Goal: Task Accomplishment & Management: Manage account settings

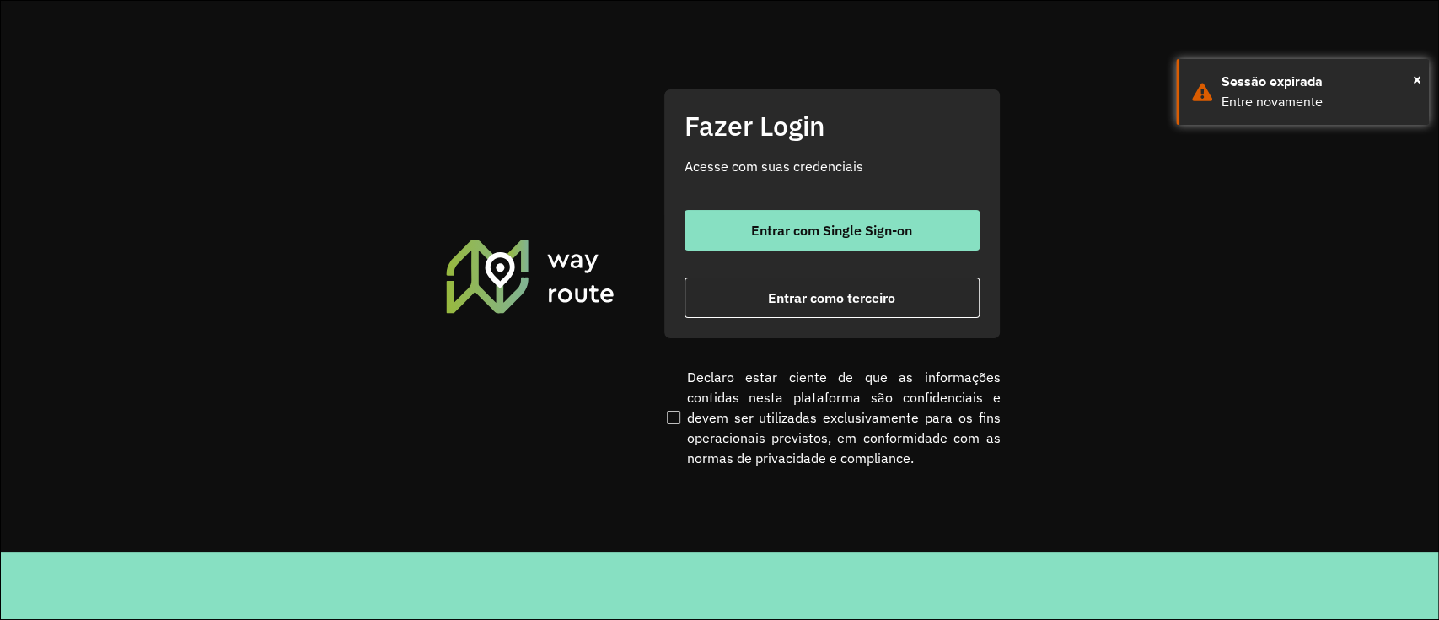
click at [736, 254] on div "Entrar com Single Sign-on Entrar como terceiro" at bounding box center [832, 264] width 295 height 108
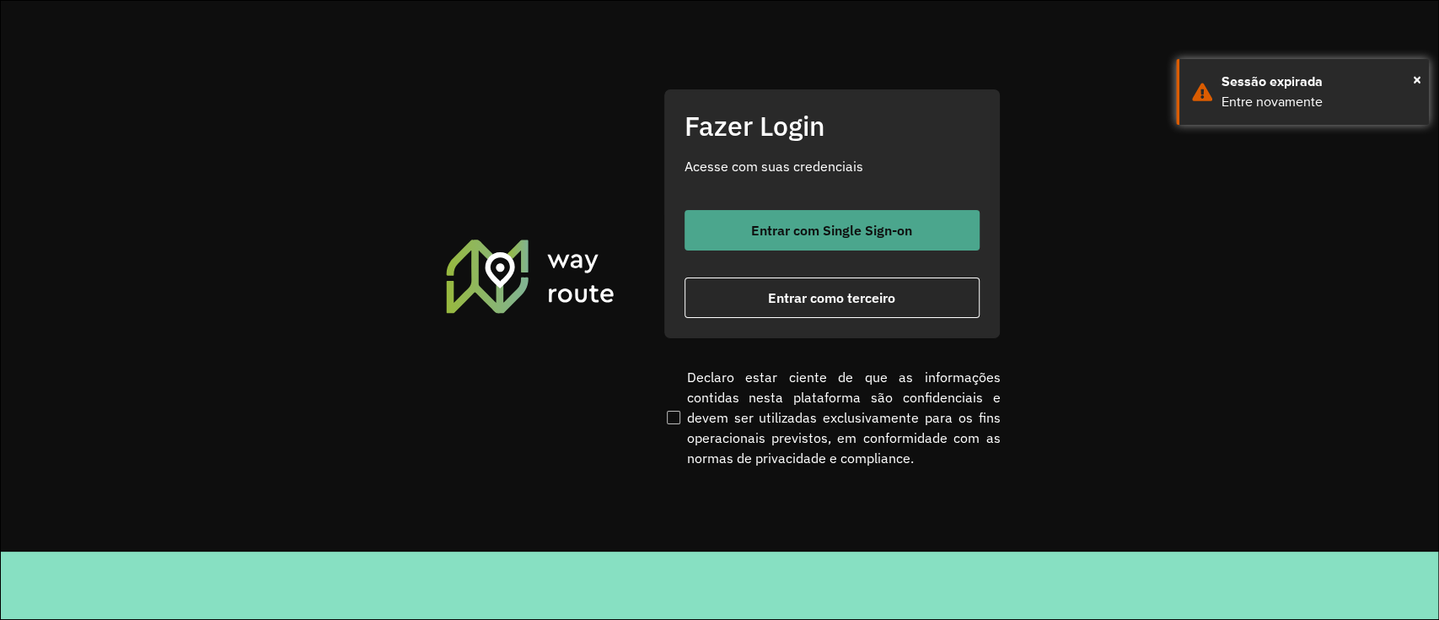
click at [736, 239] on button "Entrar com Single Sign-on" at bounding box center [832, 230] width 295 height 40
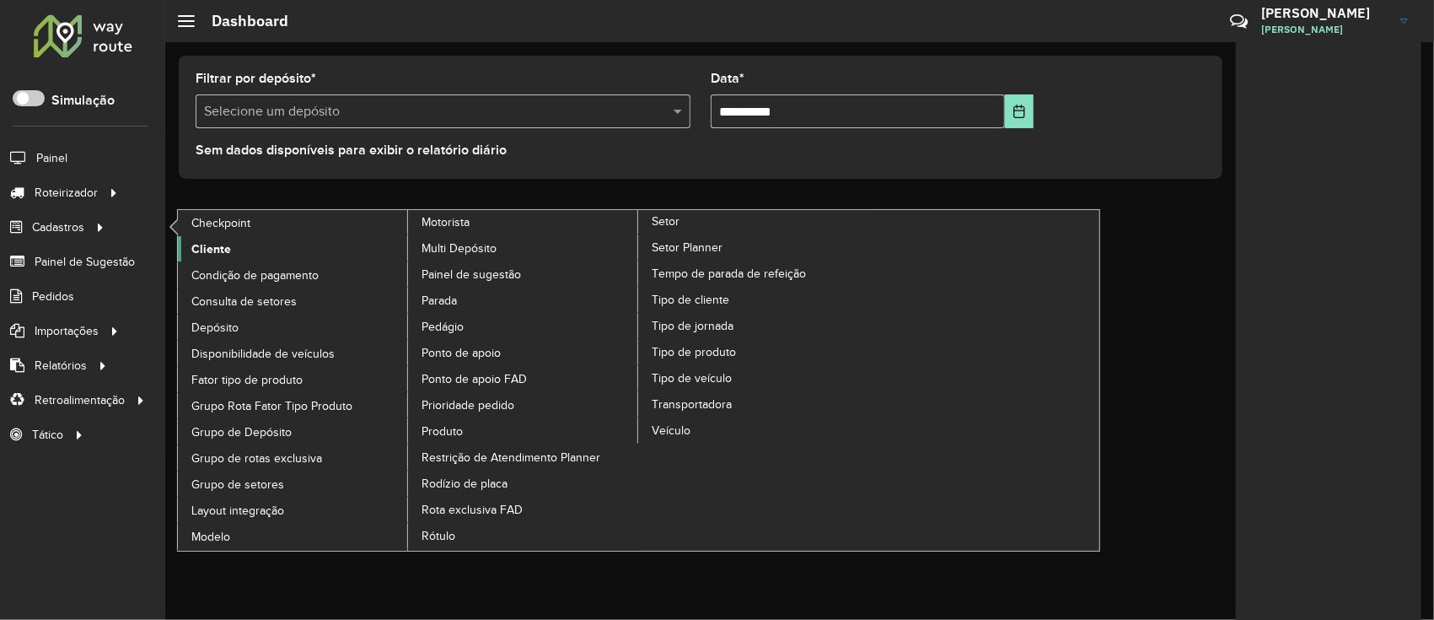
click at [192, 257] on span "Cliente" at bounding box center [211, 249] width 40 height 18
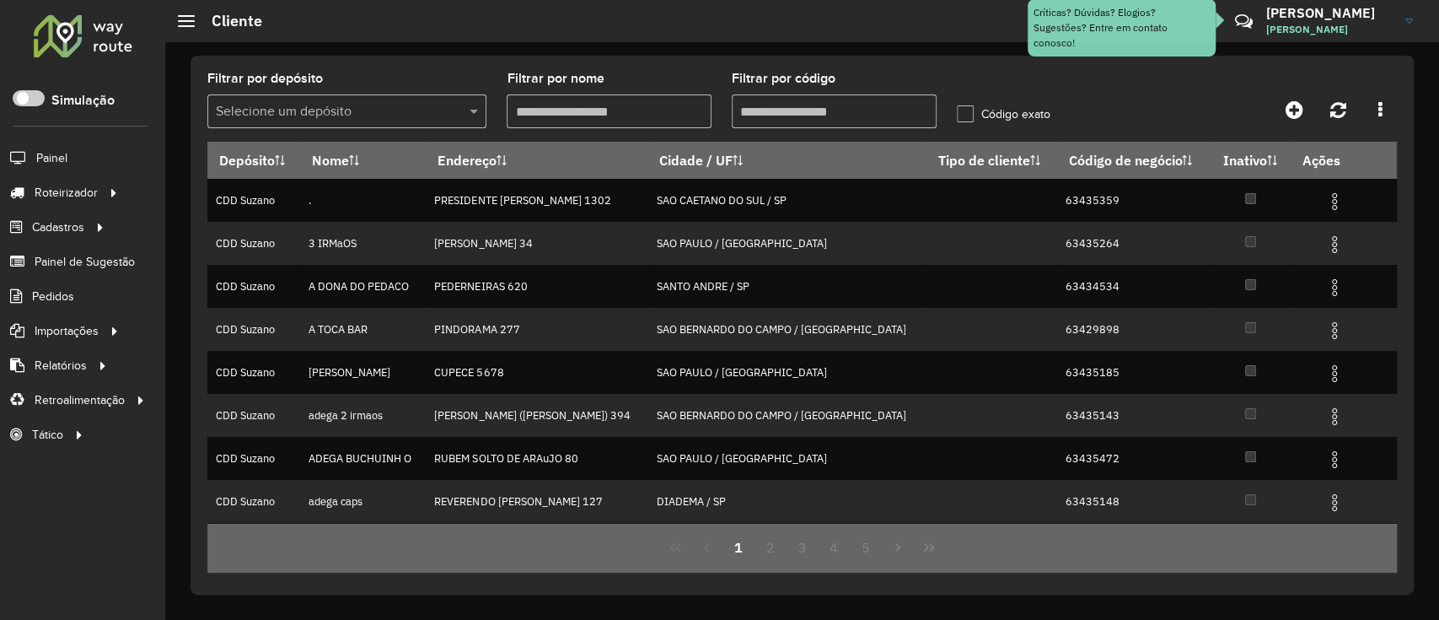
click at [425, 107] on input "text" at bounding box center [330, 112] width 228 height 20
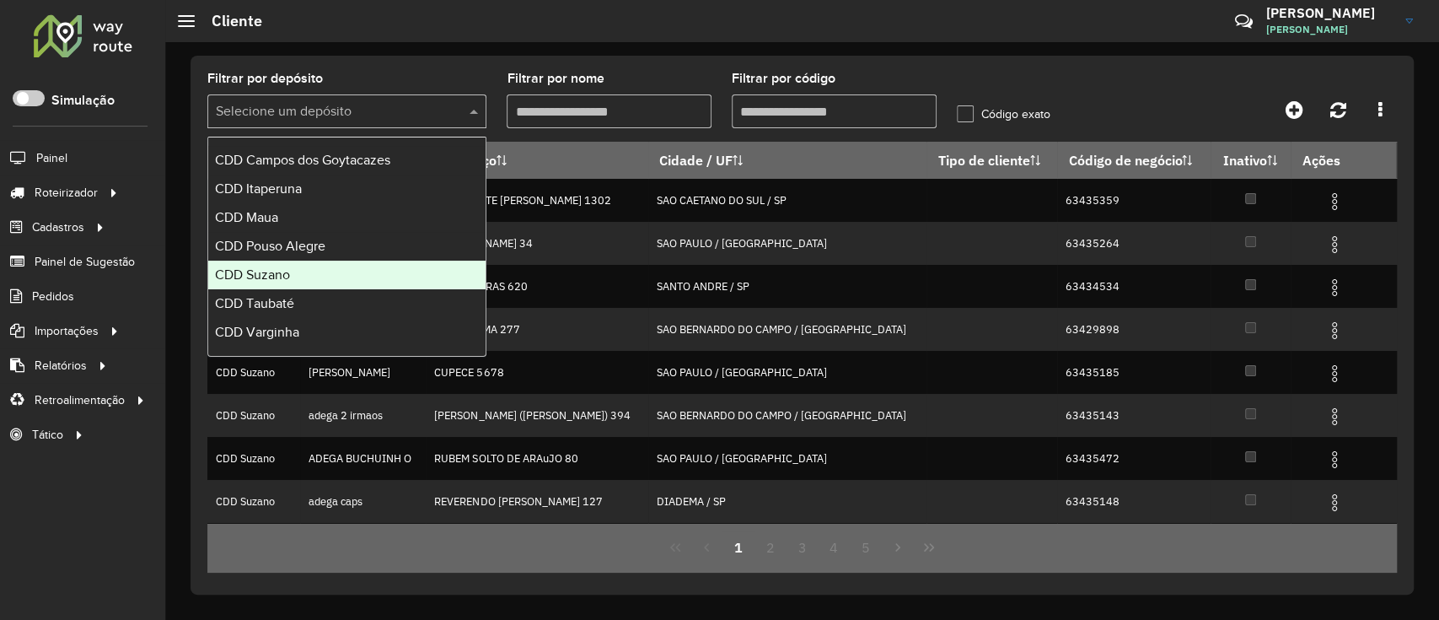
click at [330, 275] on div "CDD Suzano" at bounding box center [346, 275] width 277 height 29
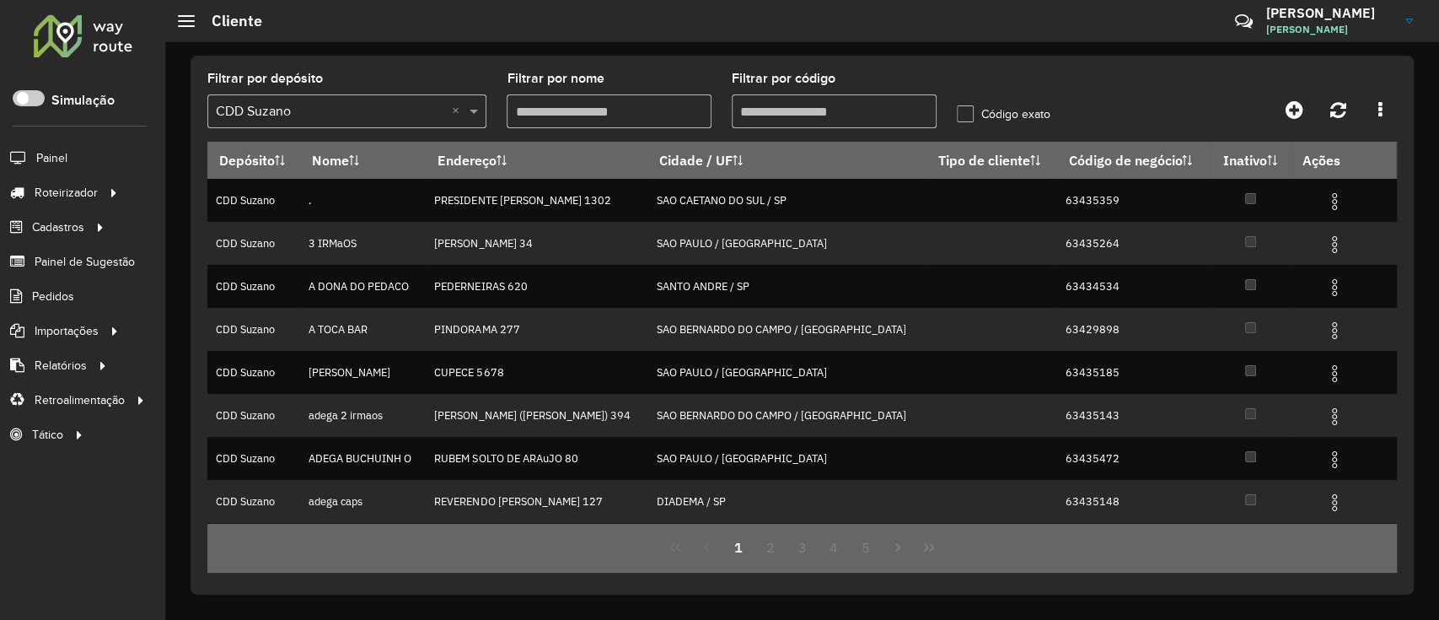
click at [829, 113] on input "Filtrar por código" at bounding box center [834, 111] width 205 height 34
paste input "****"
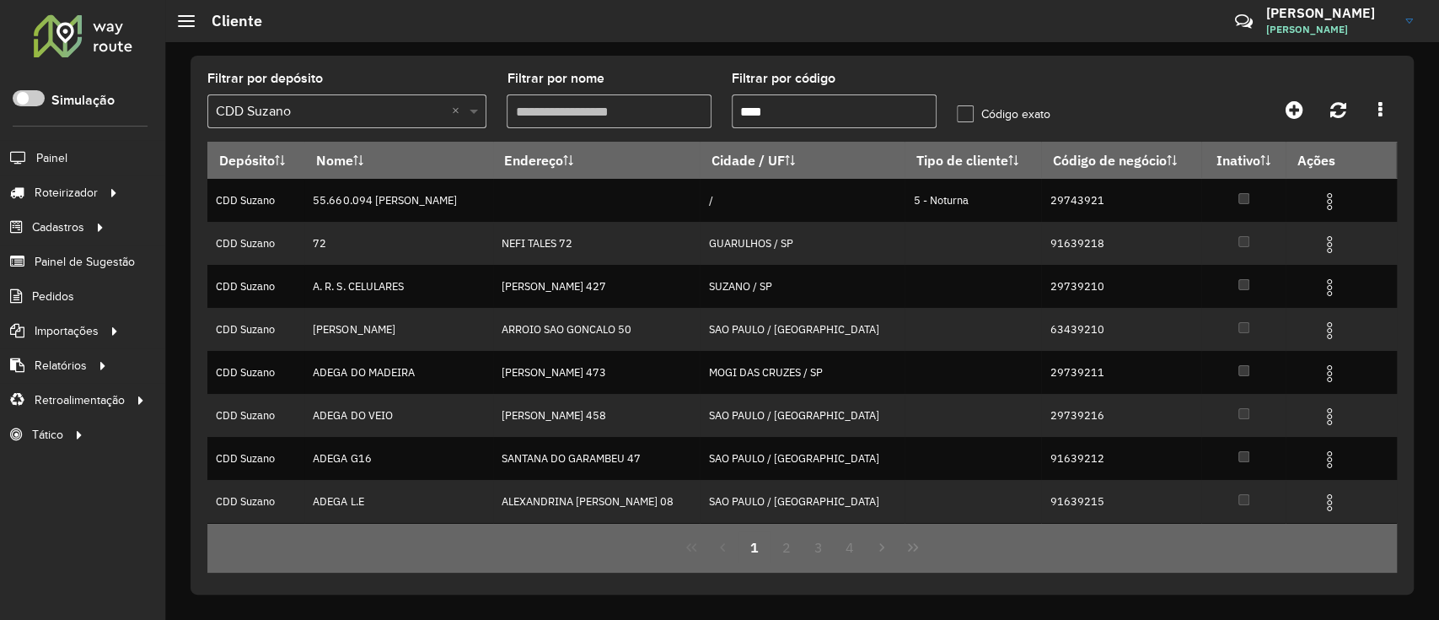
click at [470, 114] on span at bounding box center [475, 111] width 21 height 20
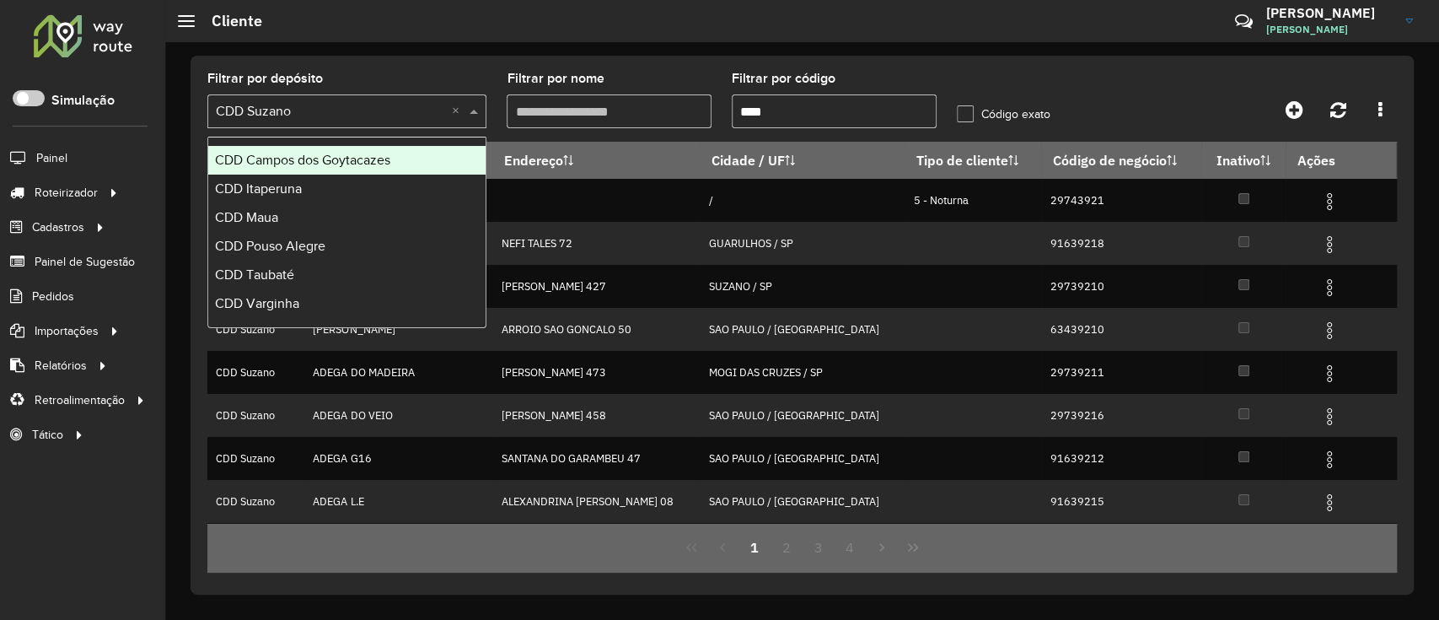
click at [363, 172] on div "CDD Campos dos Goytacazes" at bounding box center [346, 160] width 277 height 29
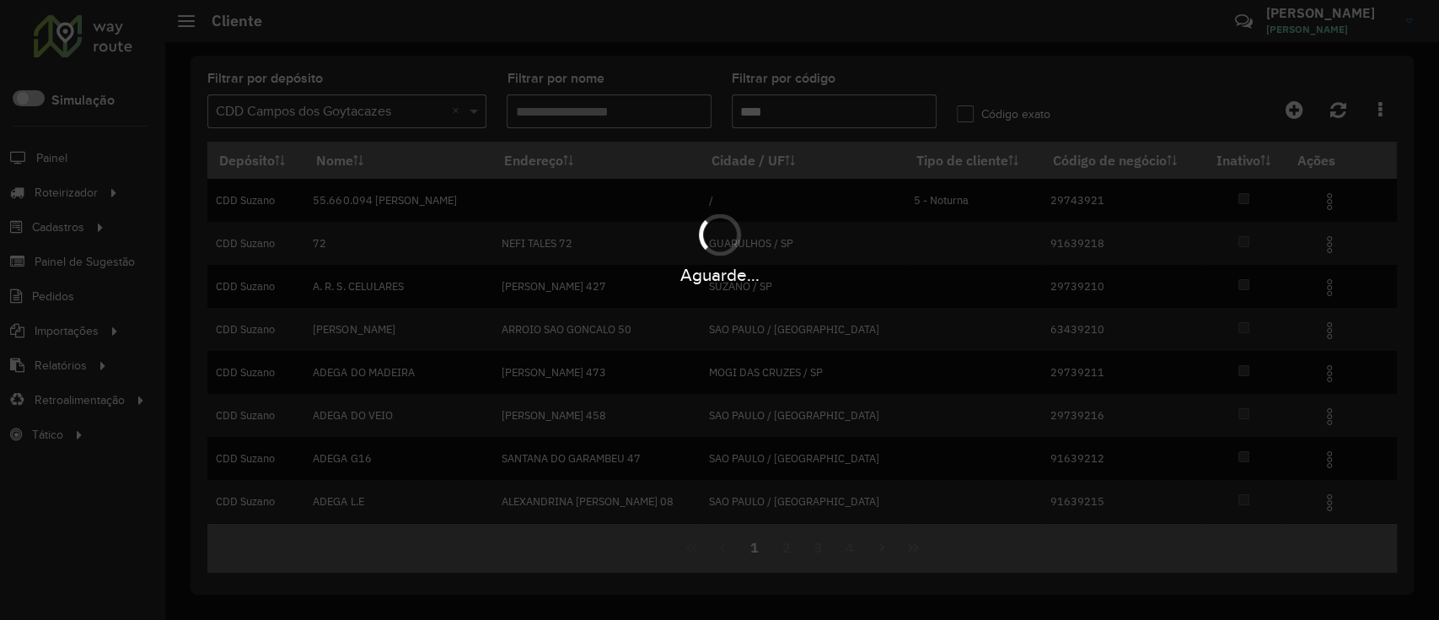
click at [835, 94] on div "Aguarde..." at bounding box center [719, 310] width 1439 height 620
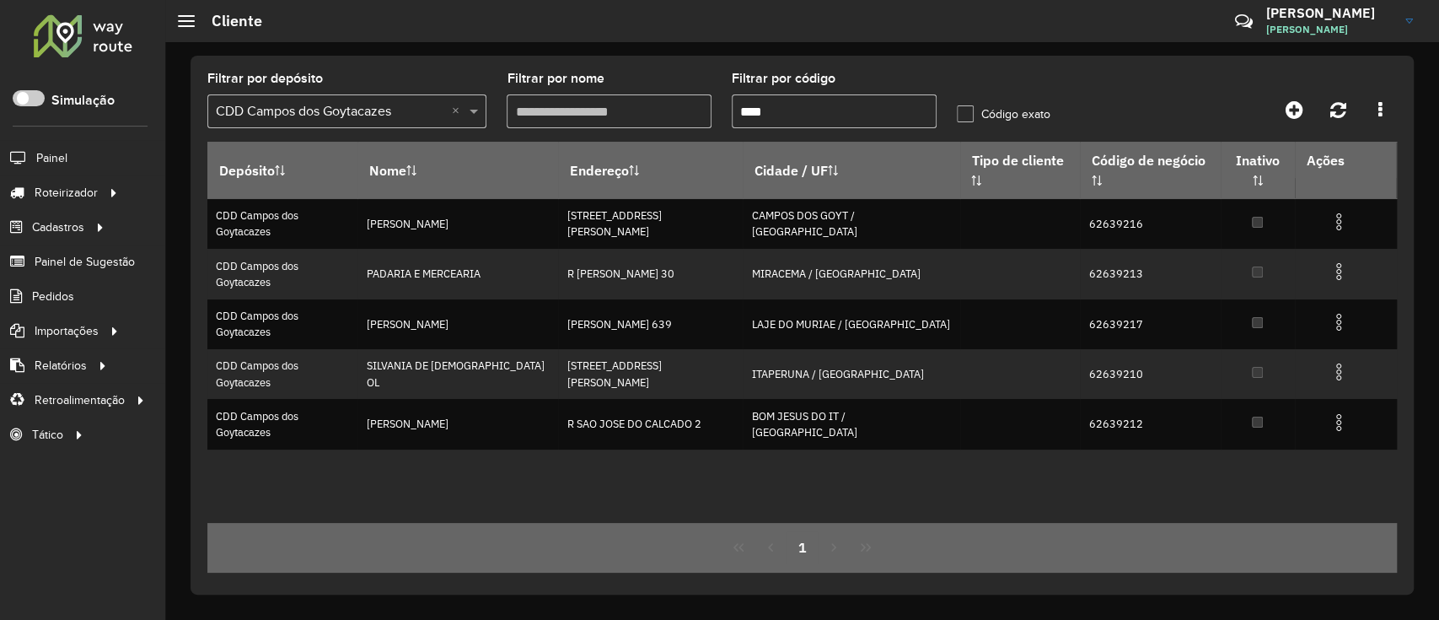
click at [827, 117] on input "****" at bounding box center [834, 111] width 205 height 34
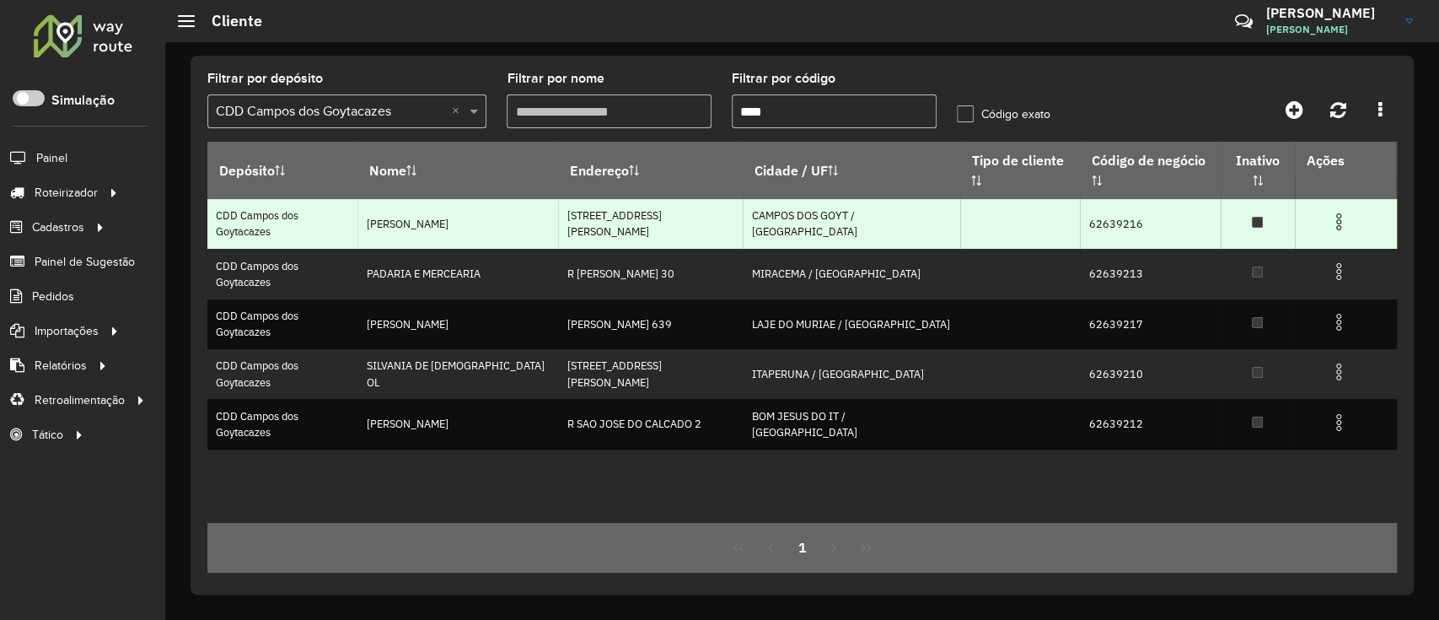
type input "*"
paste input "*****"
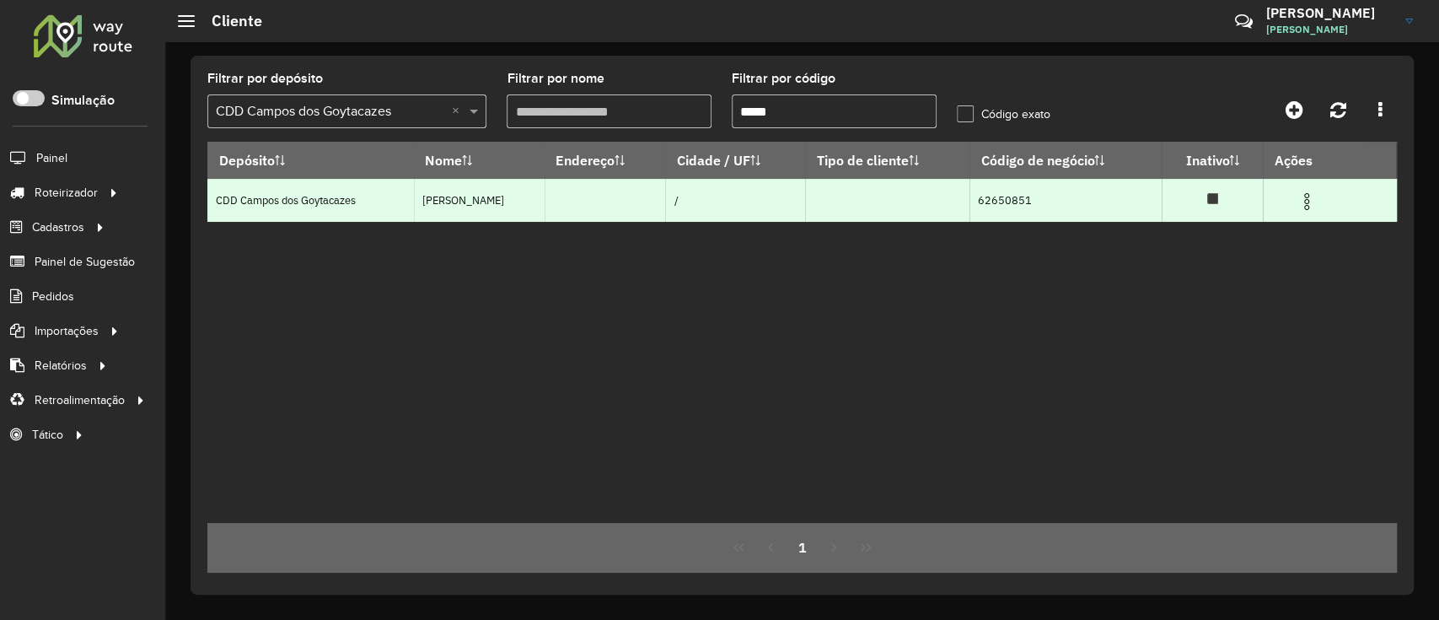
type input "*****"
click at [1318, 212] on td at bounding box center [1314, 200] width 101 height 42
click at [1310, 204] on img at bounding box center [1307, 201] width 20 height 20
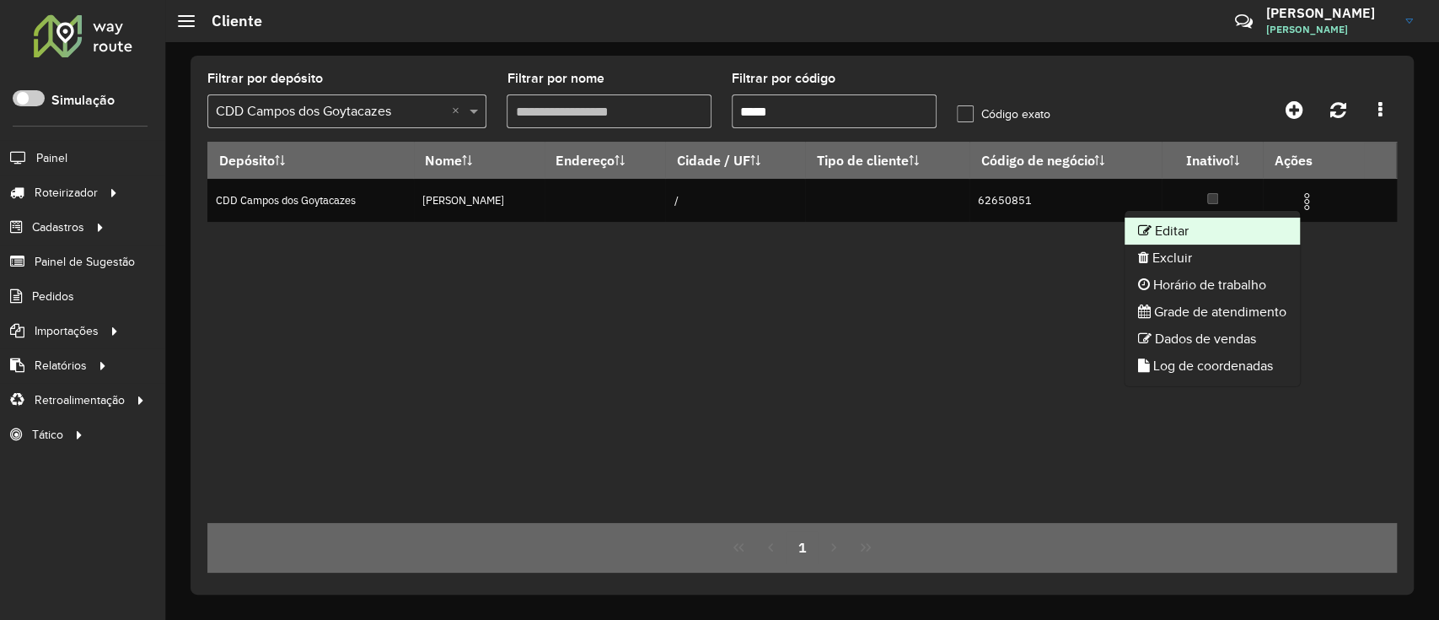
click at [1181, 226] on li "Editar" at bounding box center [1212, 231] width 175 height 27
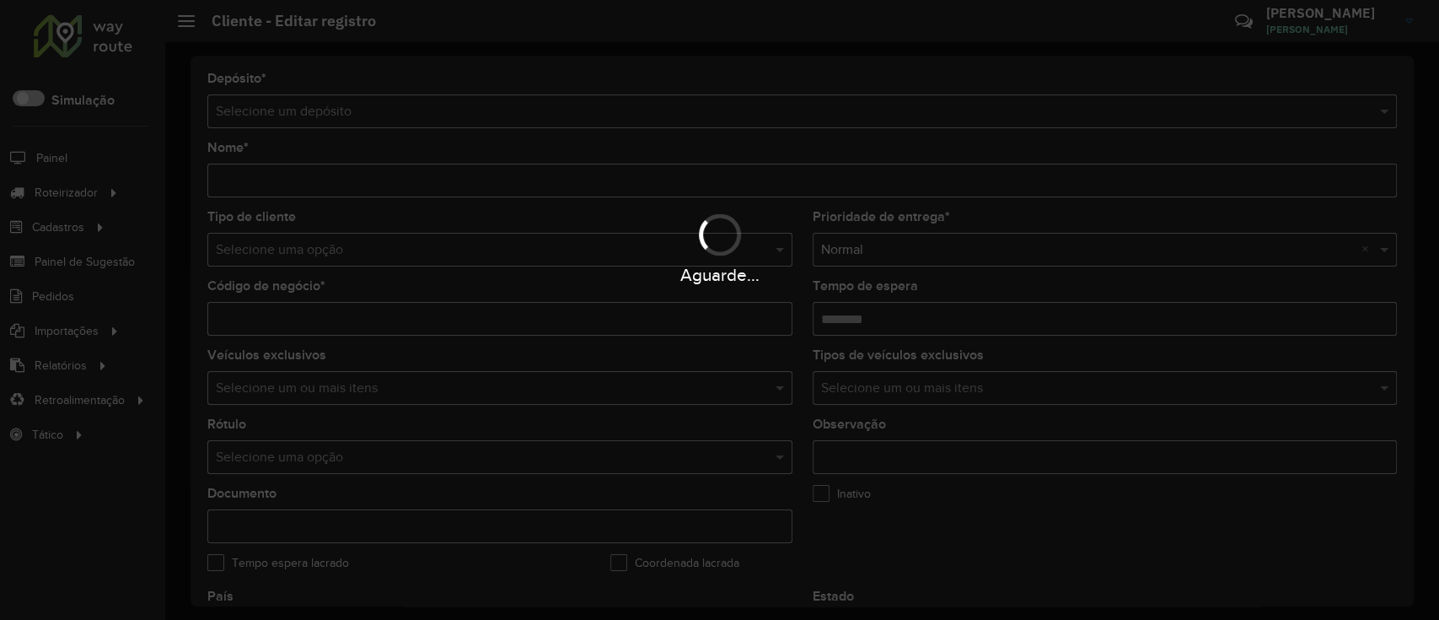
type input "**********"
type input "********"
type input "**********"
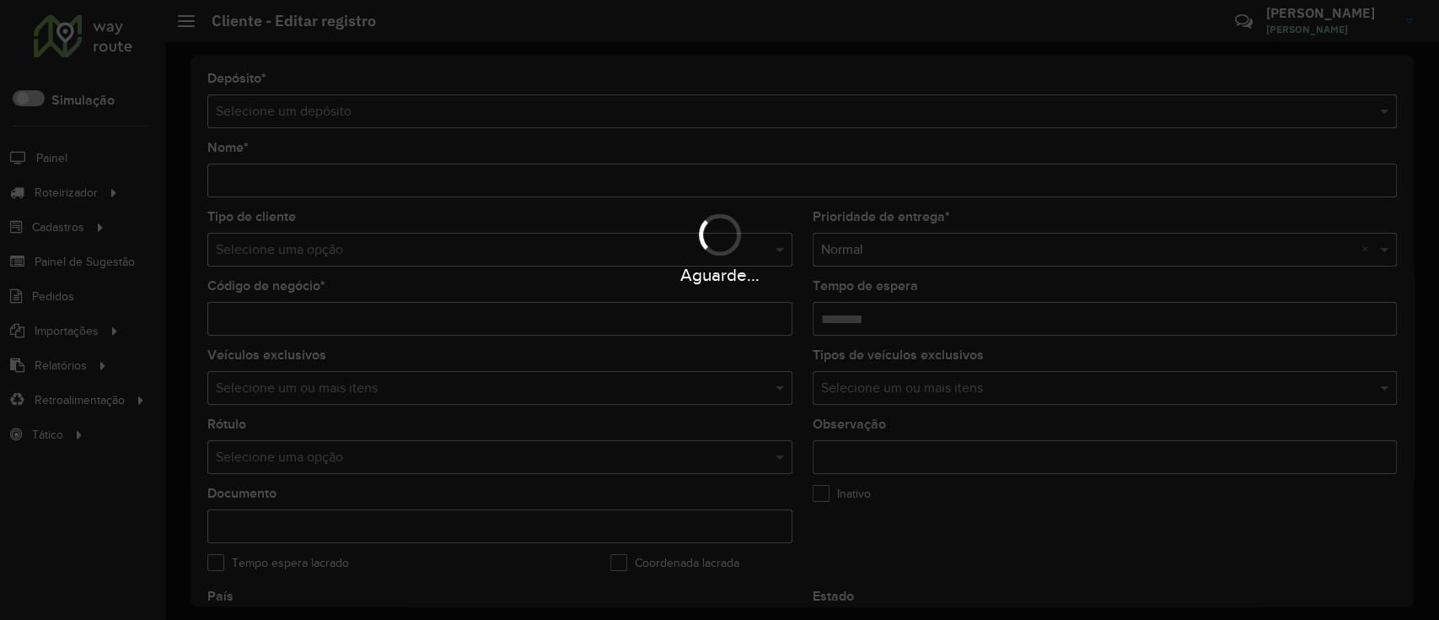
type input "**********"
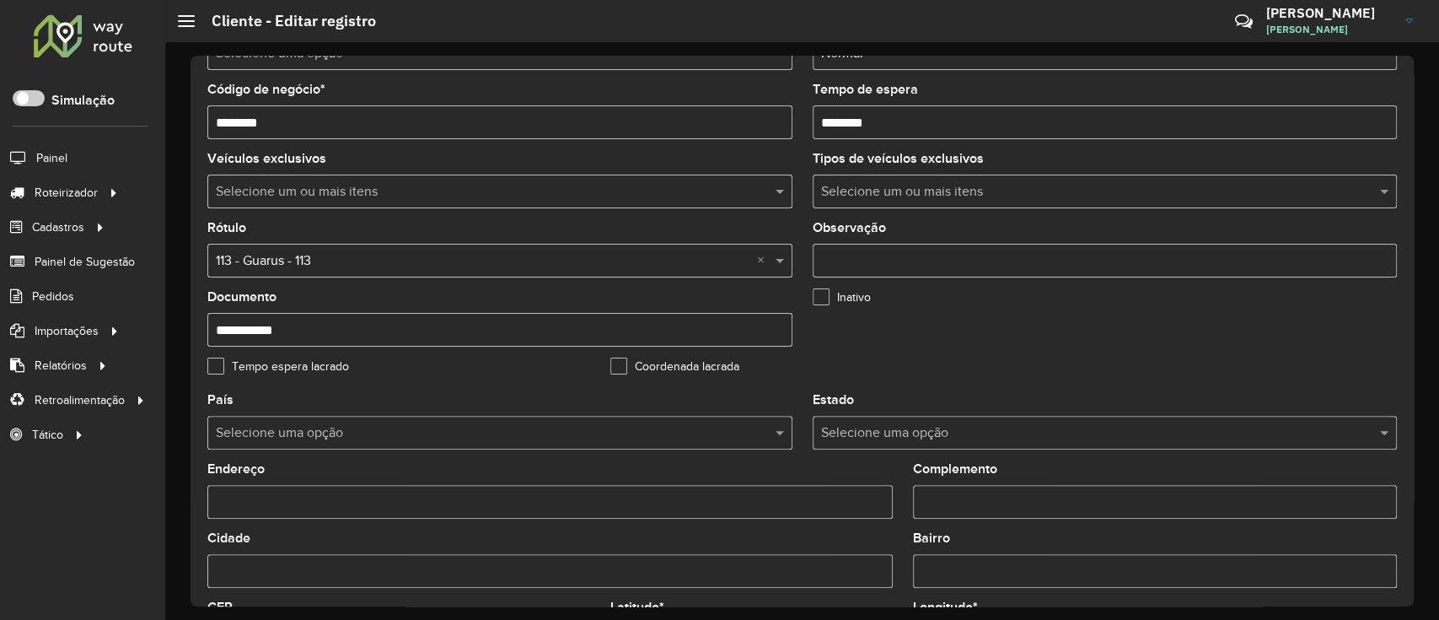
scroll to position [561, 0]
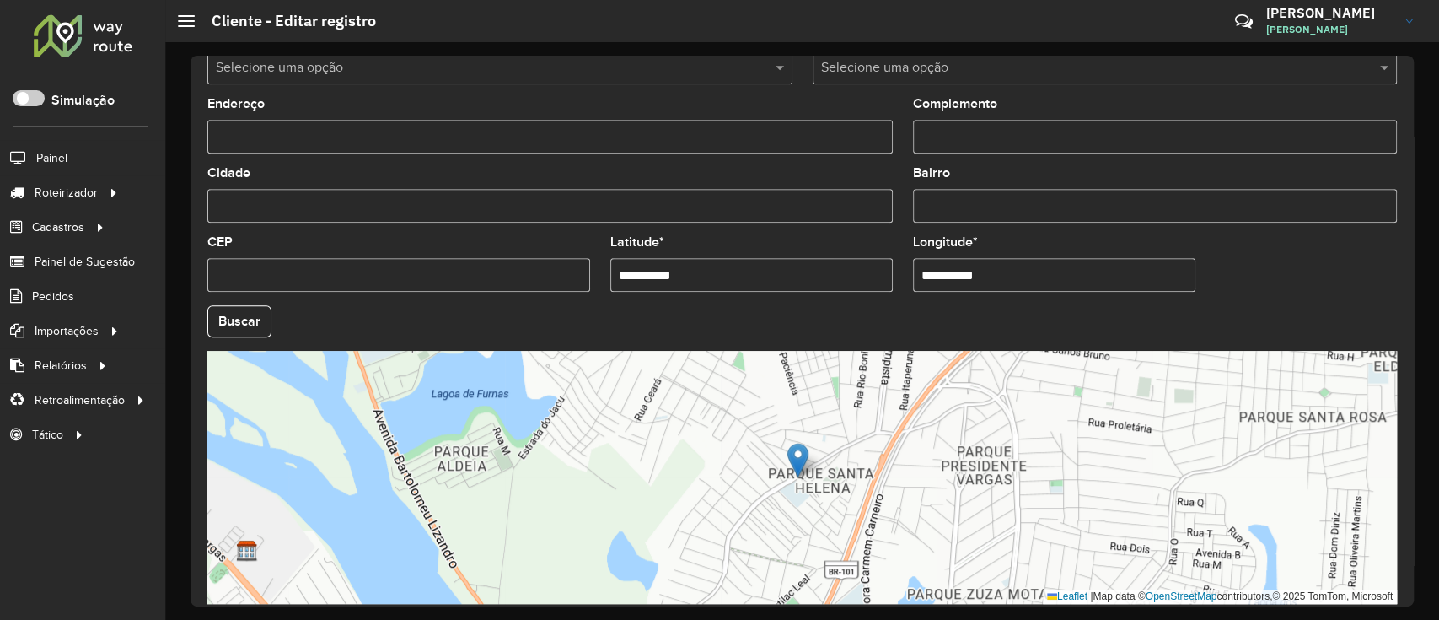
click at [737, 272] on input "**********" at bounding box center [751, 275] width 282 height 34
paste input "text"
type input "**********"
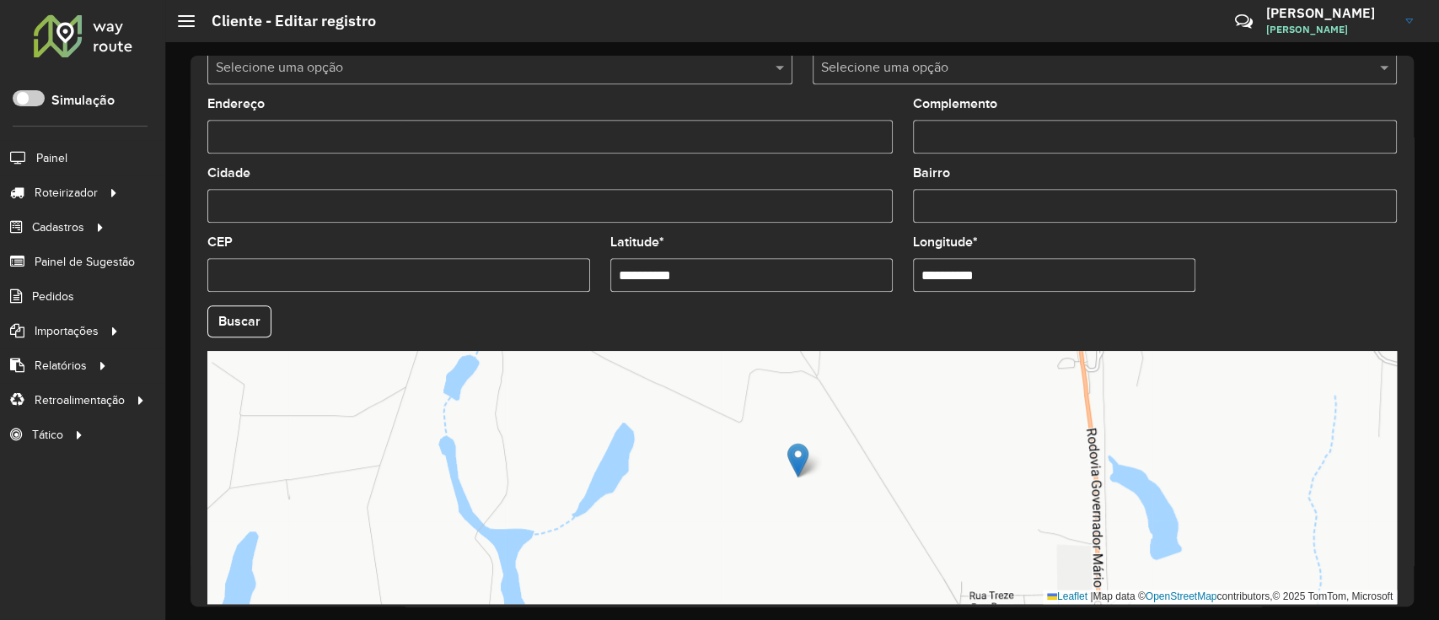
click at [1083, 285] on input "**********" at bounding box center [1054, 275] width 282 height 34
paste input "text"
type input "**********"
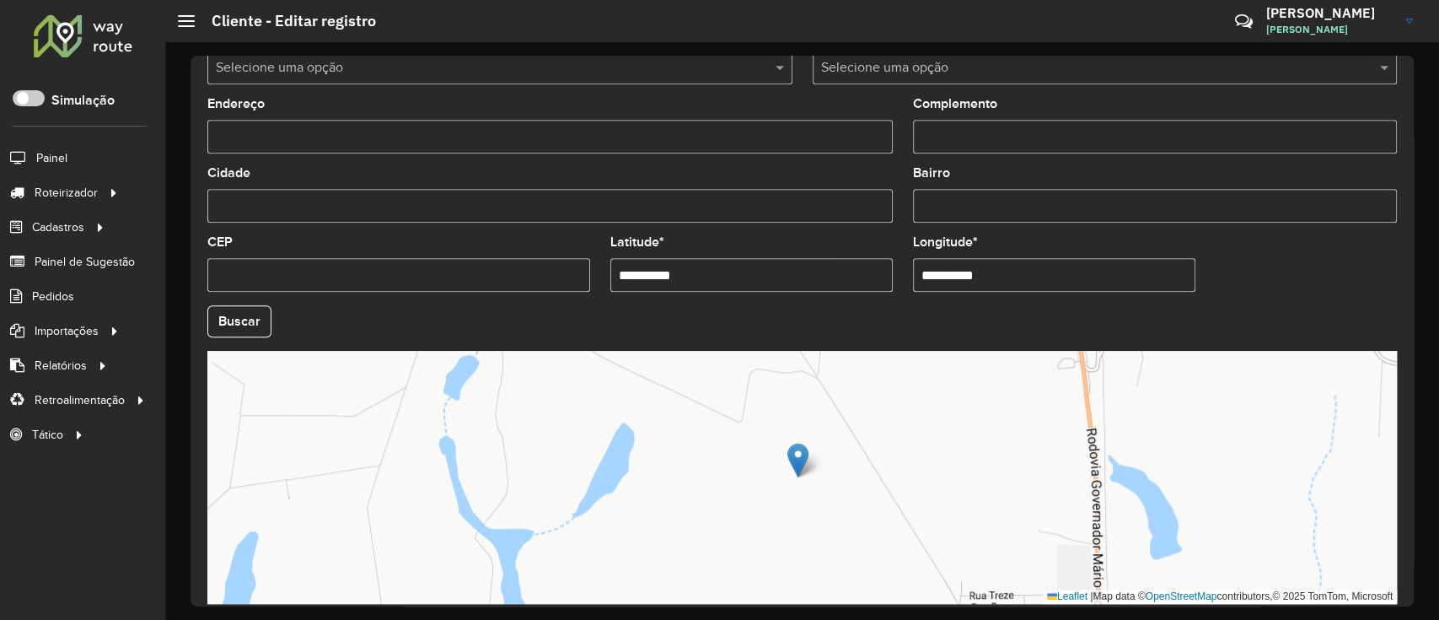
click at [1334, 266] on hb-app "Aguarde... Pop-up bloqueado! Seu navegador bloqueou automáticamente a abertura …" at bounding box center [719, 310] width 1439 height 620
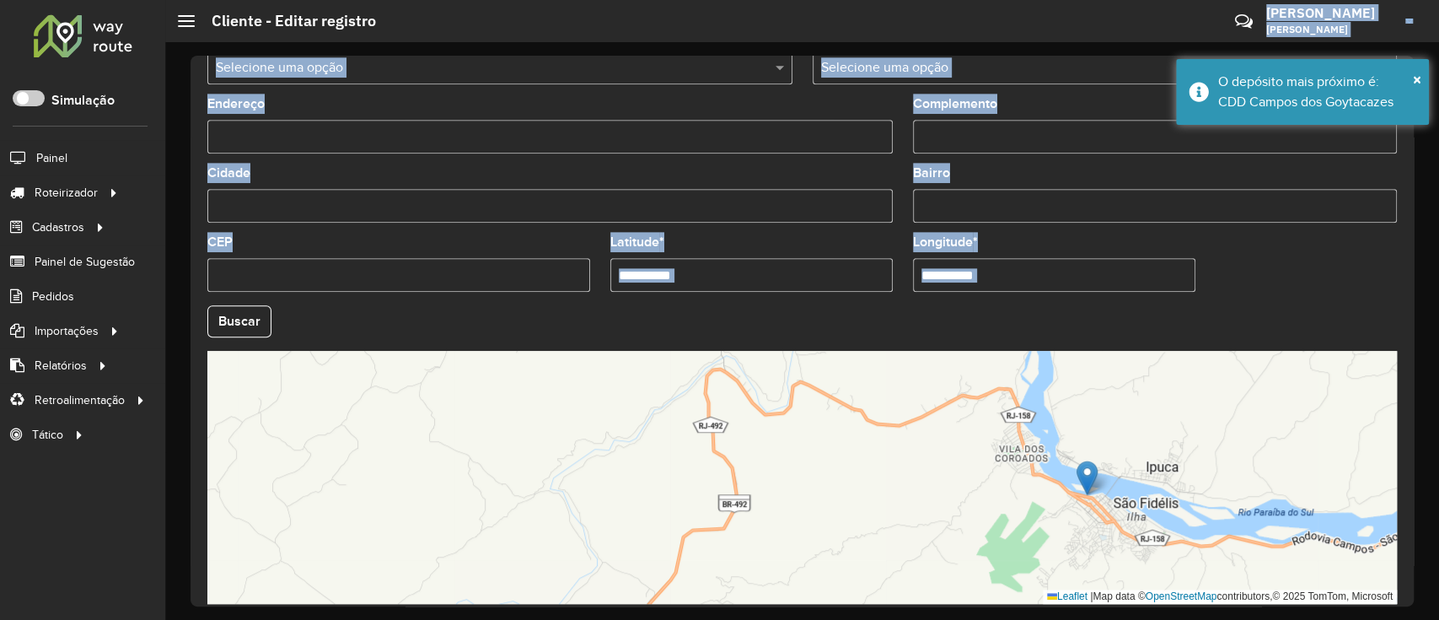
drag, startPoint x: 1278, startPoint y: 257, endPoint x: 1135, endPoint y: -17, distance: 309.2
click at [1135, 0] on html "Aguarde... Pop-up bloqueado! Seu navegador bloqueou automáticamente a abertura …" at bounding box center [719, 310] width 1439 height 620
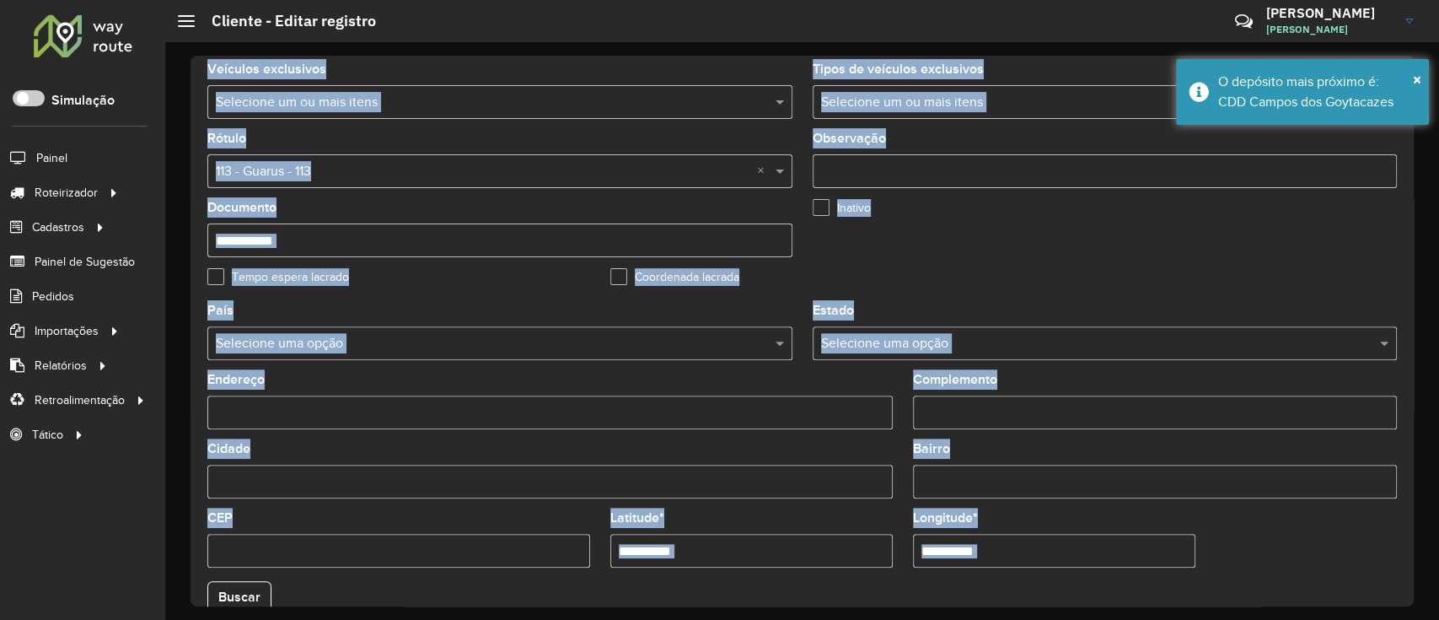
click at [1166, 261] on formly-field "Inativo" at bounding box center [1004, 235] width 403 height 69
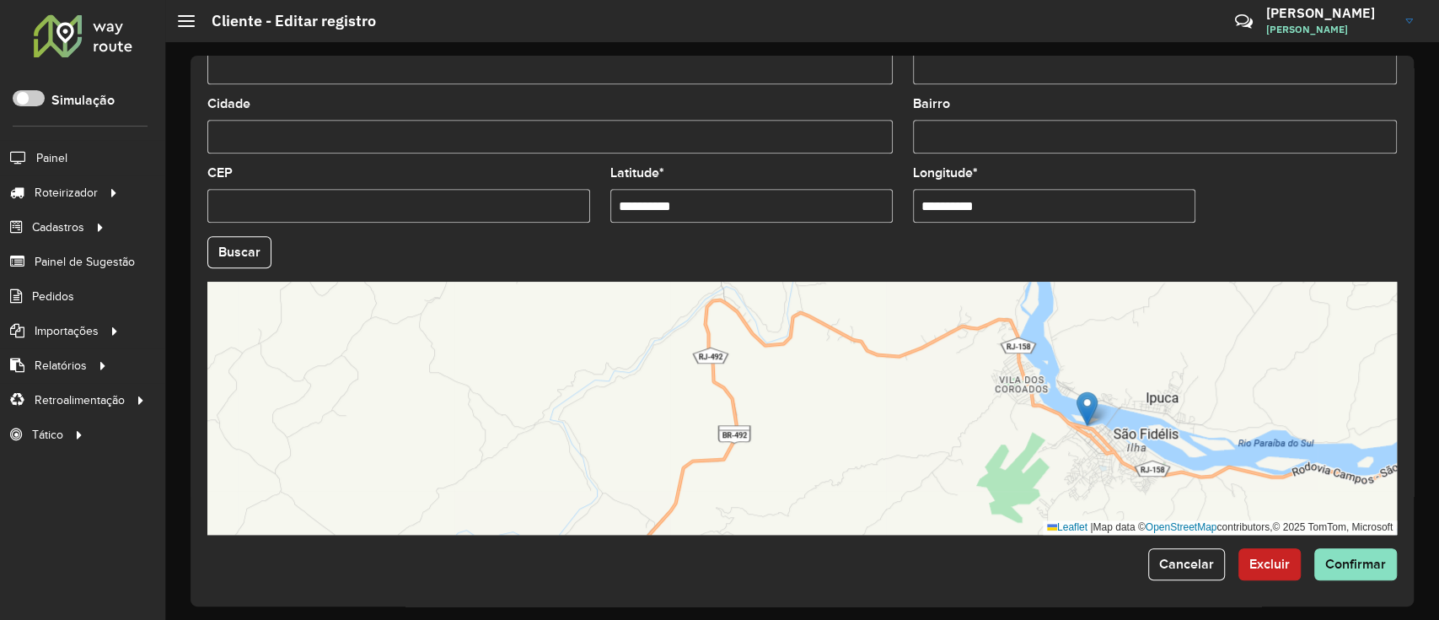
scroll to position [635, 0]
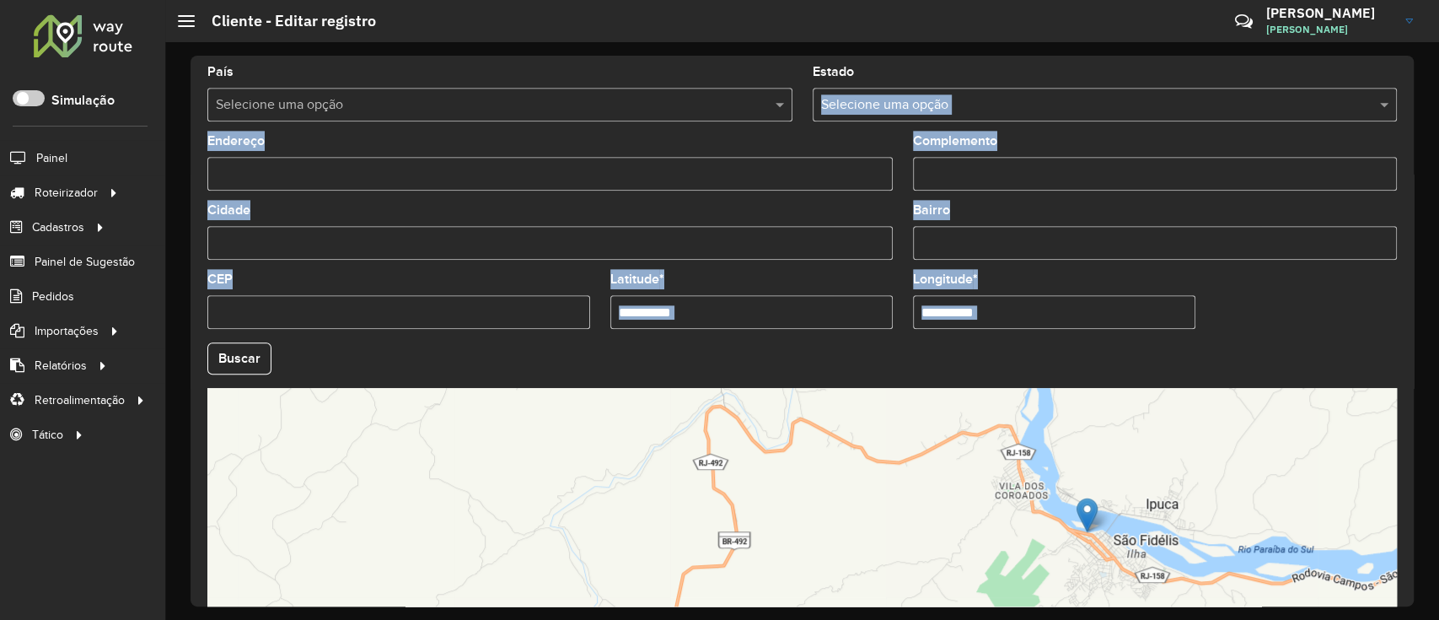
drag, startPoint x: 1295, startPoint y: 206, endPoint x: 1026, endPoint y: 51, distance: 310.5
click at [1026, 46] on div "**********" at bounding box center [802, 331] width 1274 height 578
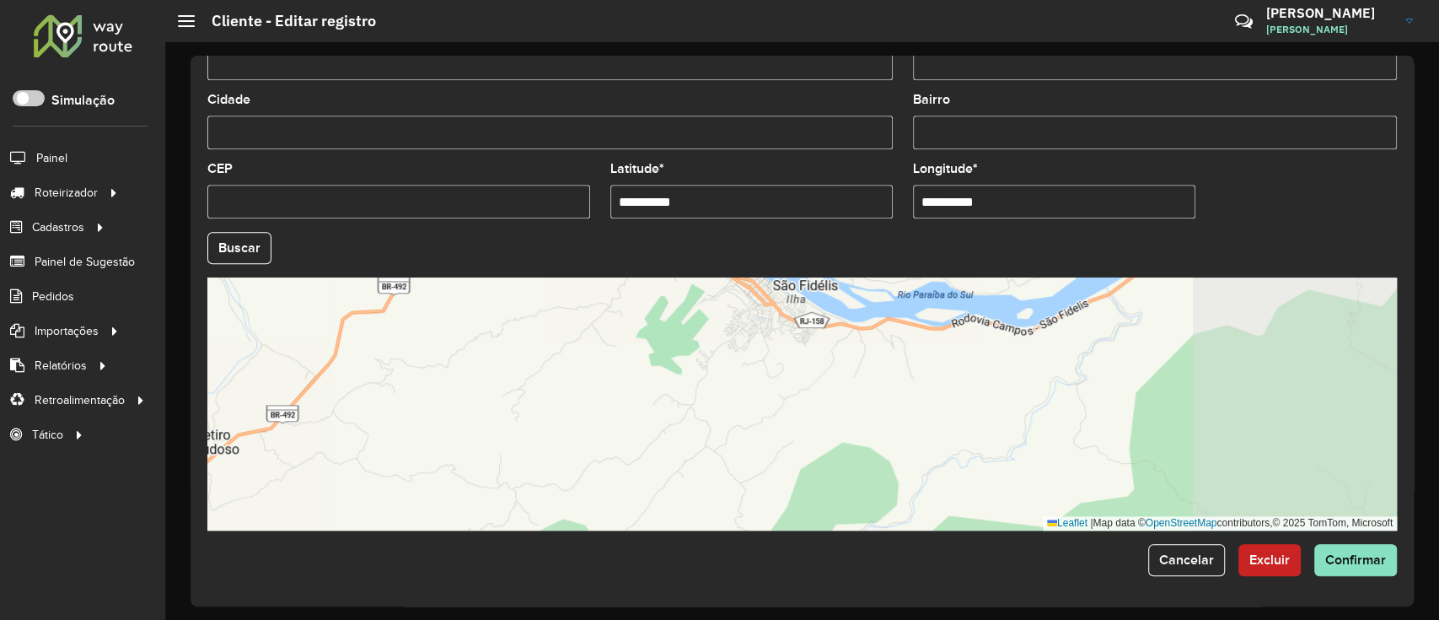
drag, startPoint x: 1289, startPoint y: 354, endPoint x: 924, endPoint y: 233, distance: 384.7
click at [932, 201] on formly-group "**********" at bounding box center [802, 242] width 1210 height 575
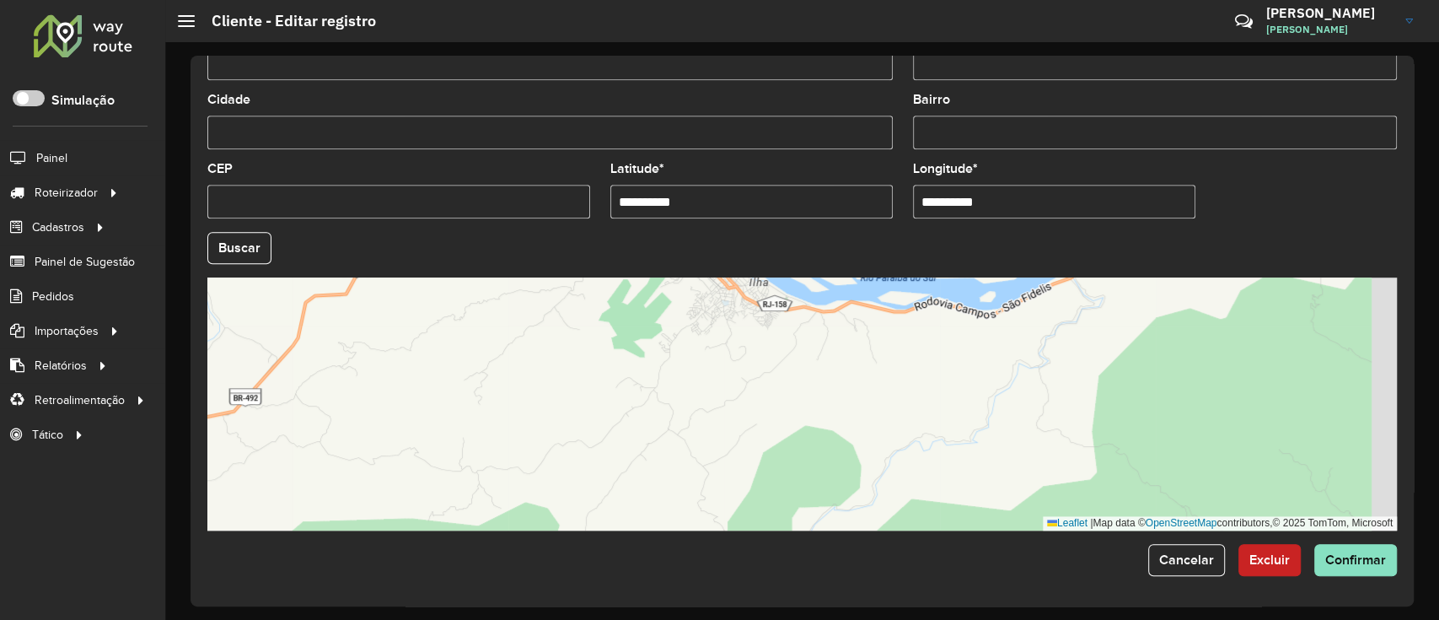
drag, startPoint x: 1025, startPoint y: 408, endPoint x: 829, endPoint y: 472, distance: 206.6
click at [829, 472] on div "Leaflet | Map data © OpenStreetMap contributors,© 2025 TomTom, Microsoft" at bounding box center [802, 403] width 1190 height 253
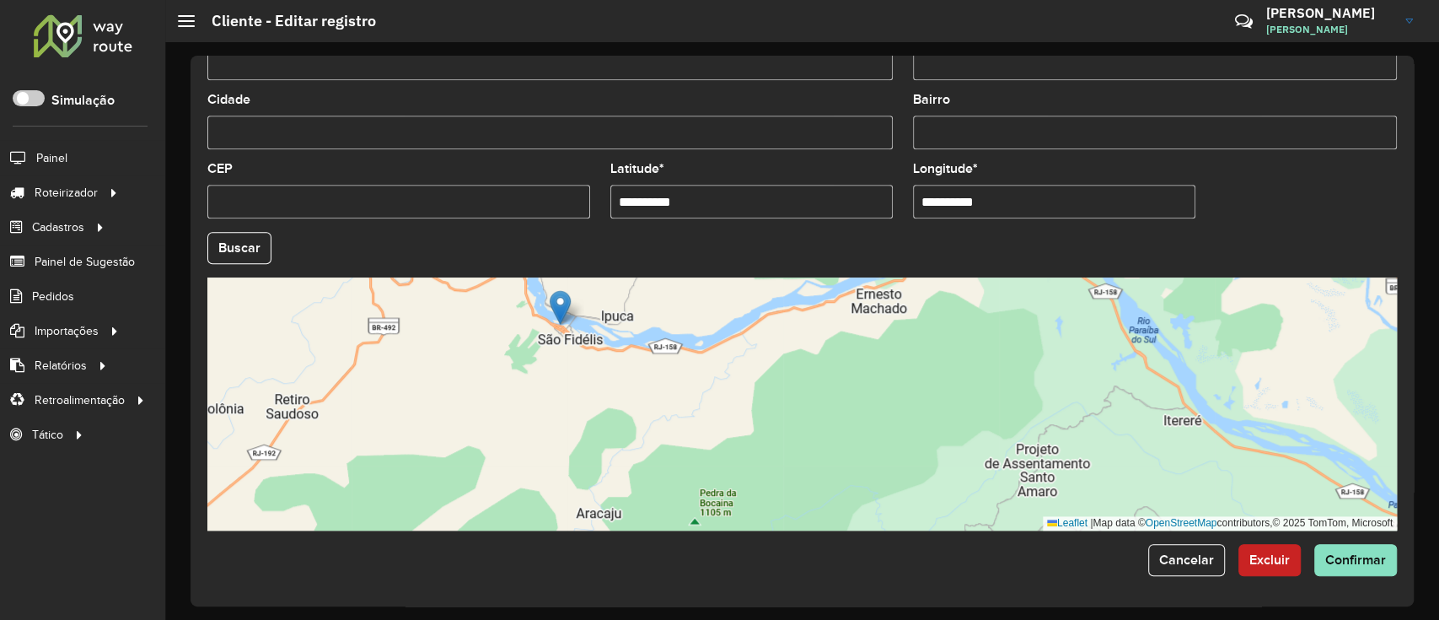
drag, startPoint x: 973, startPoint y: 427, endPoint x: 820, endPoint y: 356, distance: 168.2
click at [820, 356] on div "Leaflet | Map data © OpenStreetMap contributors,© 2025 TomTom, Microsoft" at bounding box center [802, 403] width 1190 height 253
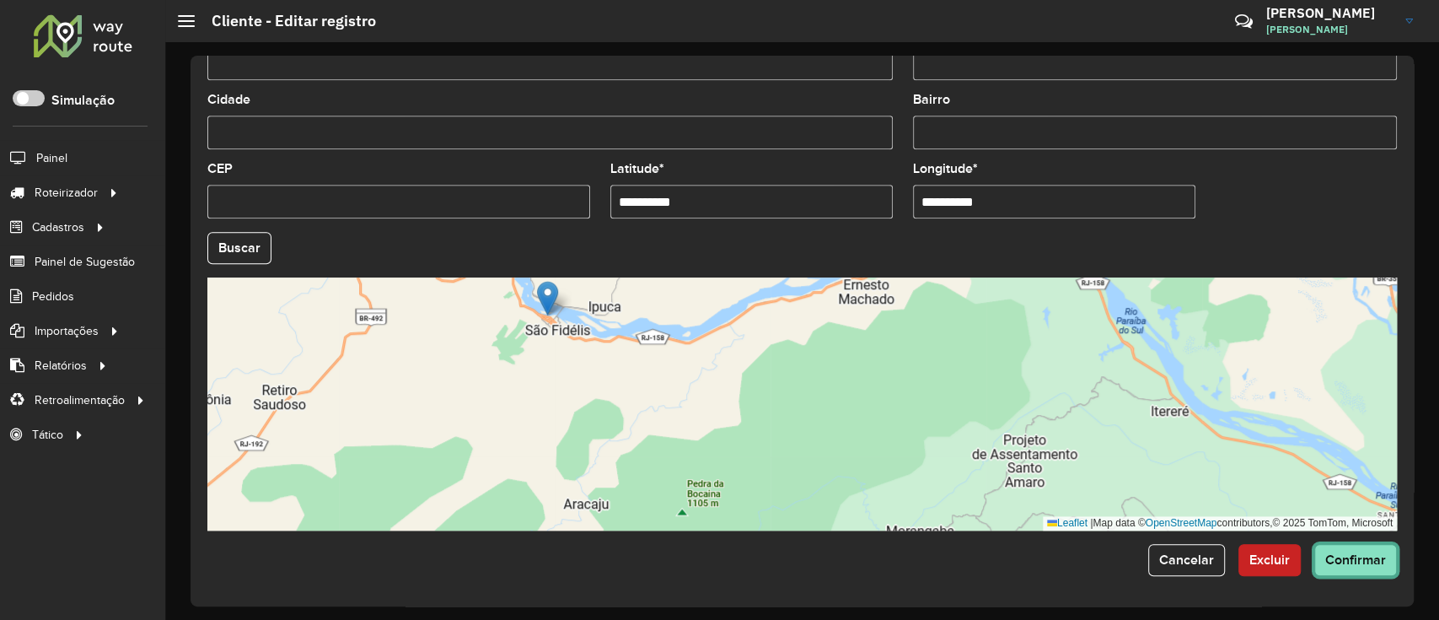
click at [1333, 572] on button "Confirmar" at bounding box center [1355, 560] width 83 height 32
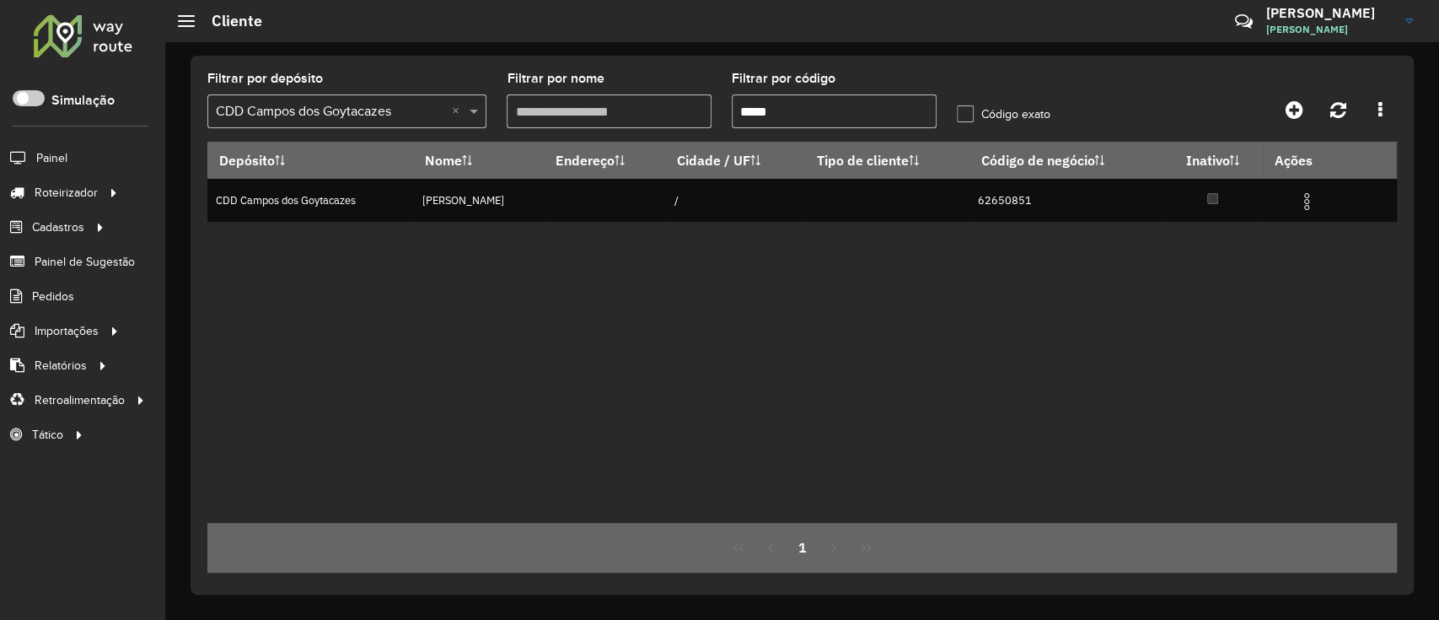
click at [813, 101] on input "*****" at bounding box center [834, 111] width 205 height 34
paste input "text"
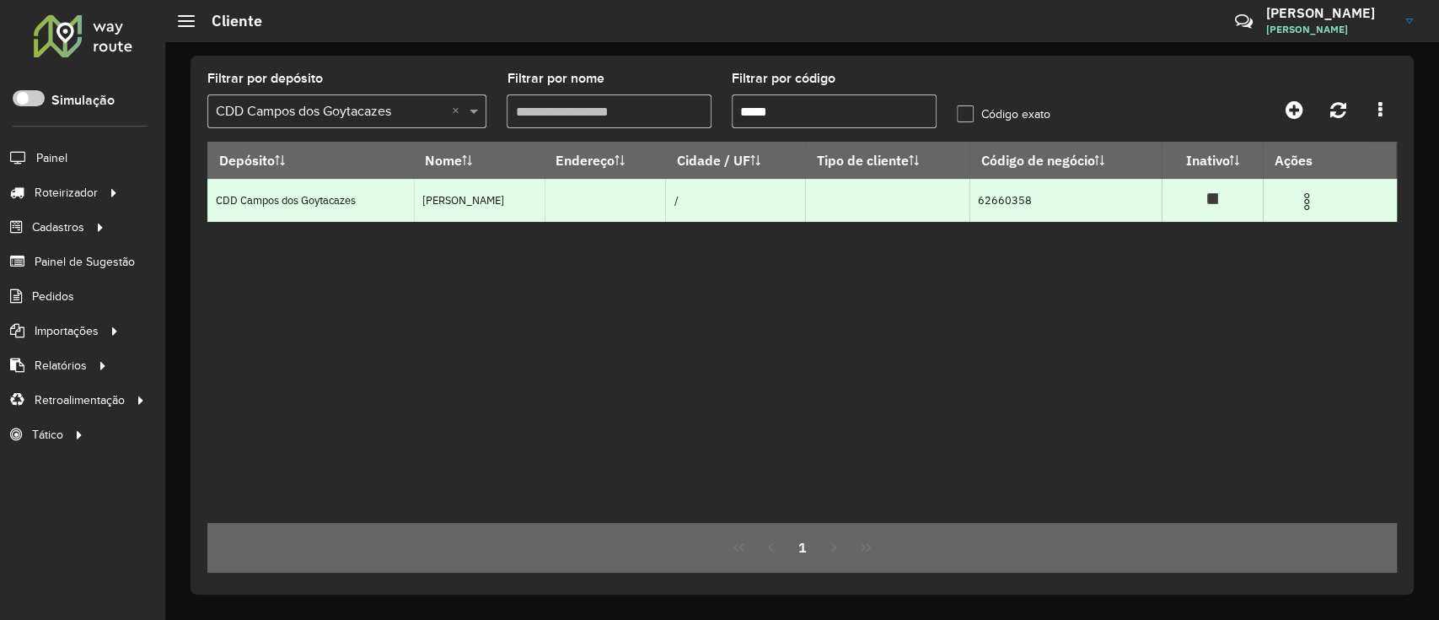
type input "*****"
click at [1317, 204] on img at bounding box center [1307, 201] width 20 height 20
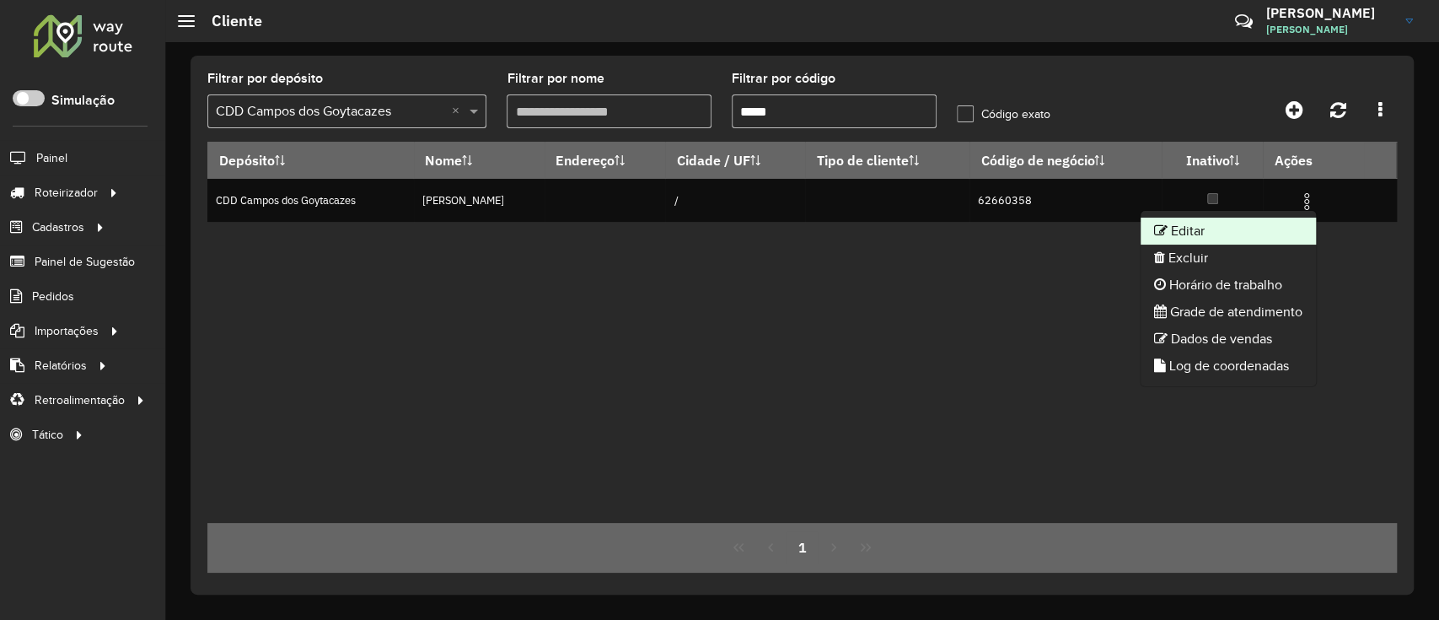
click at [1189, 233] on li "Editar" at bounding box center [1228, 231] width 175 height 27
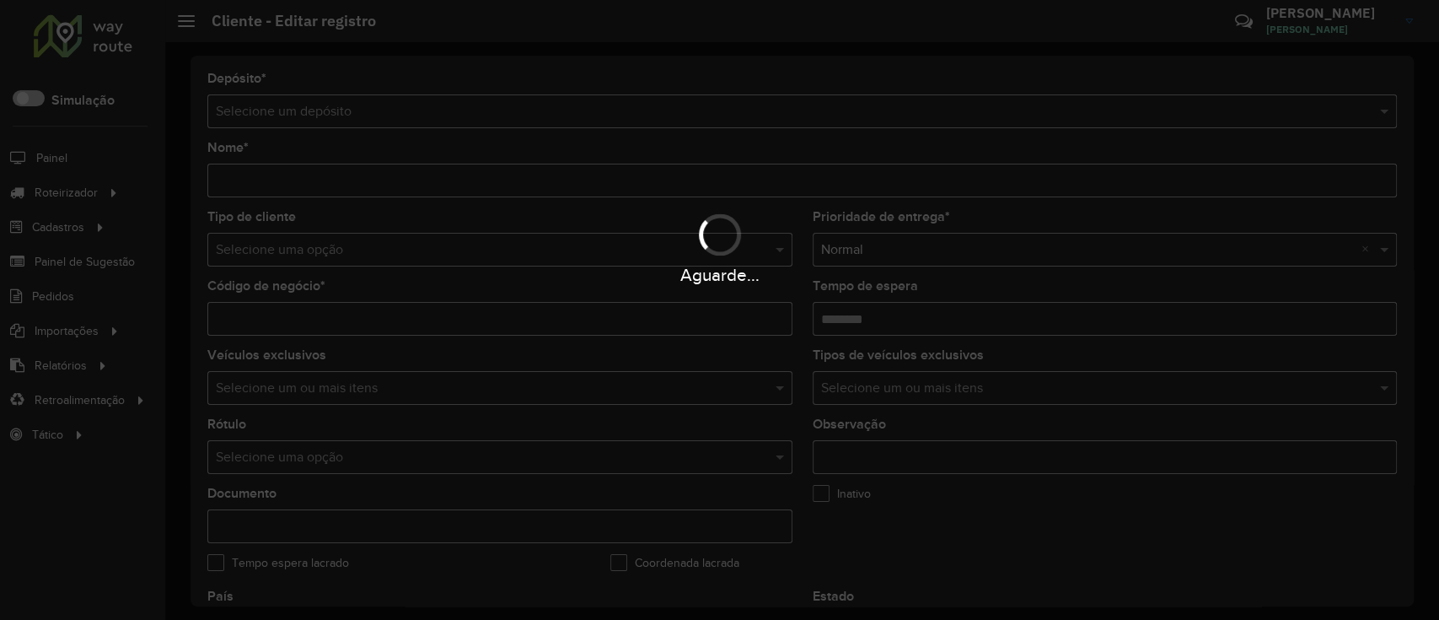
type input "**********"
type input "********"
type input "**********"
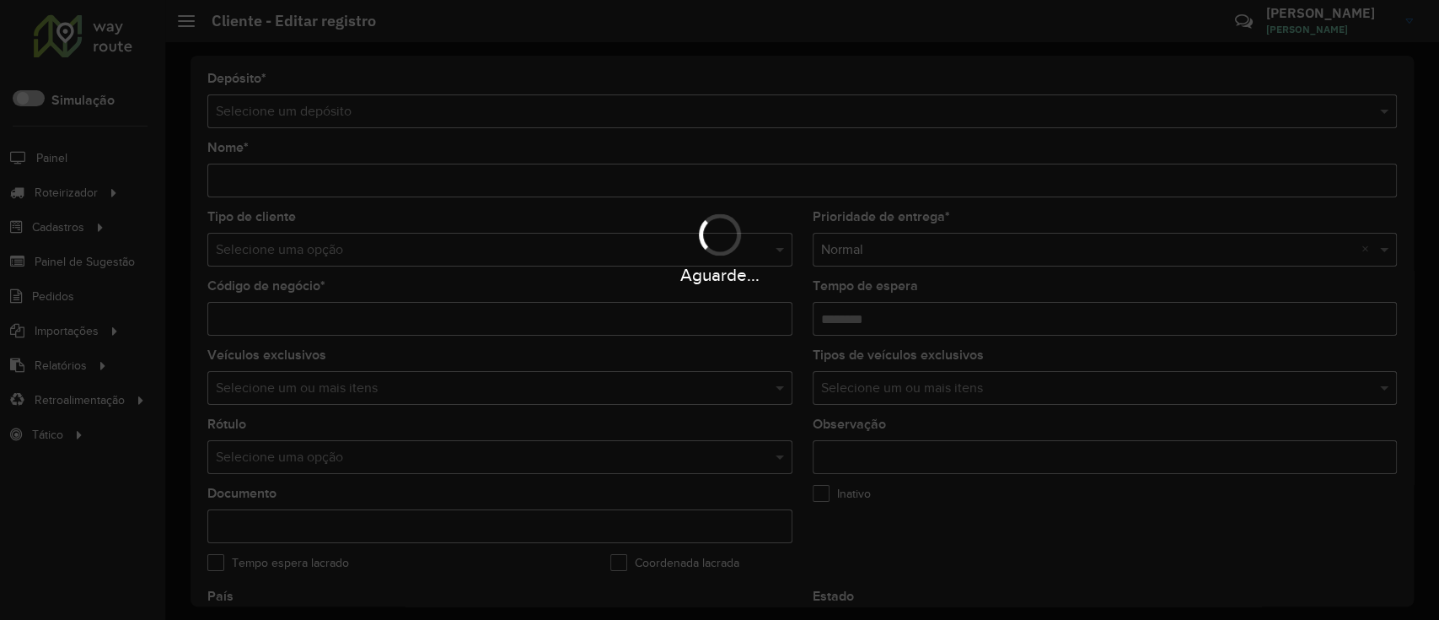
type input "**********"
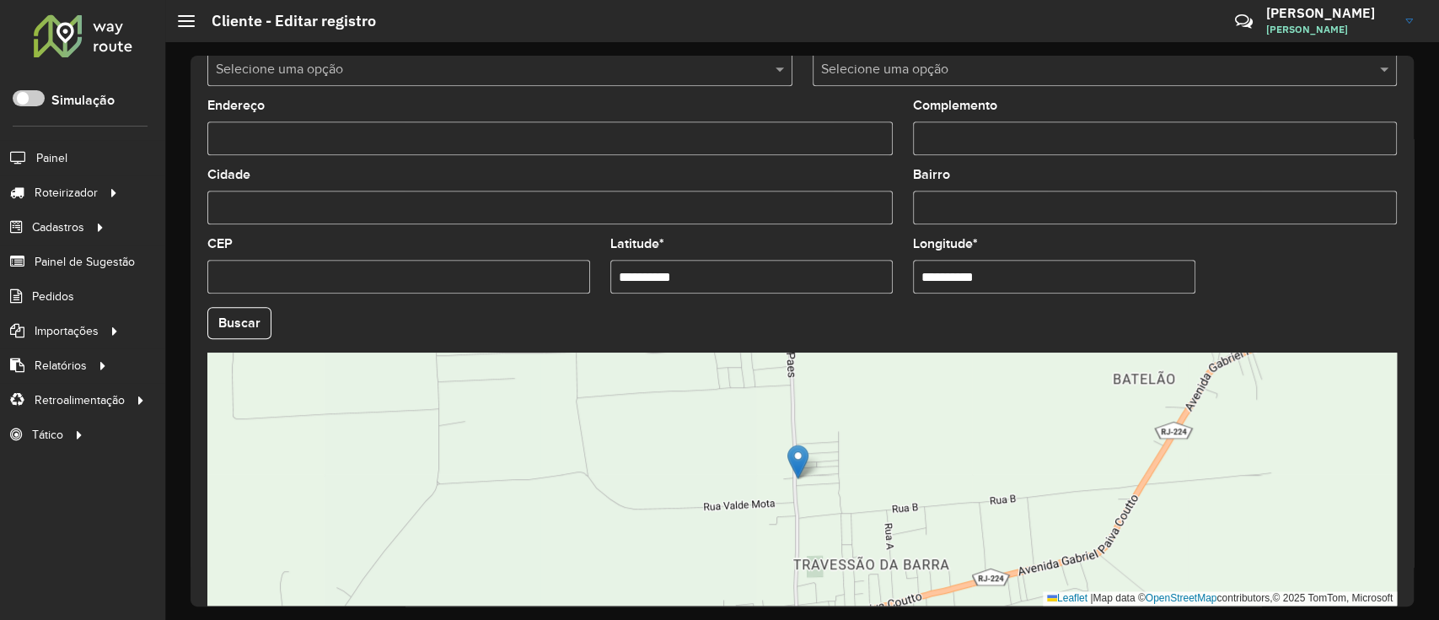
scroll to position [561, 0]
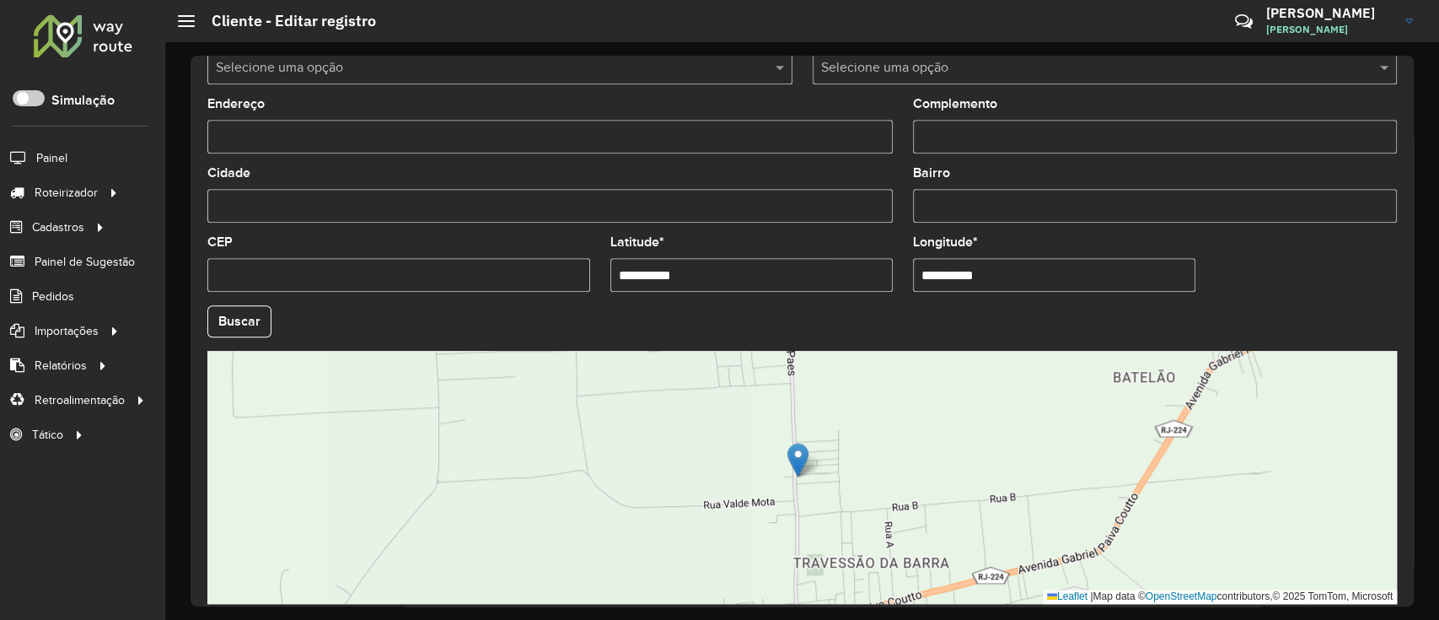
click at [787, 254] on div "**********" at bounding box center [751, 264] width 282 height 56
click at [764, 285] on input "**********" at bounding box center [751, 275] width 282 height 34
paste input "*"
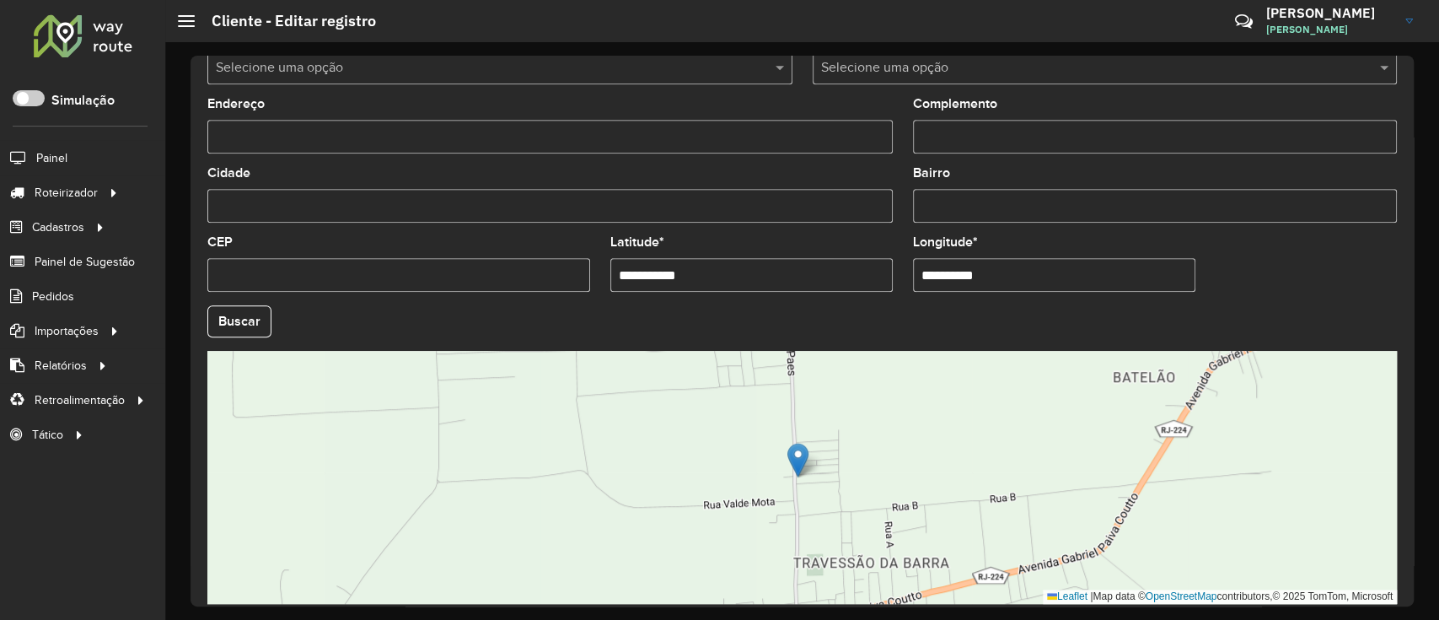
type input "**********"
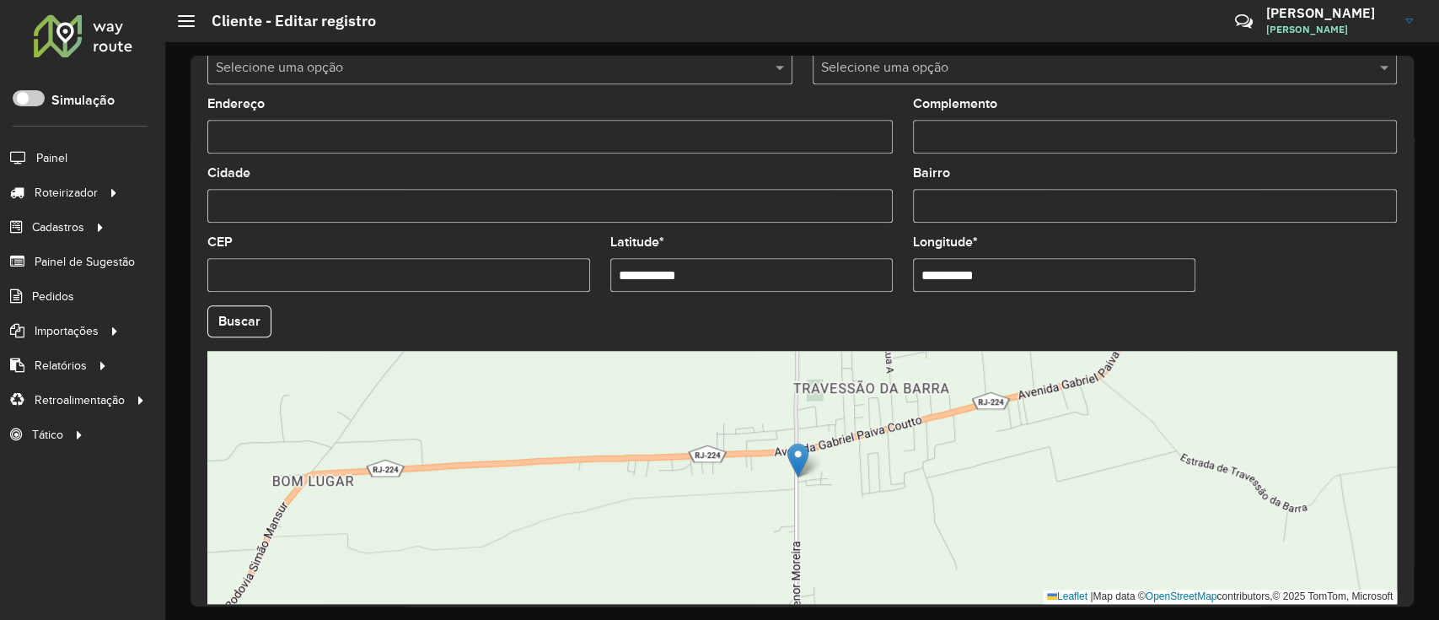
click at [1052, 282] on input "**********" at bounding box center [1054, 275] width 282 height 34
paste input "*"
type input "**********"
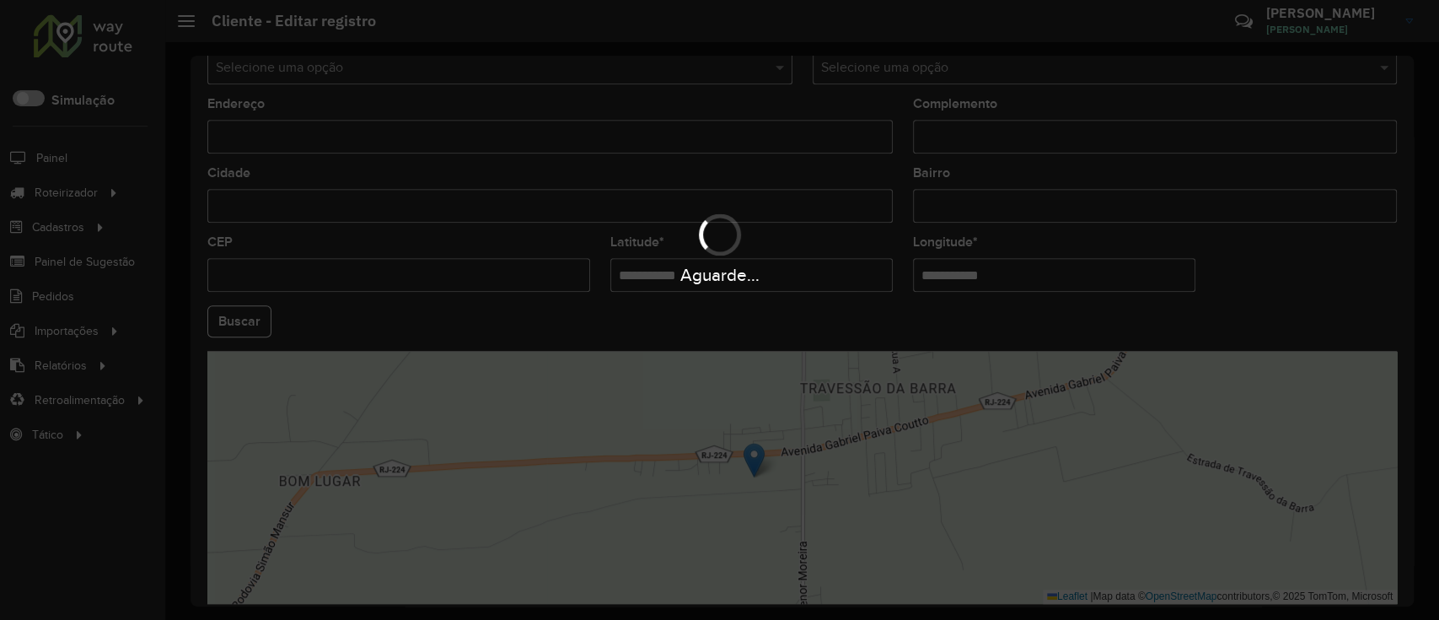
click at [1376, 286] on hb-app "Aguarde... Pop-up bloqueado! Seu navegador bloqueou automáticamente a abertura …" at bounding box center [719, 310] width 1439 height 620
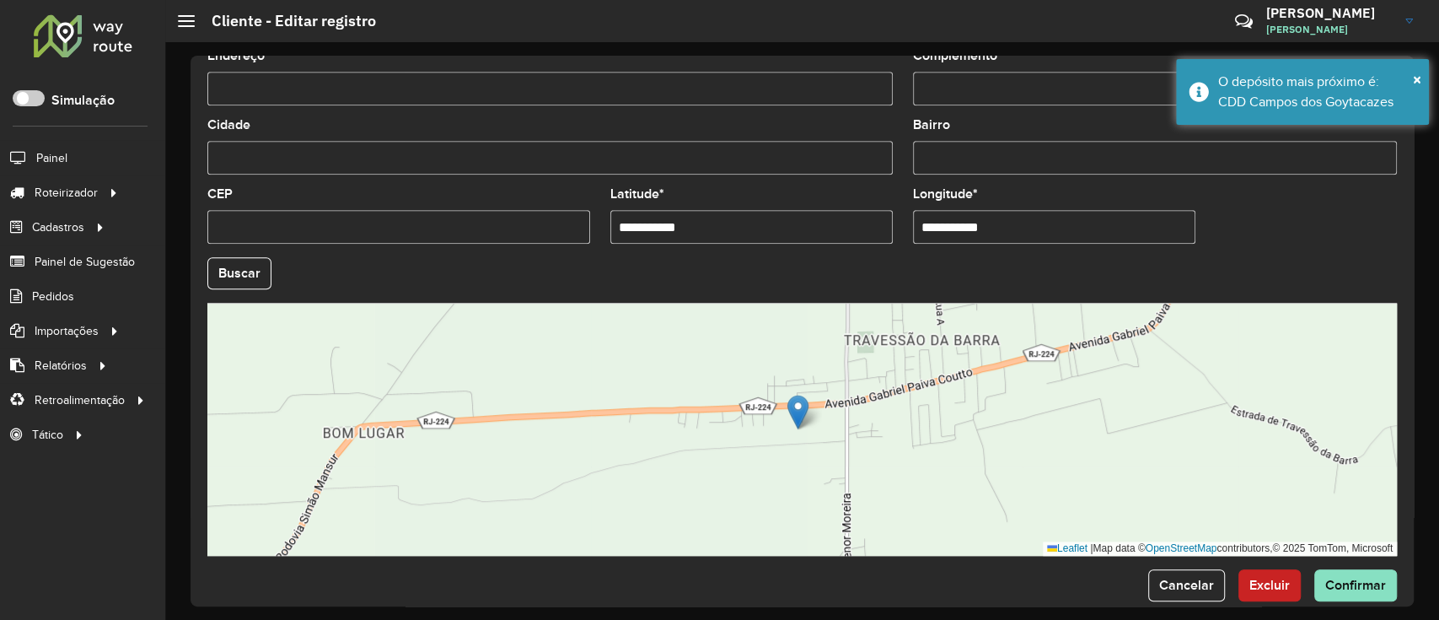
scroll to position [635, 0]
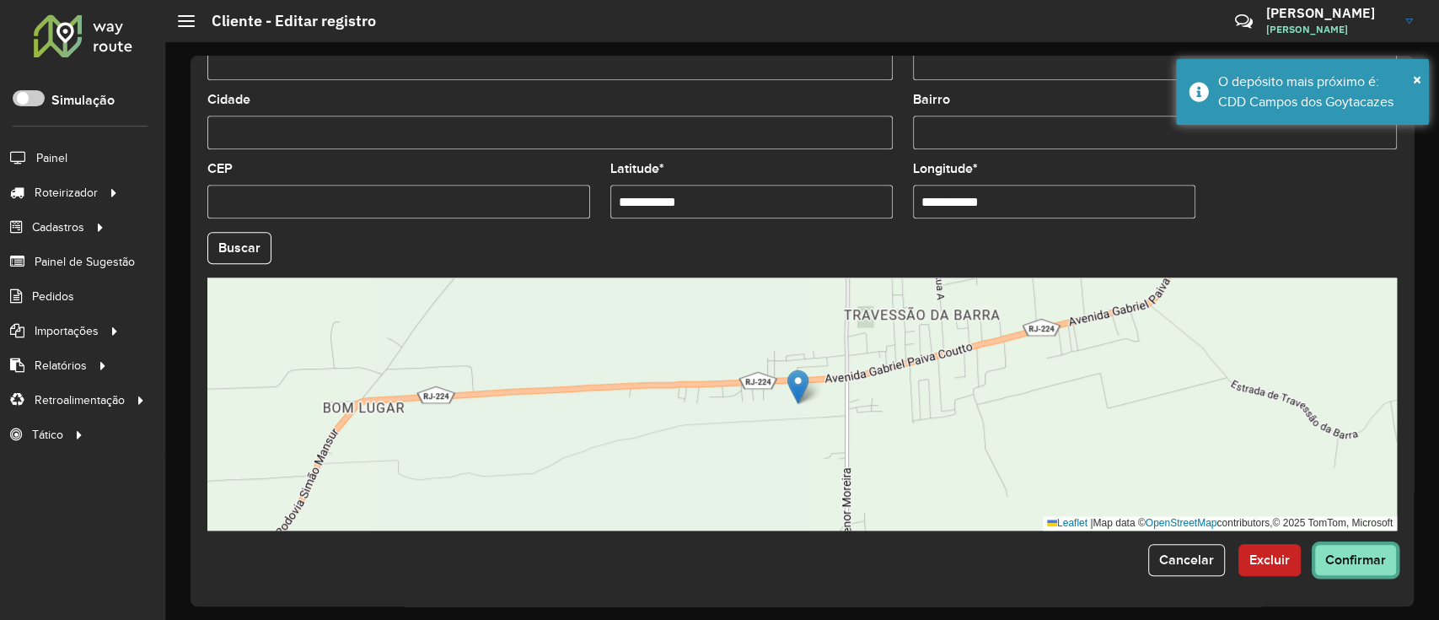
click at [1344, 568] on button "Confirmar" at bounding box center [1355, 560] width 83 height 32
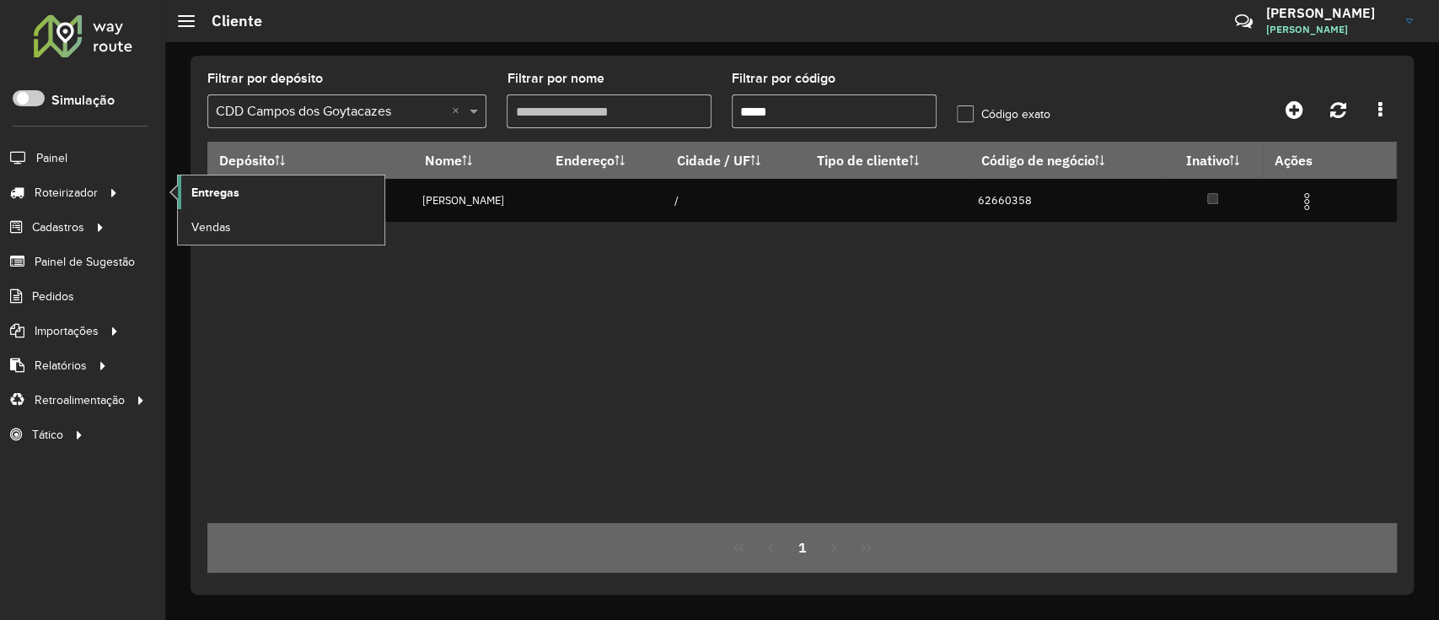
click at [230, 199] on span "Entregas" at bounding box center [215, 193] width 48 height 18
click at [870, 116] on input "*****" at bounding box center [834, 111] width 205 height 34
paste input "text"
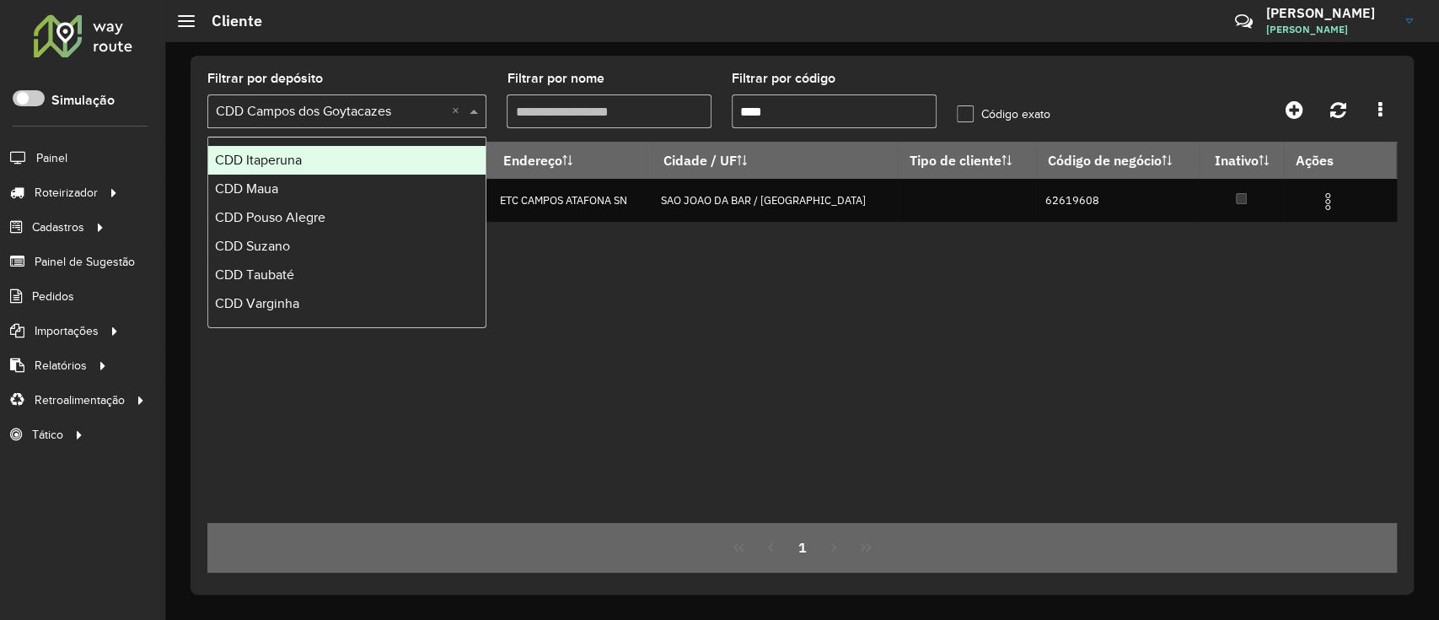
click at [478, 113] on span at bounding box center [475, 111] width 21 height 20
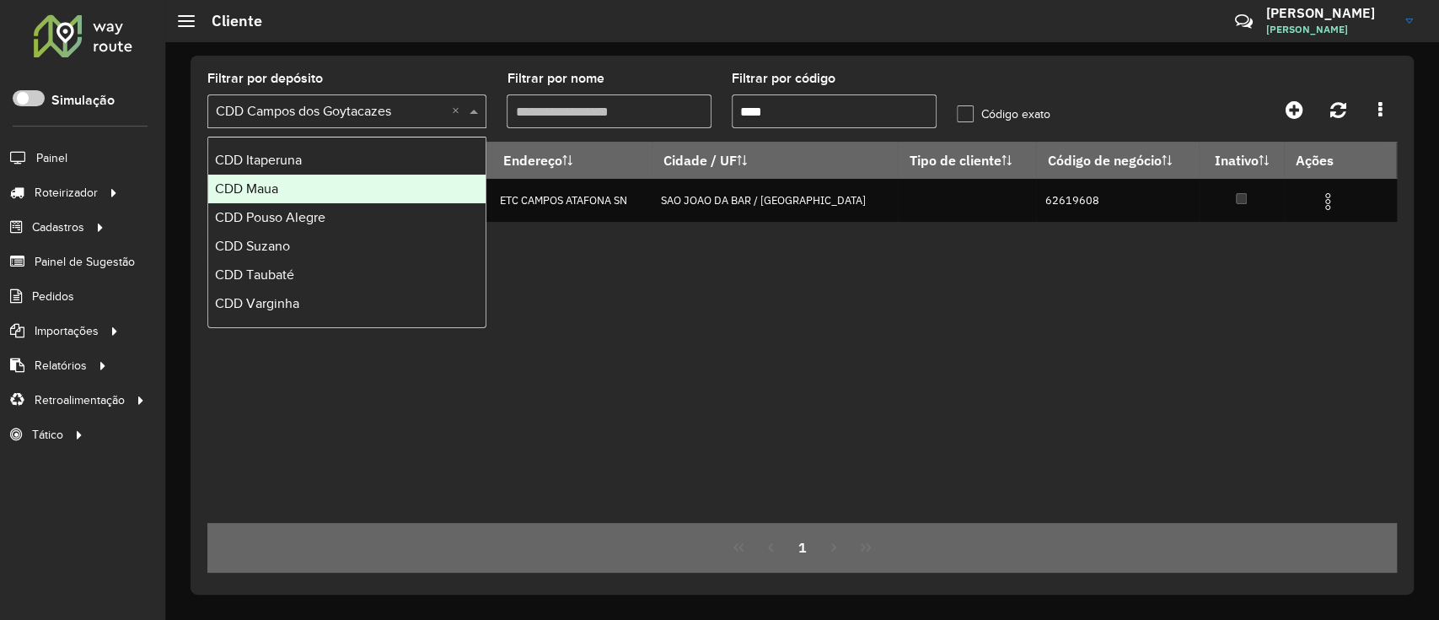
click at [399, 185] on div "CDD Maua" at bounding box center [346, 189] width 277 height 29
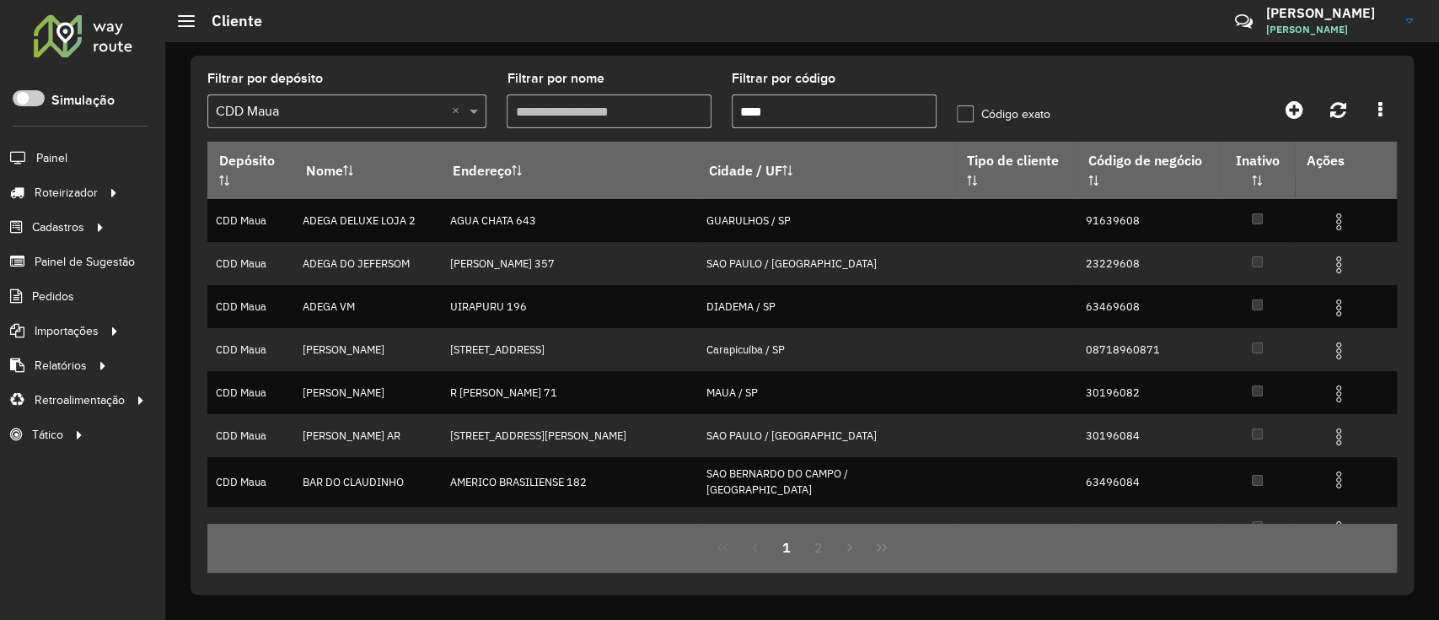
click at [862, 111] on input "****" at bounding box center [834, 111] width 205 height 34
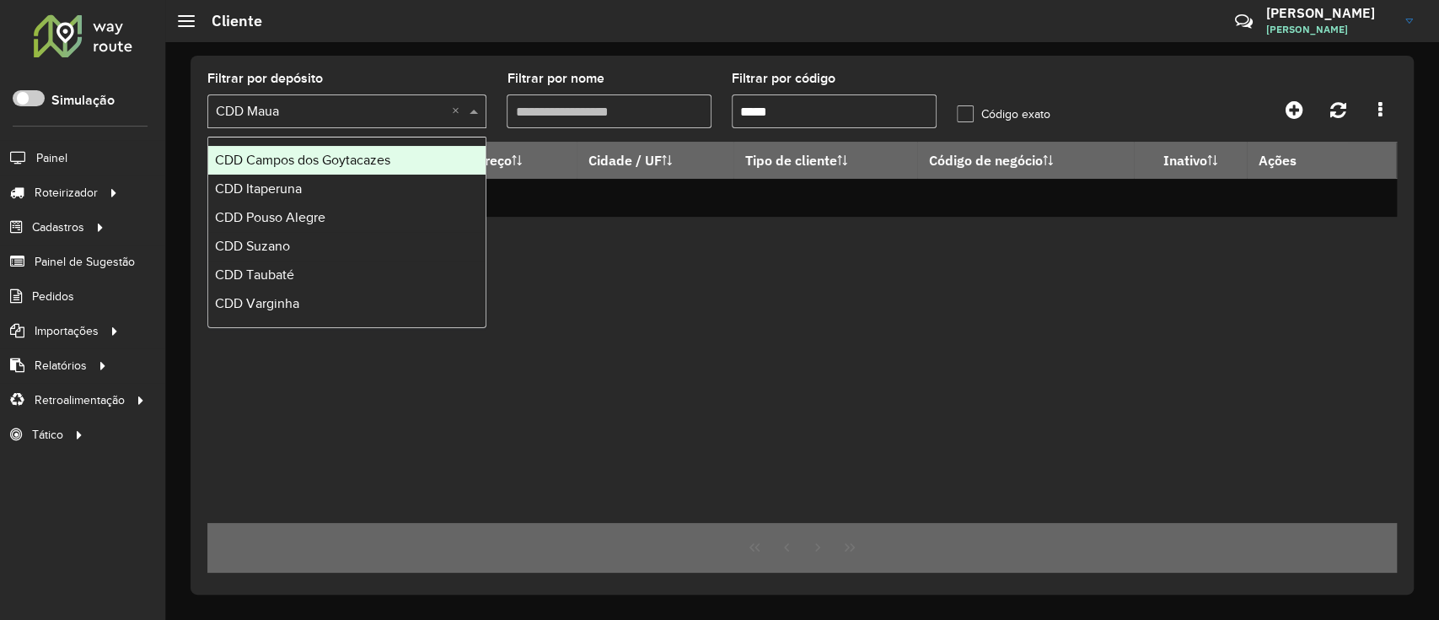
click at [474, 125] on div "Selecione um depósito × CDD Maua ×" at bounding box center [346, 111] width 279 height 34
click at [391, 170] on div "CDD Campos dos Goytacazes" at bounding box center [346, 160] width 277 height 29
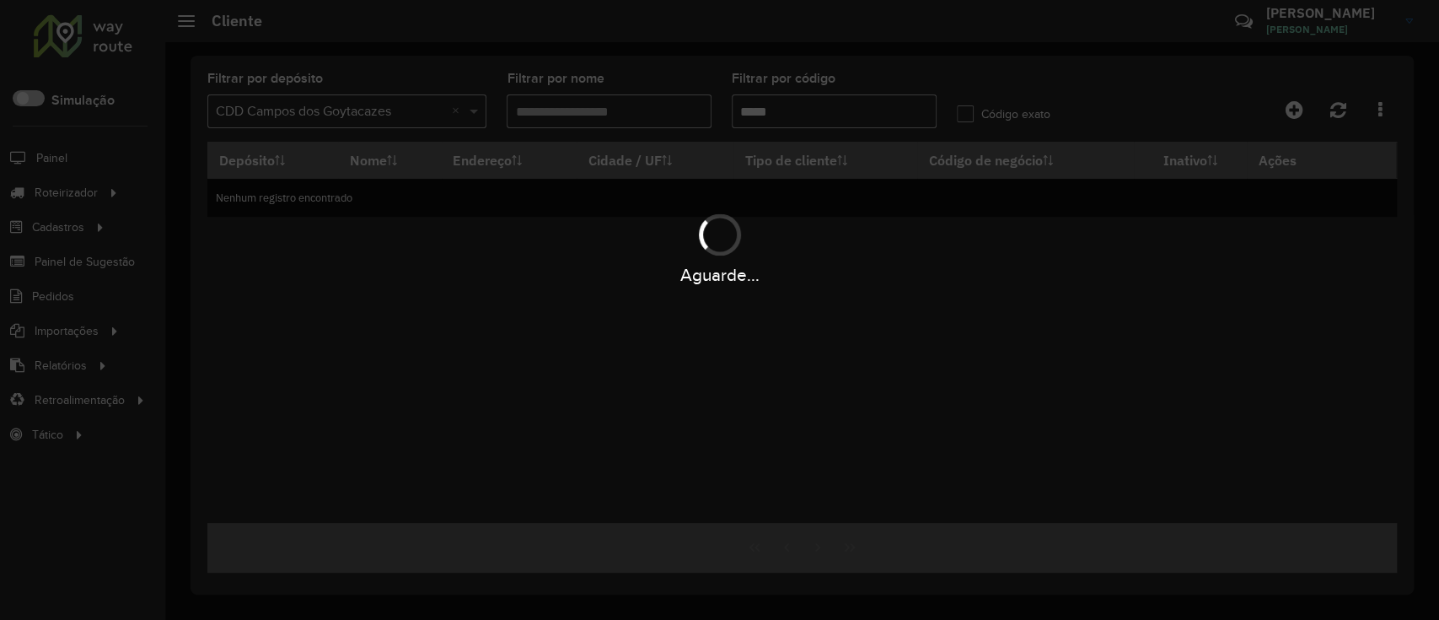
click at [849, 118] on input "*****" at bounding box center [834, 111] width 205 height 34
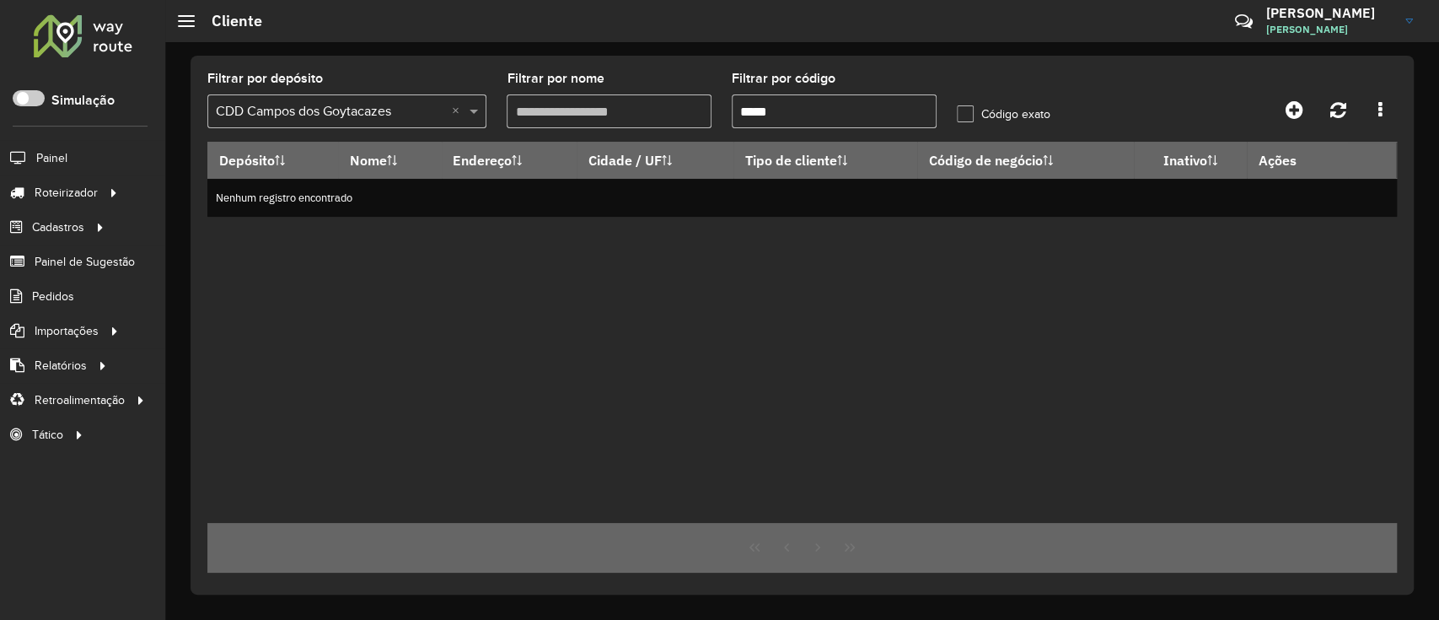
click at [849, 118] on input "*****" at bounding box center [834, 111] width 205 height 34
paste input "text"
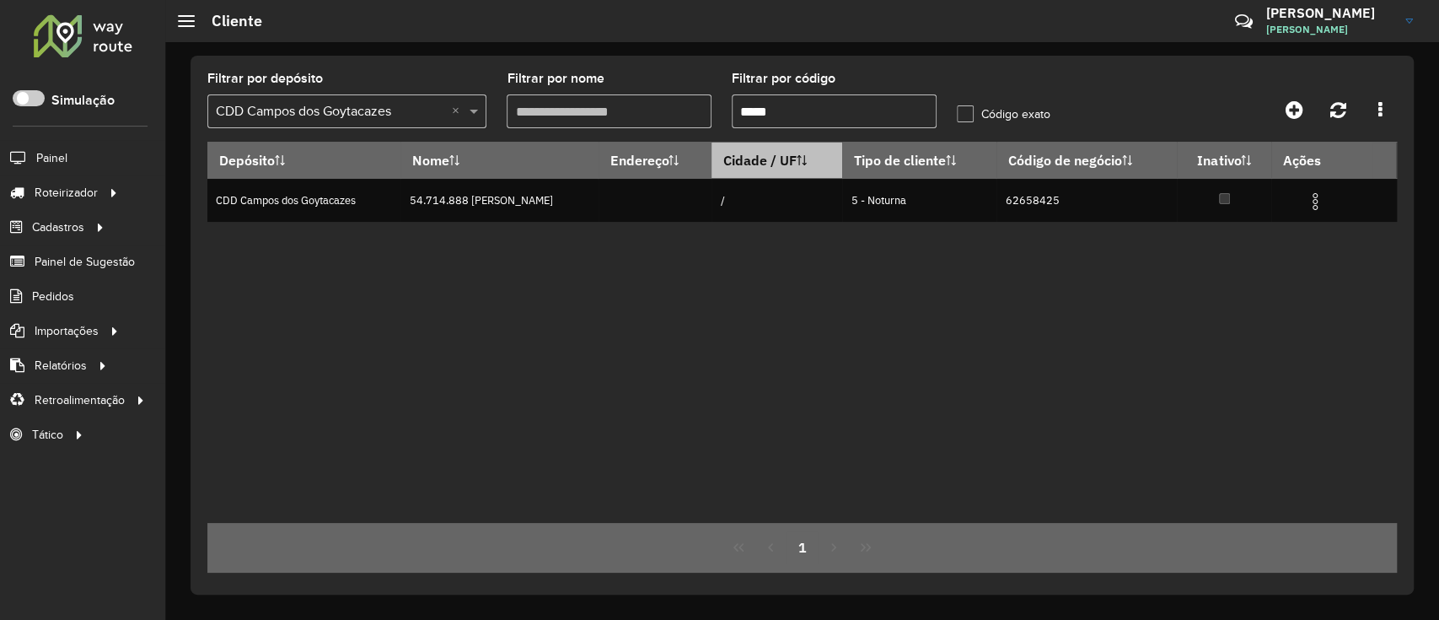
type input "*****"
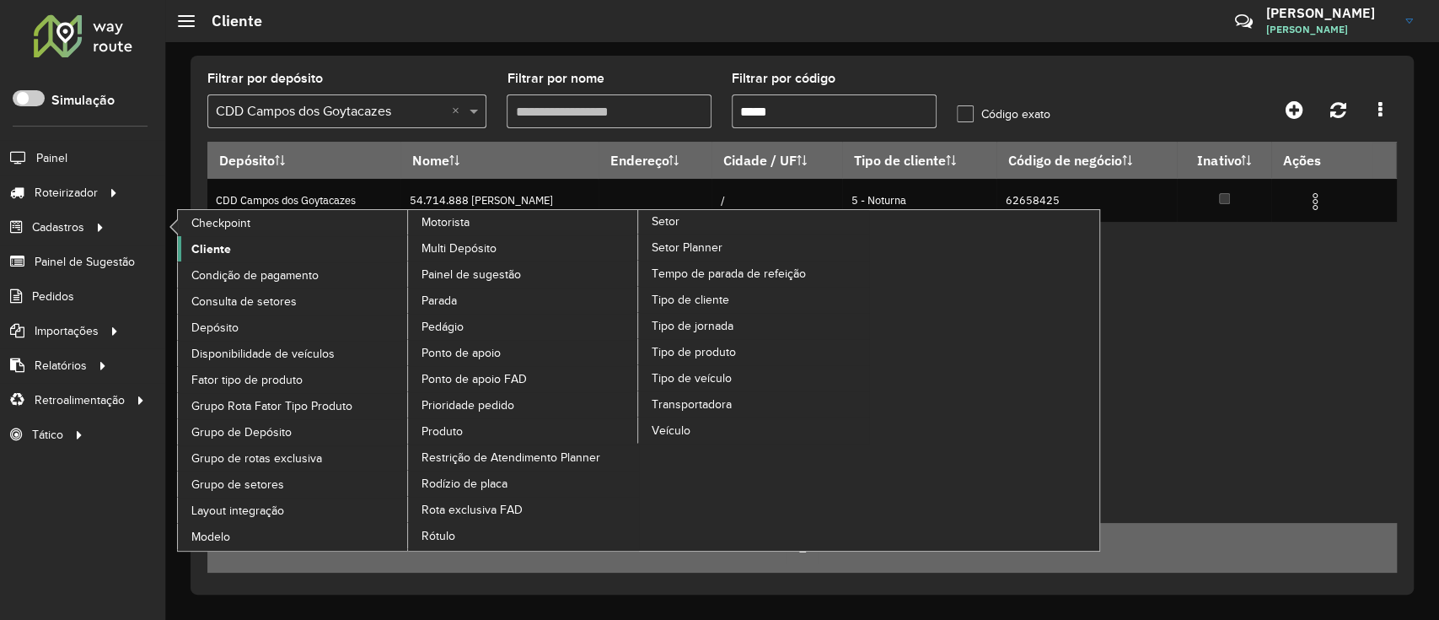
click at [214, 244] on span "Cliente" at bounding box center [211, 249] width 40 height 18
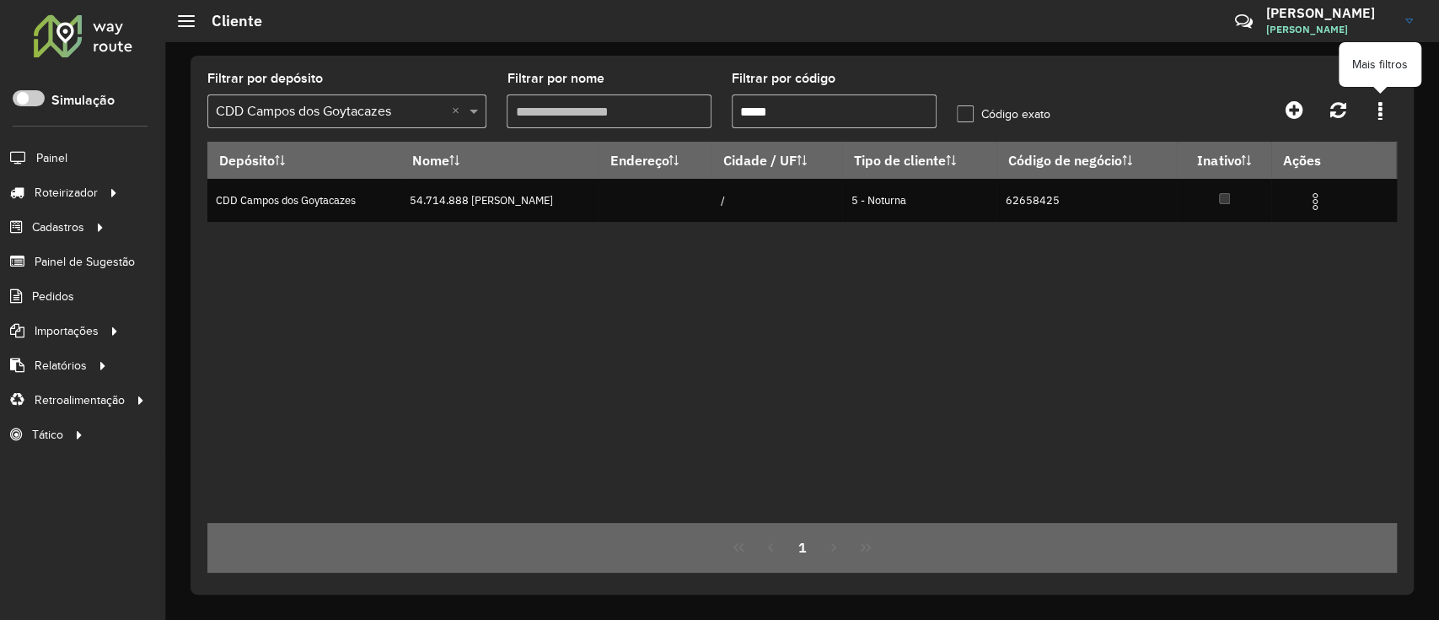
click at [1380, 117] on icon at bounding box center [1380, 109] width 4 height 19
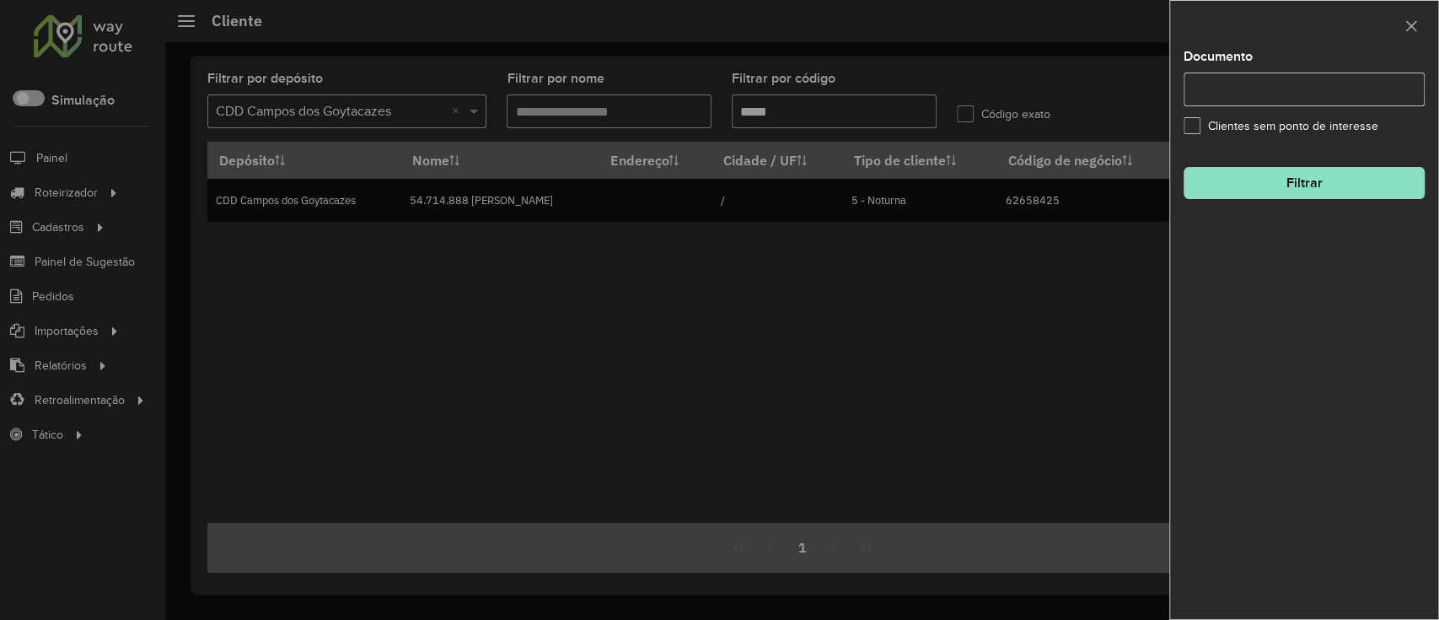
click at [1033, 24] on div at bounding box center [719, 310] width 1439 height 620
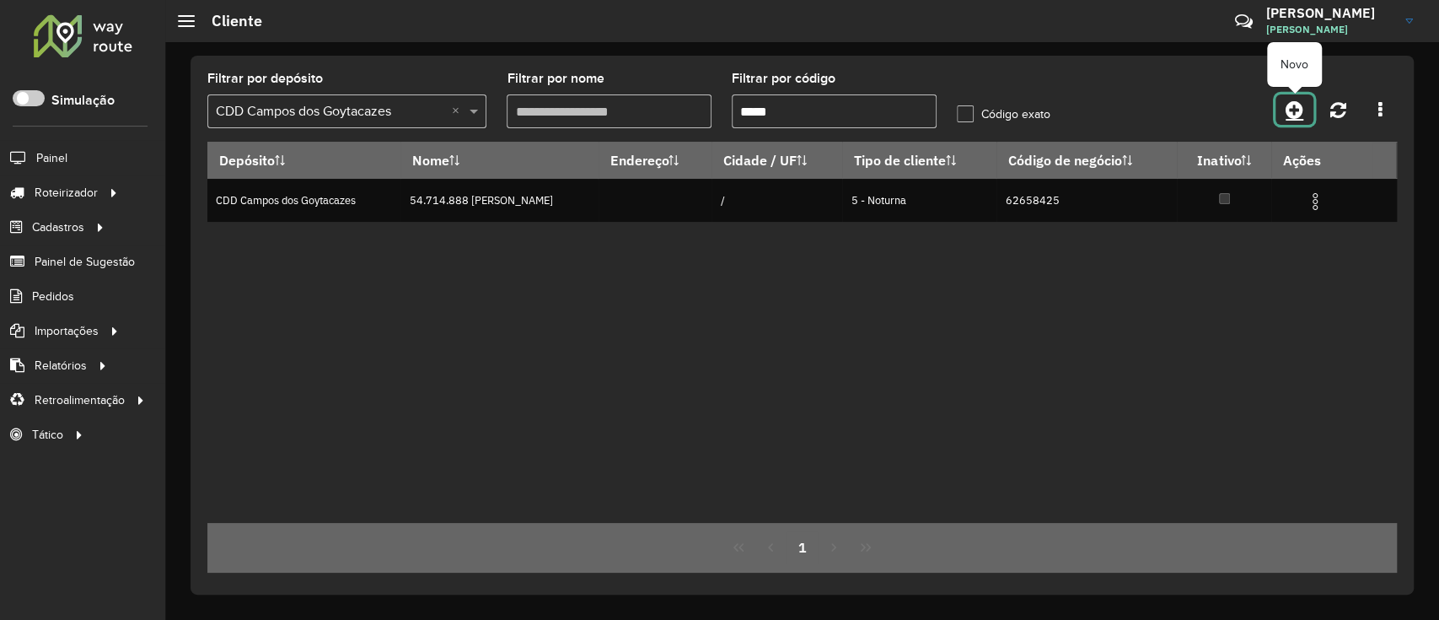
click at [1308, 105] on link at bounding box center [1295, 109] width 38 height 30
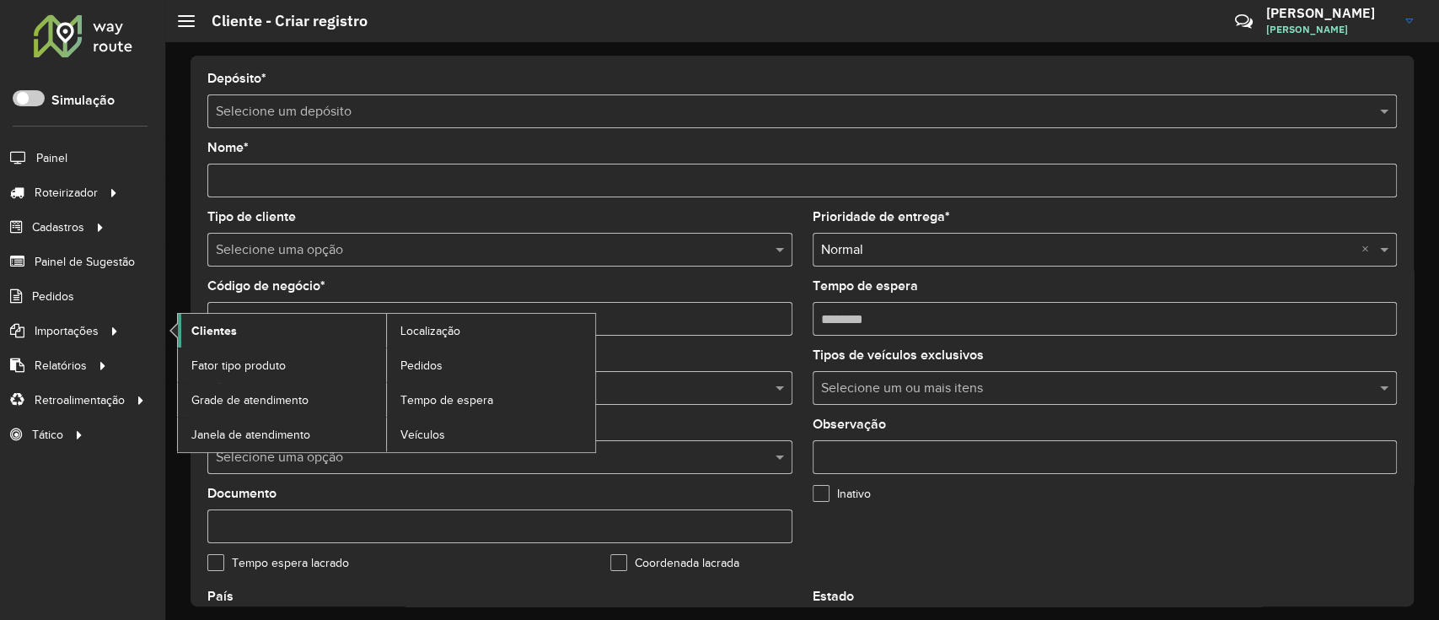
click at [216, 331] on span "Clientes" at bounding box center [214, 331] width 46 height 18
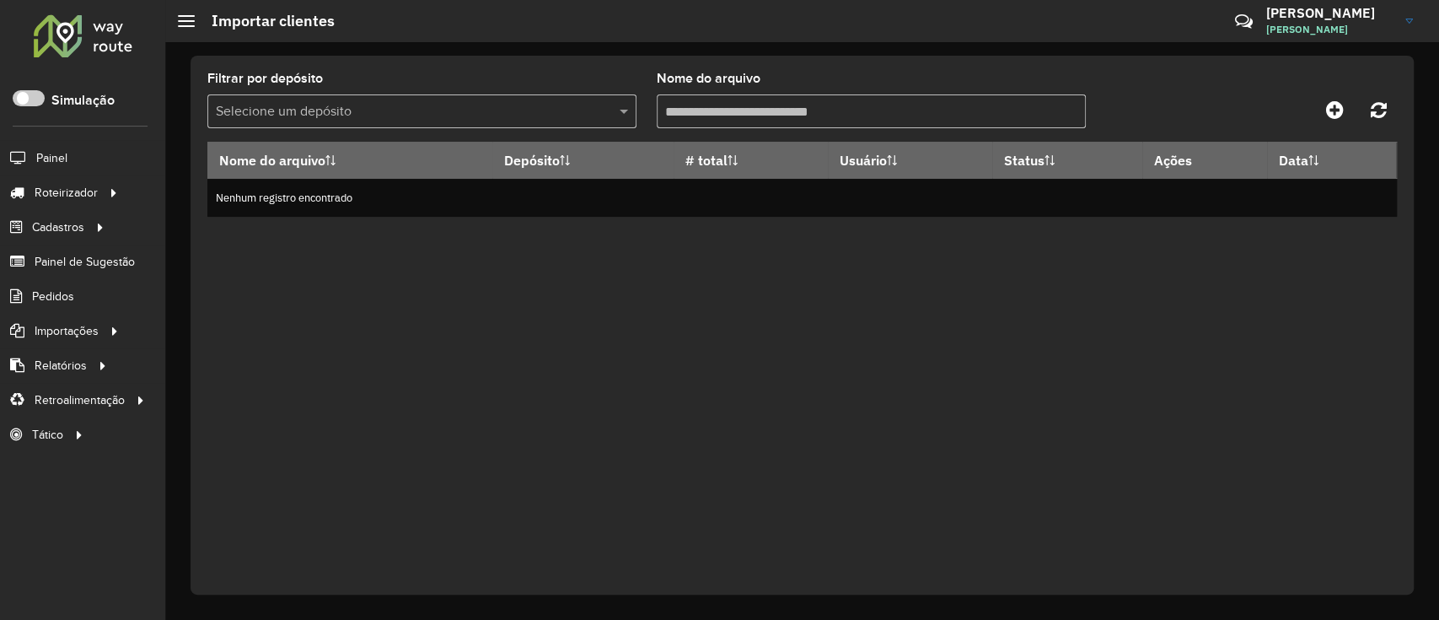
click at [608, 127] on div "Selecione um depósito" at bounding box center [421, 111] width 429 height 34
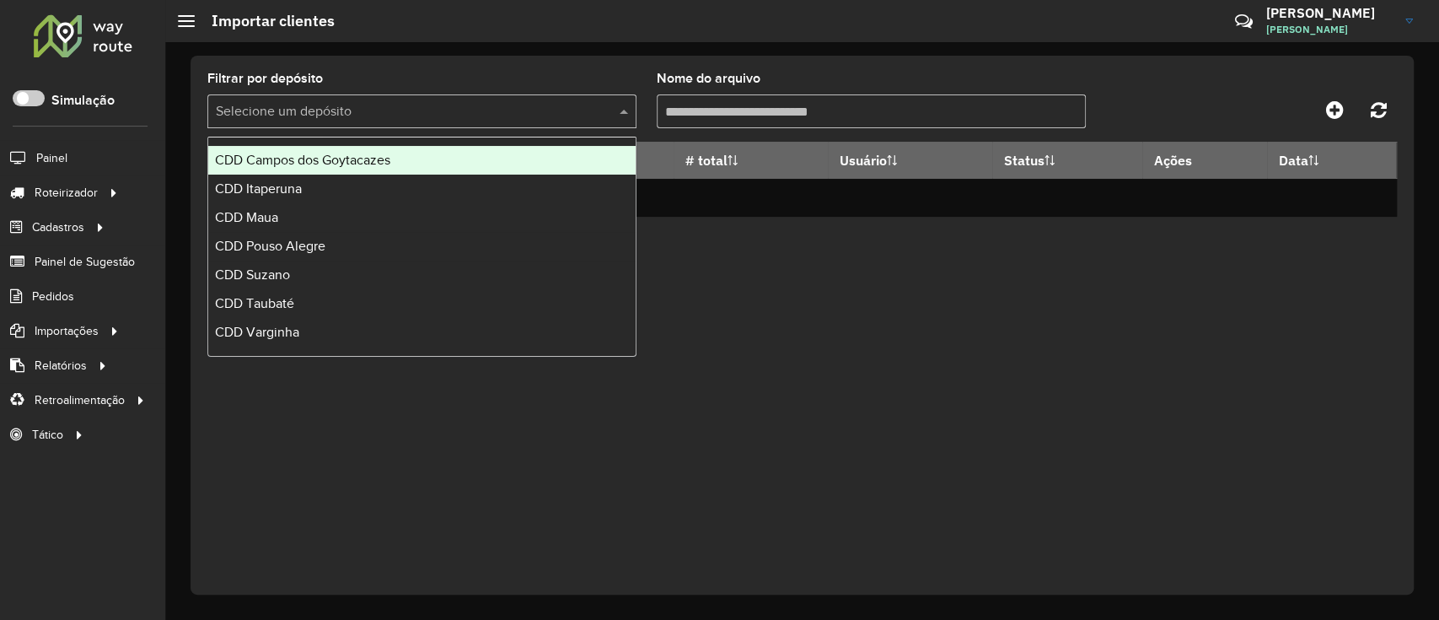
click at [572, 162] on div "CDD Campos dos Goytacazes" at bounding box center [421, 160] width 427 height 29
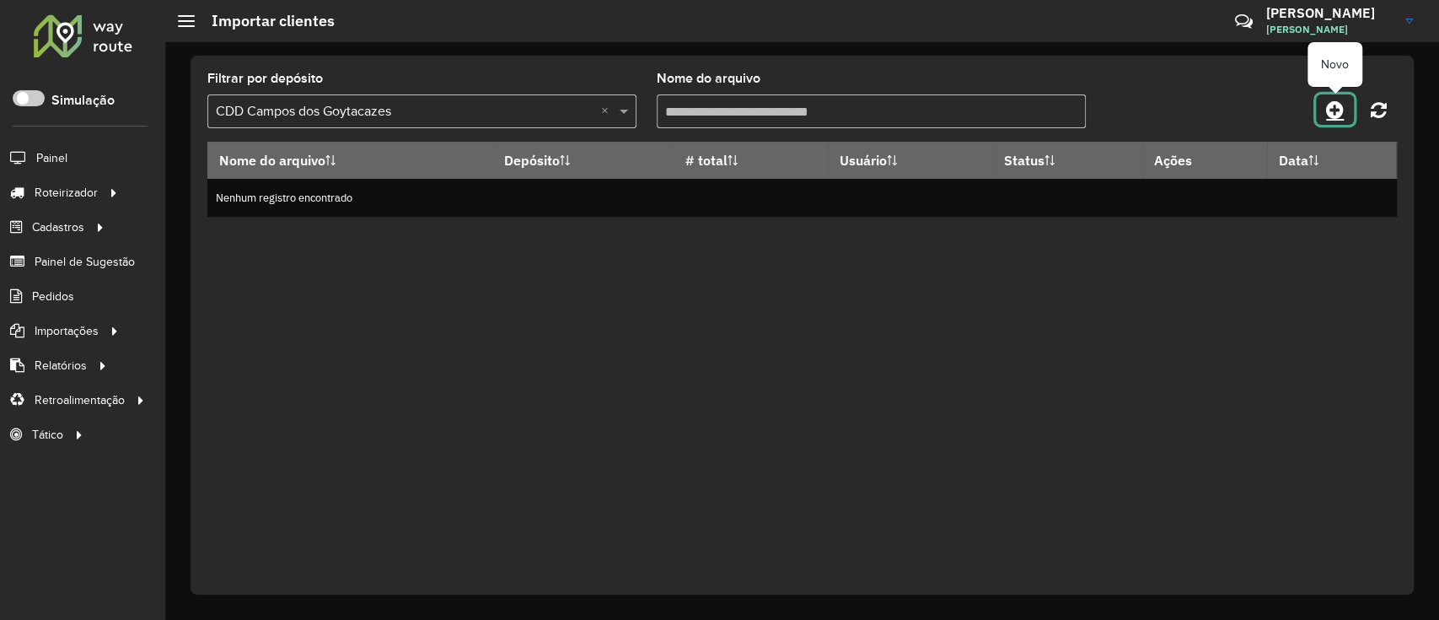
click at [1333, 110] on icon at bounding box center [1335, 109] width 18 height 20
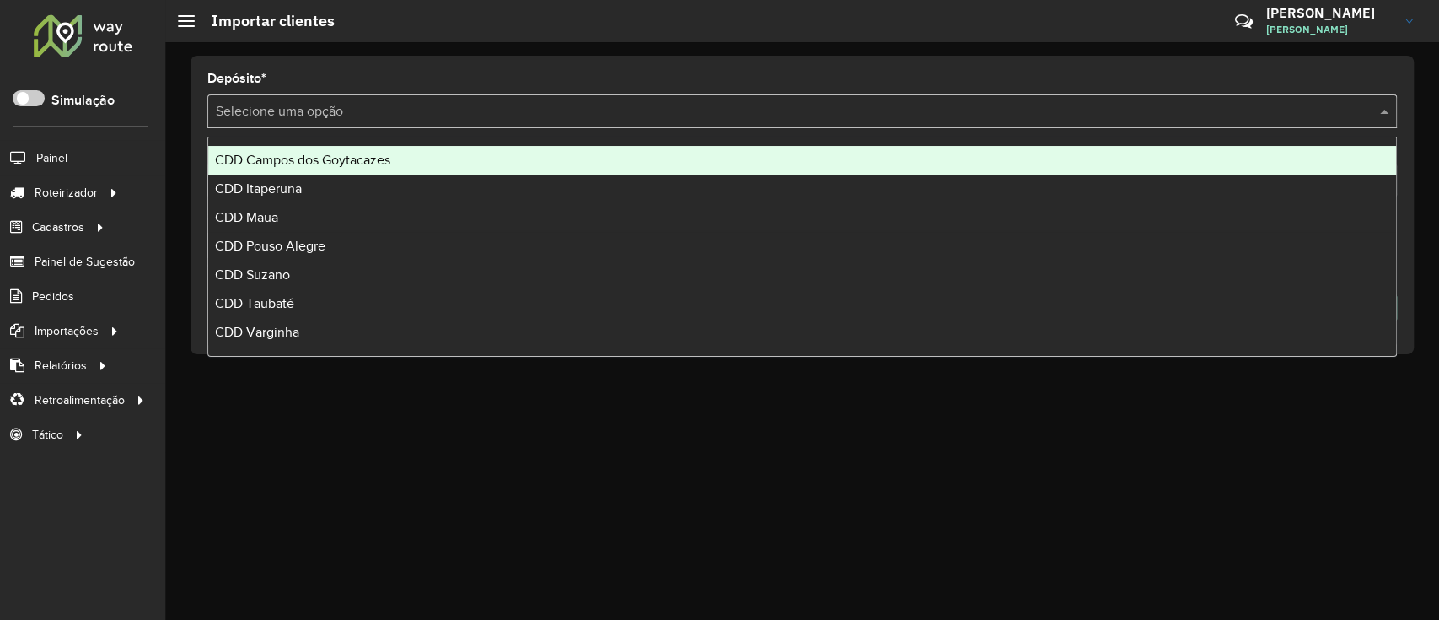
click at [731, 117] on input "text" at bounding box center [785, 112] width 1139 height 20
click at [535, 153] on div "CDD Campos dos Goytacazes" at bounding box center [802, 160] width 1188 height 29
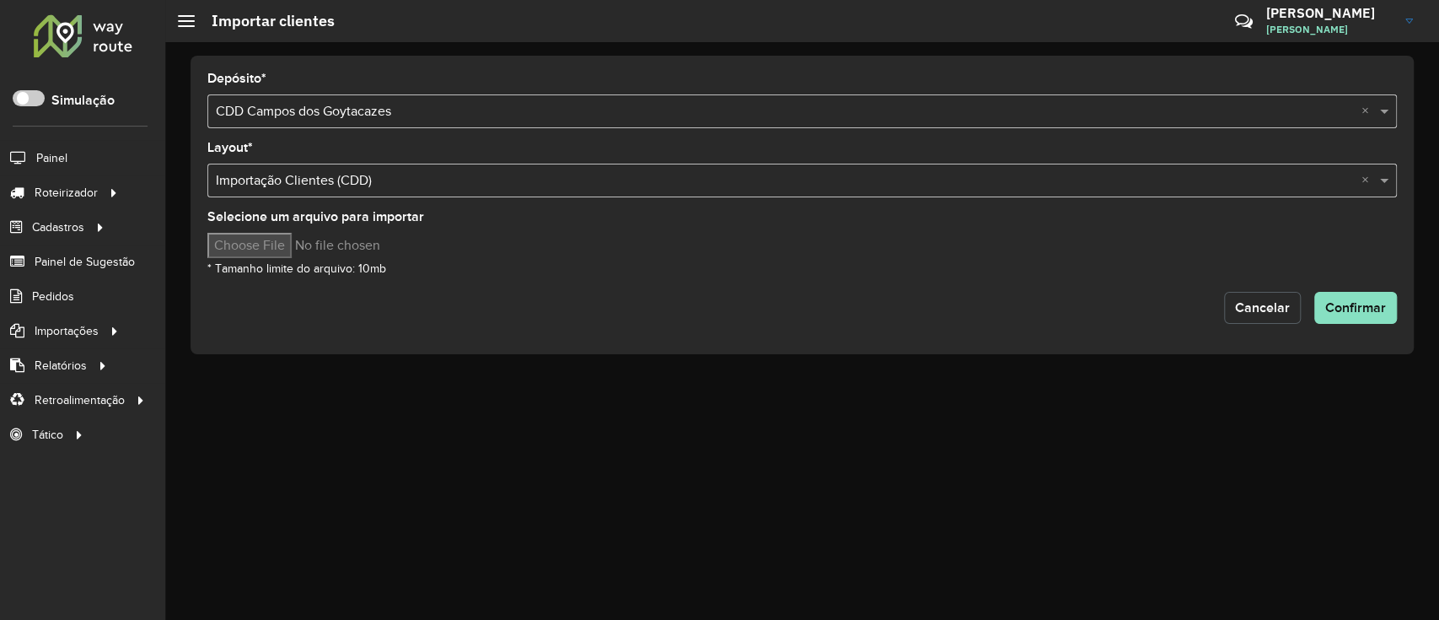
click at [1257, 303] on span "Cancelar" at bounding box center [1262, 307] width 55 height 14
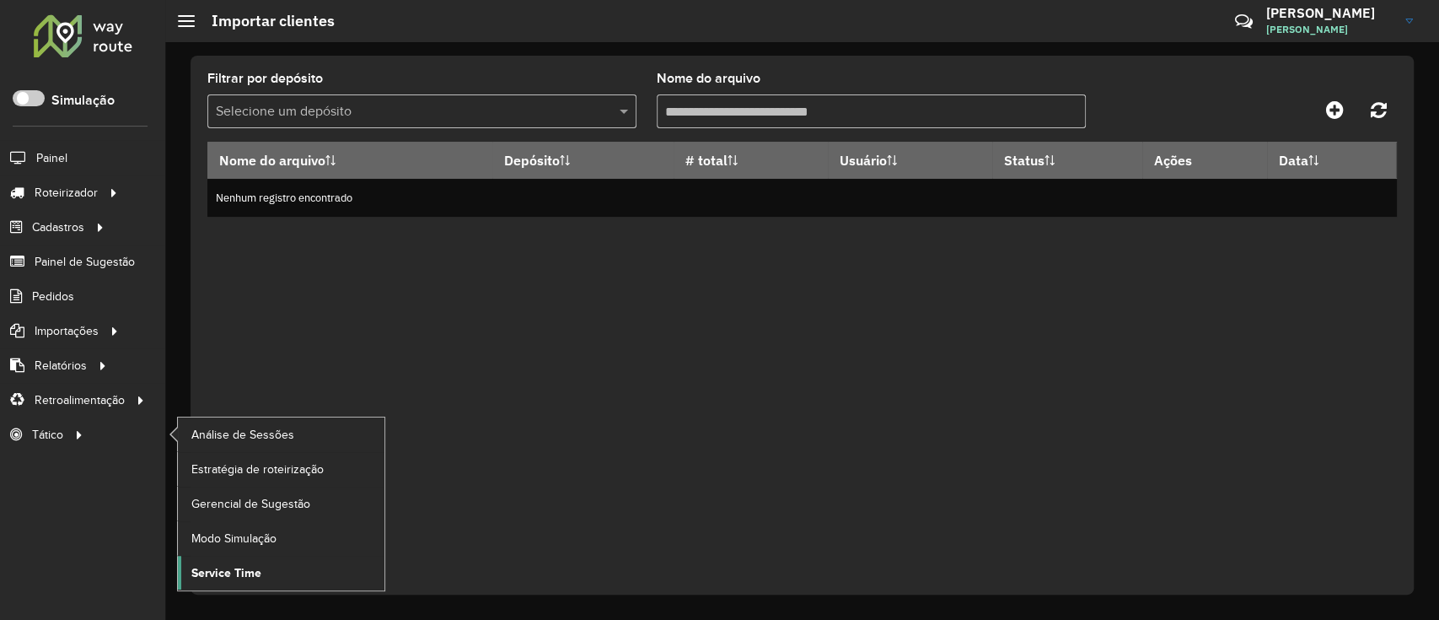
click at [244, 559] on link "Service Time" at bounding box center [281, 573] width 207 height 34
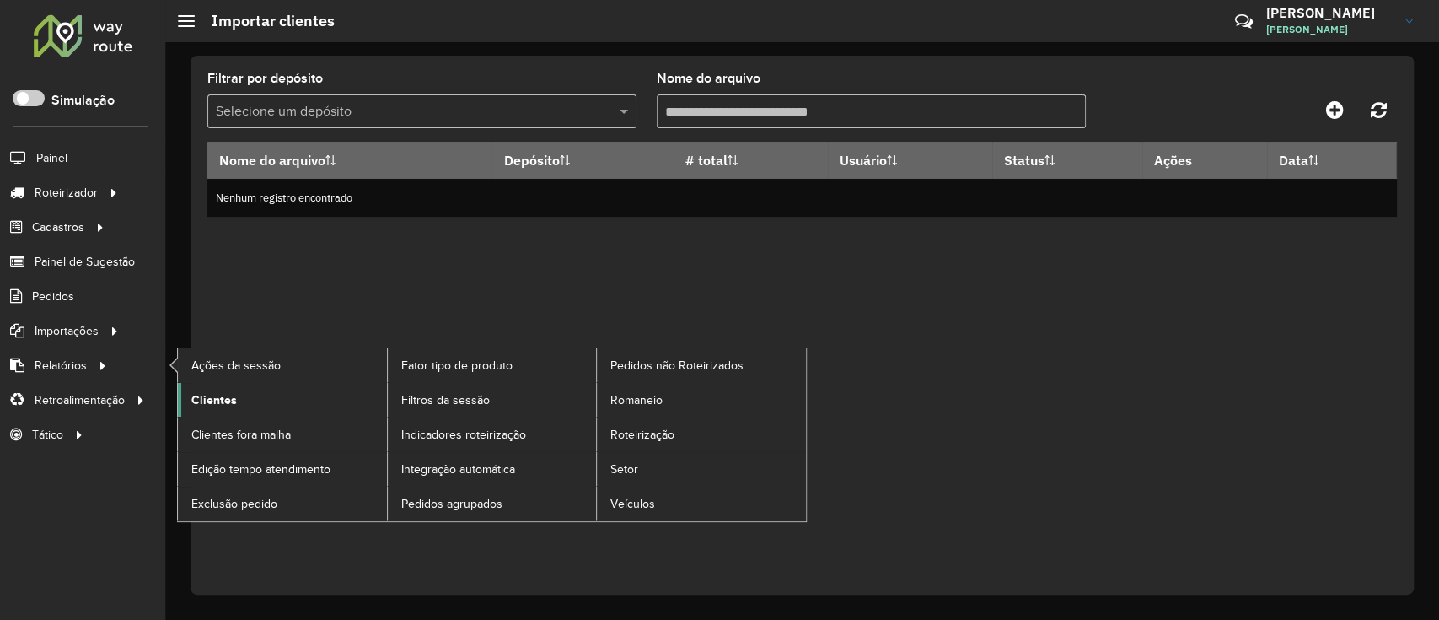
click at [239, 403] on link "Clientes" at bounding box center [282, 400] width 209 height 34
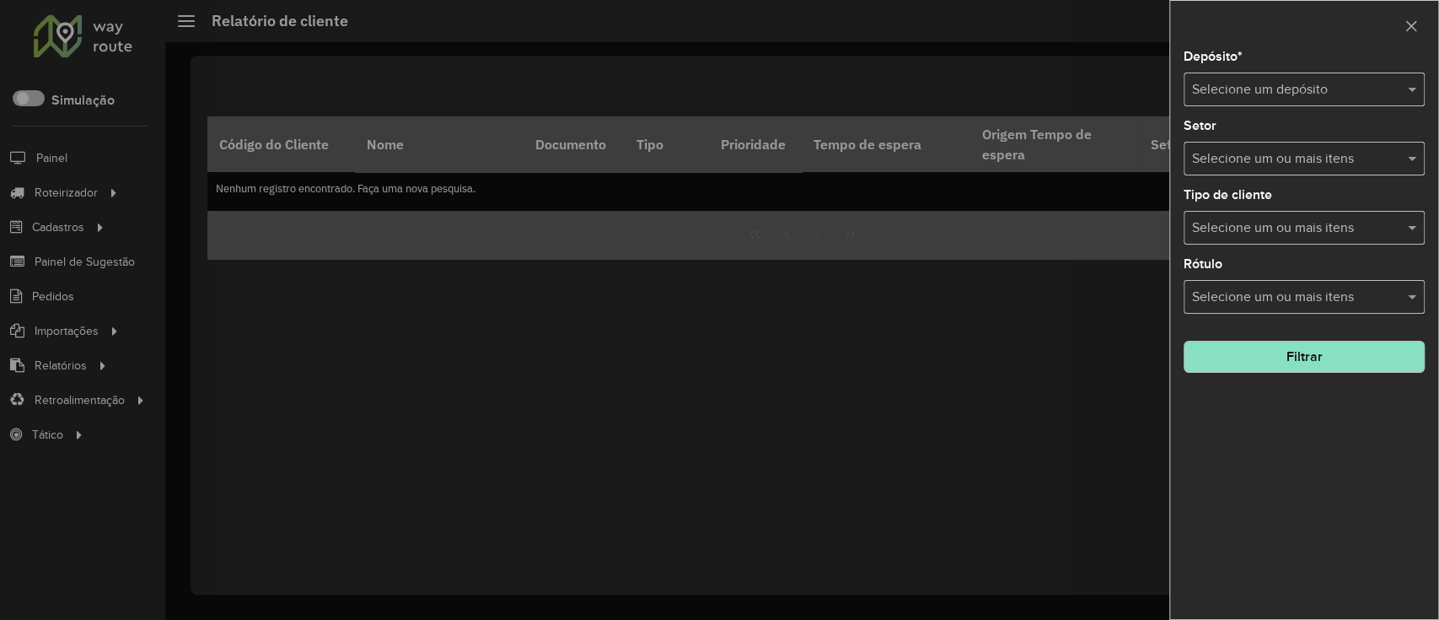
click at [1004, 240] on div at bounding box center [719, 310] width 1439 height 620
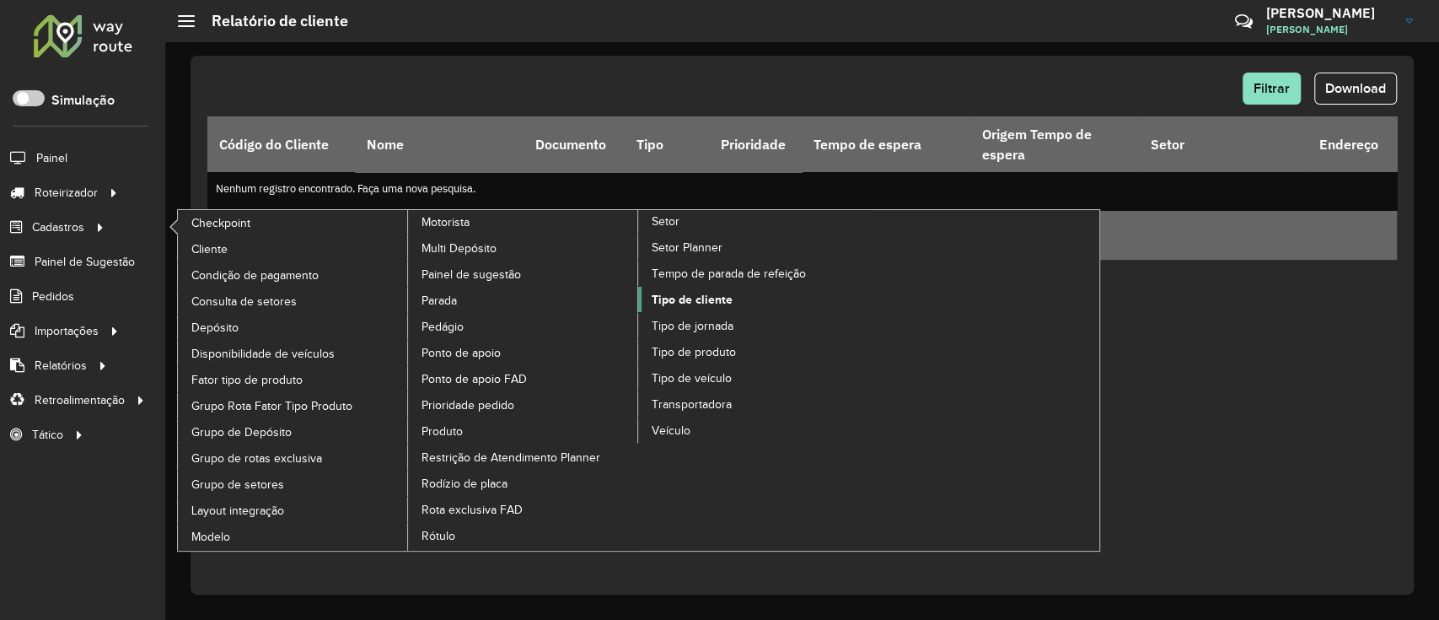
click at [686, 292] on span "Tipo de cliente" at bounding box center [692, 300] width 81 height 18
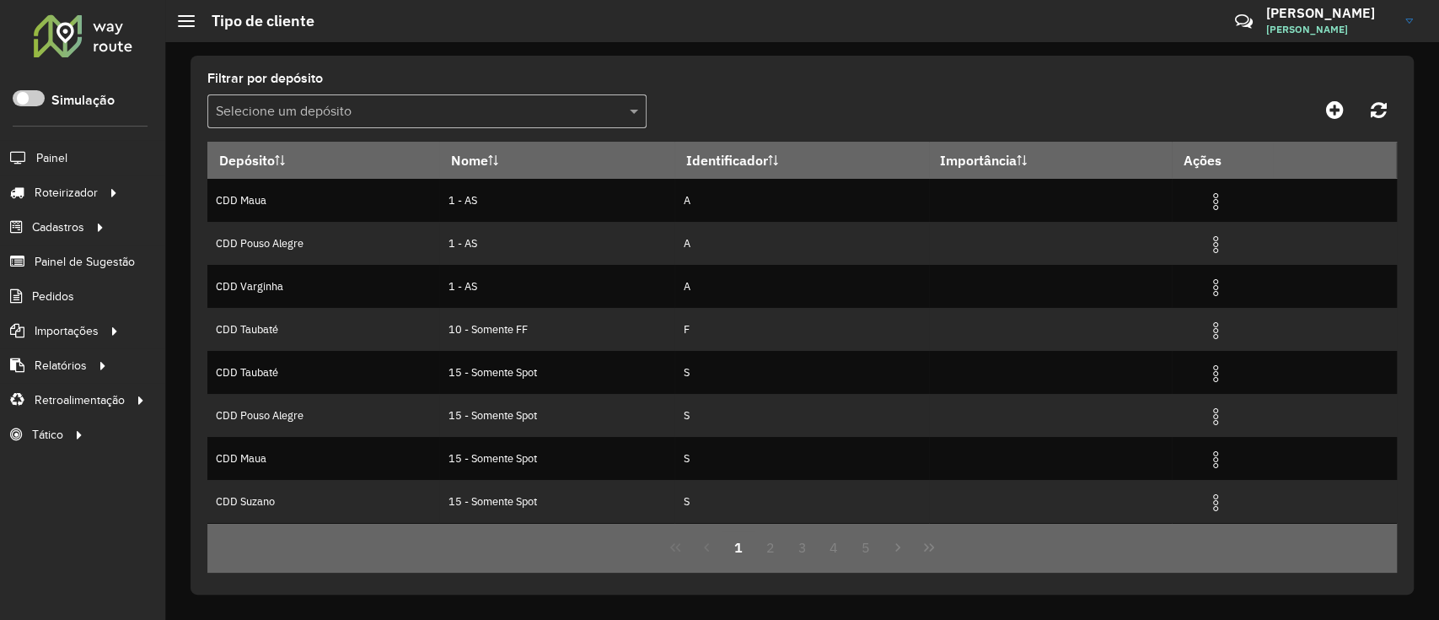
click at [515, 112] on input "text" at bounding box center [410, 112] width 389 height 20
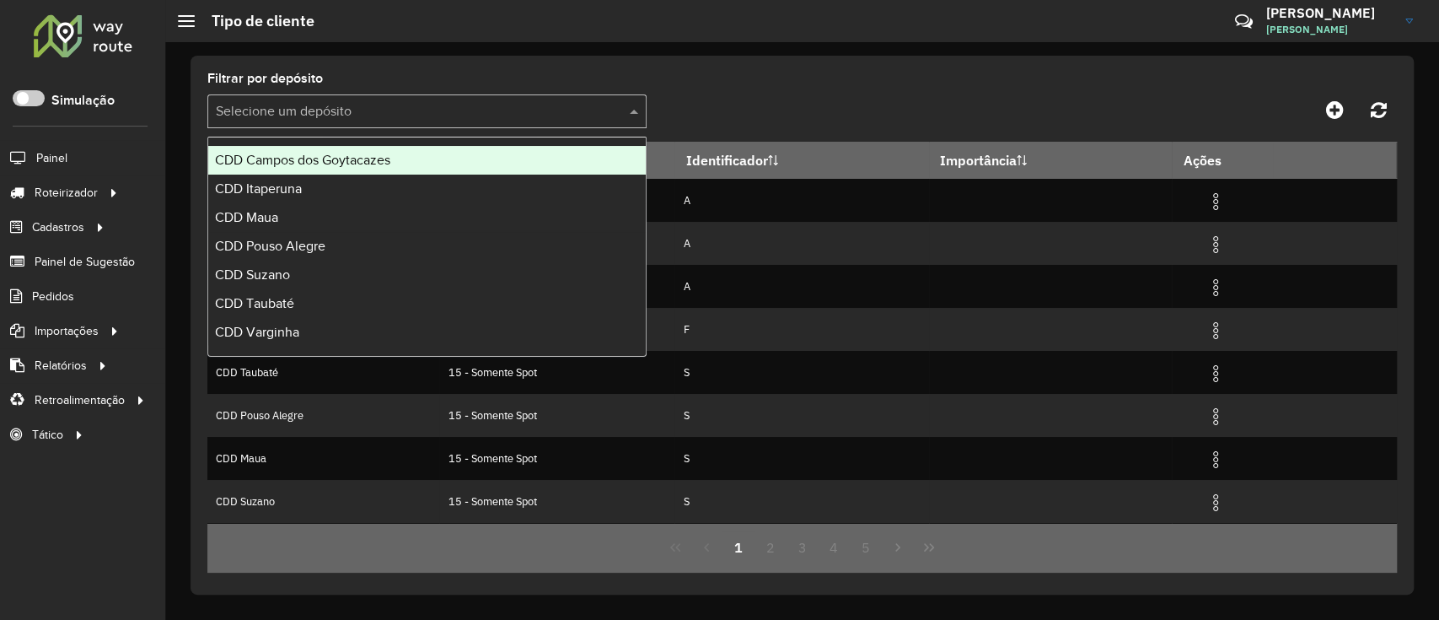
drag, startPoint x: 427, startPoint y: 191, endPoint x: 443, endPoint y: 161, distance: 34.3
click at [443, 161] on div "CDD Campos dos Goytacazes CDD Itaperuna CDD Maua CDD Pouso Alegre CDD Suzano CD…" at bounding box center [427, 246] width 438 height 201
click at [443, 161] on div "CDD Campos dos Goytacazes" at bounding box center [427, 160] width 438 height 29
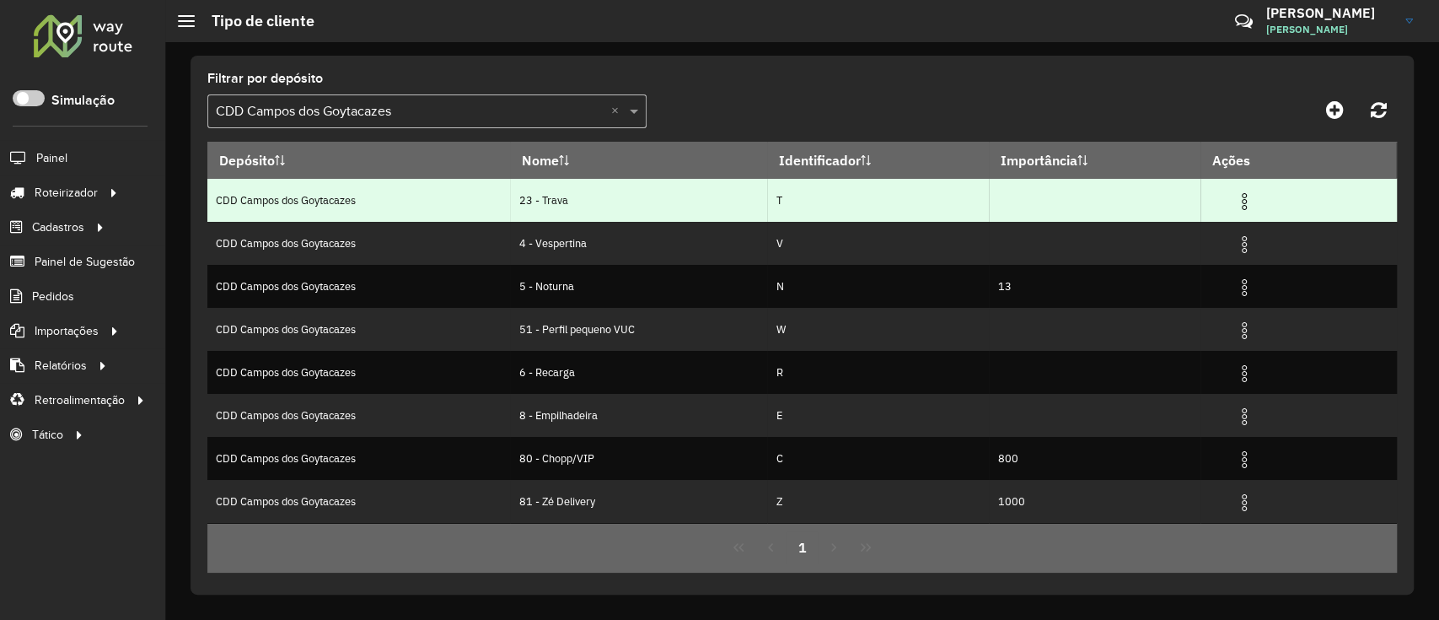
click at [1244, 197] on img at bounding box center [1244, 201] width 20 height 20
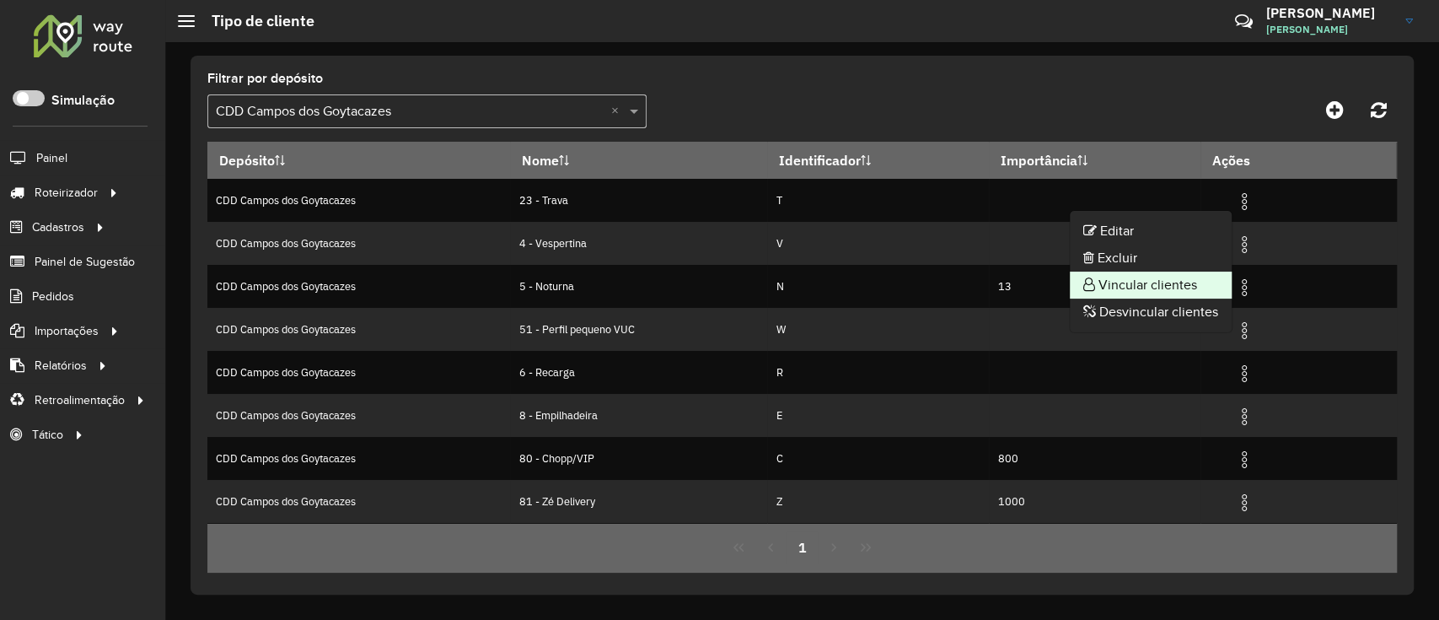
click at [1147, 291] on li "Vincular clientes" at bounding box center [1151, 284] width 162 height 27
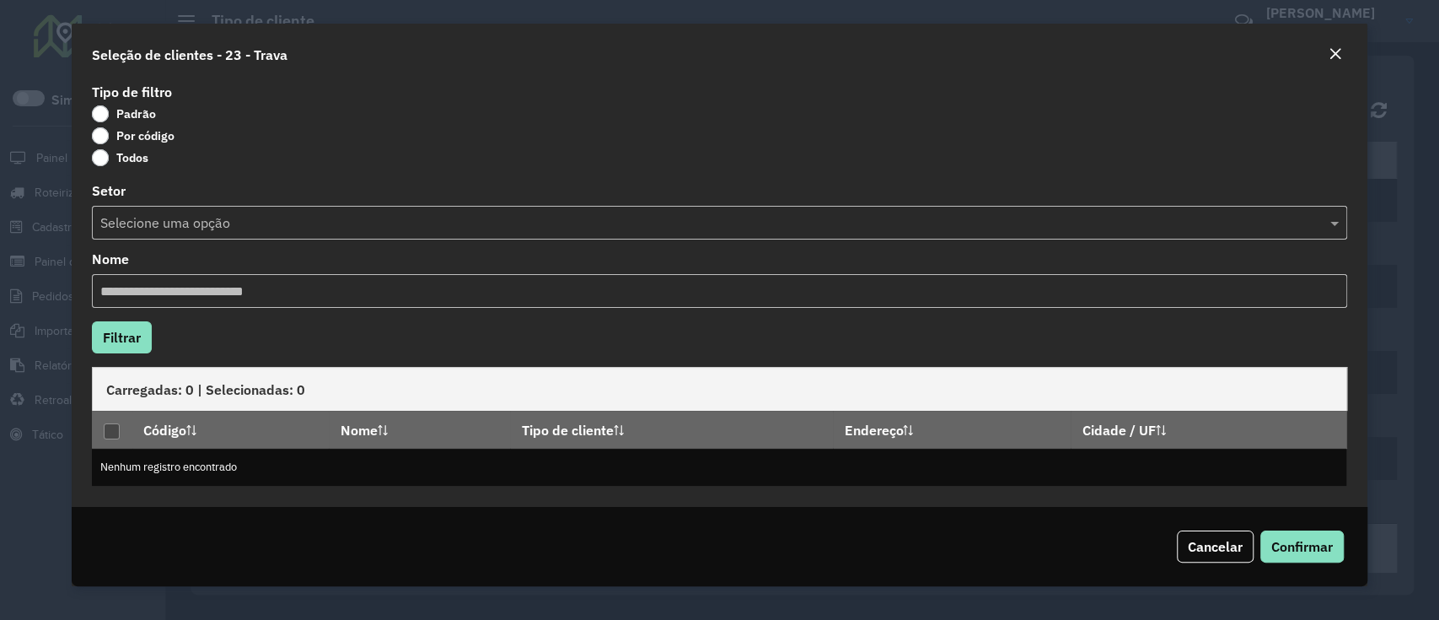
click at [152, 134] on label "Por código" at bounding box center [133, 135] width 83 height 17
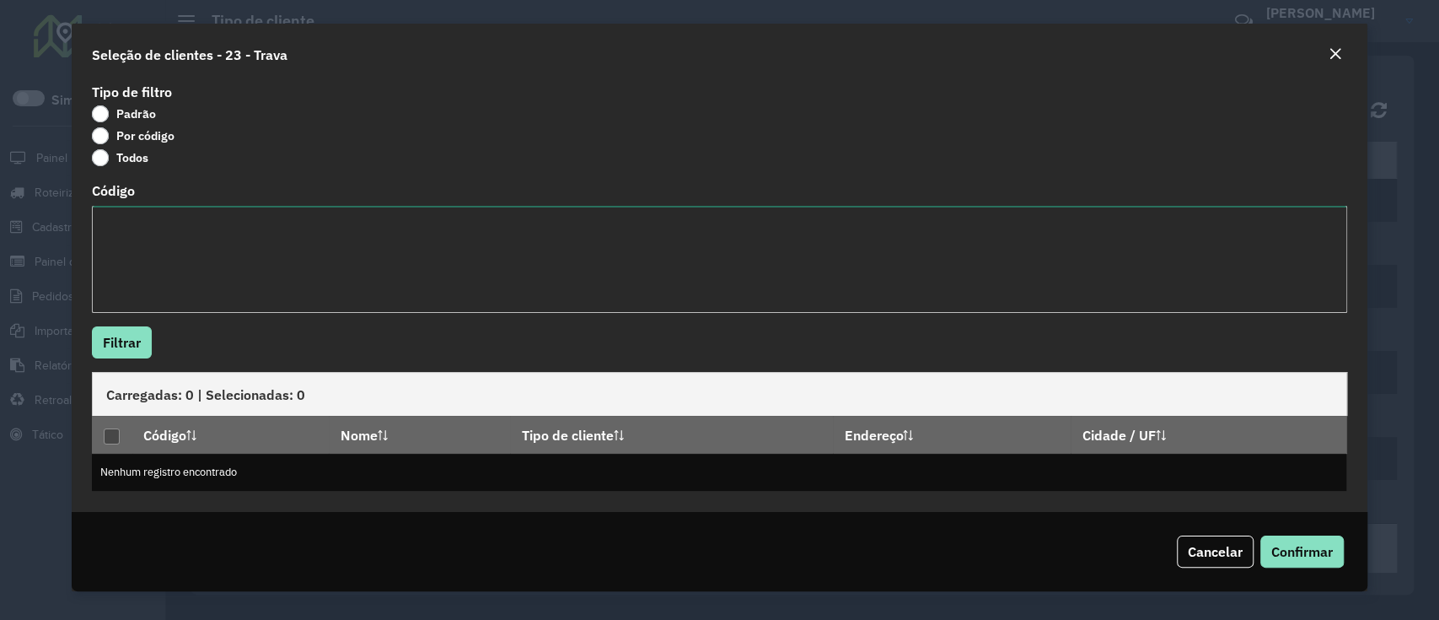
click at [163, 250] on textarea "Código" at bounding box center [719, 259] width 1255 height 107
paste textarea "***** ***** ***** ***** ***** ***** ***** ***** ***** ***** ***** ***** ***** *…"
type textarea "***** ***** ***** ***** ***** ***** ***** ***** ***** ***** ***** ***** ***** *…"
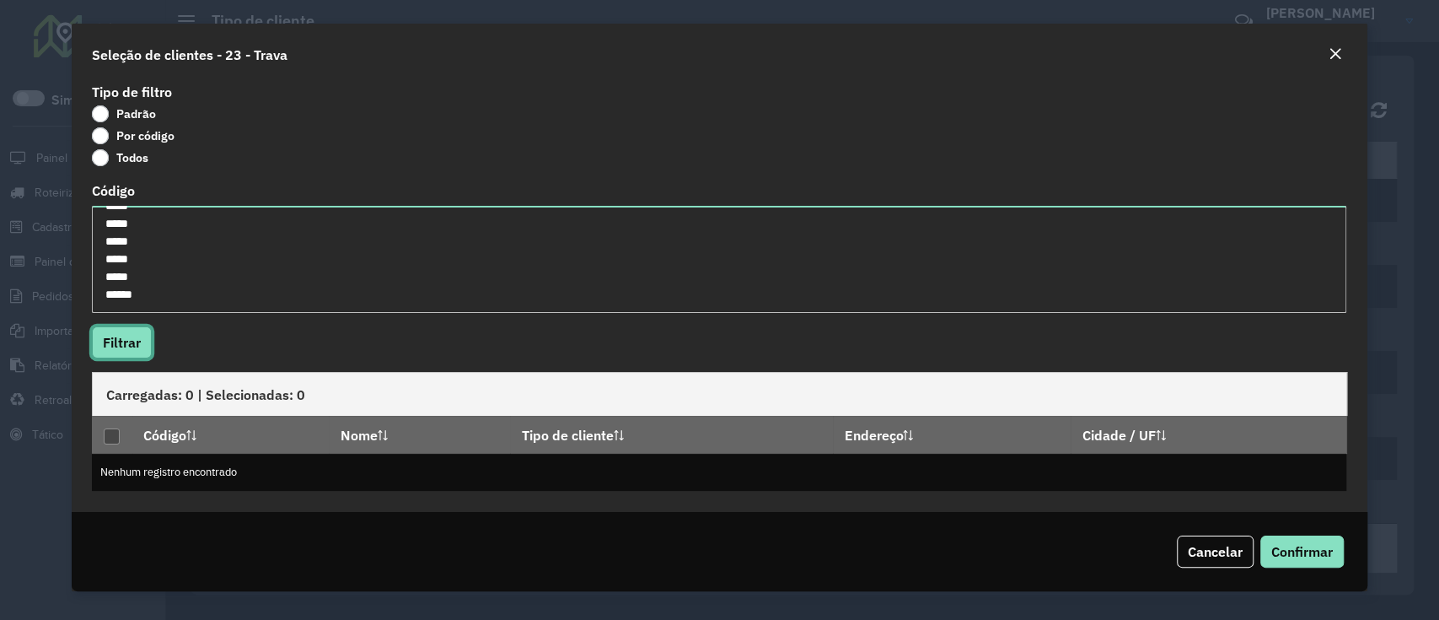
click at [127, 334] on button "Filtrar" at bounding box center [122, 342] width 60 height 32
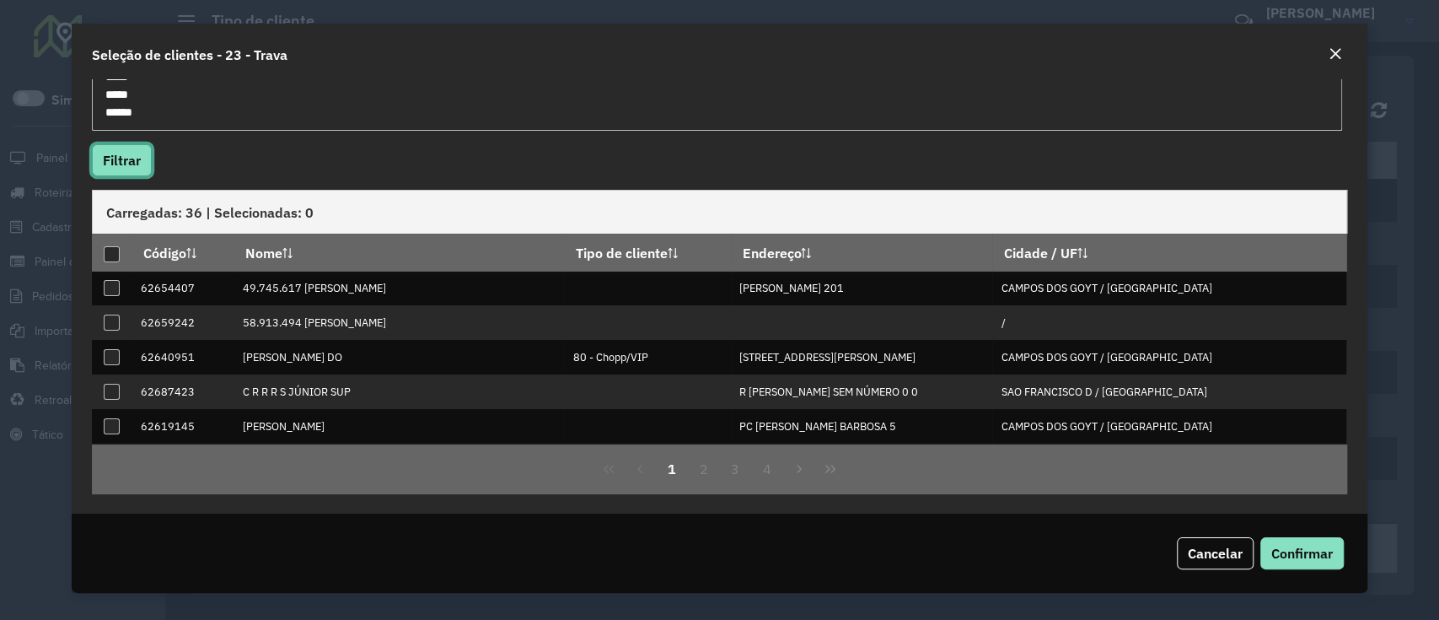
scroll to position [0, 0]
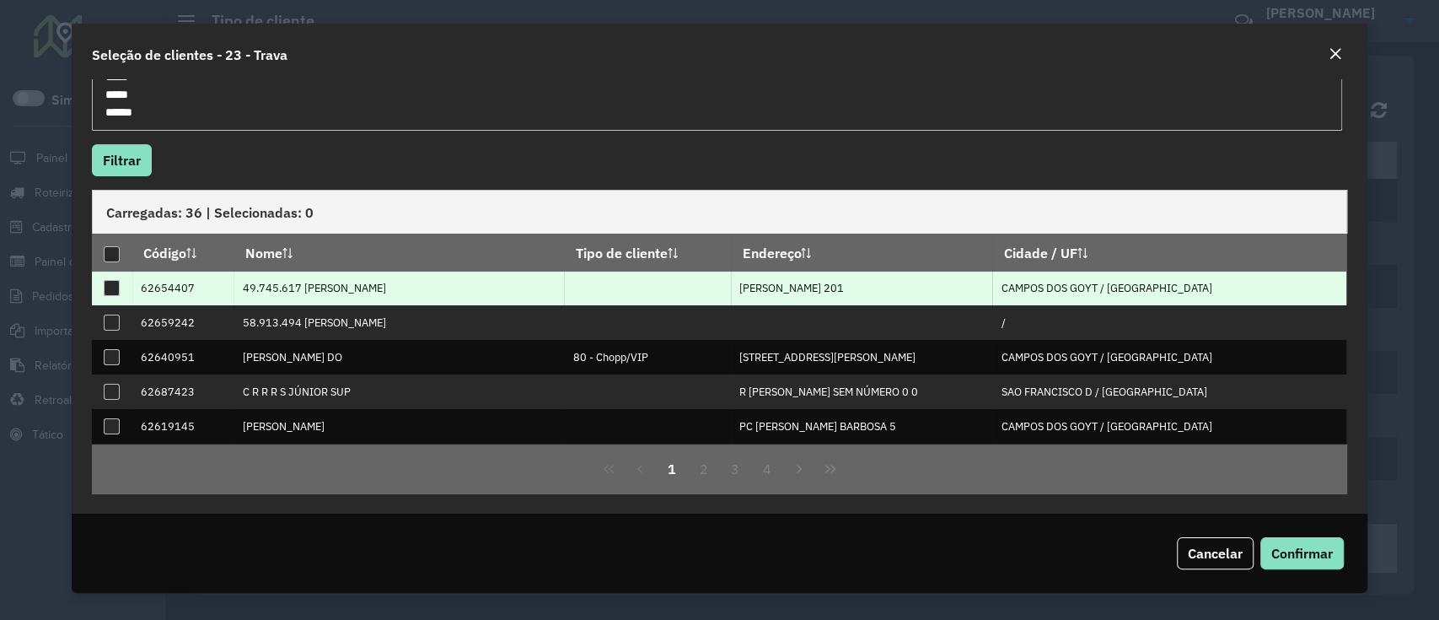
click at [109, 291] on div at bounding box center [112, 288] width 16 height 16
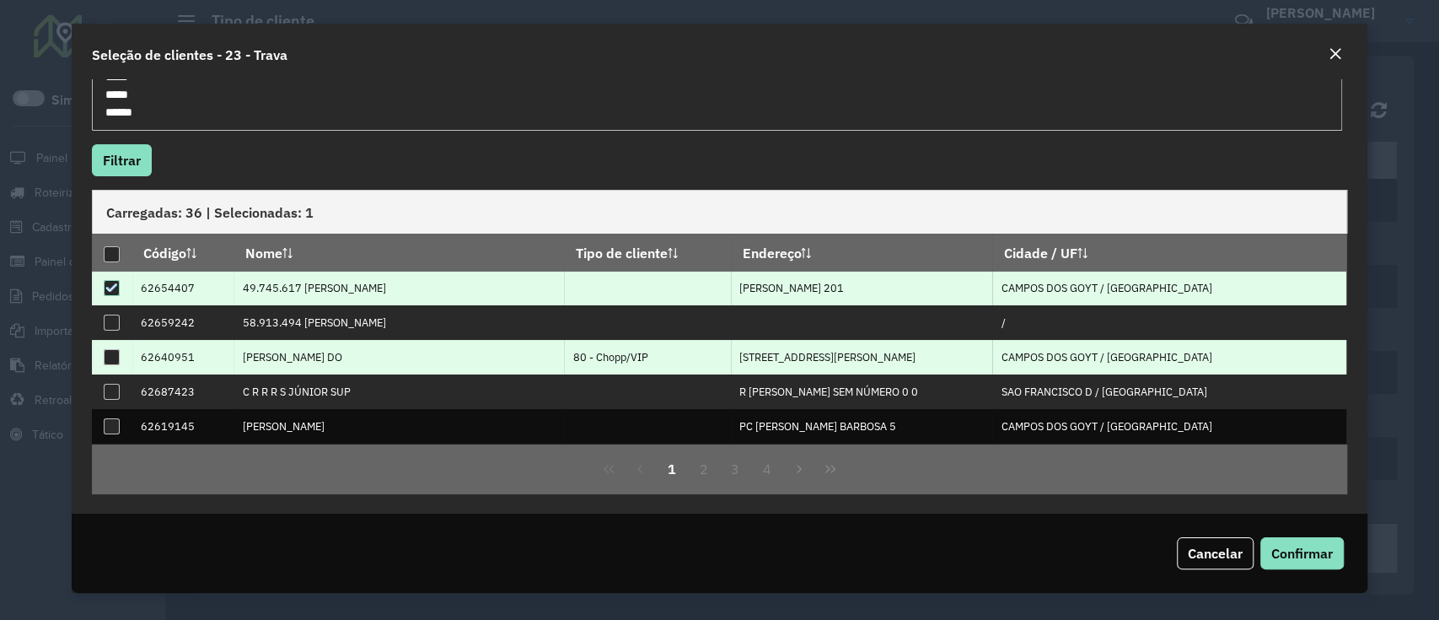
click at [110, 357] on div at bounding box center [112, 357] width 16 height 16
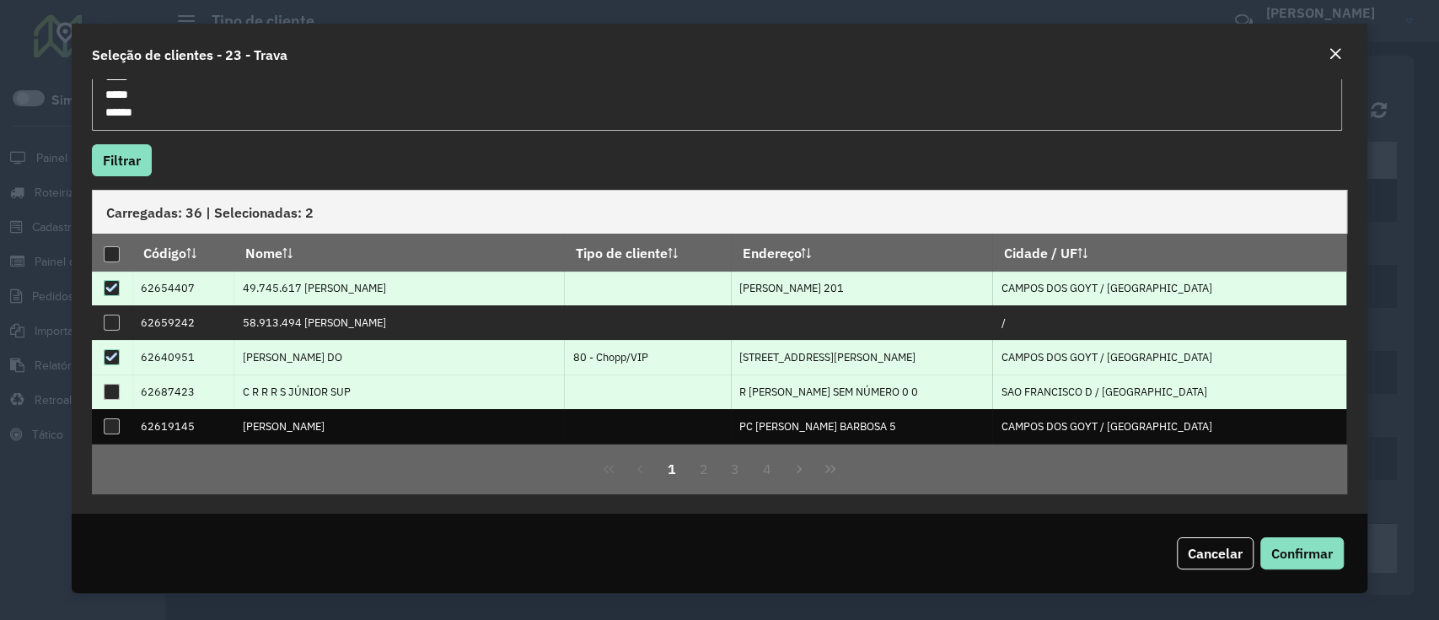
click at [115, 401] on td at bounding box center [112, 391] width 40 height 35
click at [115, 392] on div at bounding box center [112, 392] width 16 height 16
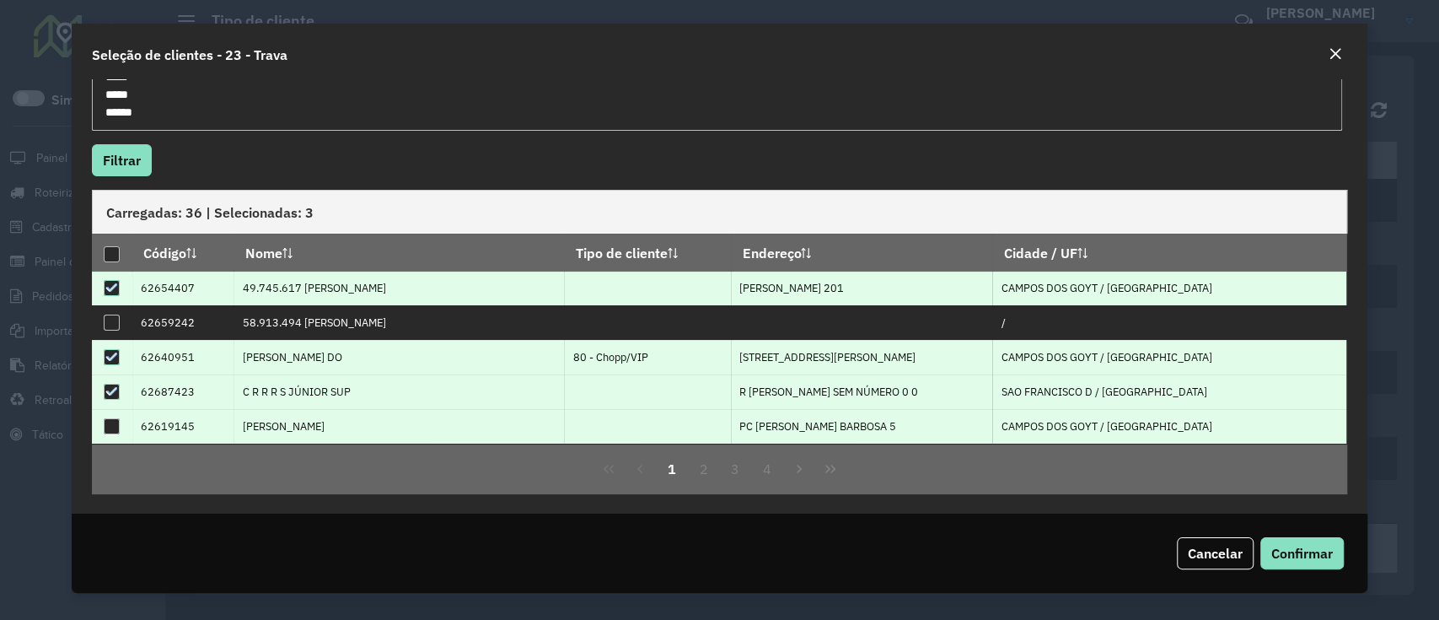
click at [115, 415] on td at bounding box center [112, 426] width 40 height 35
click at [117, 427] on div at bounding box center [112, 426] width 16 height 16
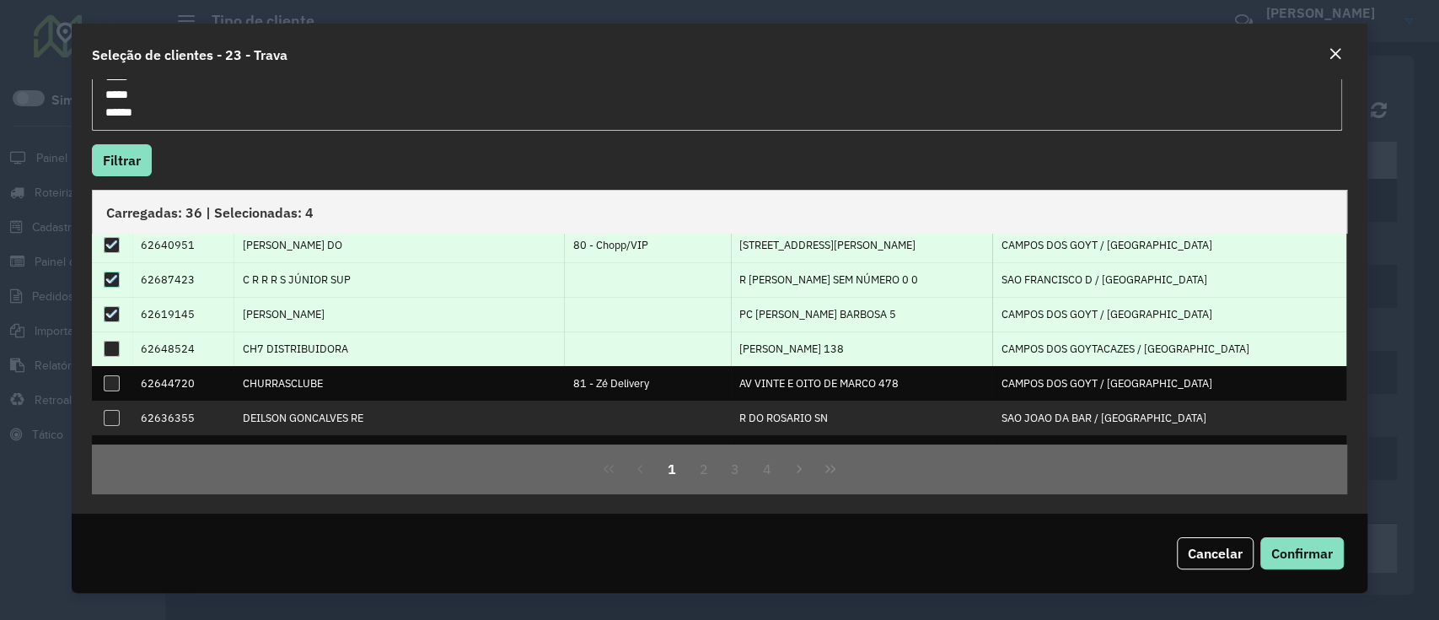
click at [108, 347] on div at bounding box center [112, 349] width 16 height 16
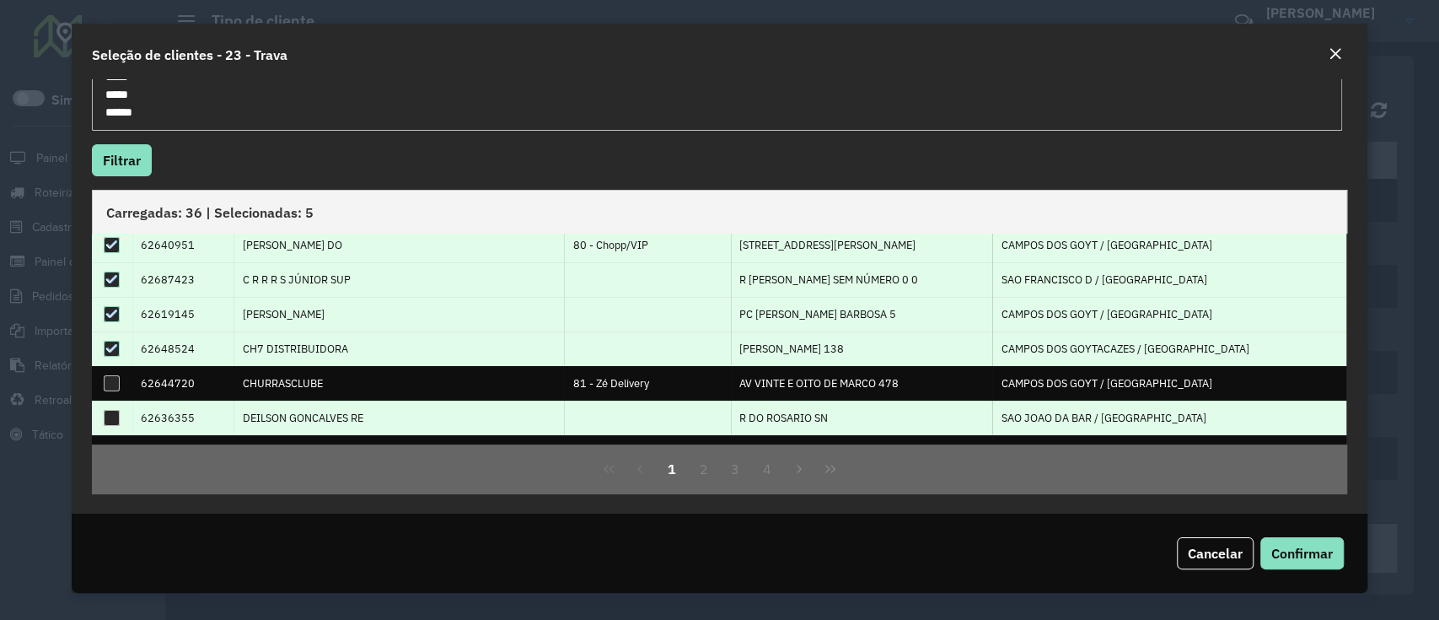
click at [114, 410] on div at bounding box center [112, 418] width 16 height 16
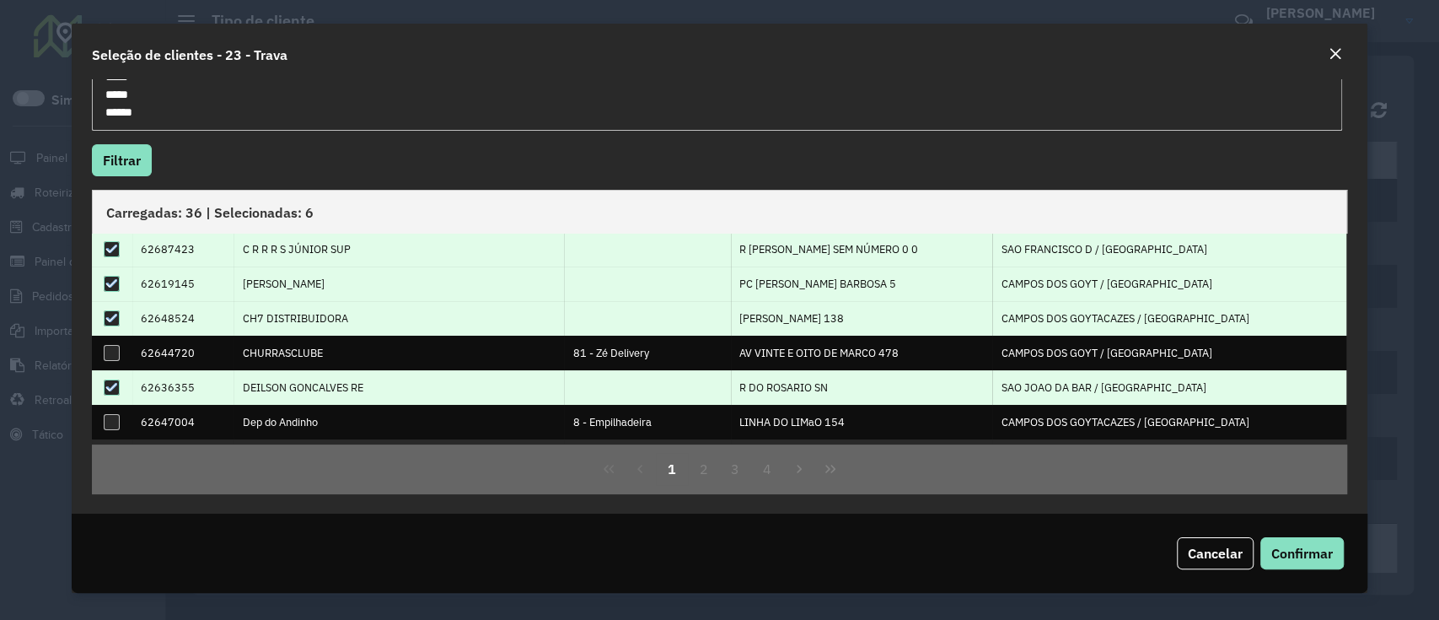
scroll to position [171, 0]
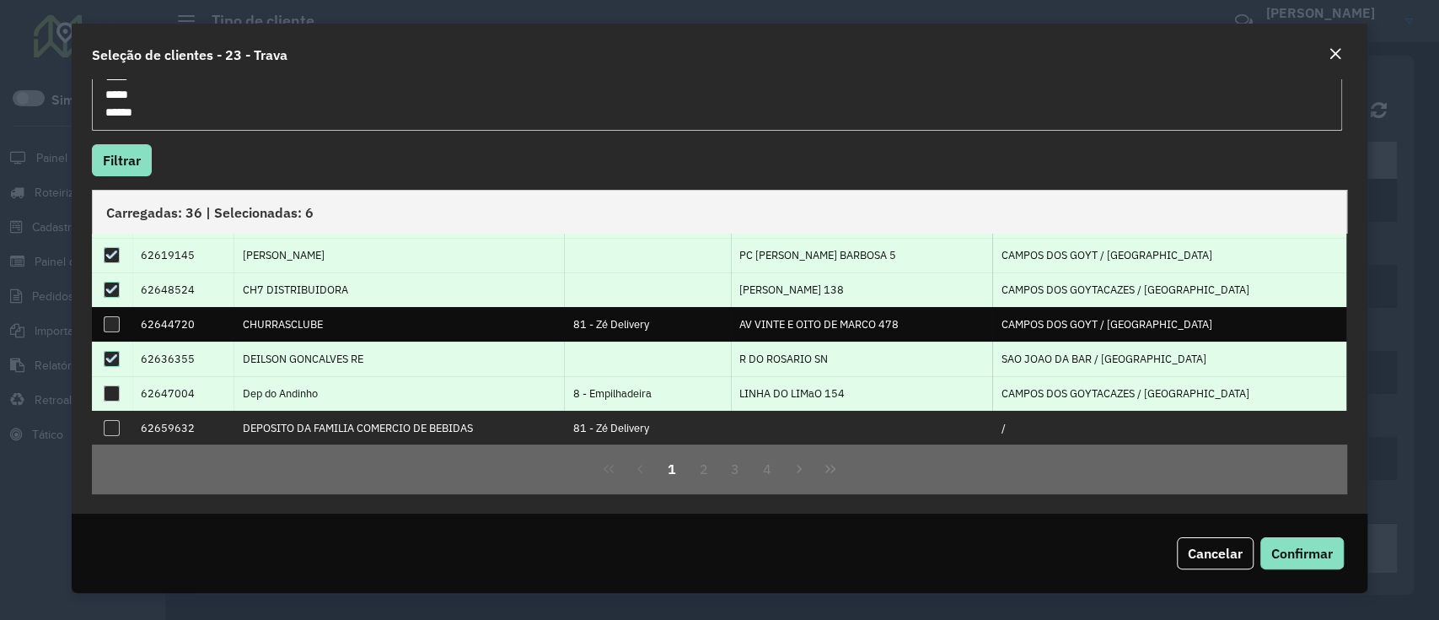
click at [105, 394] on div at bounding box center [112, 393] width 16 height 16
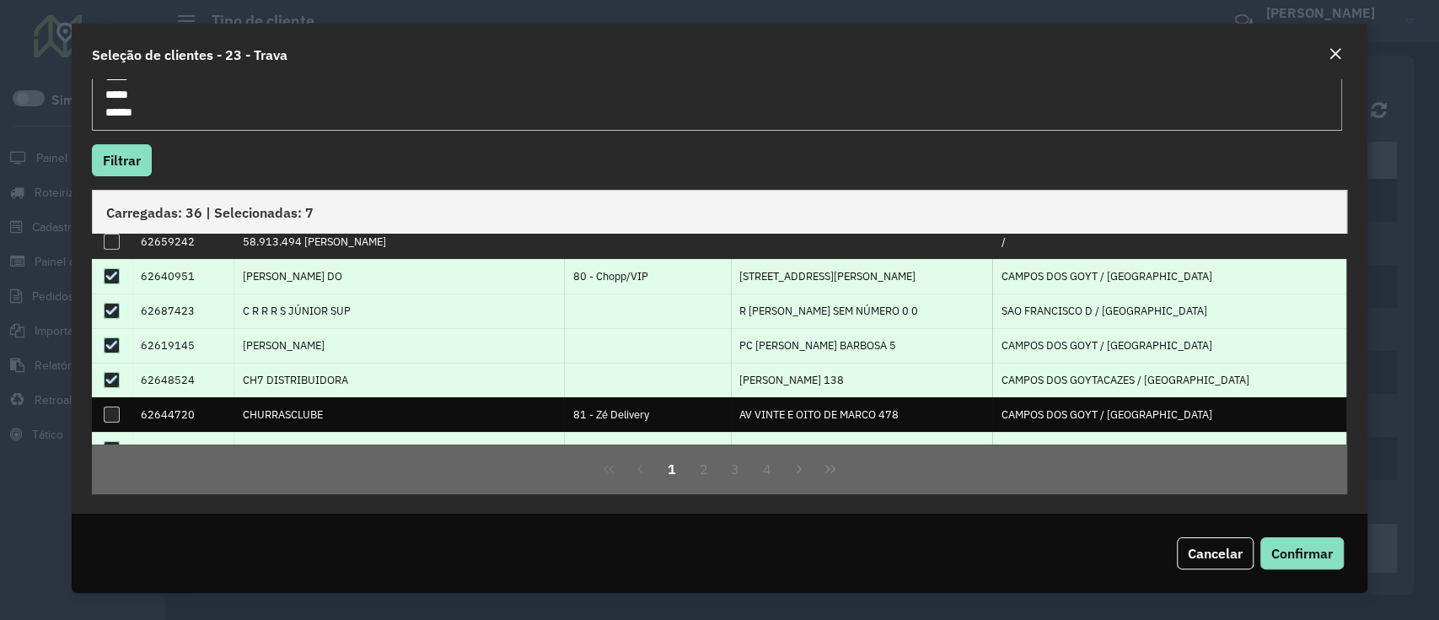
scroll to position [0, 0]
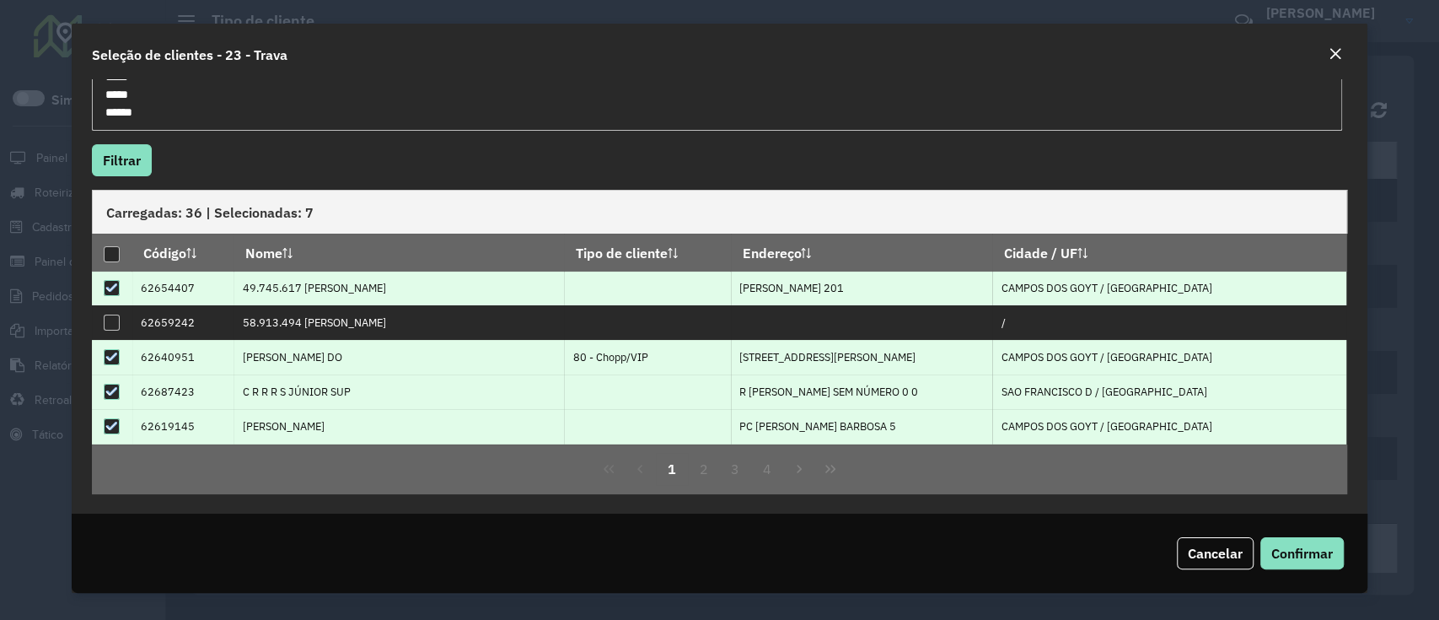
click at [112, 360] on icon at bounding box center [111, 357] width 12 height 12
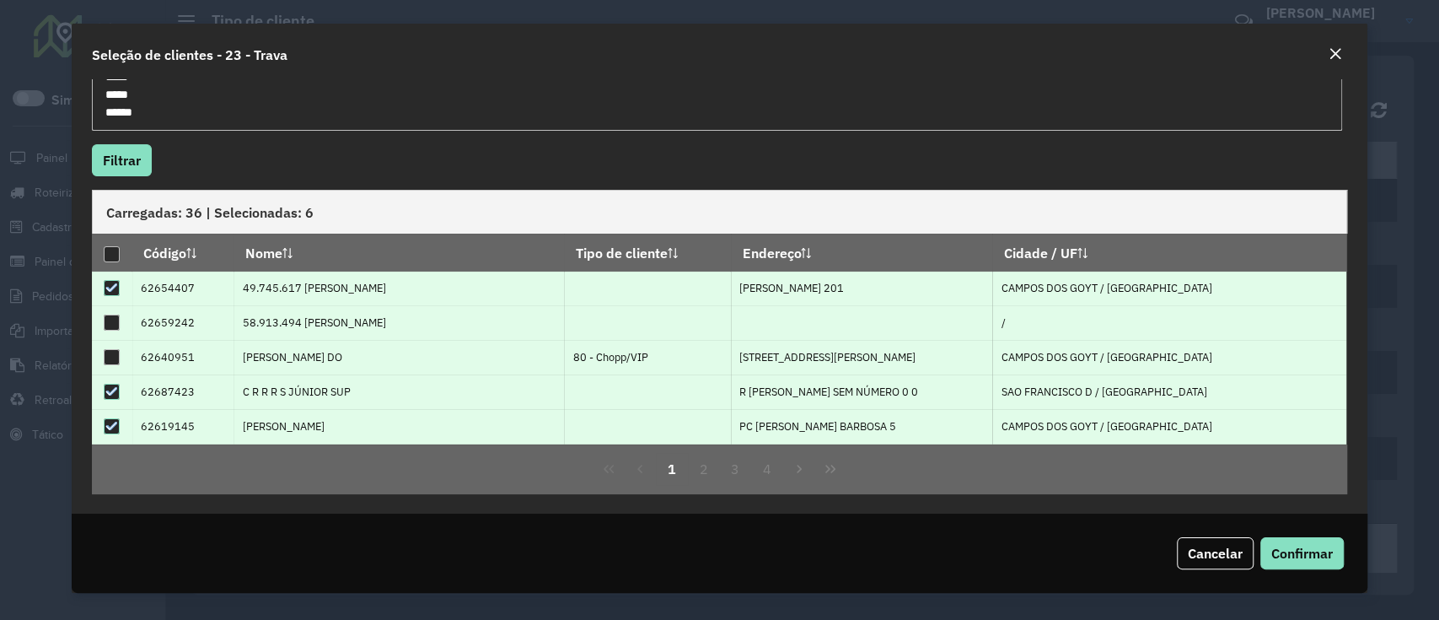
click at [113, 320] on div at bounding box center [112, 322] width 16 height 16
click at [180, 349] on td "62640951" at bounding box center [182, 357] width 101 height 35
copy td "62640951"
click at [194, 357] on td "62640951" at bounding box center [182, 357] width 101 height 35
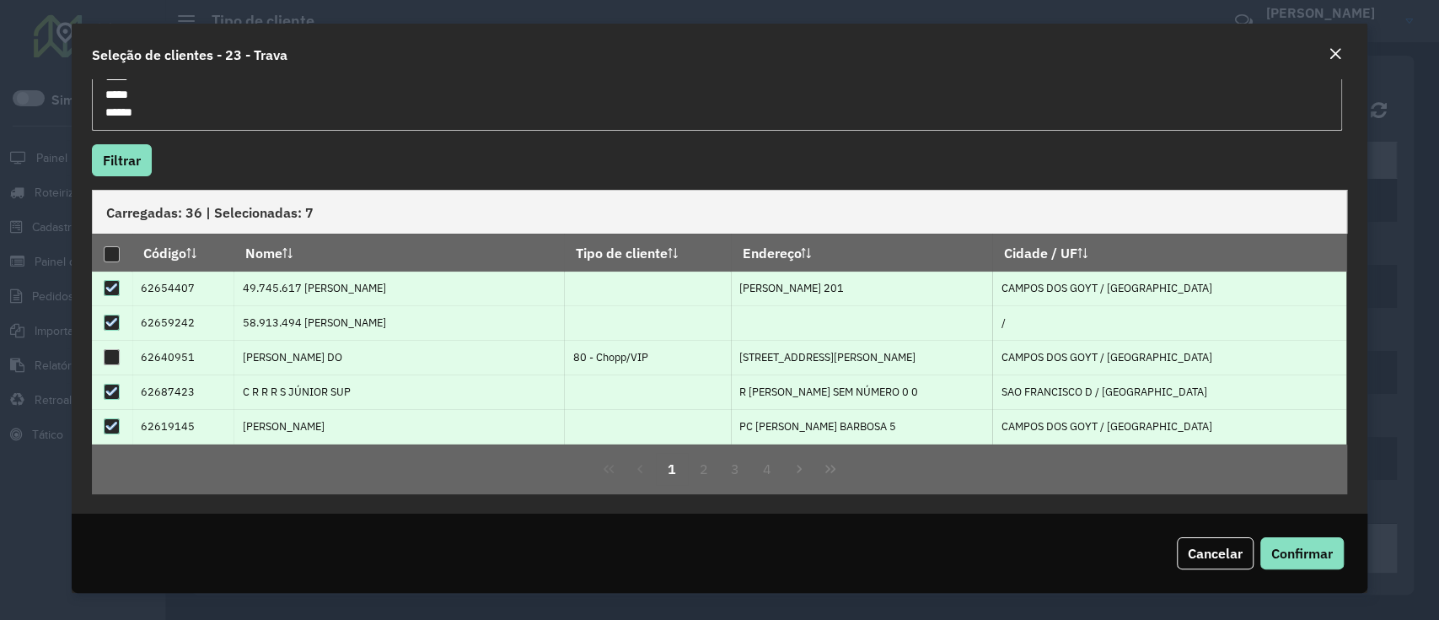
drag, startPoint x: 194, startPoint y: 356, endPoint x: 155, endPoint y: 350, distance: 39.2
click at [155, 350] on td "62640951" at bounding box center [182, 357] width 101 height 35
click at [216, 341] on td "62640951" at bounding box center [182, 357] width 101 height 35
drag, startPoint x: 202, startPoint y: 352, endPoint x: 154, endPoint y: 347, distance: 48.3
click at [154, 347] on td "62640951" at bounding box center [182, 357] width 101 height 35
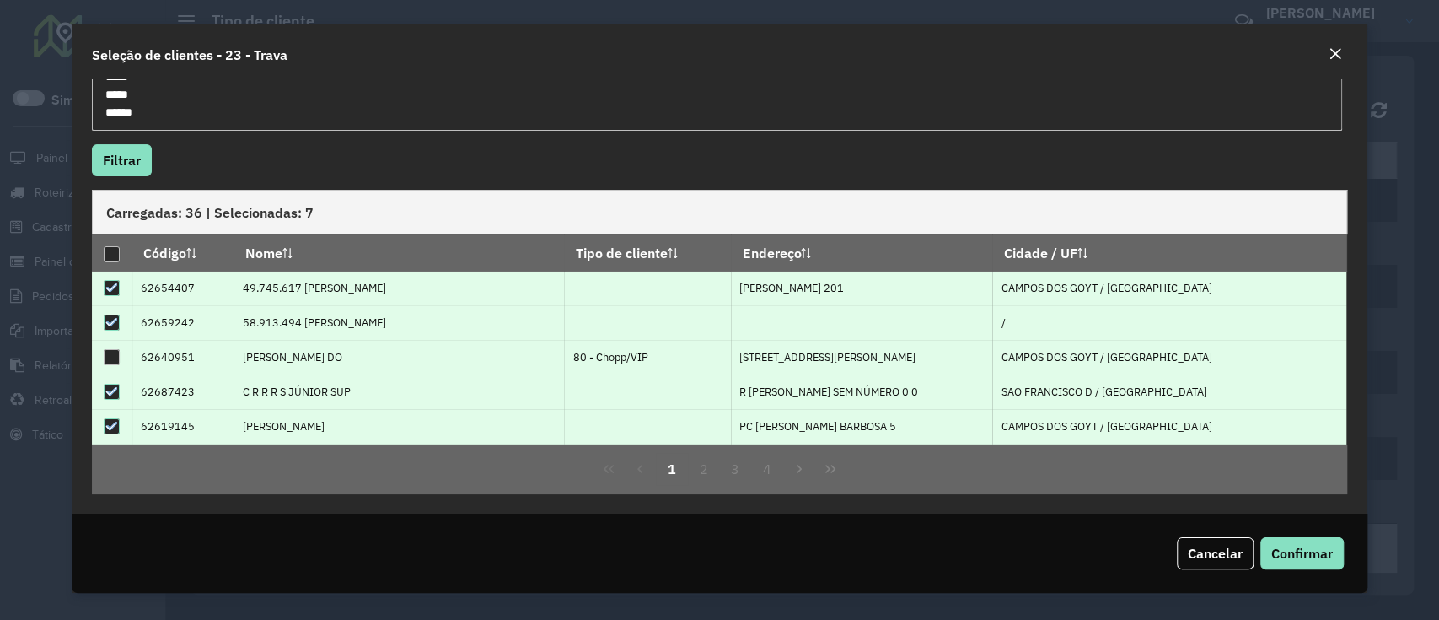
copy td "640951"
click at [229, 347] on td "62640951" at bounding box center [182, 357] width 101 height 35
drag, startPoint x: 185, startPoint y: 349, endPoint x: 158, endPoint y: 349, distance: 27.0
click at [158, 349] on td "62640951" at bounding box center [182, 357] width 101 height 35
copy td "40951"
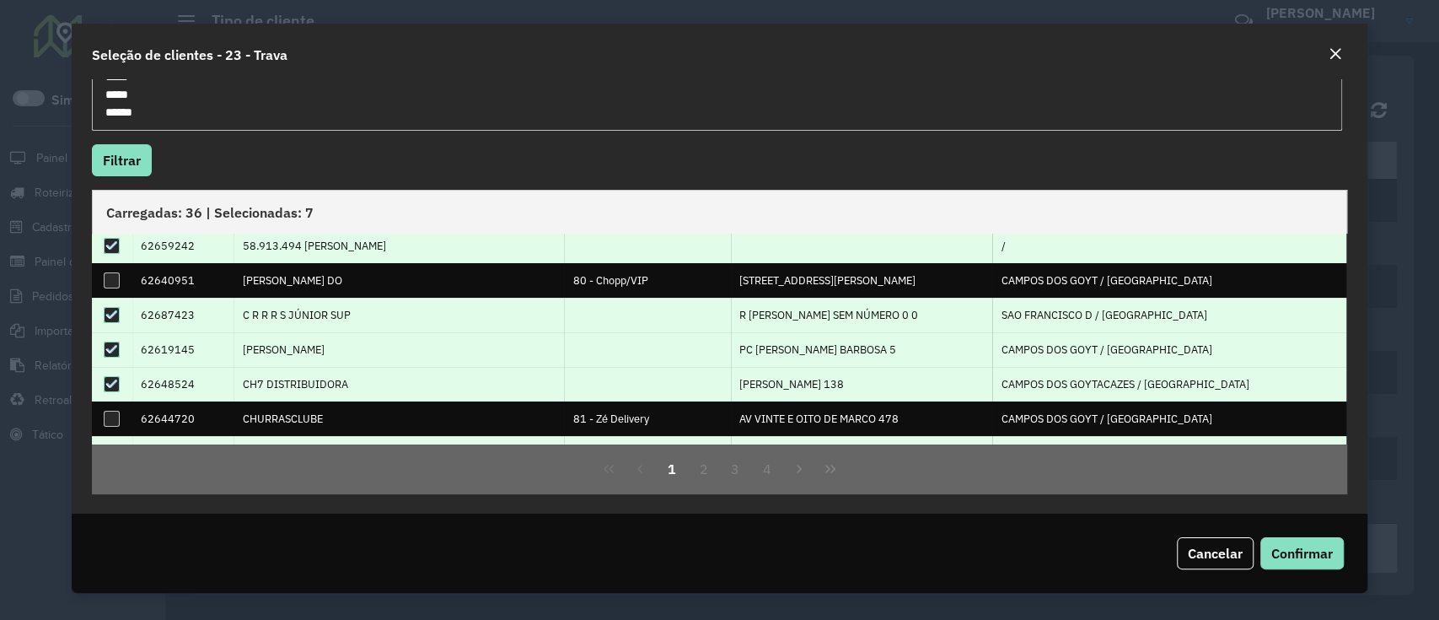
scroll to position [112, 0]
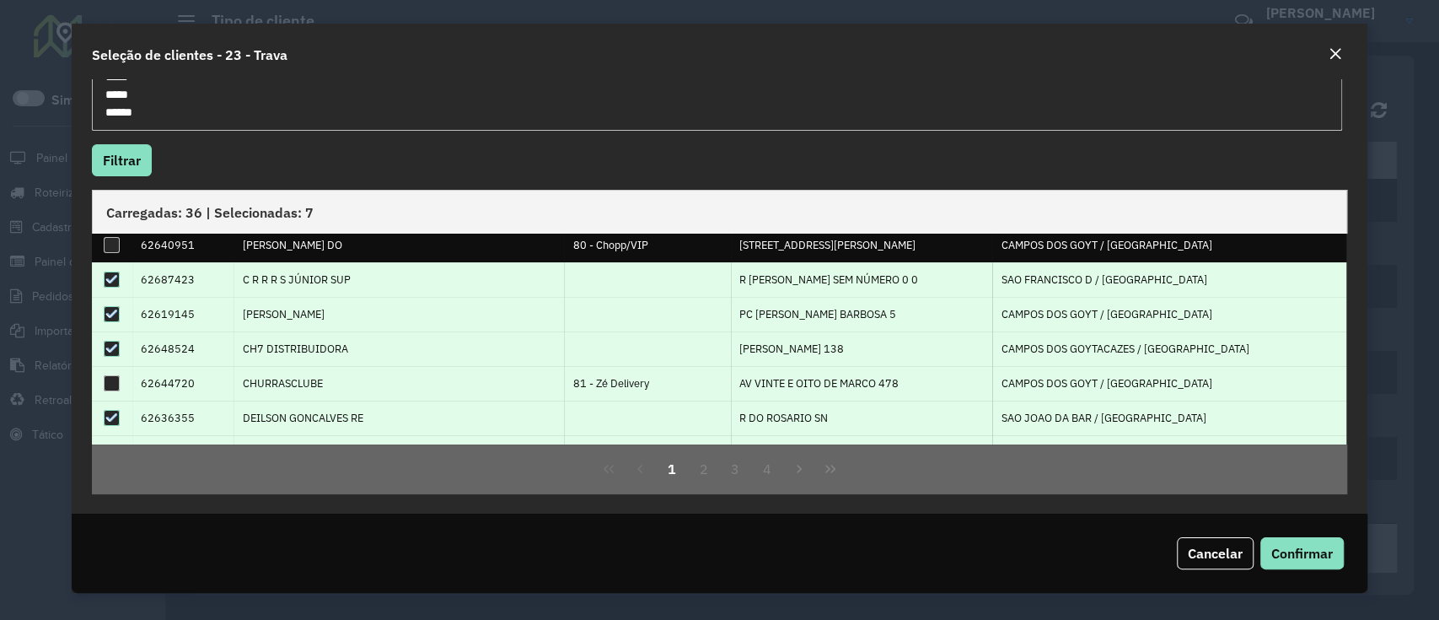
drag, startPoint x: 201, startPoint y: 379, endPoint x: 160, endPoint y: 380, distance: 40.5
click at [160, 380] on td "62644720" at bounding box center [182, 383] width 101 height 35
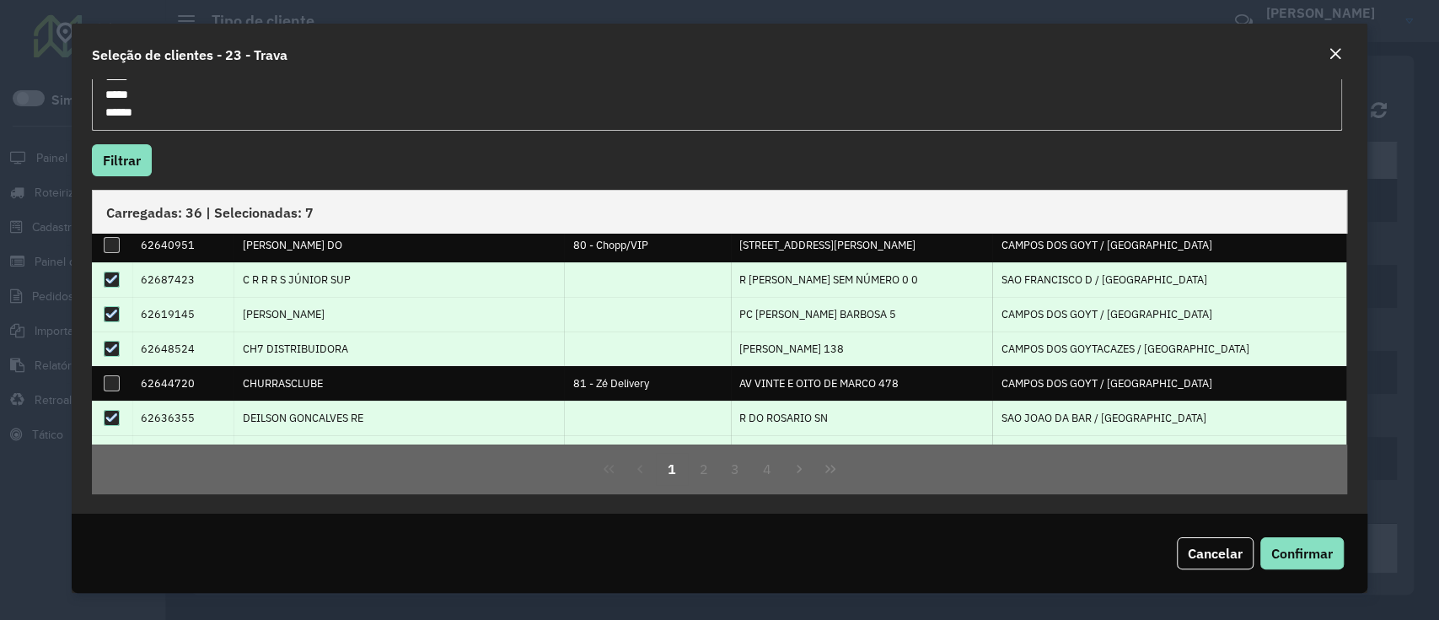
copy td "44720"
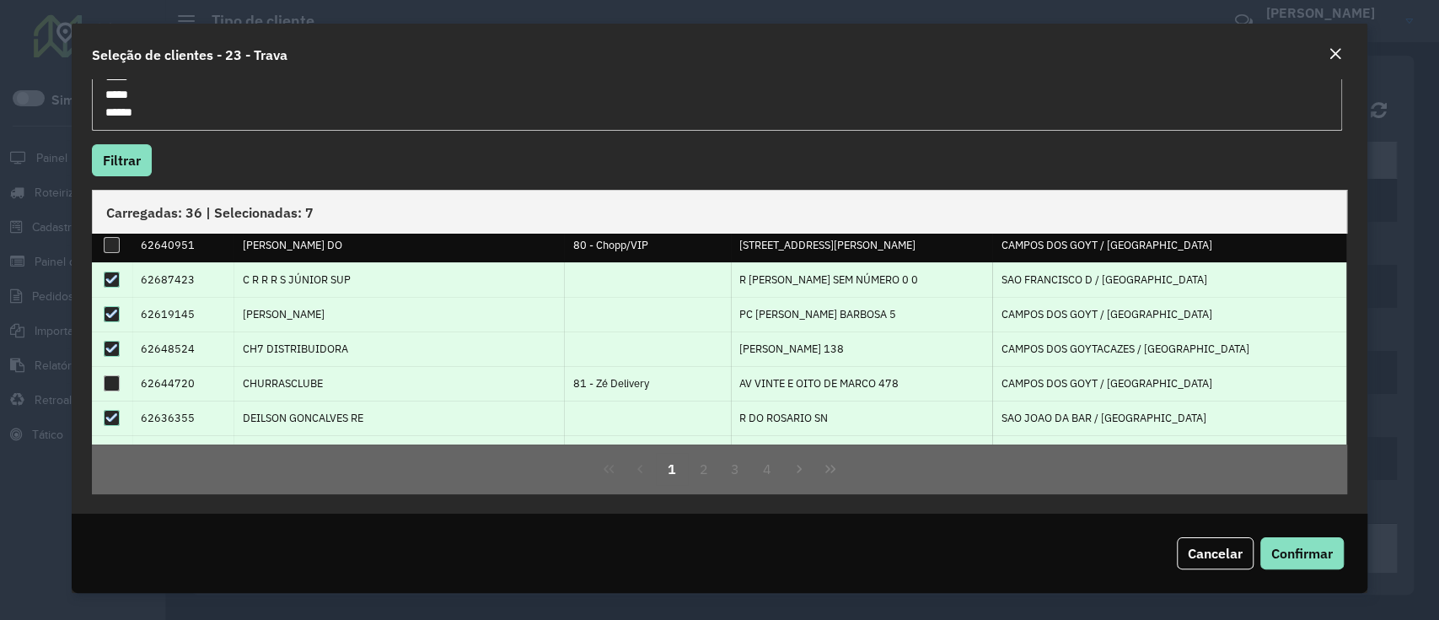
scroll to position [171, 0]
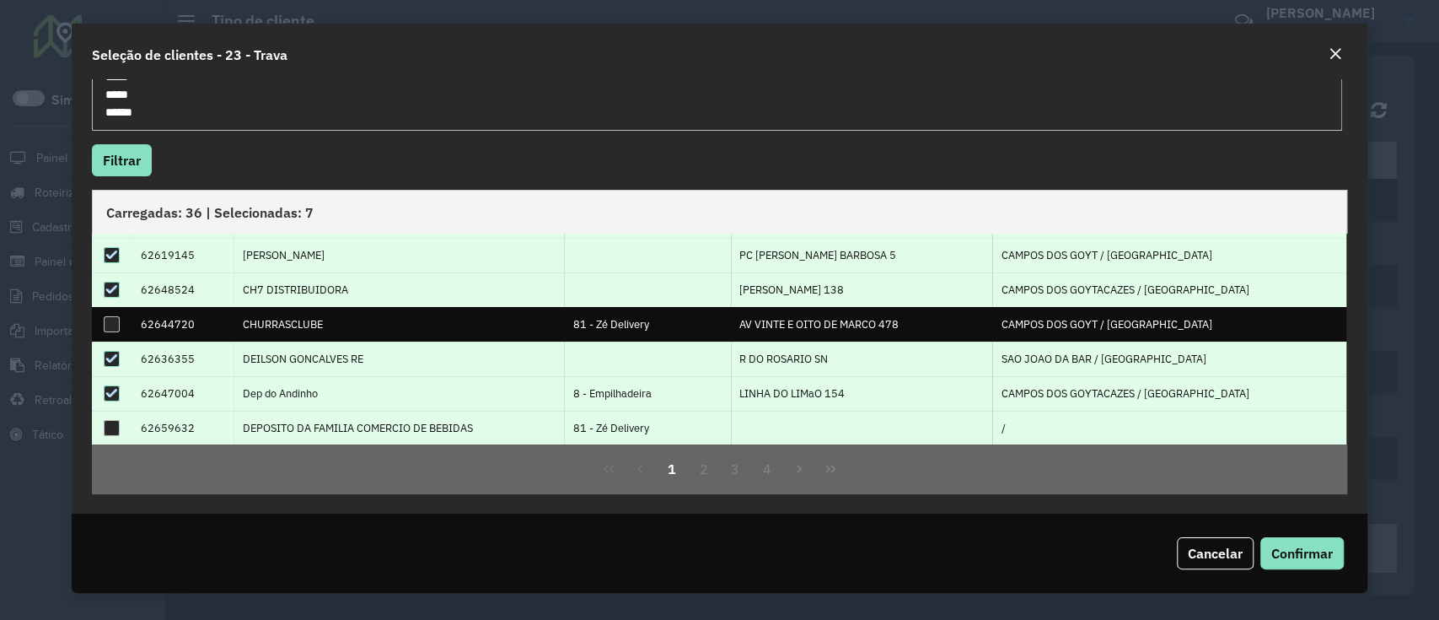
drag, startPoint x: 201, startPoint y: 427, endPoint x: 158, endPoint y: 423, distance: 42.4
click at [158, 423] on td "62659632" at bounding box center [182, 428] width 101 height 35
copy td "59632"
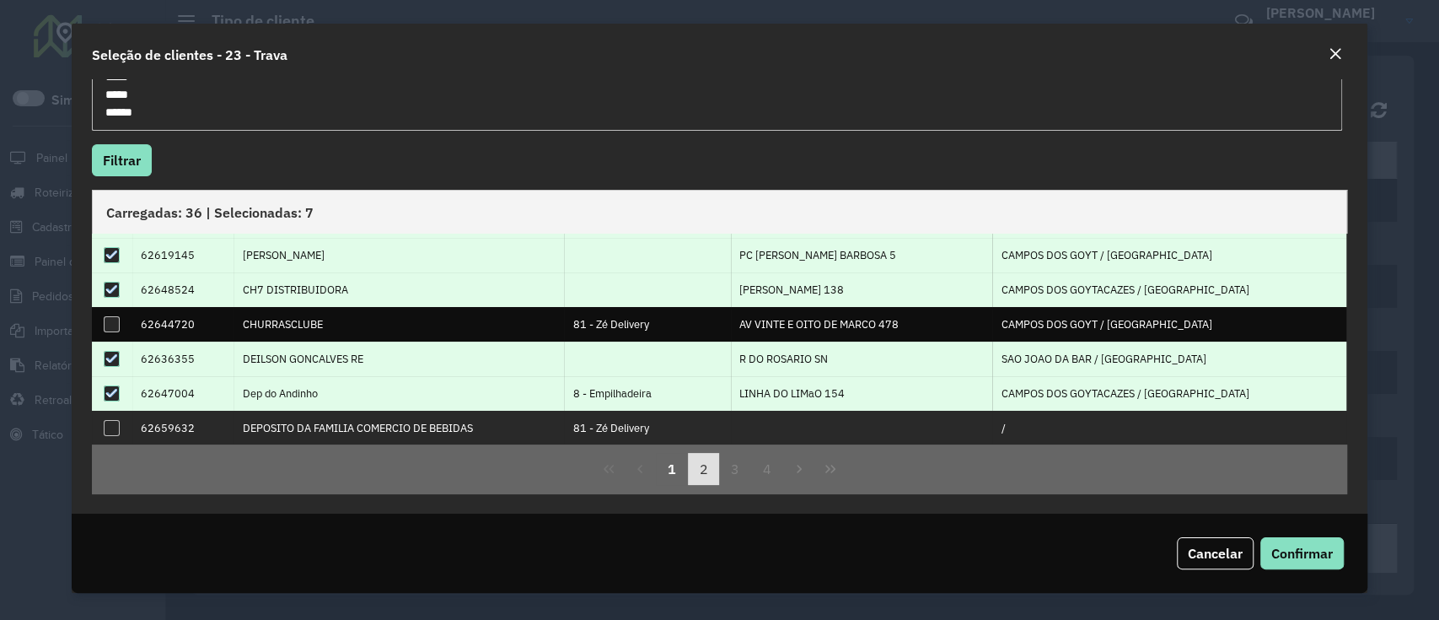
click at [692, 472] on button "2" at bounding box center [704, 469] width 32 height 32
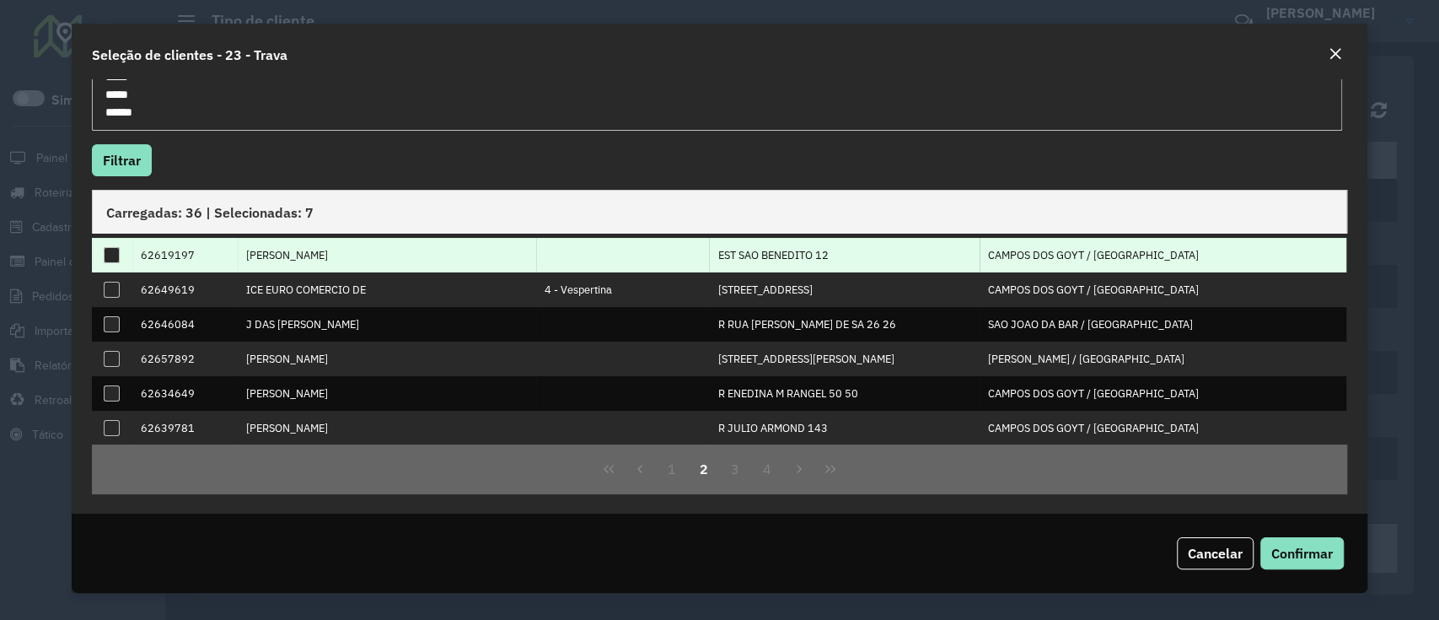
click at [108, 251] on div at bounding box center [112, 255] width 16 height 16
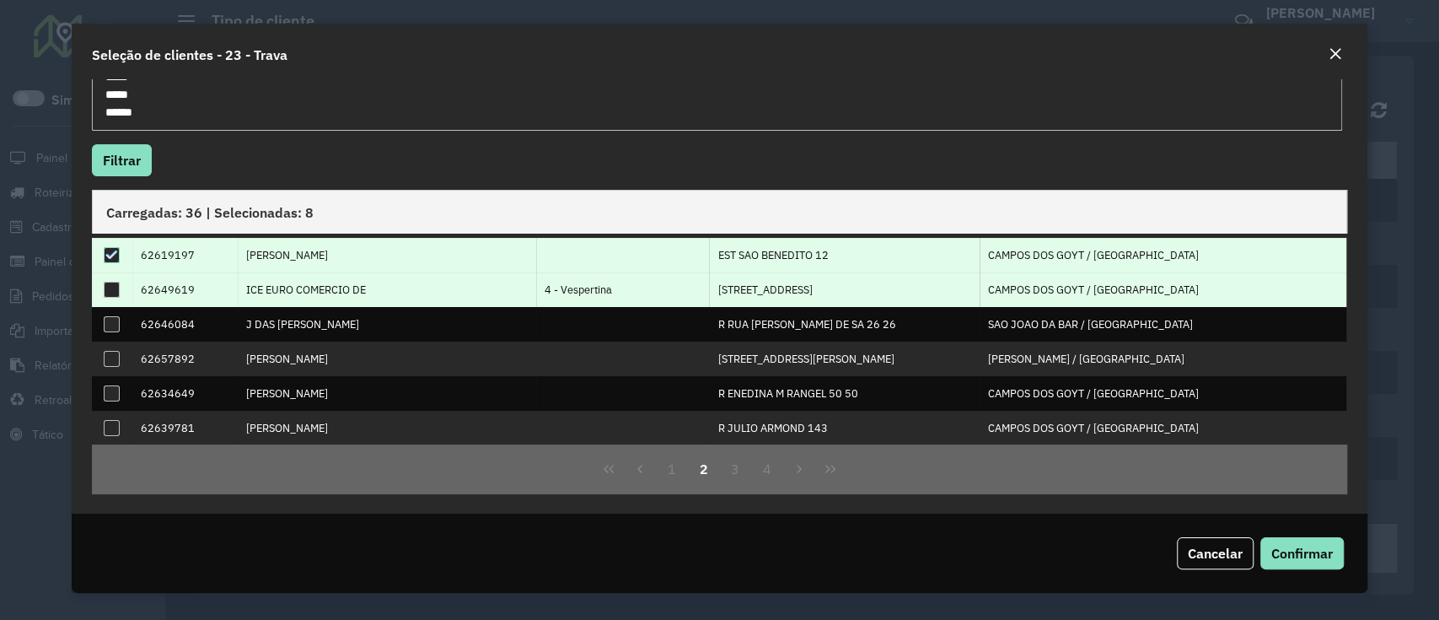
click at [113, 291] on div at bounding box center [112, 290] width 16 height 16
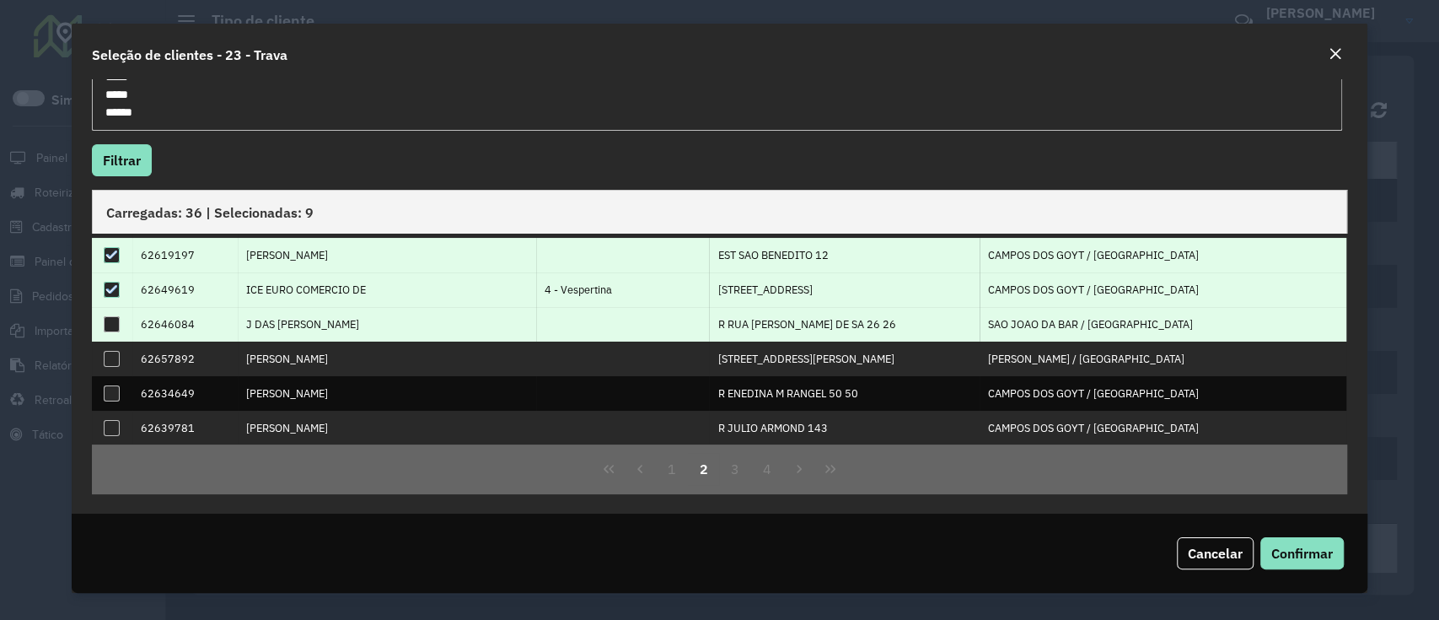
click at [113, 327] on div at bounding box center [112, 324] width 16 height 16
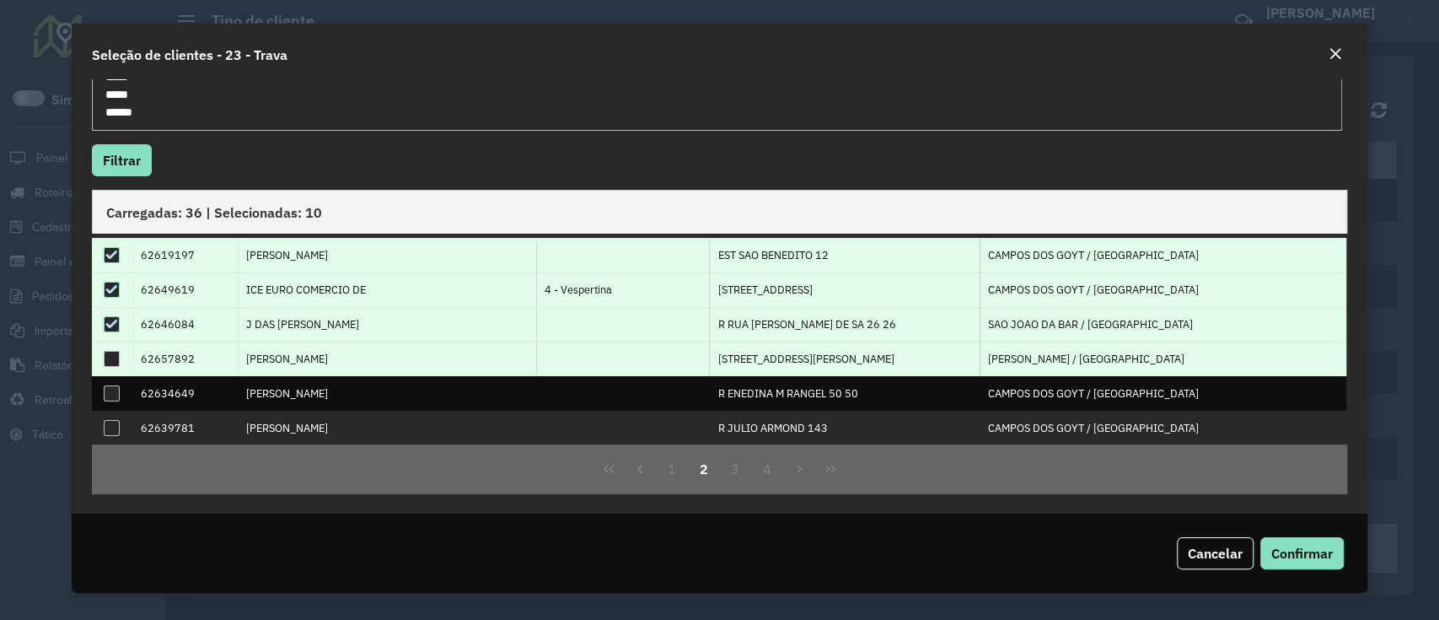
click at [110, 351] on div at bounding box center [112, 359] width 16 height 16
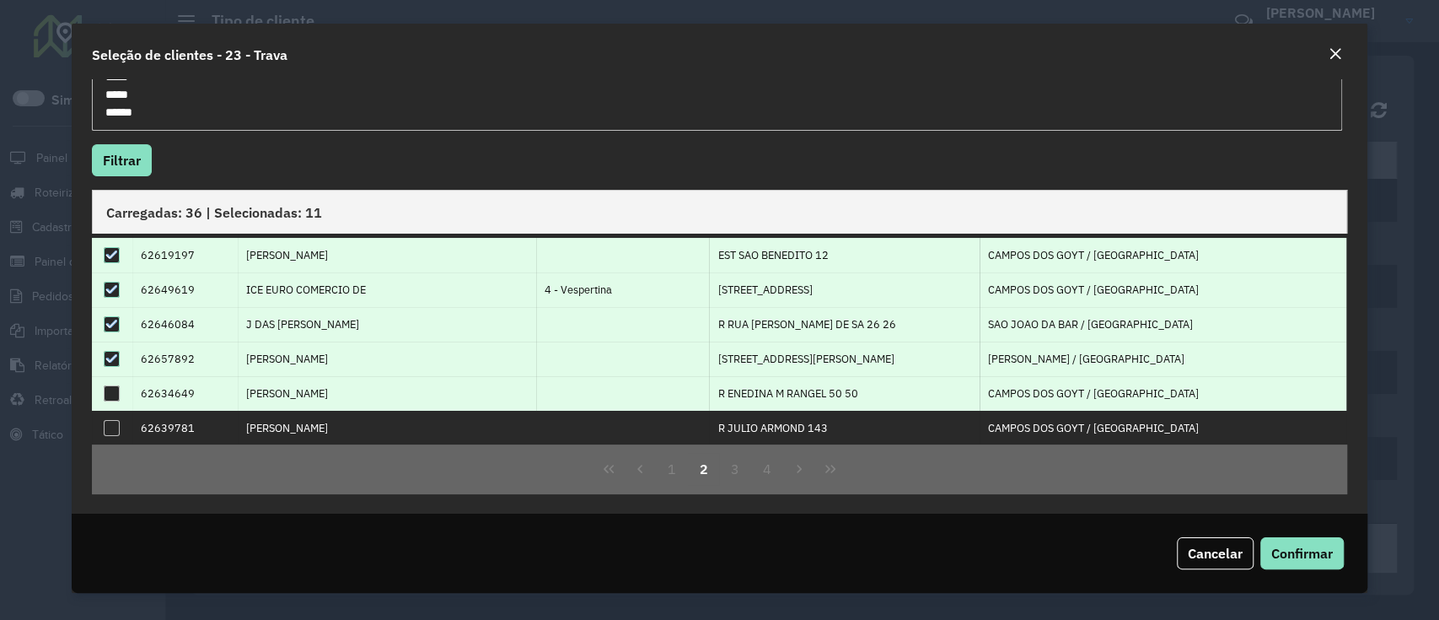
click at [111, 397] on div at bounding box center [112, 393] width 16 height 16
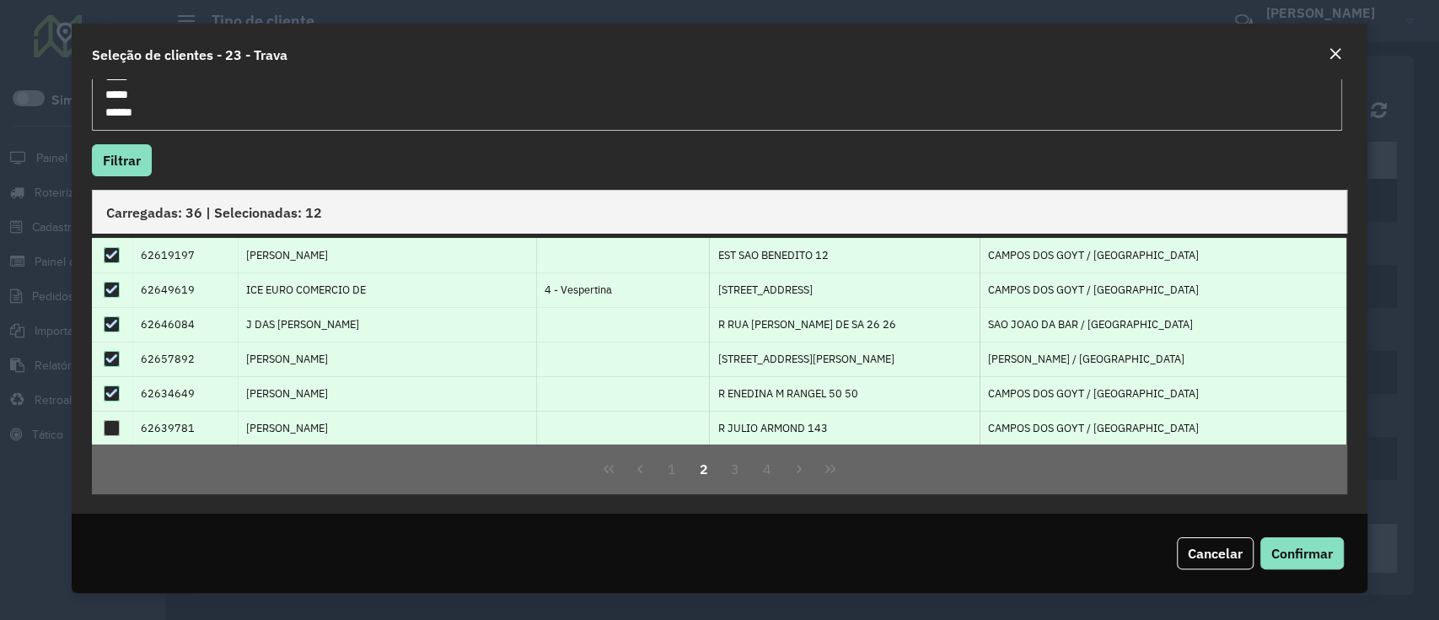
click at [111, 440] on td at bounding box center [112, 428] width 40 height 35
click at [108, 422] on div at bounding box center [112, 428] width 16 height 16
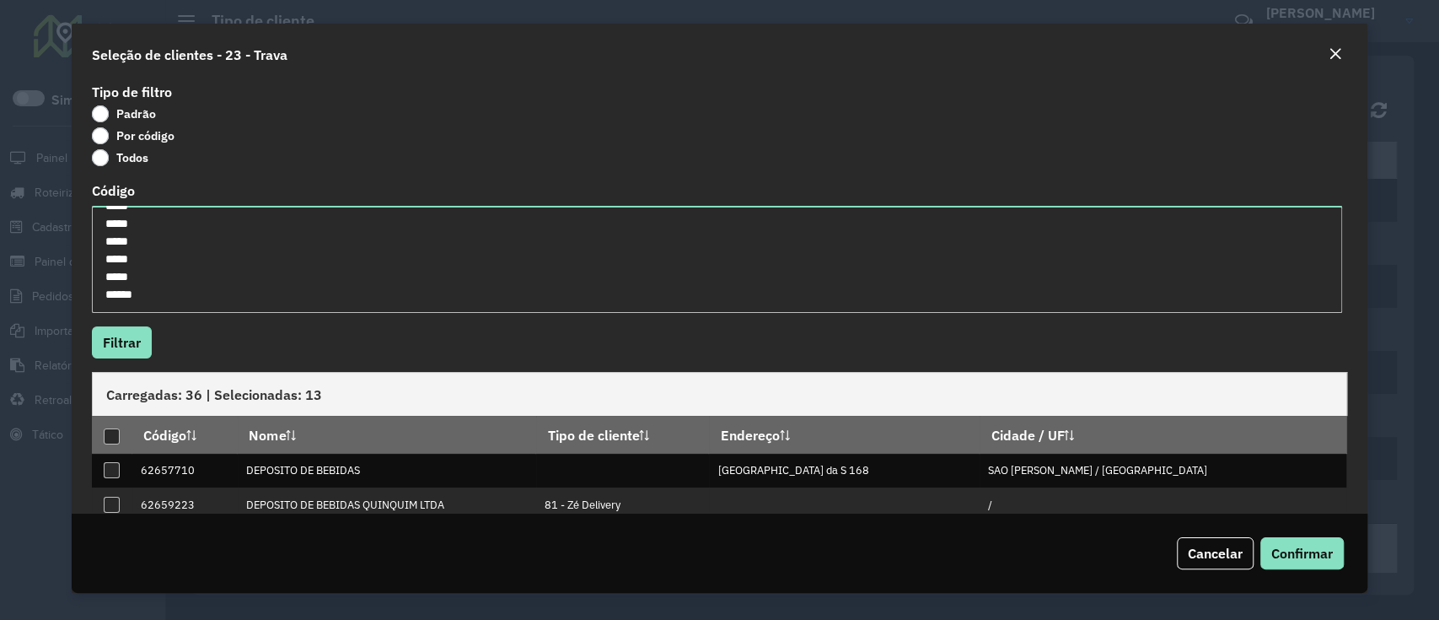
scroll to position [112, 0]
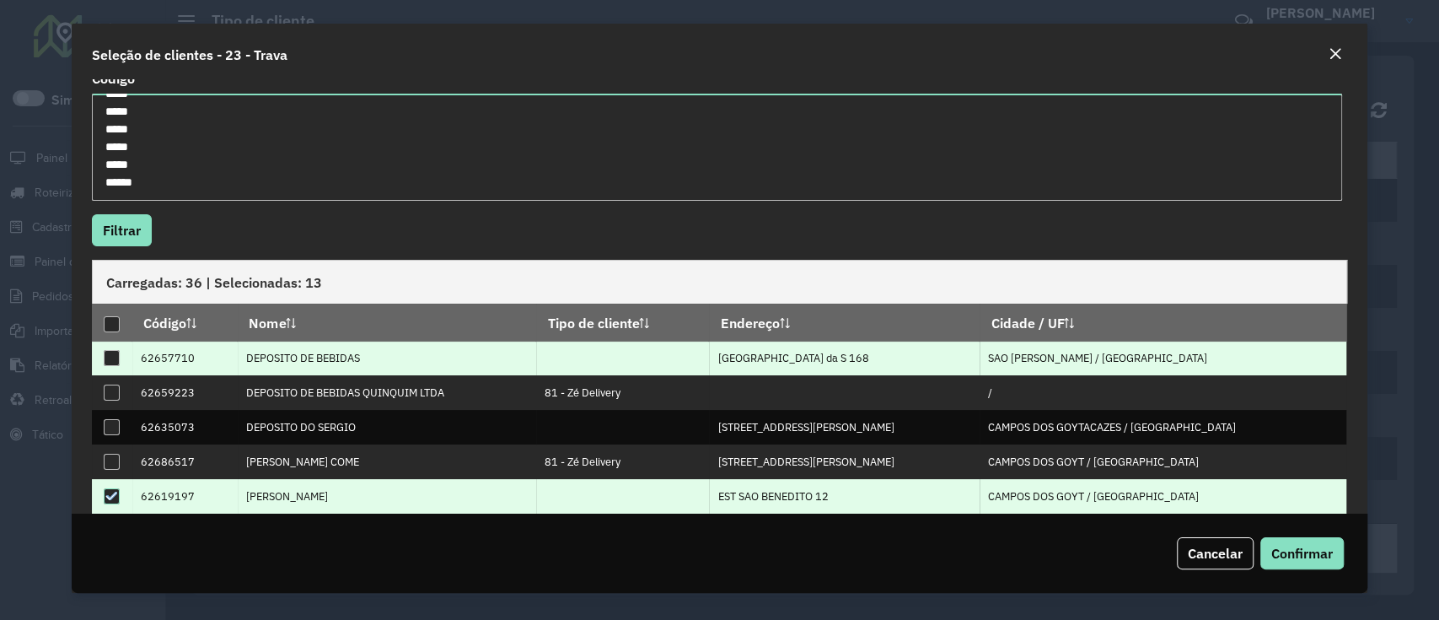
click at [108, 361] on div at bounding box center [112, 358] width 16 height 16
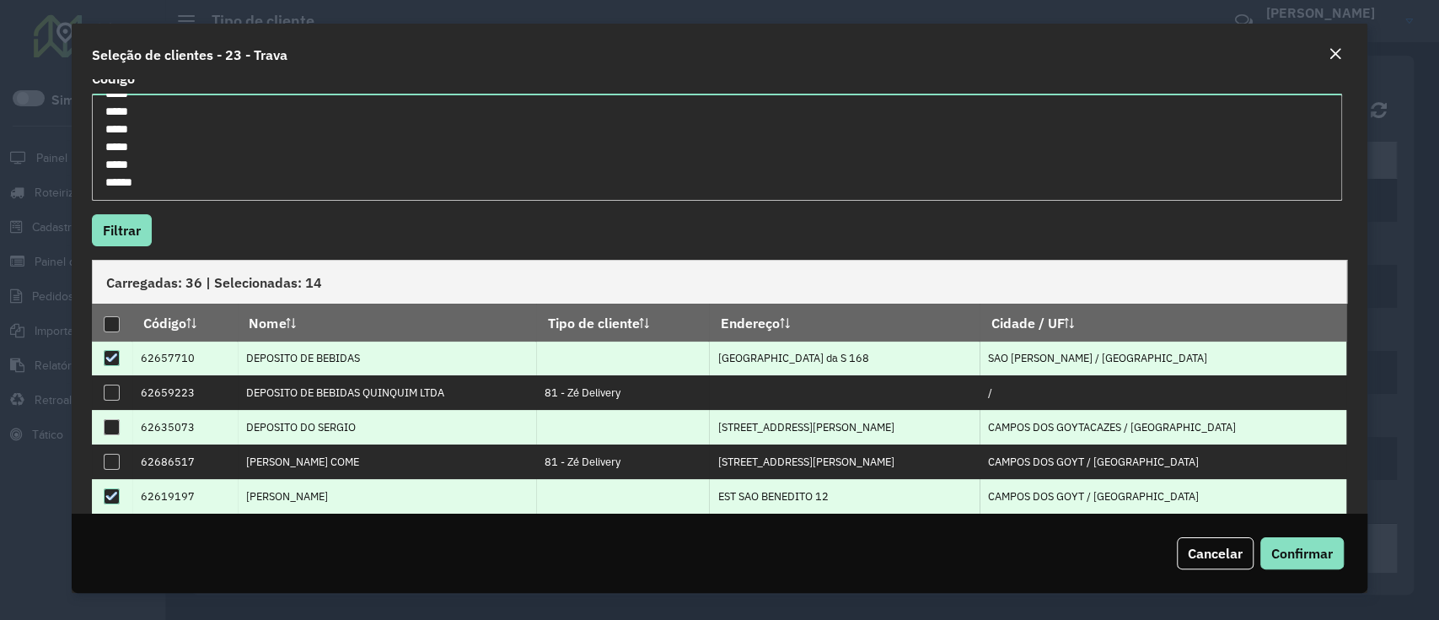
click at [108, 426] on div at bounding box center [112, 427] width 16 height 16
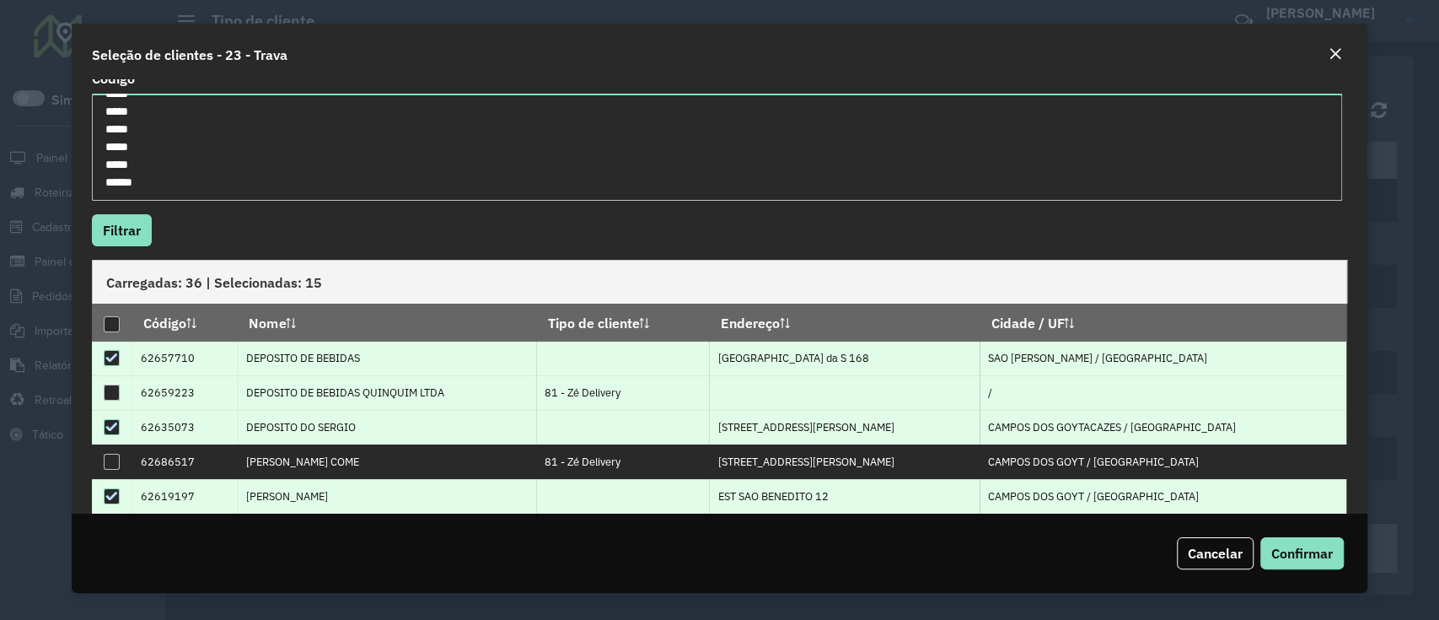
drag, startPoint x: 203, startPoint y: 384, endPoint x: 162, endPoint y: 385, distance: 41.3
click at [162, 385] on td "62659223" at bounding box center [184, 392] width 105 height 35
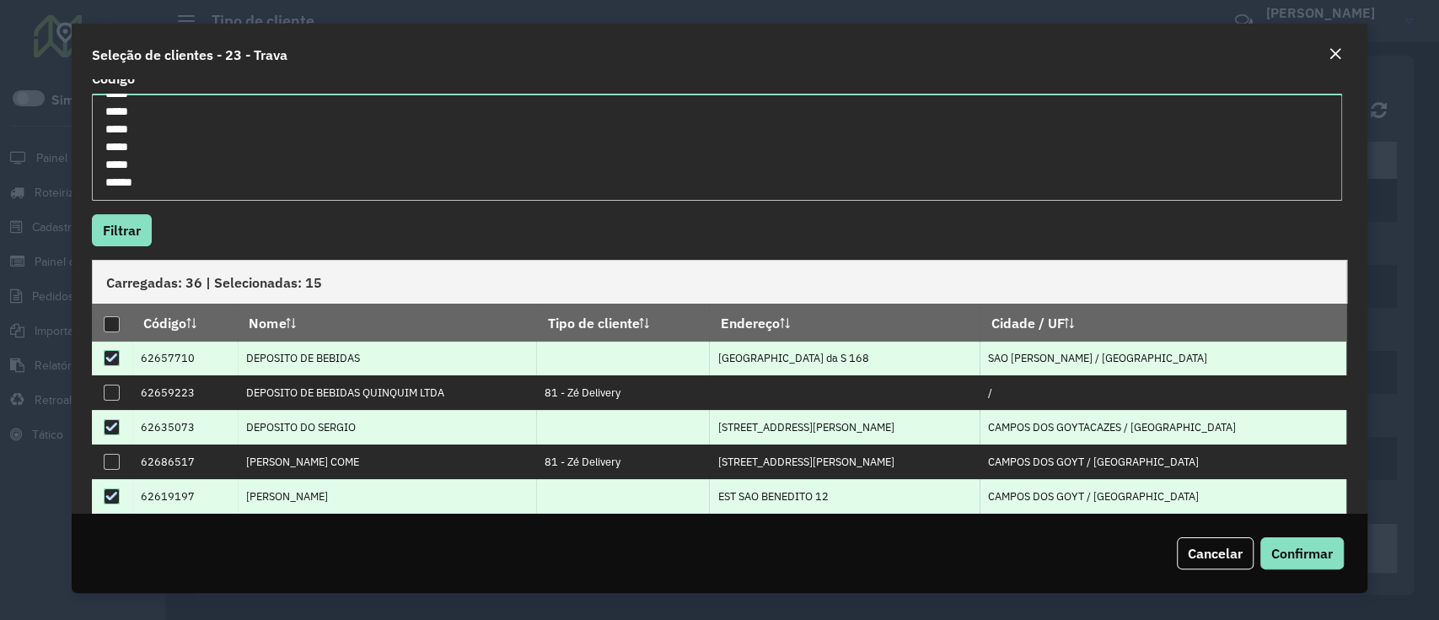
copy td "59223"
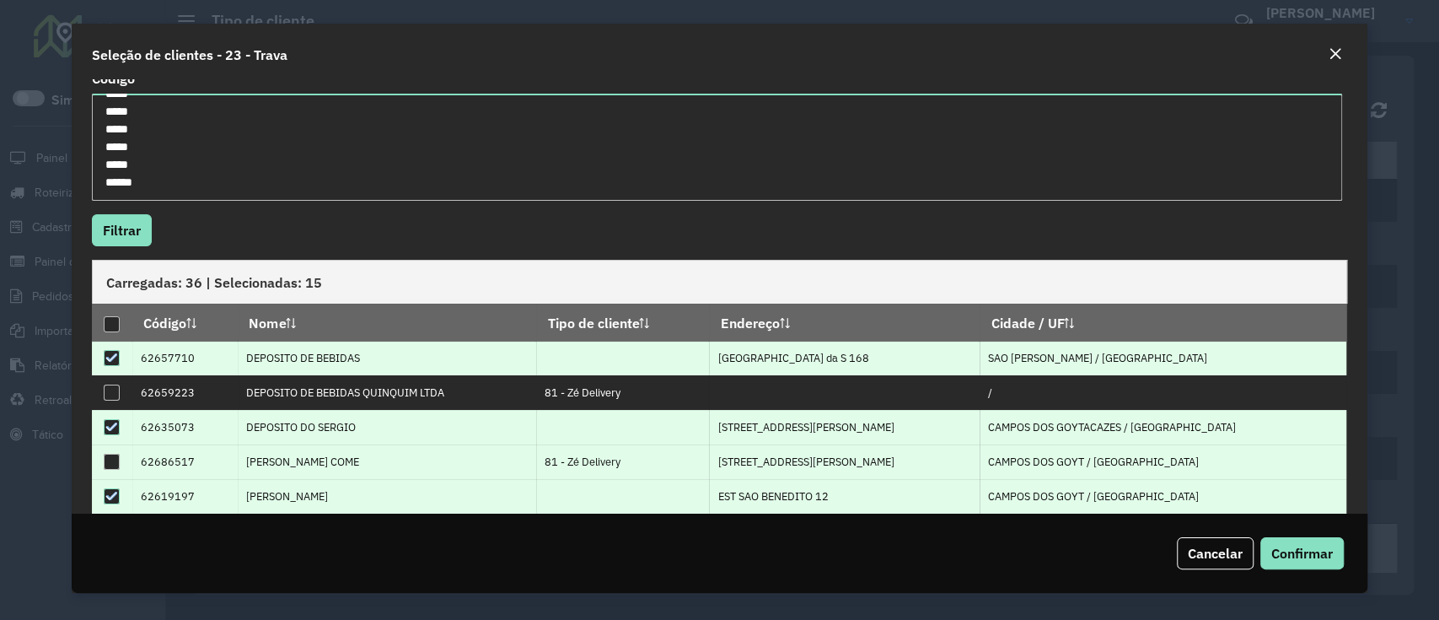
drag, startPoint x: 195, startPoint y: 462, endPoint x: 174, endPoint y: 462, distance: 21.1
click at [159, 462] on td "62686517" at bounding box center [184, 461] width 105 height 35
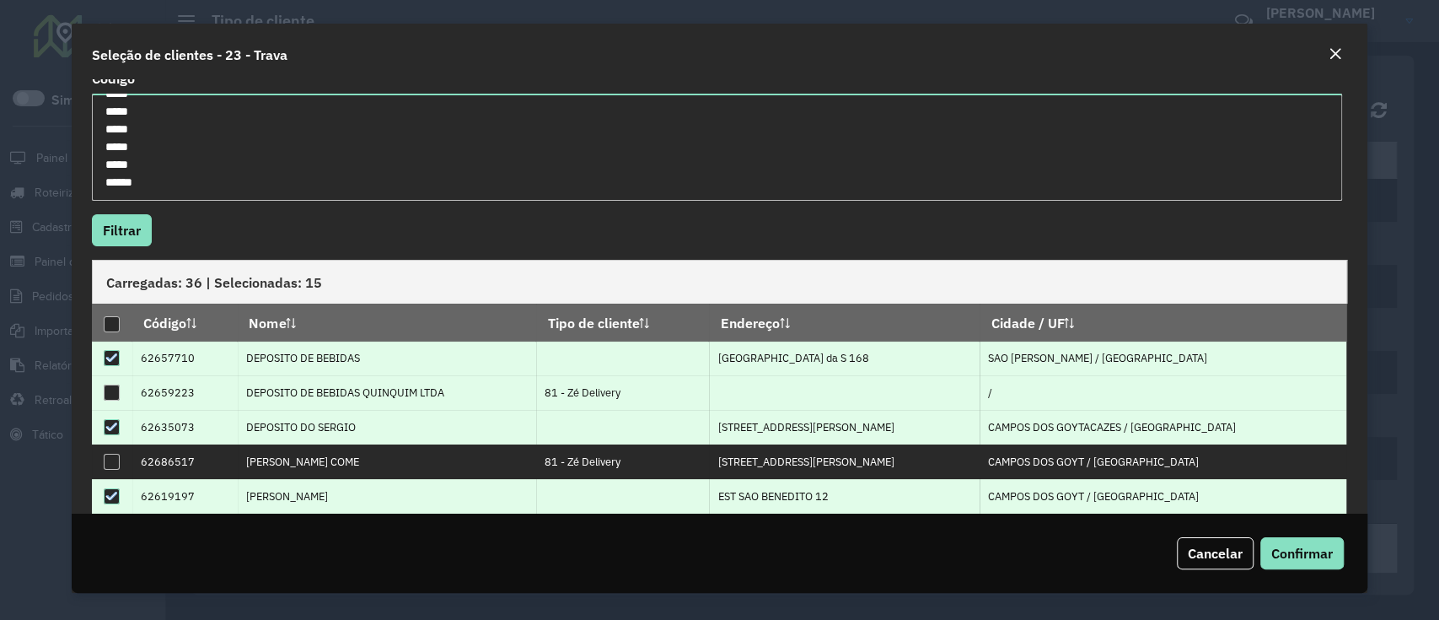
copy td "86517"
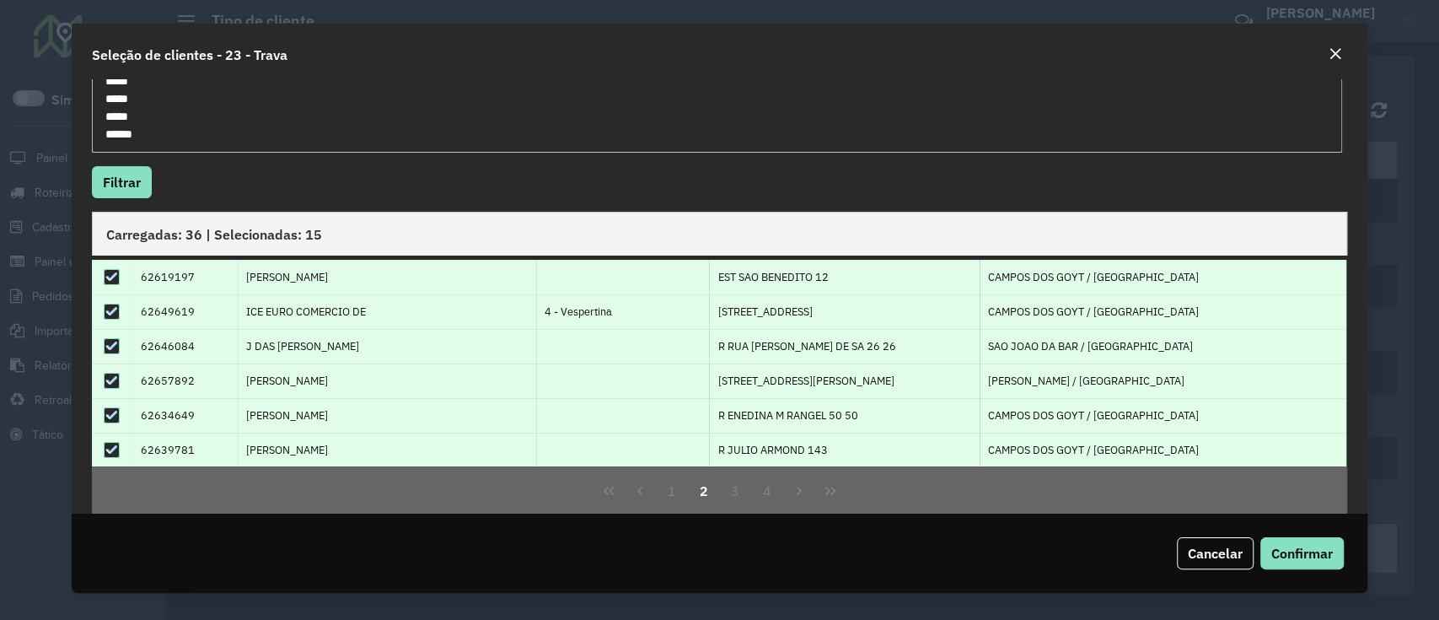
scroll to position [182, 0]
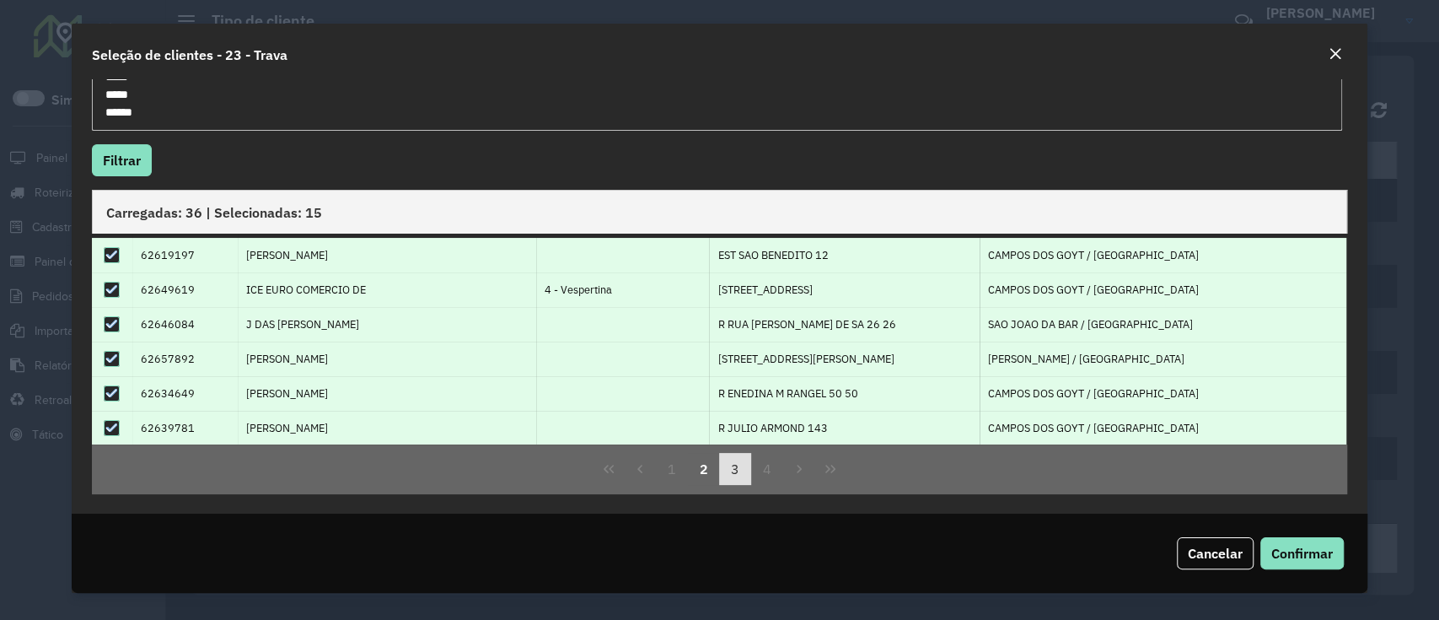
click at [728, 481] on button "3" at bounding box center [735, 469] width 32 height 32
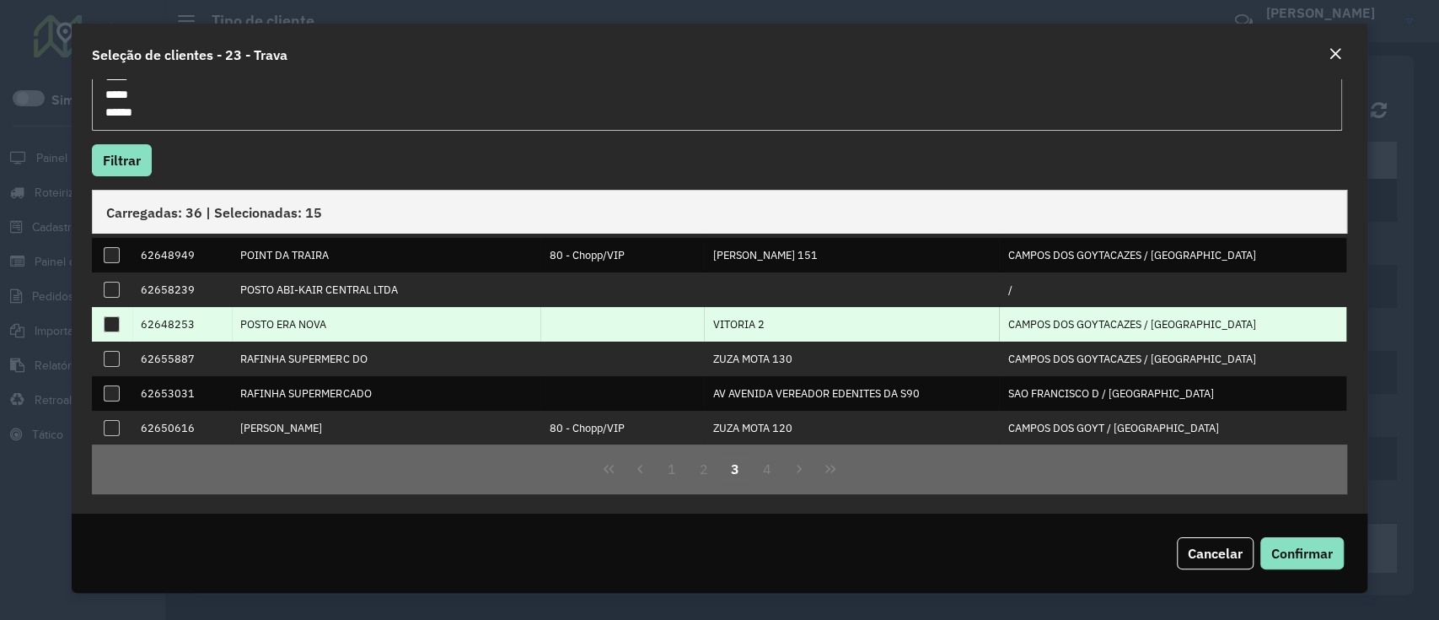
scroll to position [0, 0]
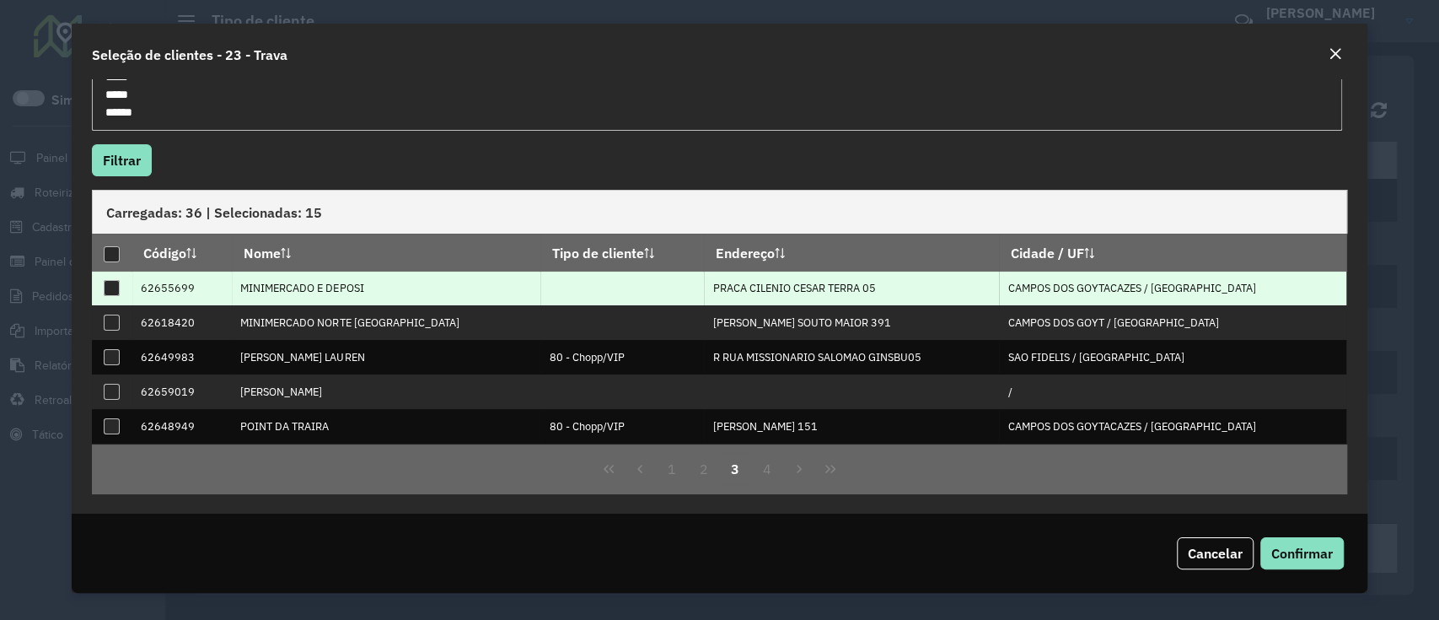
click at [107, 286] on div at bounding box center [112, 288] width 16 height 16
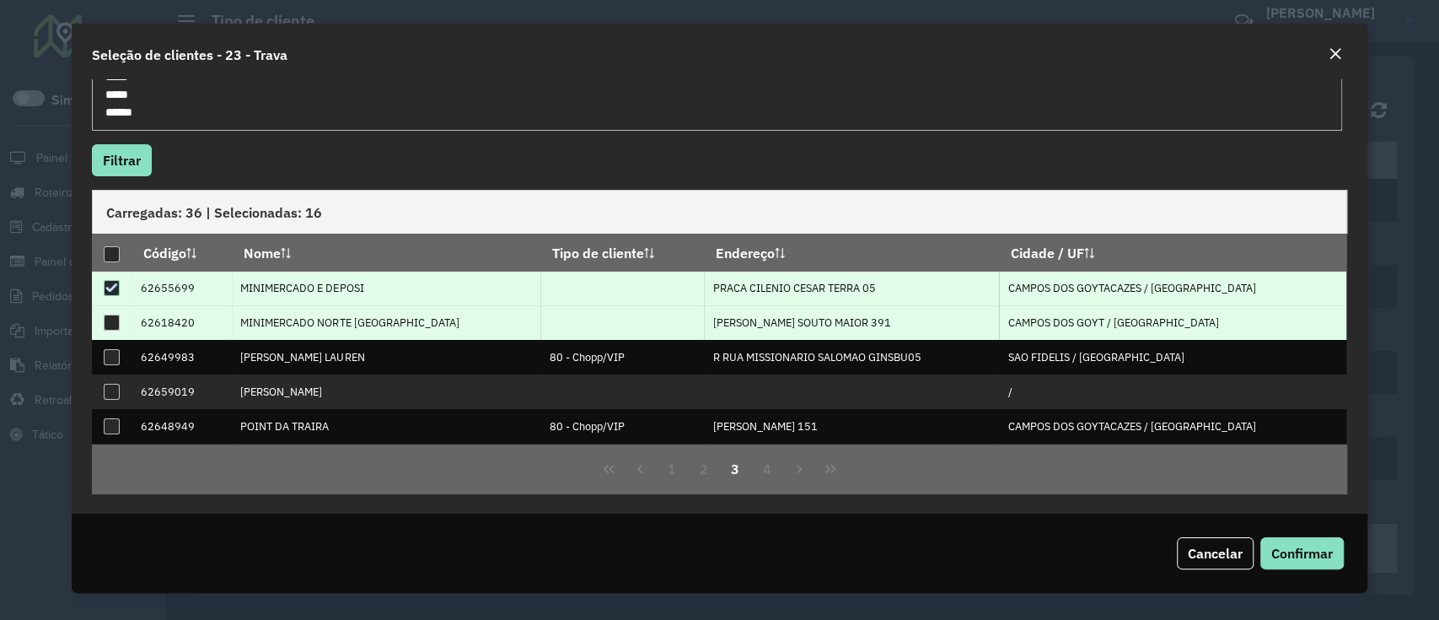
click at [109, 321] on div at bounding box center [112, 322] width 16 height 16
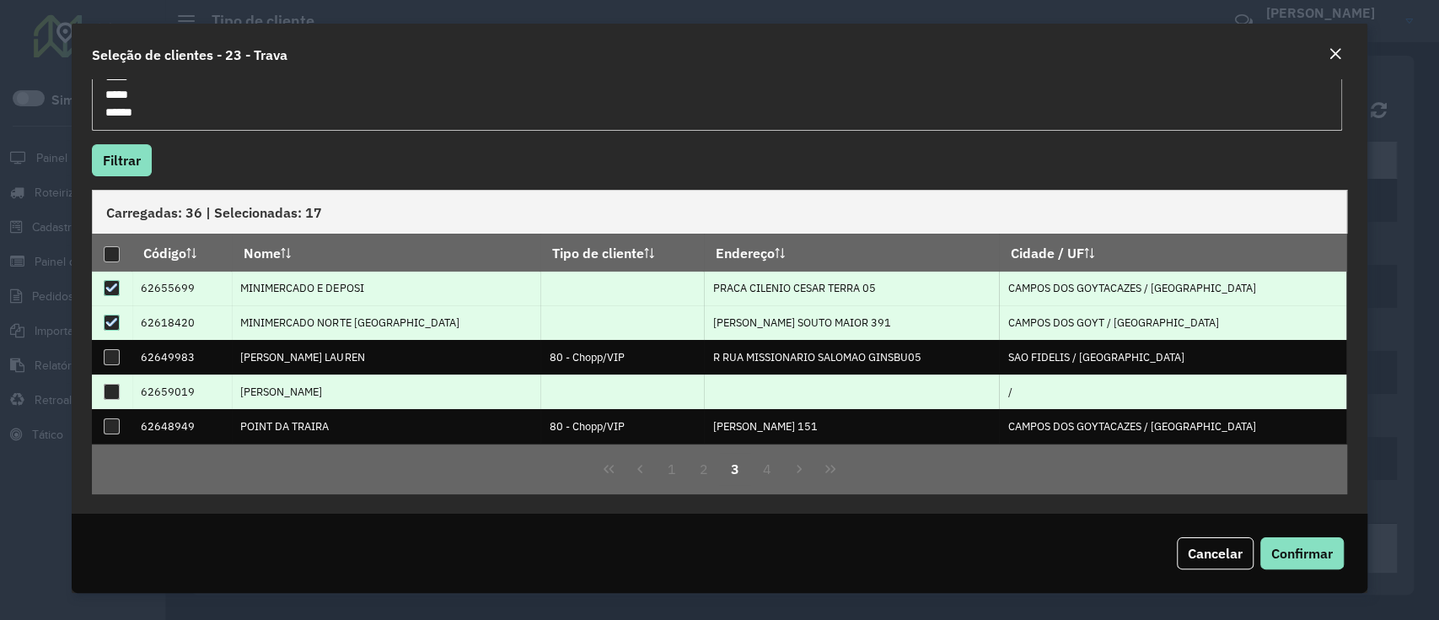
click at [109, 390] on div at bounding box center [112, 392] width 16 height 16
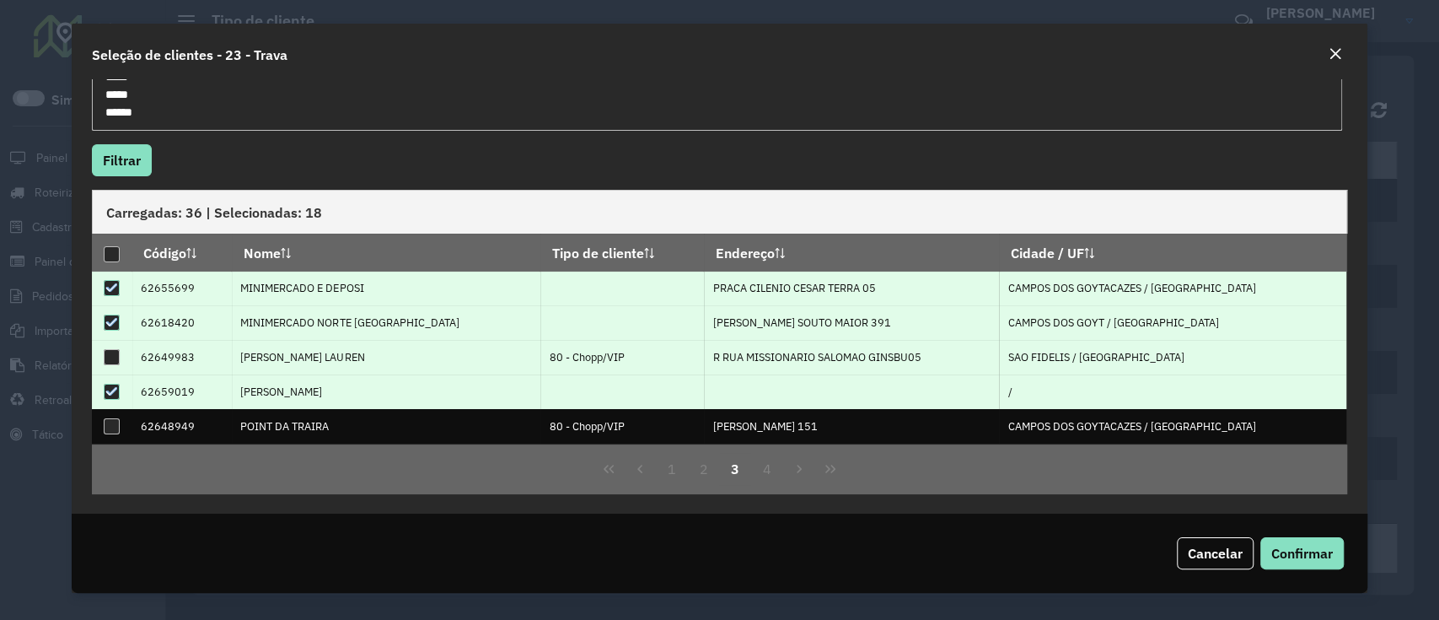
drag, startPoint x: 215, startPoint y: 349, endPoint x: 163, endPoint y: 345, distance: 52.4
click at [163, 345] on td "62649983" at bounding box center [181, 357] width 99 height 35
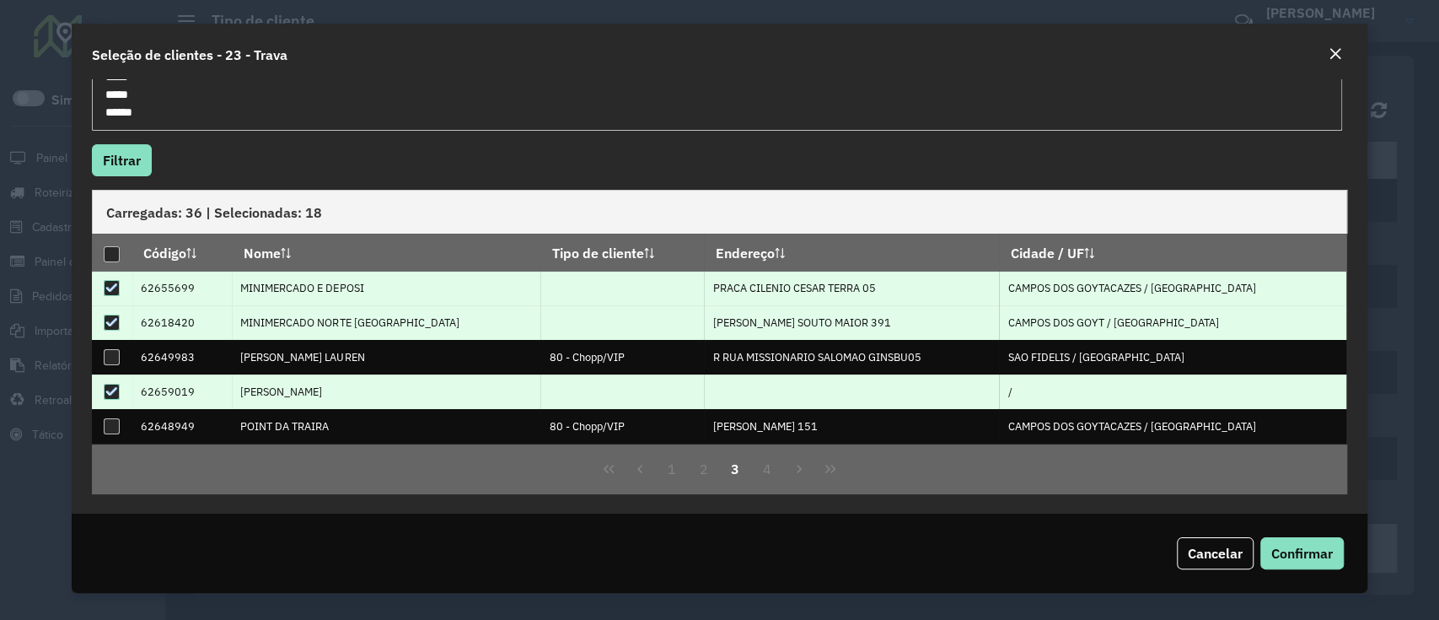
copy td "49983"
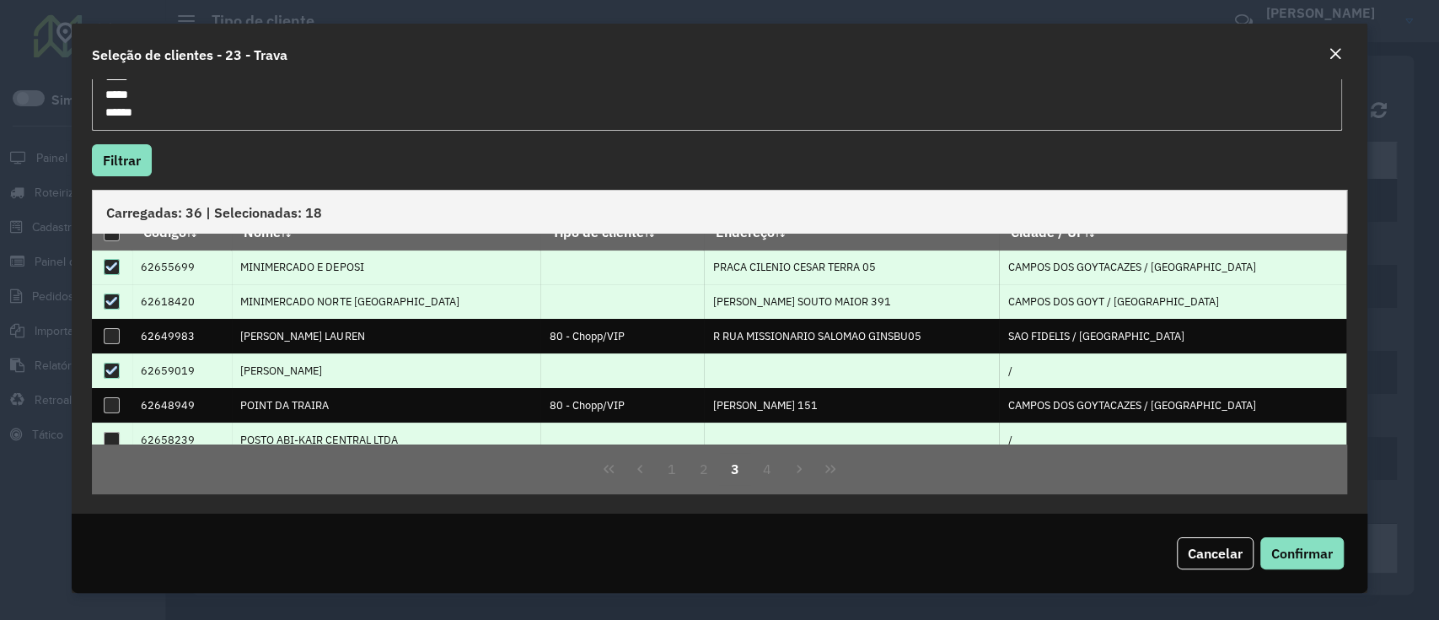
scroll to position [38, 0]
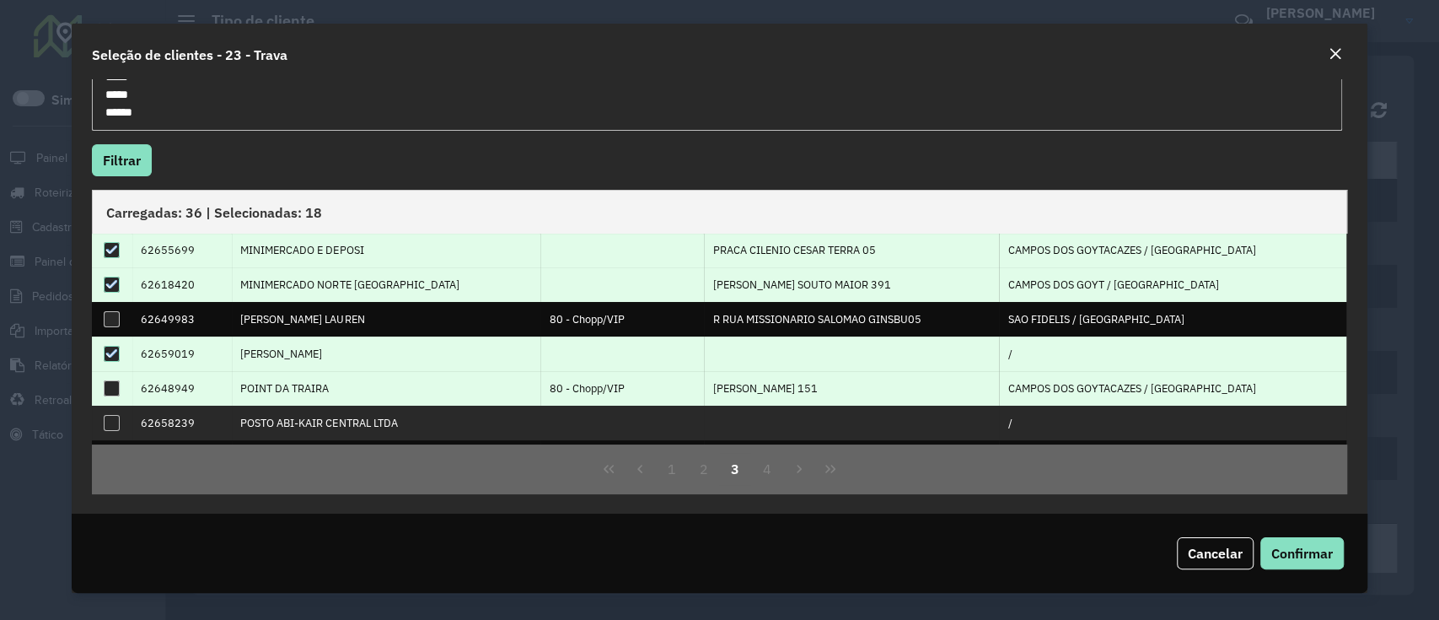
drag, startPoint x: 196, startPoint y: 431, endPoint x: 158, endPoint y: 392, distance: 54.8
click at [158, 392] on td "62648949" at bounding box center [181, 388] width 99 height 35
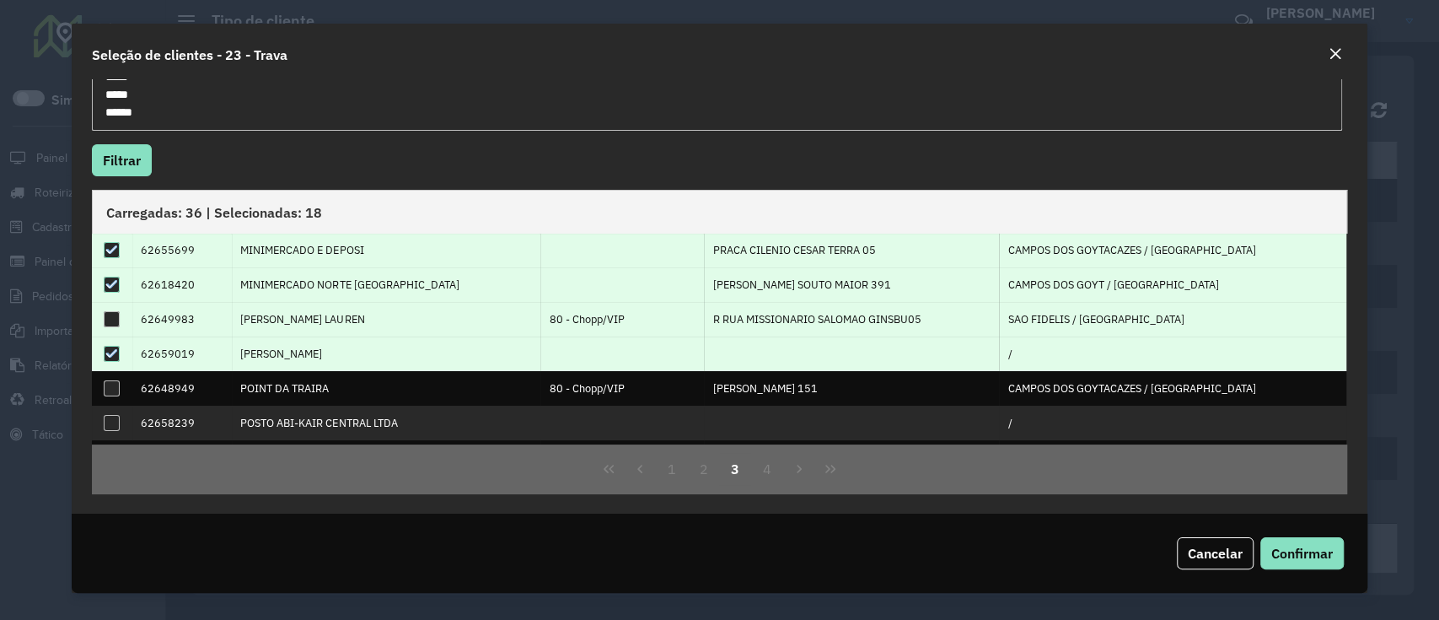
copy td "48949"
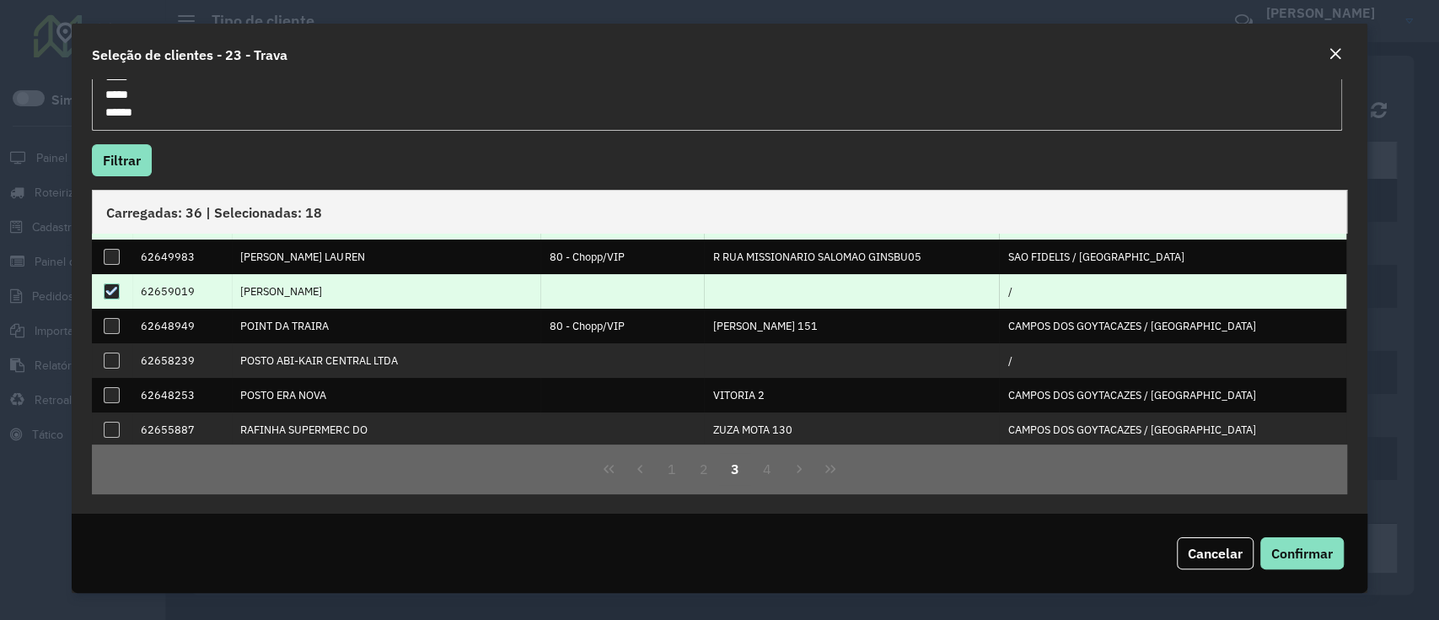
scroll to position [150, 0]
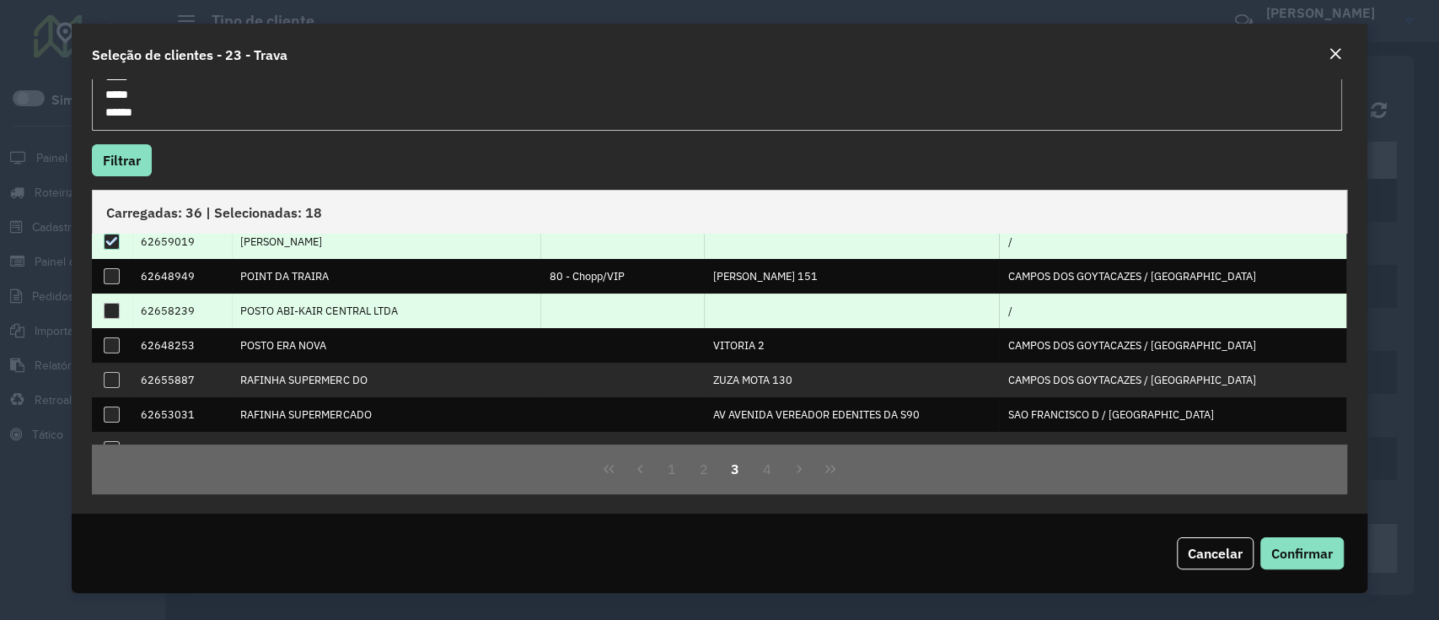
click at [106, 312] on div at bounding box center [112, 311] width 16 height 16
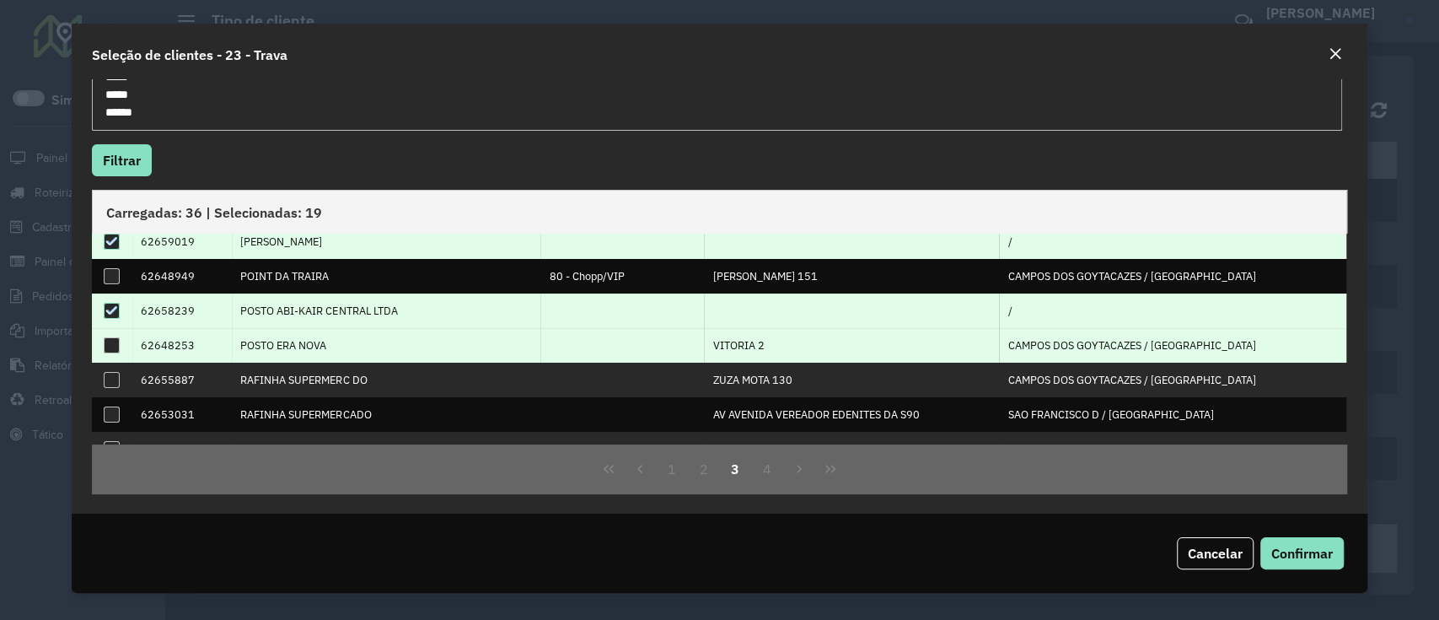
click at [113, 337] on div at bounding box center [112, 345] width 16 height 16
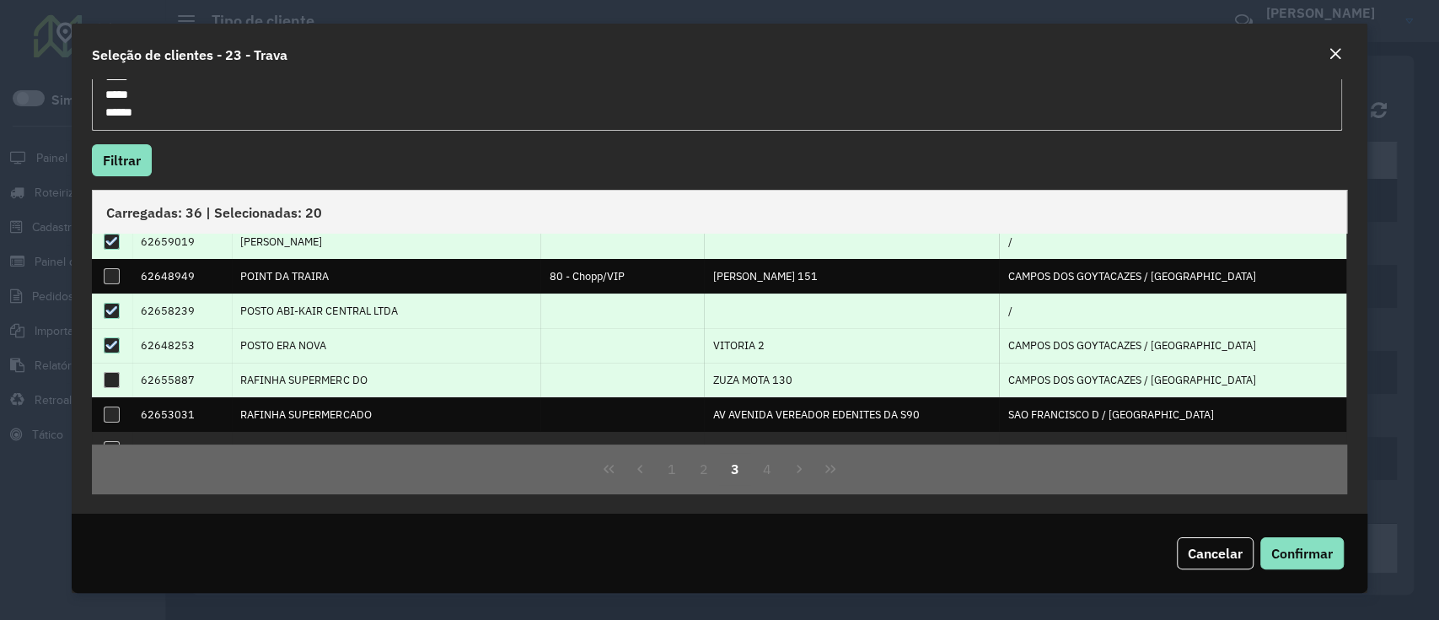
click at [110, 372] on div at bounding box center [112, 380] width 16 height 16
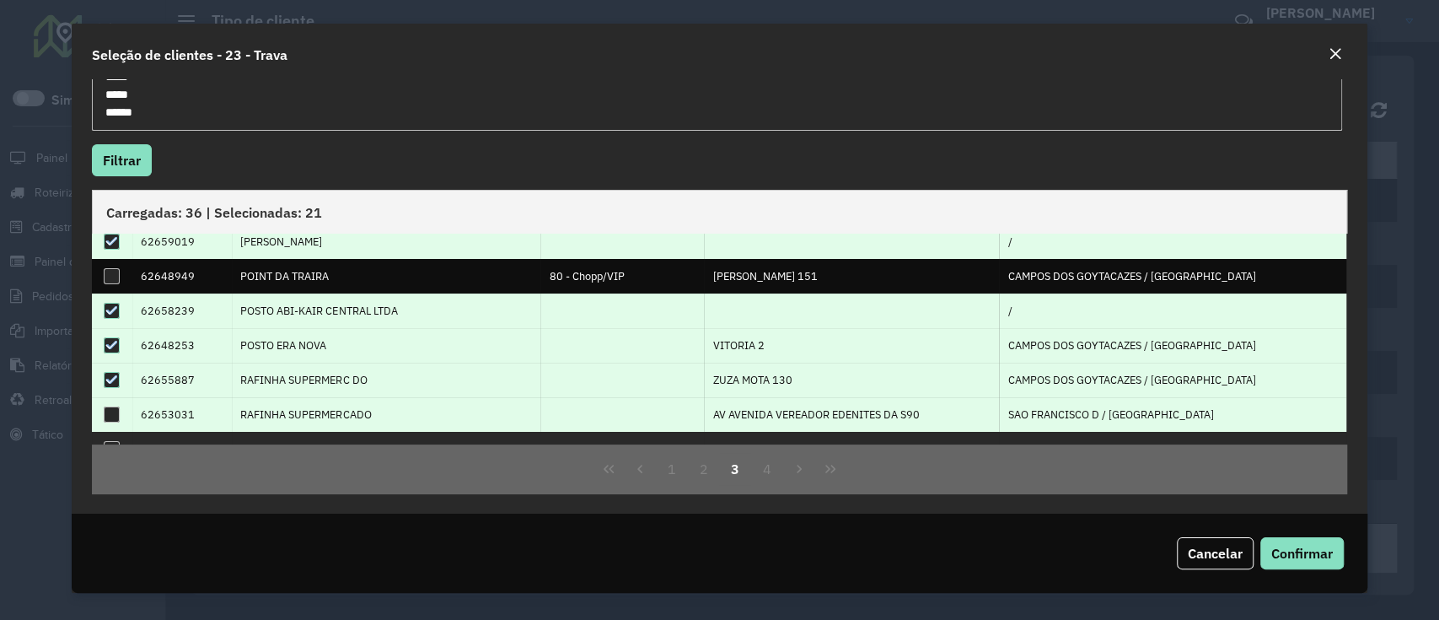
click at [108, 402] on td at bounding box center [112, 414] width 40 height 35
click at [108, 406] on div at bounding box center [112, 414] width 16 height 16
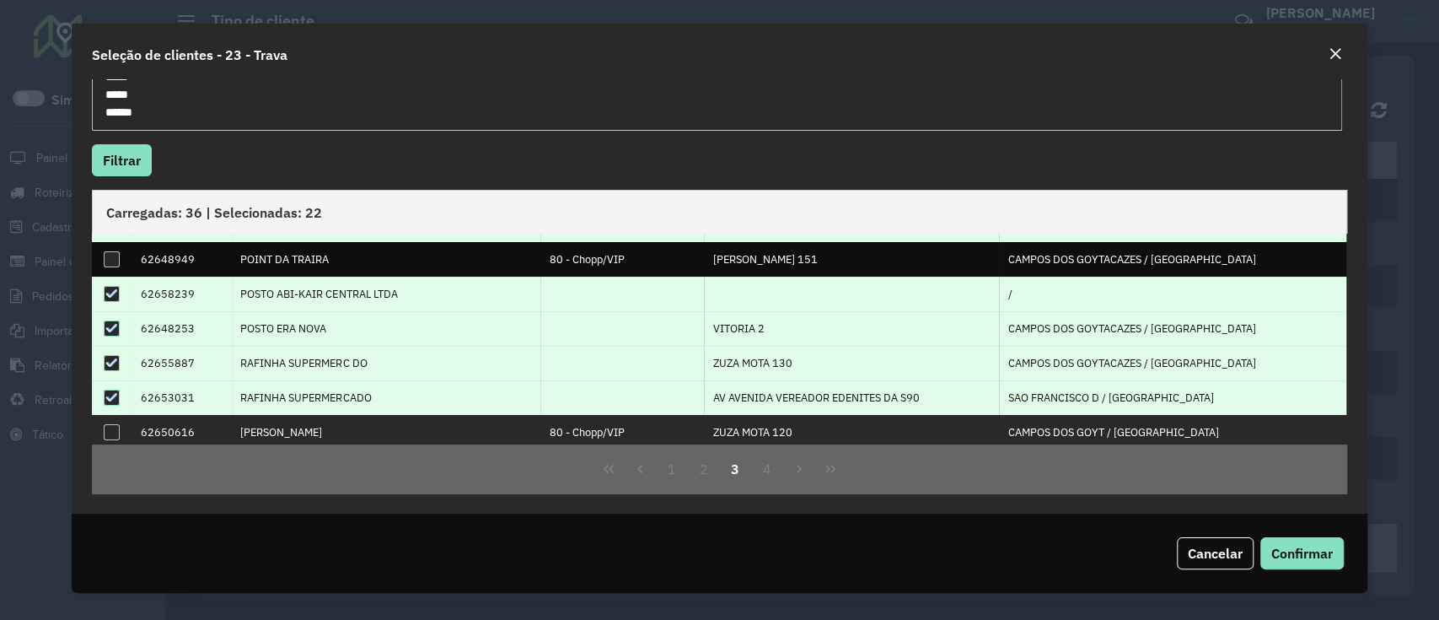
scroll to position [171, 0]
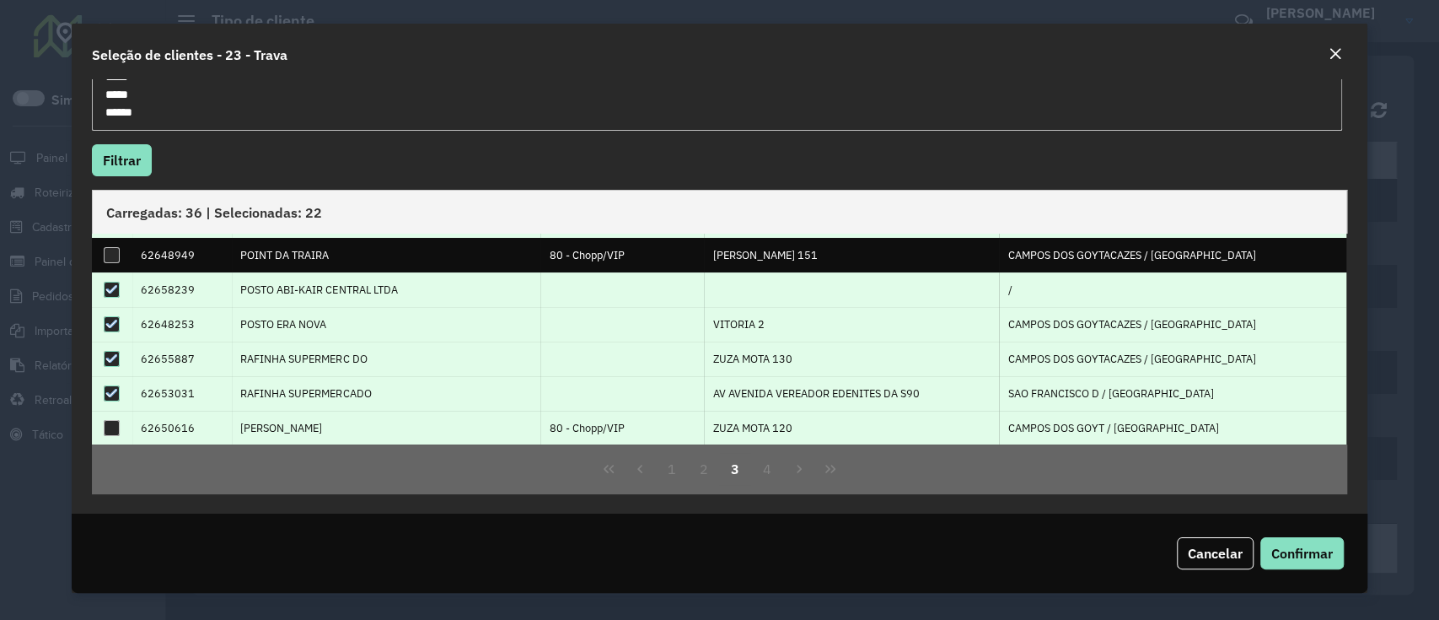
drag, startPoint x: 200, startPoint y: 427, endPoint x: 160, endPoint y: 417, distance: 40.9
click at [160, 417] on td "62650616" at bounding box center [181, 428] width 99 height 35
copy td "50616"
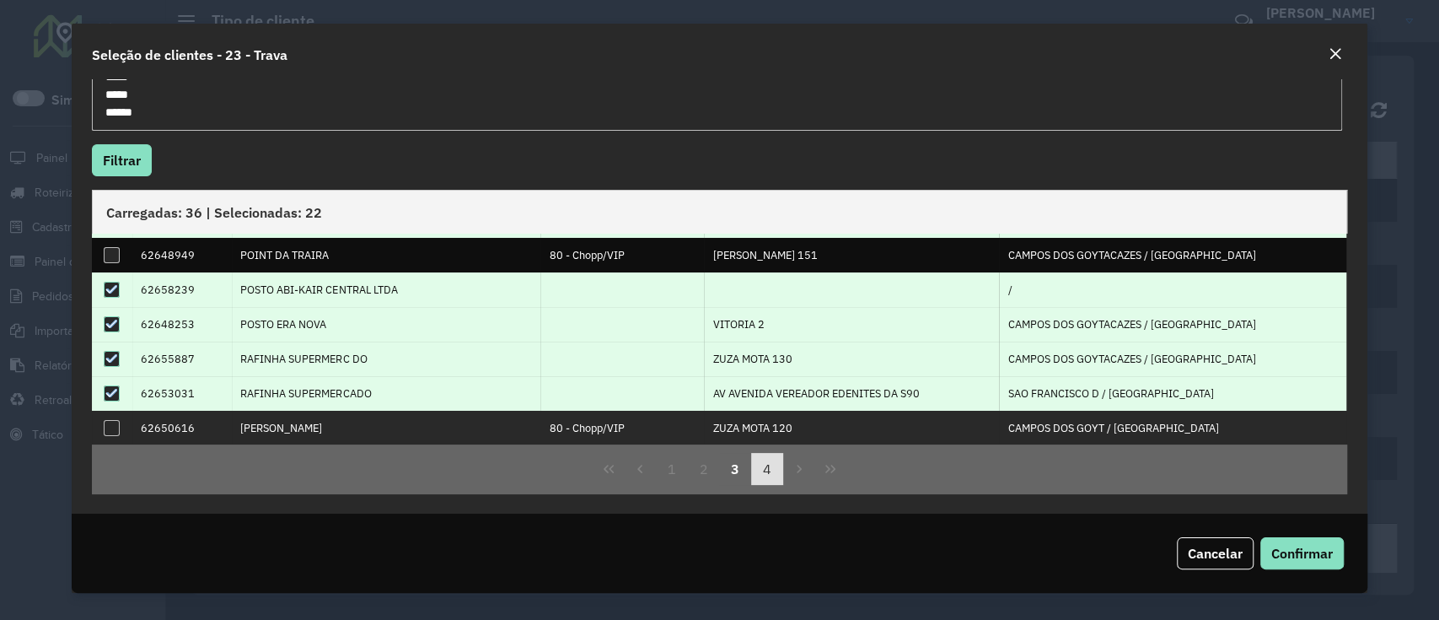
click at [764, 469] on button "4" at bounding box center [767, 469] width 32 height 32
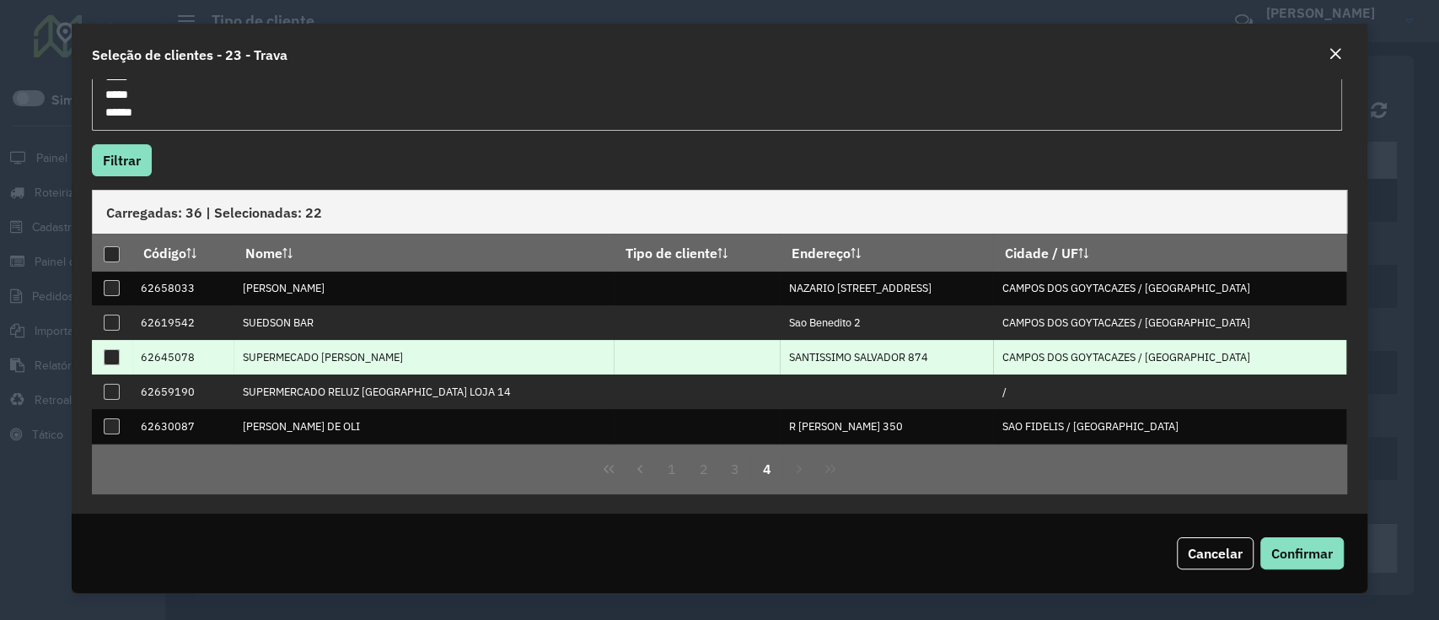
scroll to position [0, 0]
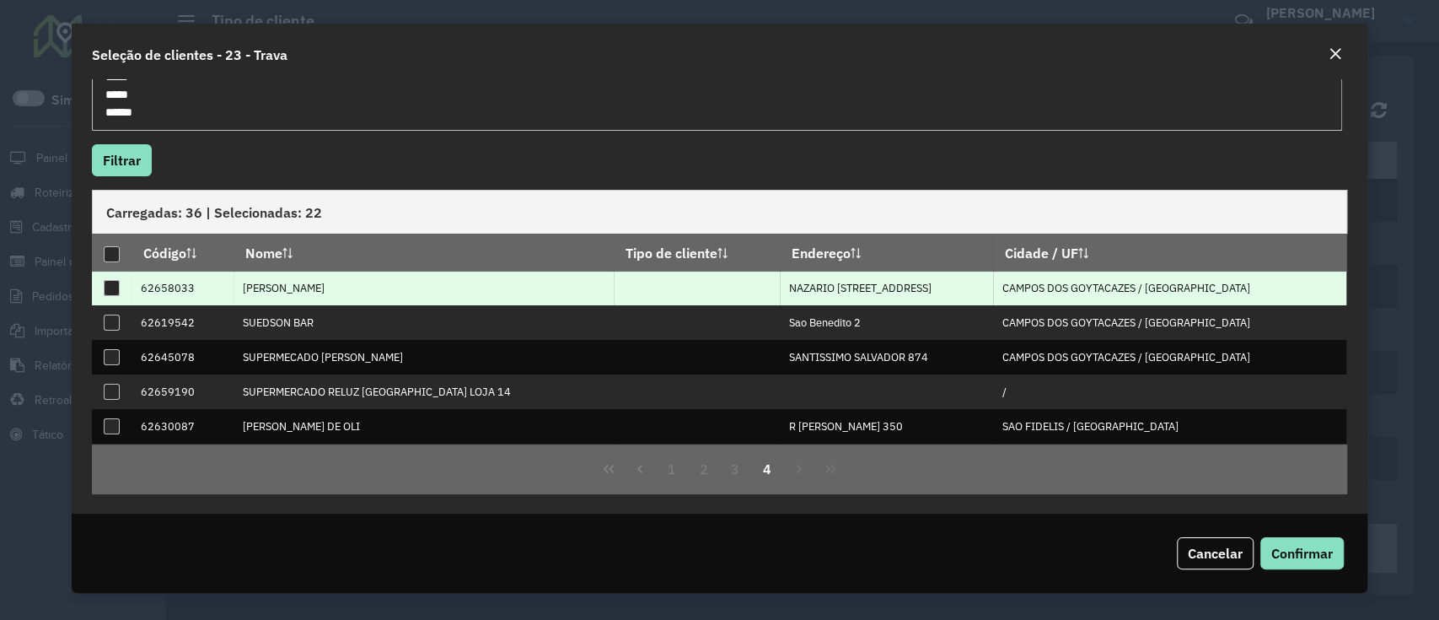
click at [115, 287] on div at bounding box center [112, 288] width 16 height 16
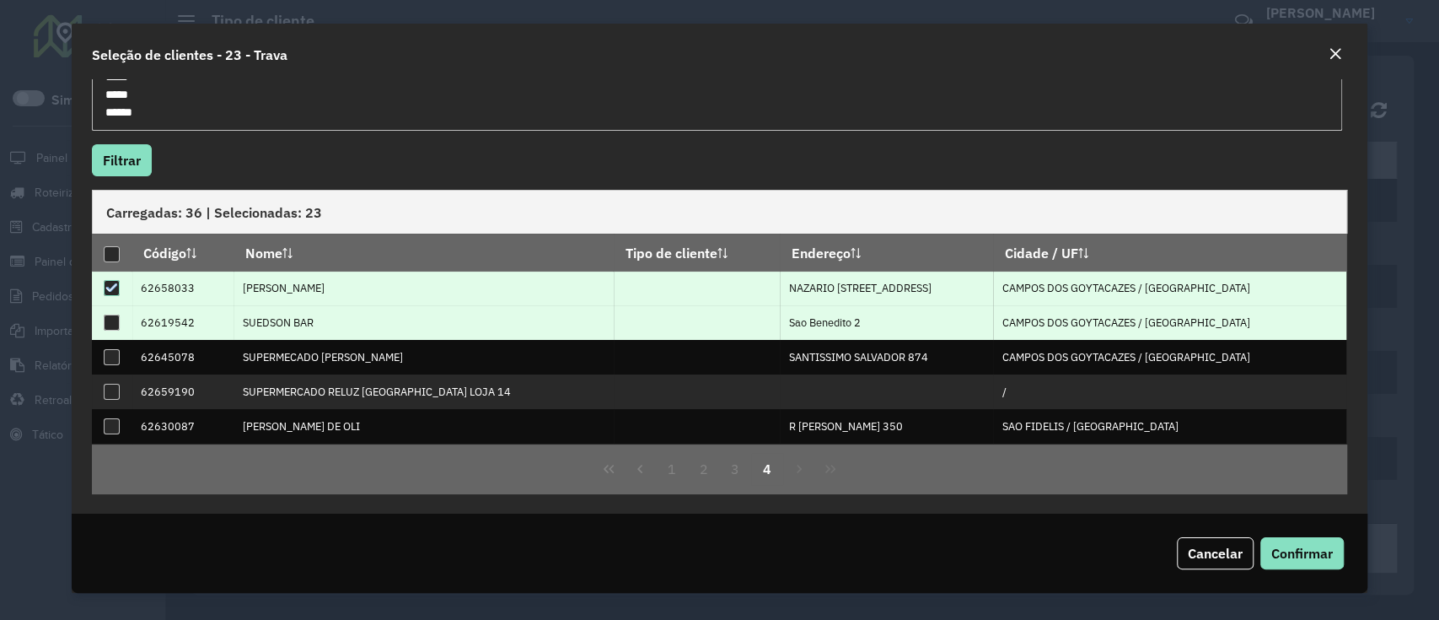
click at [104, 322] on div at bounding box center [112, 322] width 16 height 16
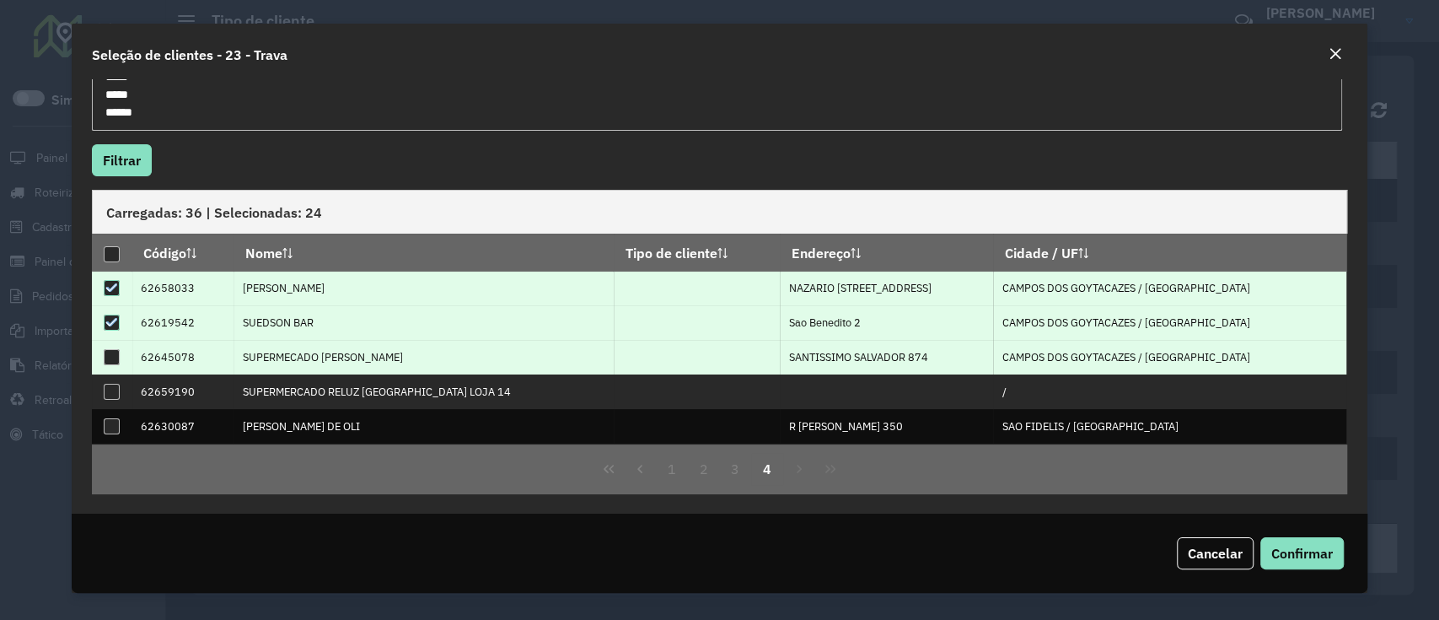
click at [105, 361] on div at bounding box center [112, 357] width 16 height 16
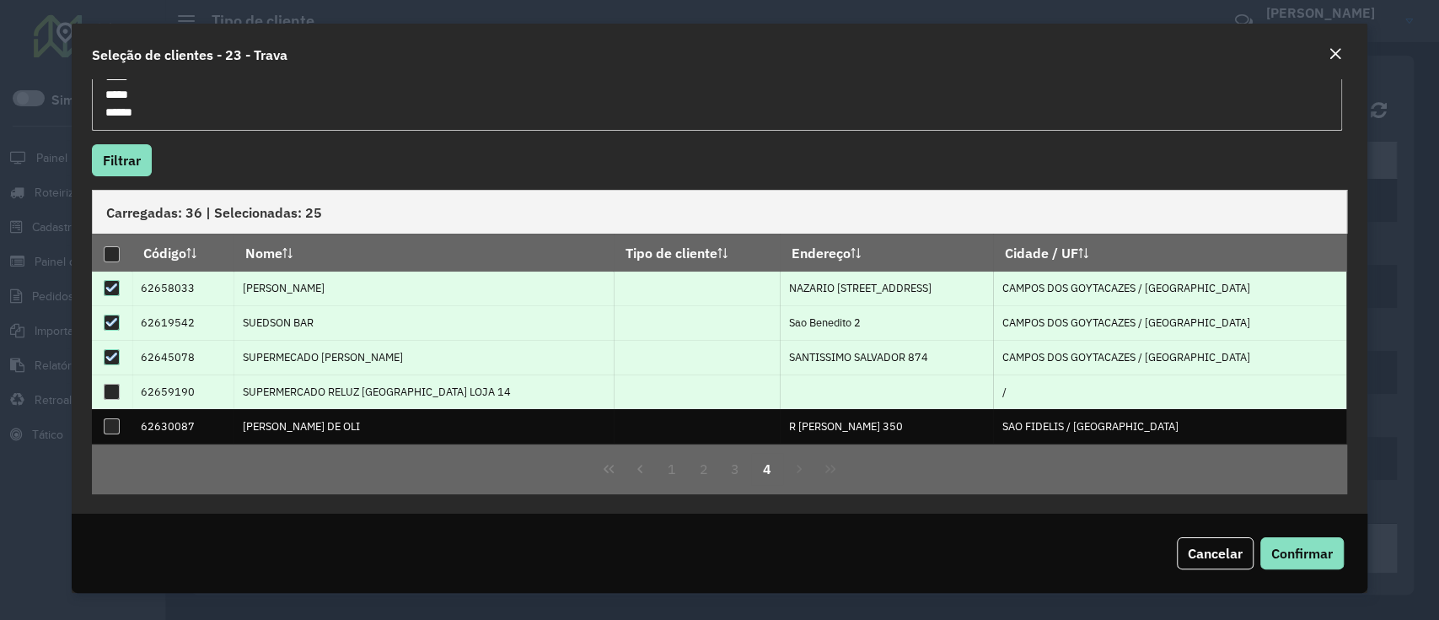
click at [110, 391] on div at bounding box center [112, 392] width 16 height 16
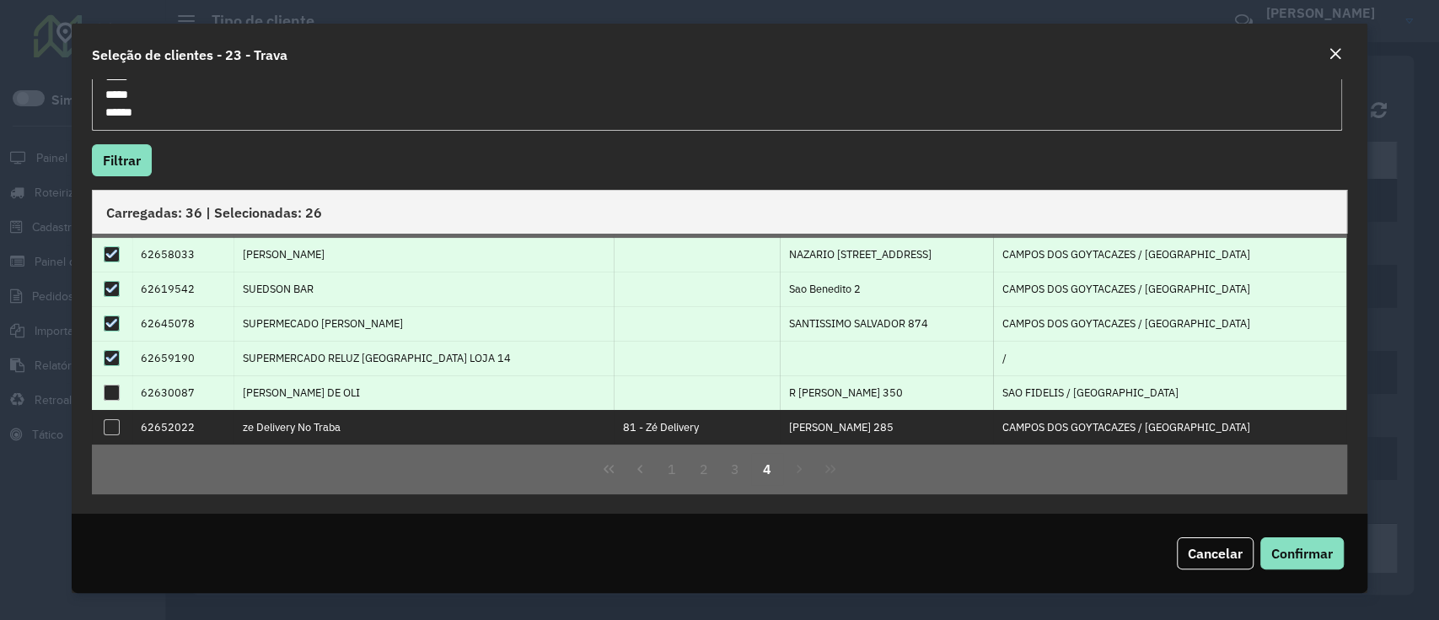
click at [116, 394] on div at bounding box center [112, 392] width 16 height 16
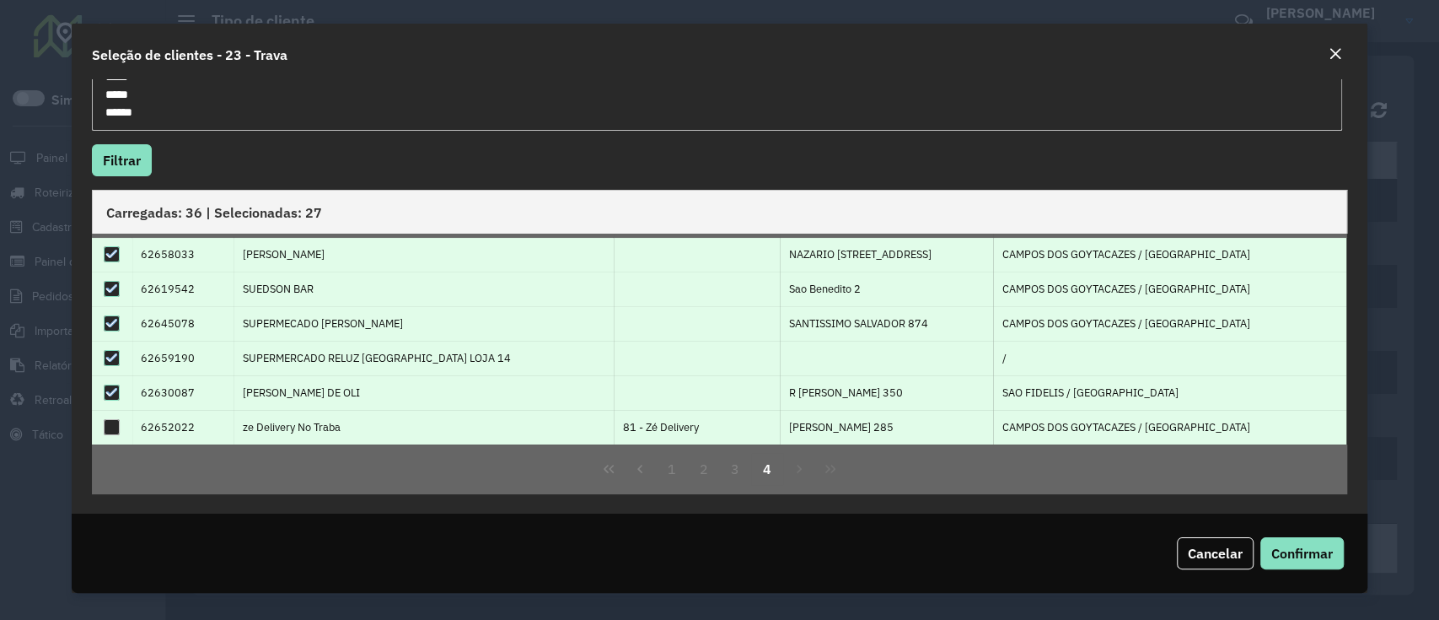
drag, startPoint x: 206, startPoint y: 421, endPoint x: 156, endPoint y: 420, distance: 49.7
click at [156, 420] on td "62652022" at bounding box center [182, 427] width 101 height 35
click at [228, 424] on td "62652022" at bounding box center [182, 427] width 101 height 35
drag, startPoint x: 201, startPoint y: 424, endPoint x: 160, endPoint y: 422, distance: 41.4
click at [160, 422] on td "62652022" at bounding box center [182, 427] width 101 height 35
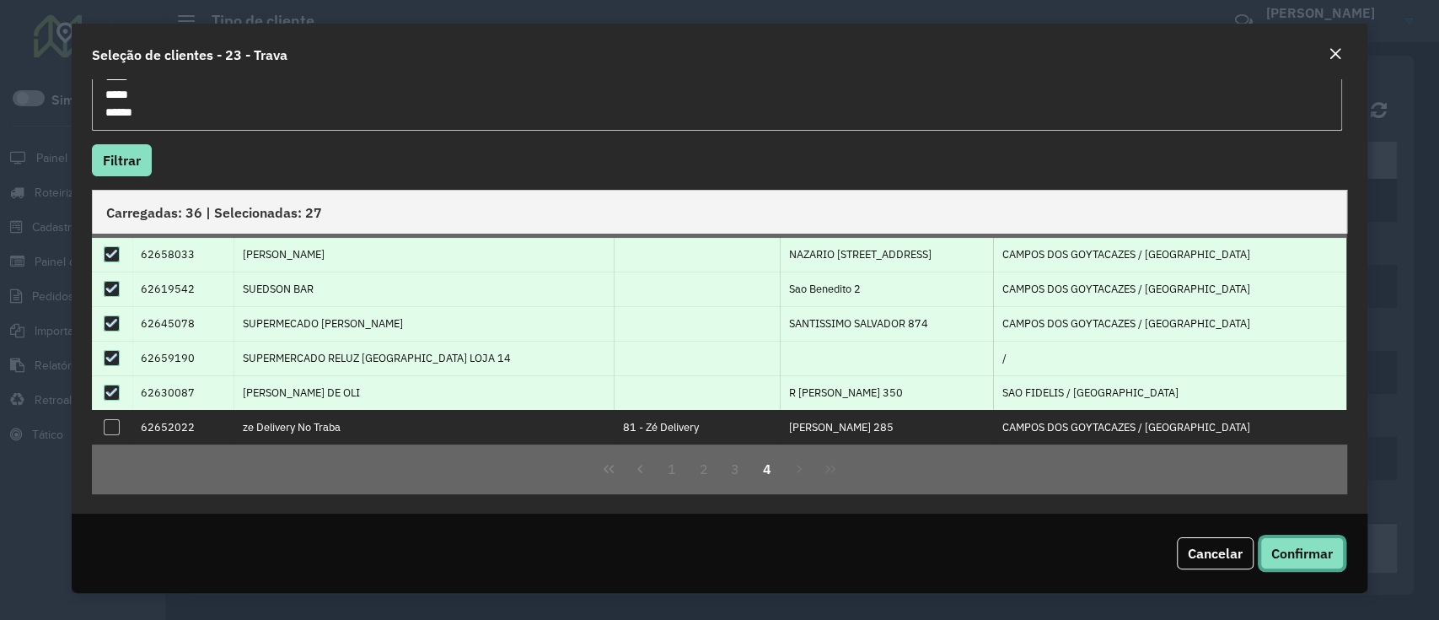
click at [1281, 560] on span "Confirmar" at bounding box center [1302, 553] width 62 height 17
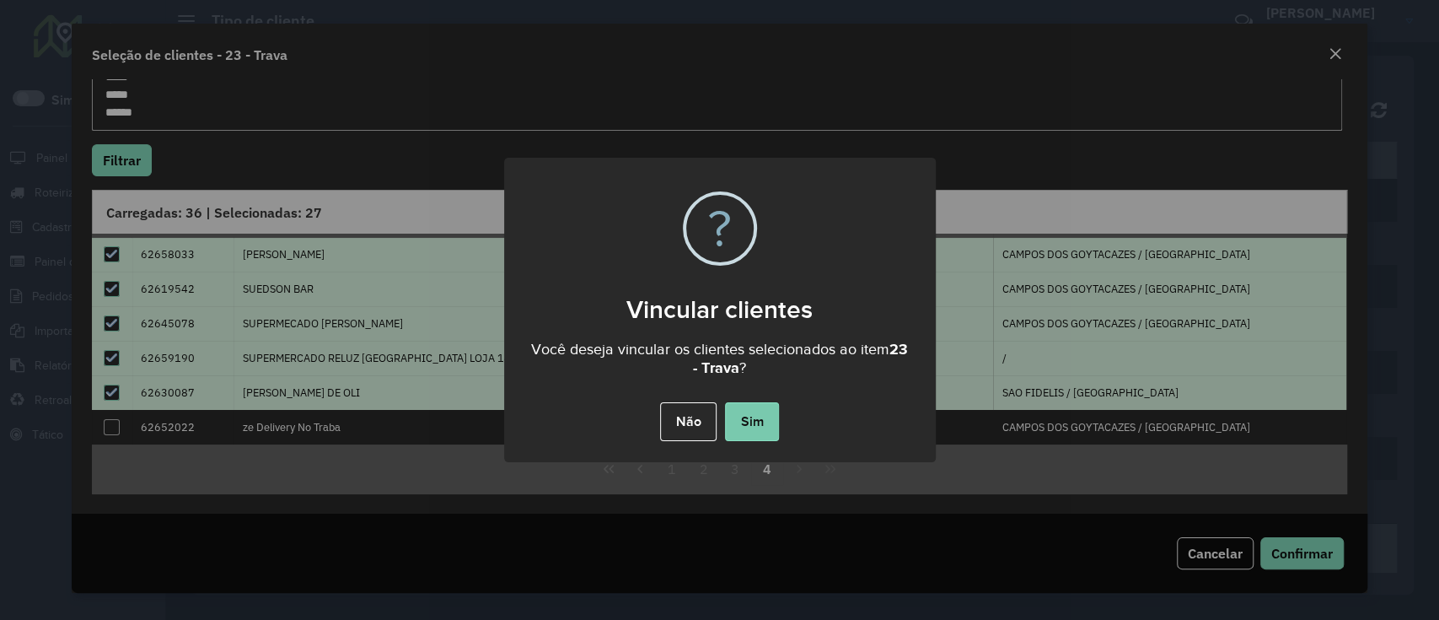
click at [743, 414] on button "Sim" at bounding box center [752, 421] width 54 height 39
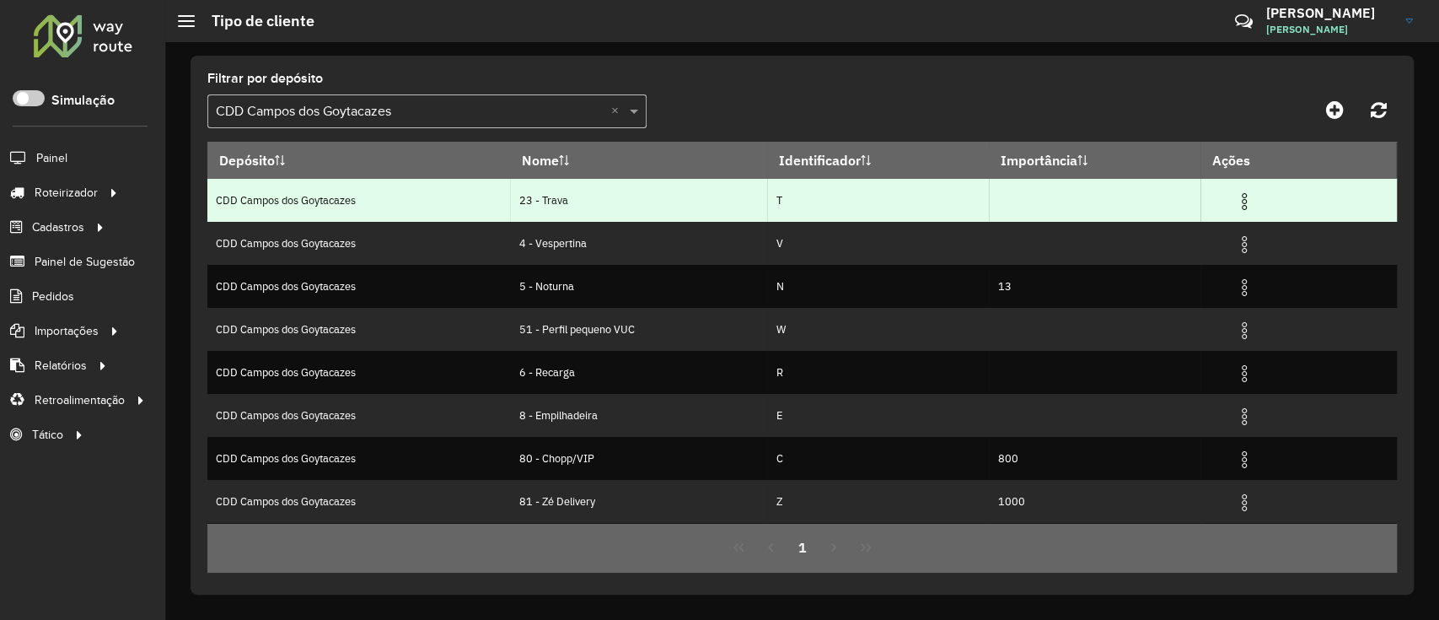
click at [1240, 200] on img at bounding box center [1244, 201] width 20 height 20
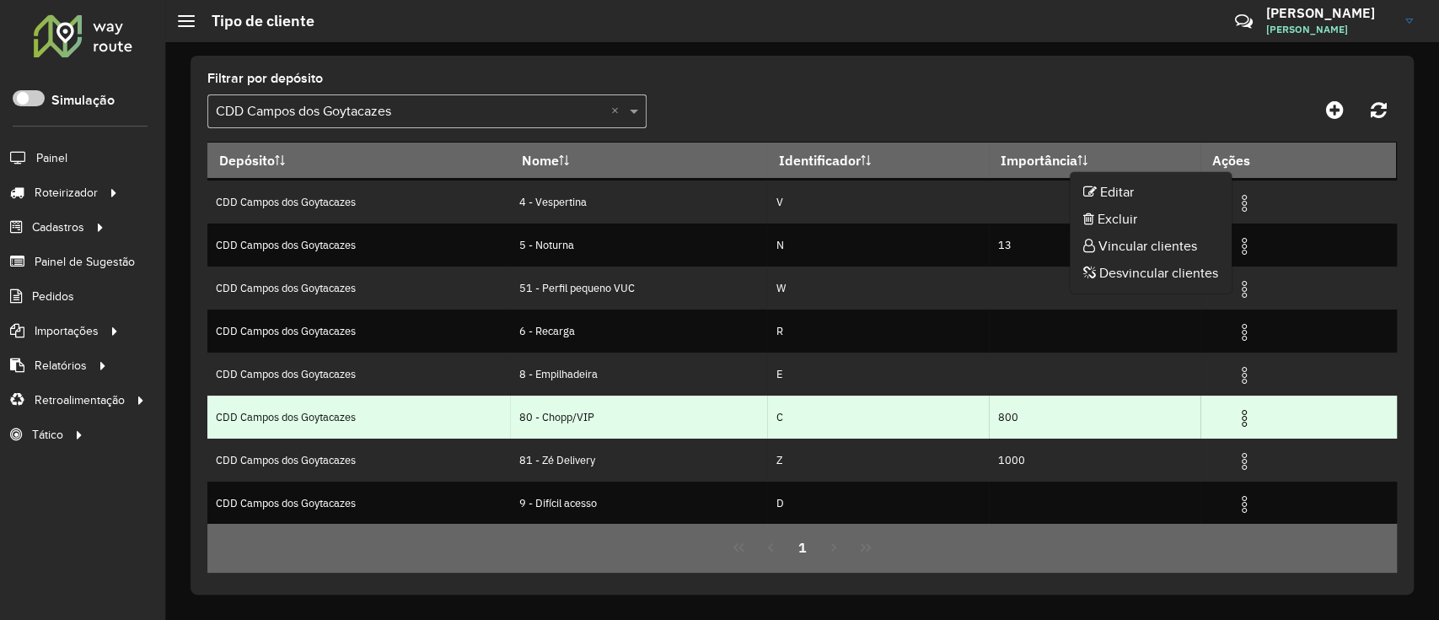
scroll to position [0, 0]
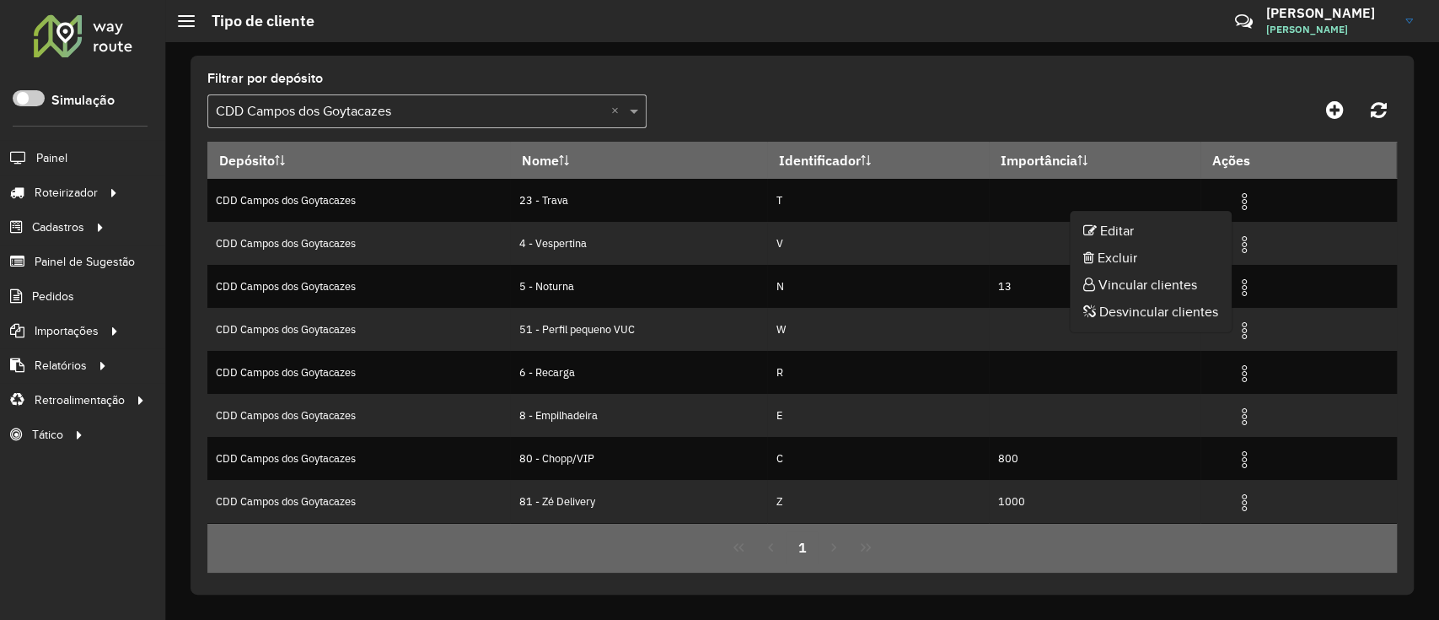
click at [865, 73] on formly-group "Filtrar por depósito Selecione um depósito × CDD Campos dos Goytacazes ×" at bounding box center [646, 107] width 878 height 69
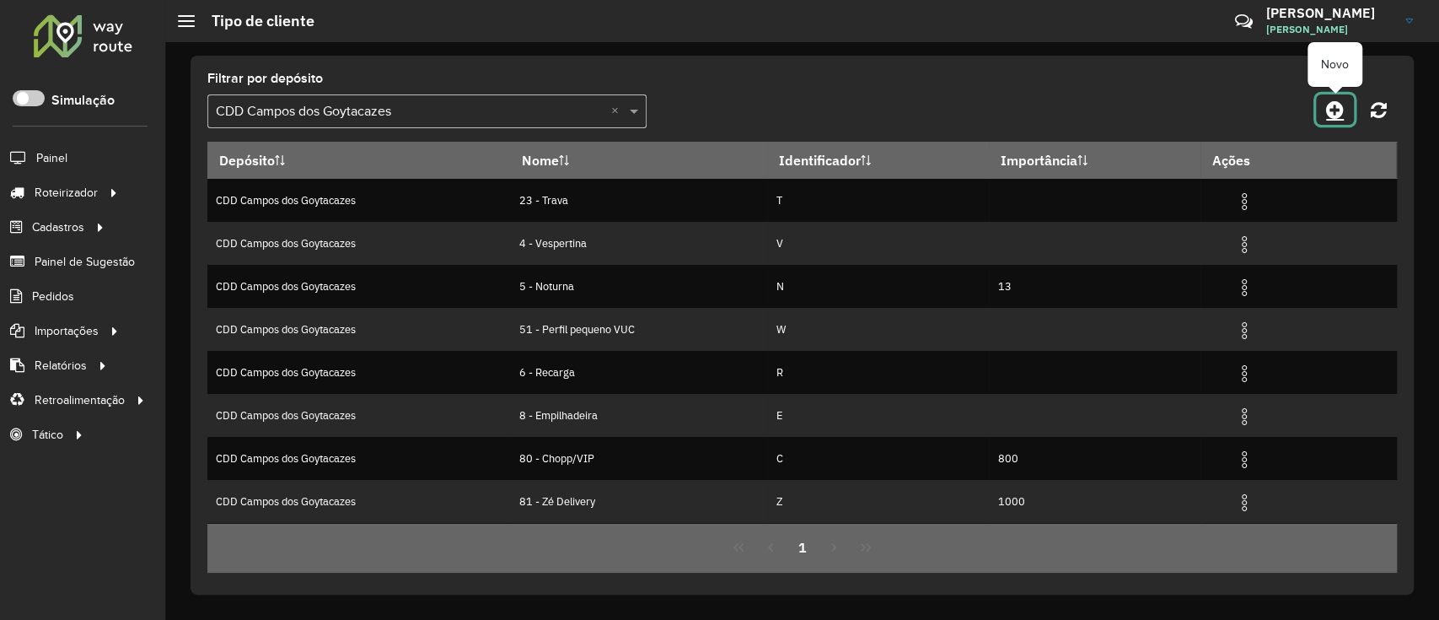
click at [1335, 104] on icon at bounding box center [1335, 109] width 18 height 20
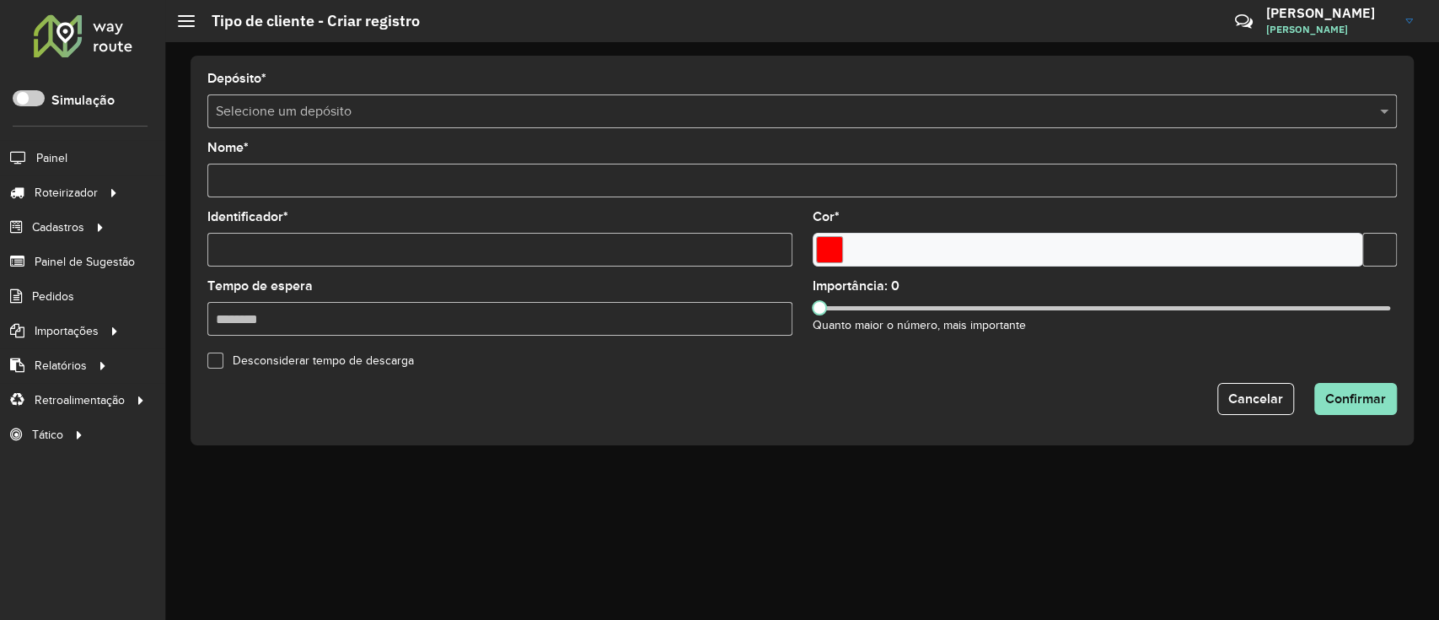
click at [309, 249] on input "Identificador *" at bounding box center [499, 250] width 585 height 34
click at [933, 102] on input "text" at bounding box center [785, 112] width 1139 height 20
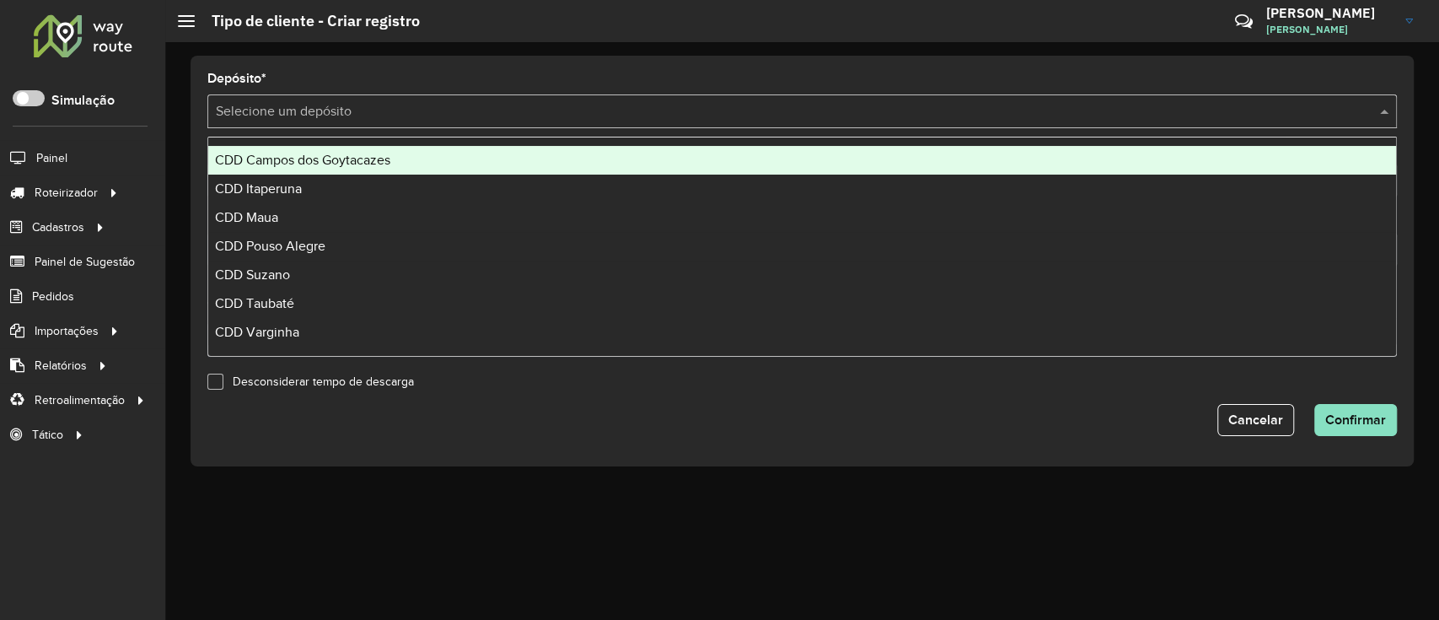
click at [812, 169] on div "CDD Campos dos Goytacazes" at bounding box center [802, 160] width 1188 height 29
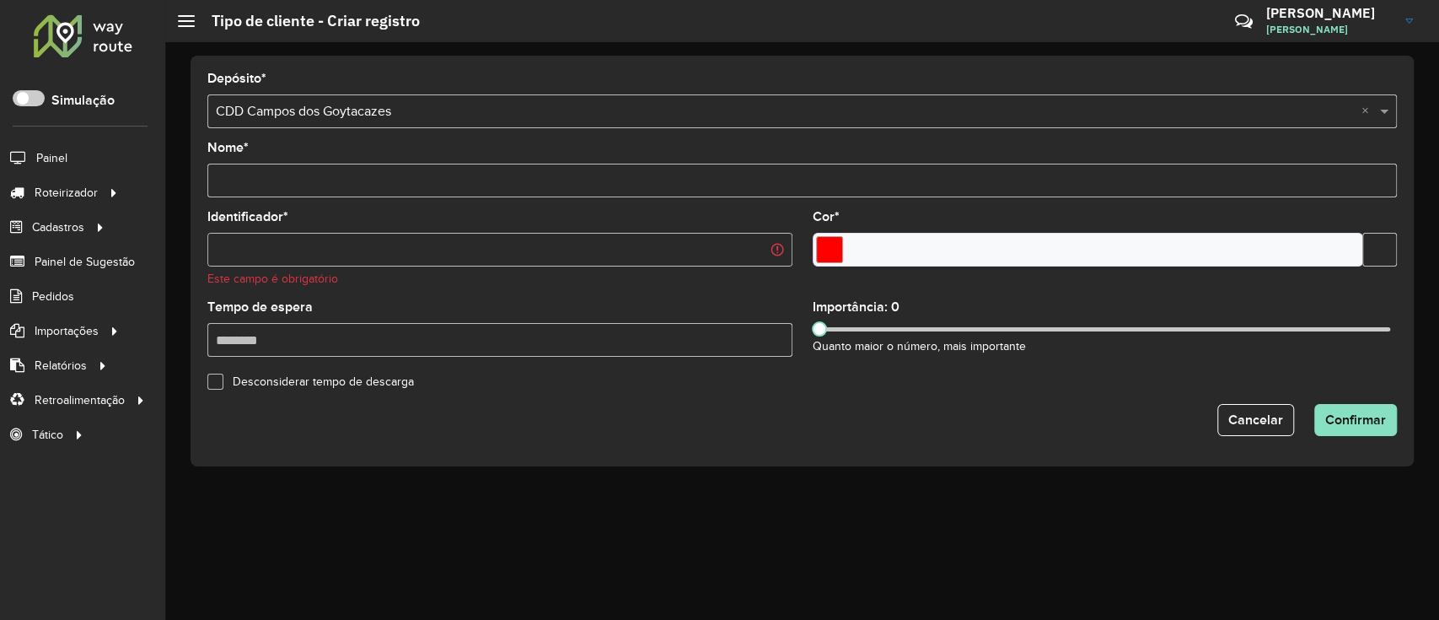
click at [615, 280] on div "Este campo é obrigatório" at bounding box center [499, 279] width 585 height 18
click at [625, 250] on input "Identificador *" at bounding box center [499, 250] width 585 height 34
type input "*"
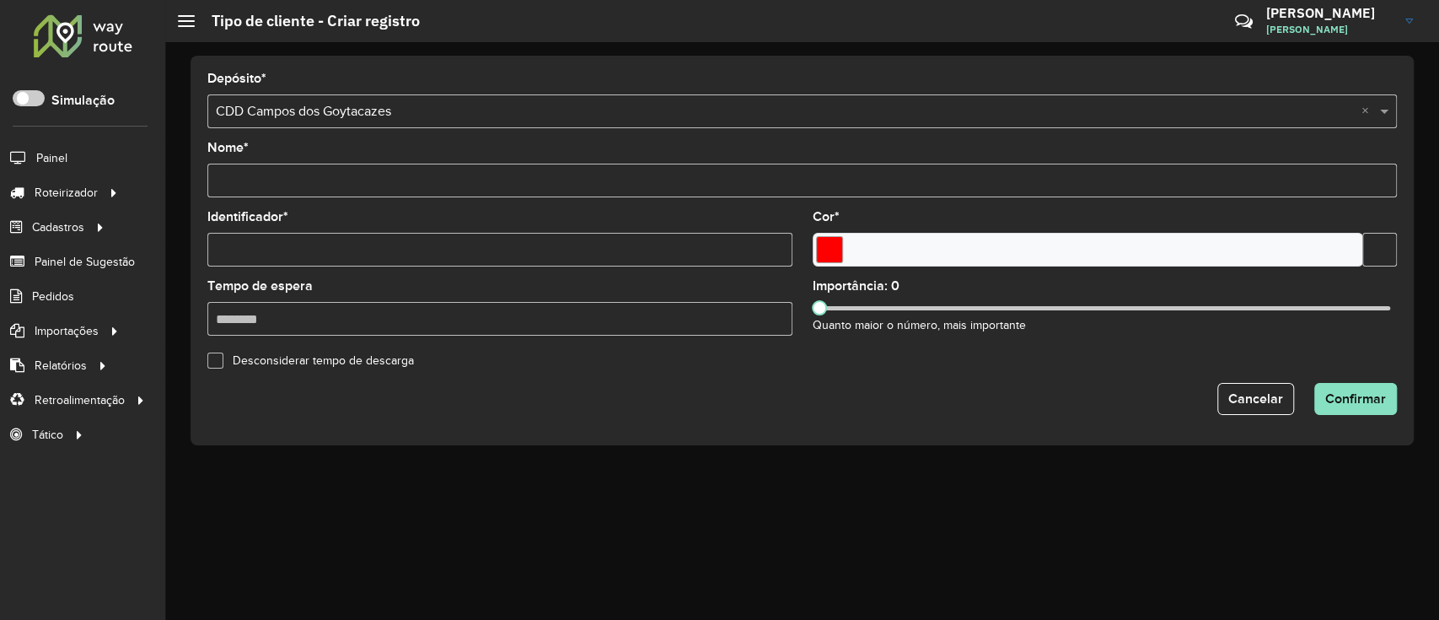
type input "*"
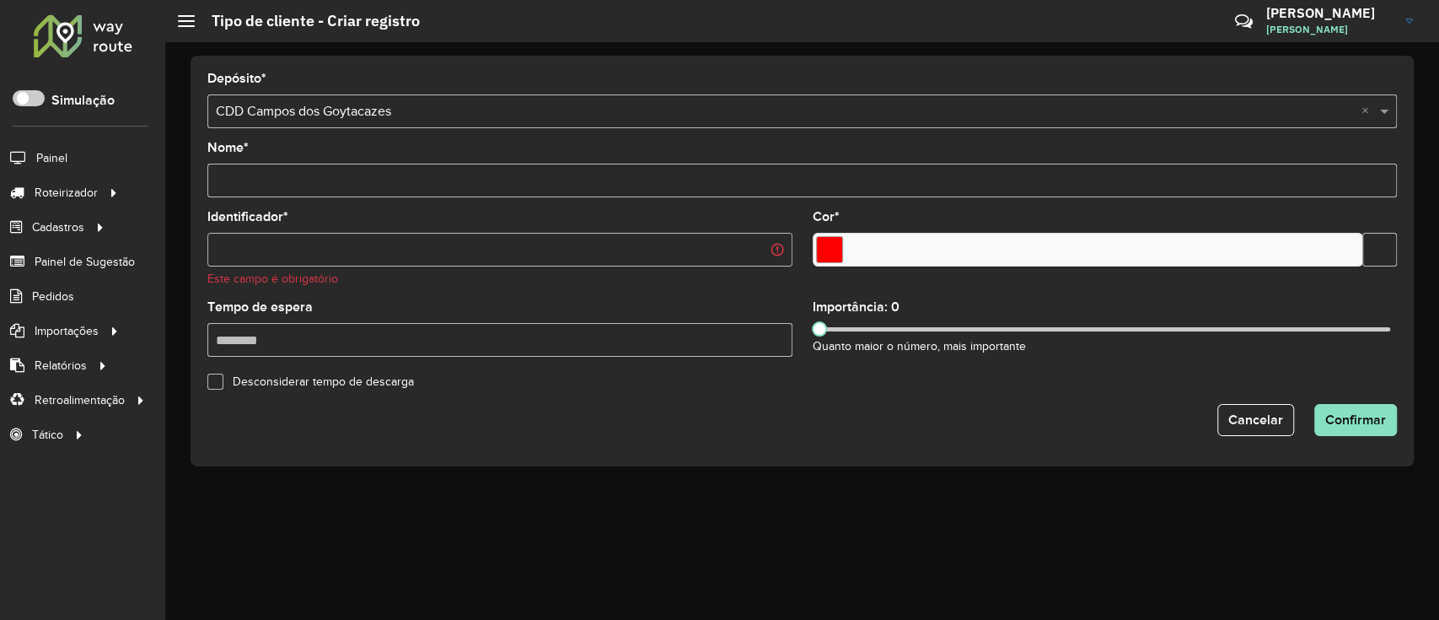
type input "*"
click at [1271, 425] on span "Cancelar" at bounding box center [1255, 419] width 55 height 14
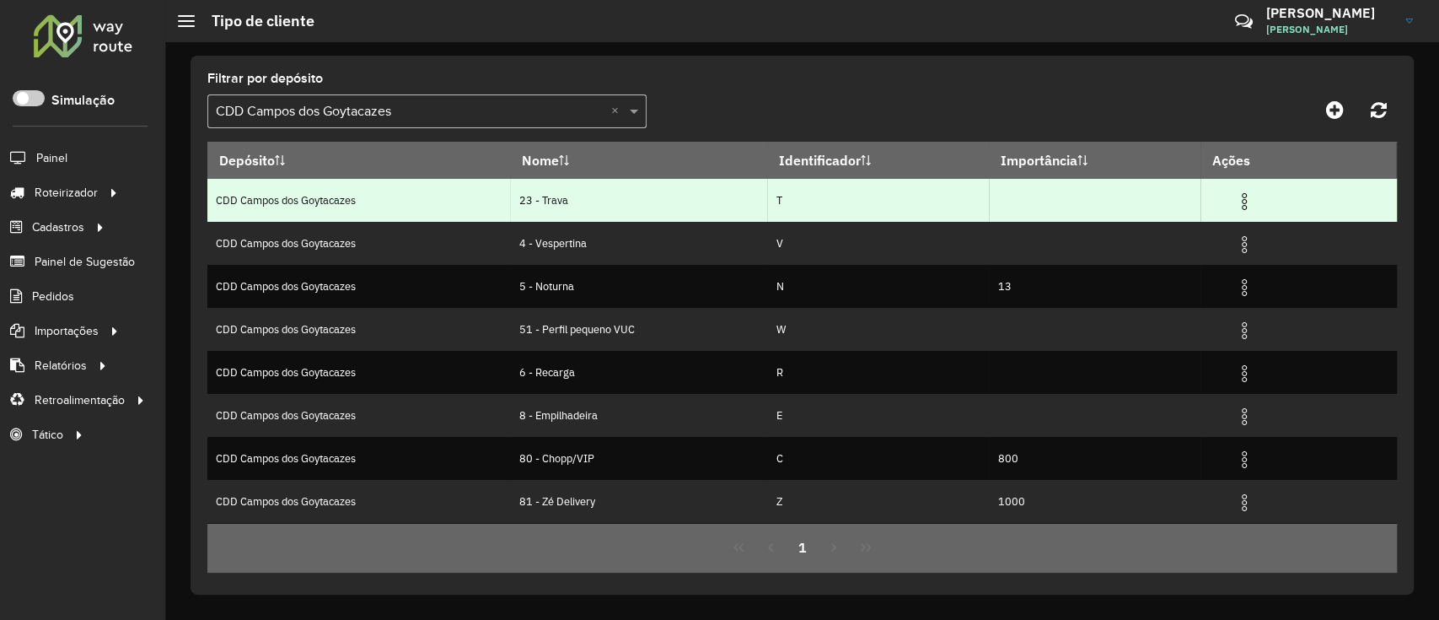
click at [1249, 192] on img at bounding box center [1244, 201] width 20 height 20
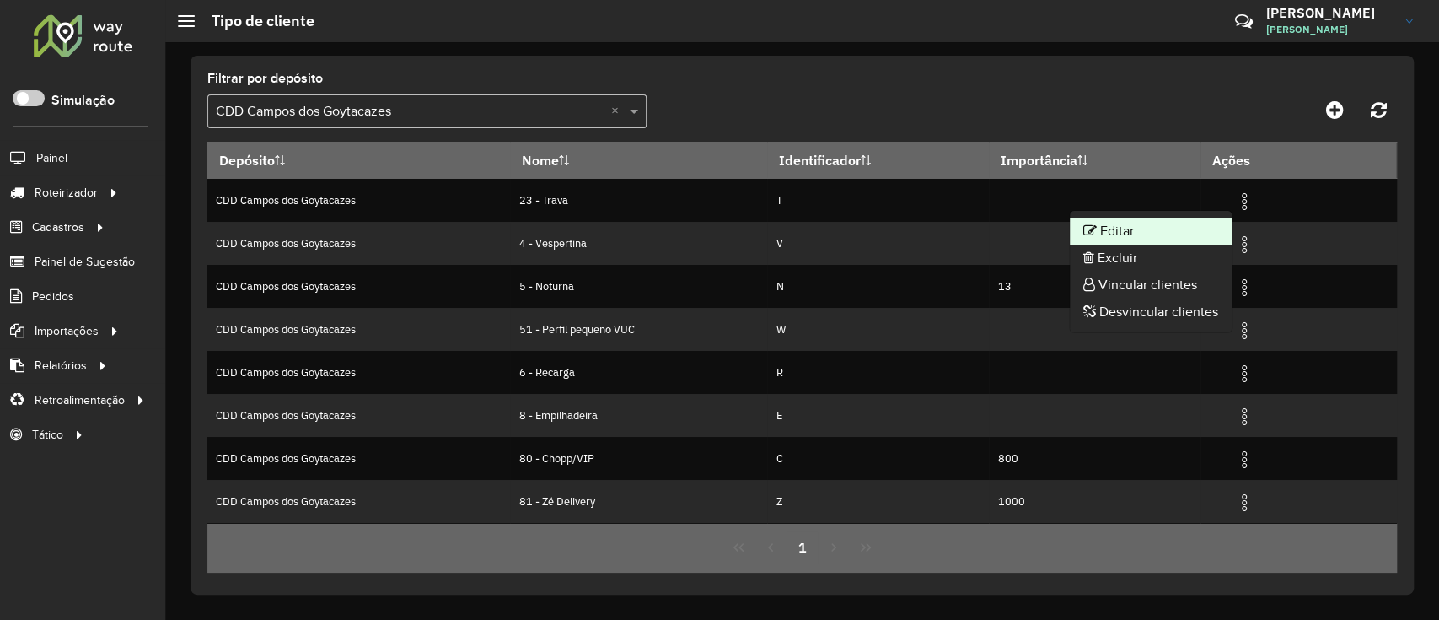
click at [1216, 221] on li "Editar" at bounding box center [1151, 231] width 162 height 27
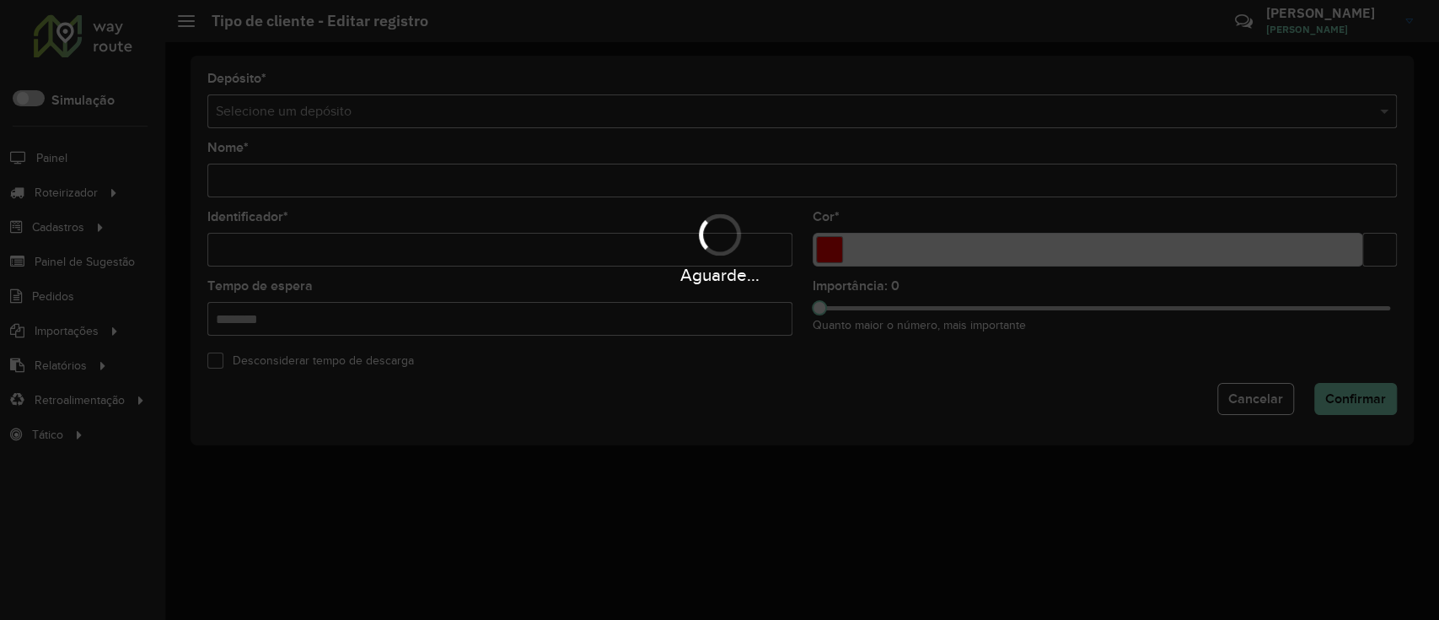
type input "**********"
type input "*"
type input "*******"
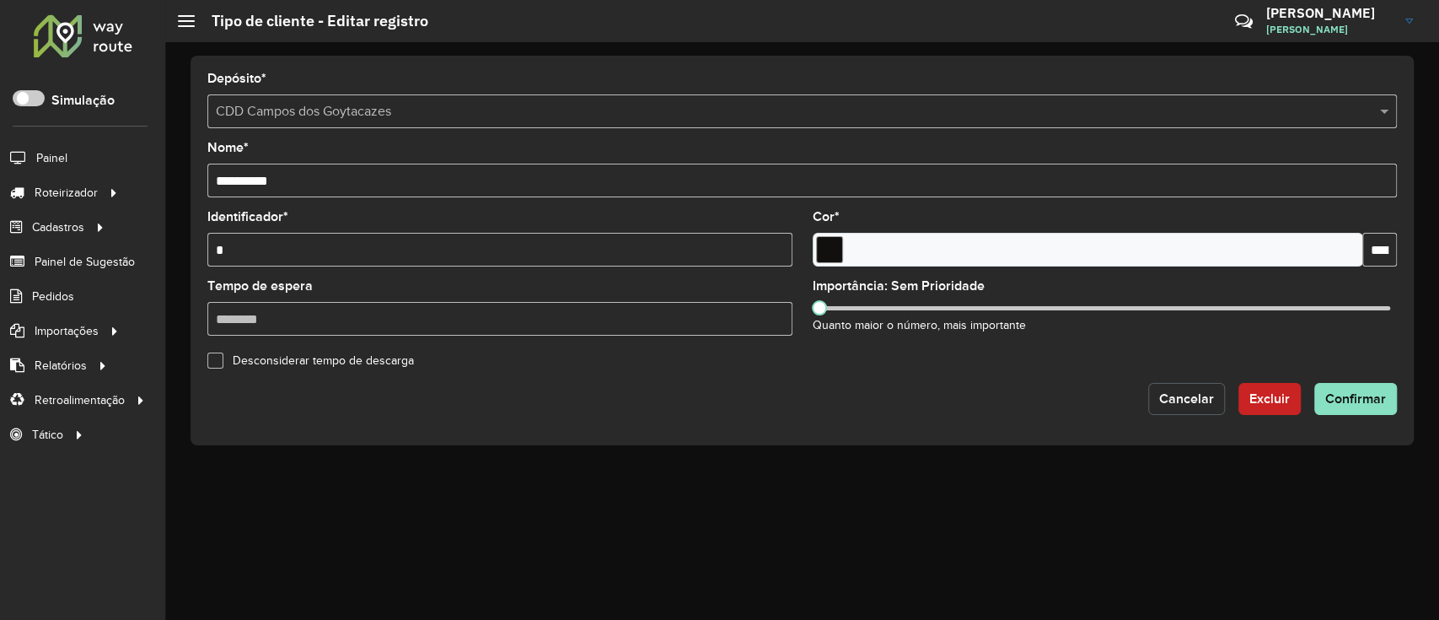
click at [1187, 408] on button "Cancelar" at bounding box center [1186, 399] width 77 height 32
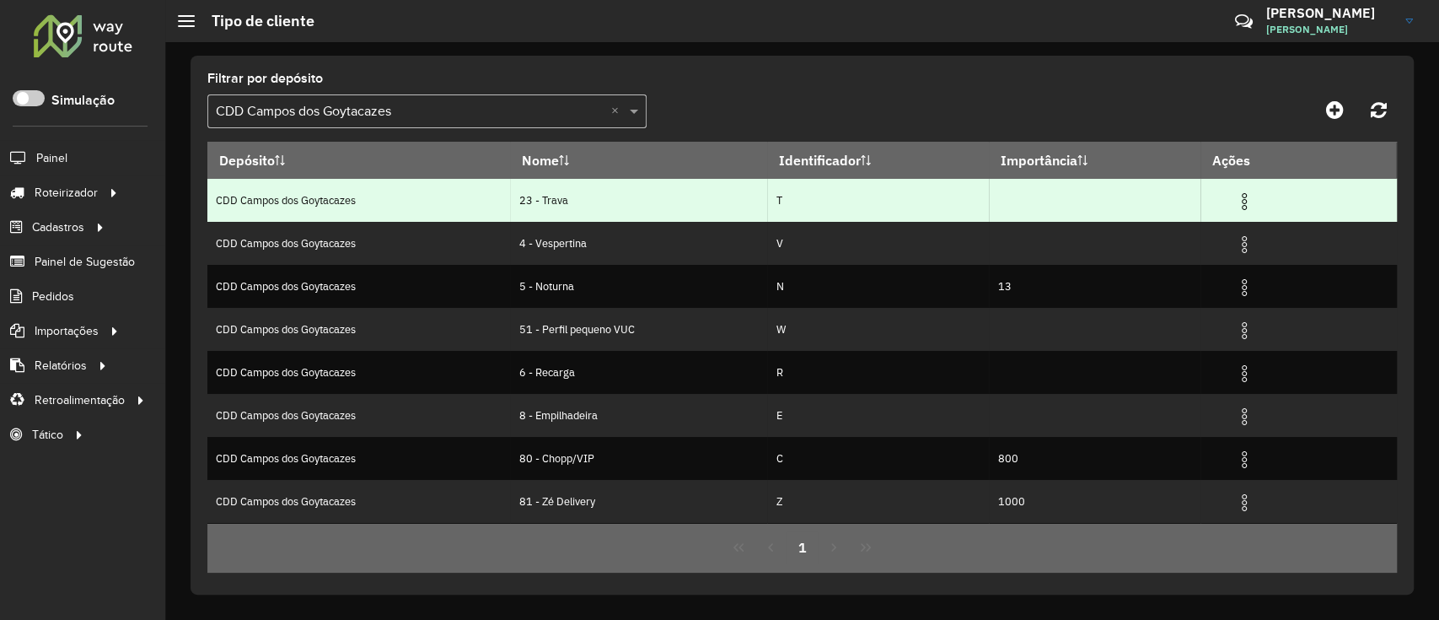
click at [1241, 191] on span at bounding box center [1244, 199] width 20 height 23
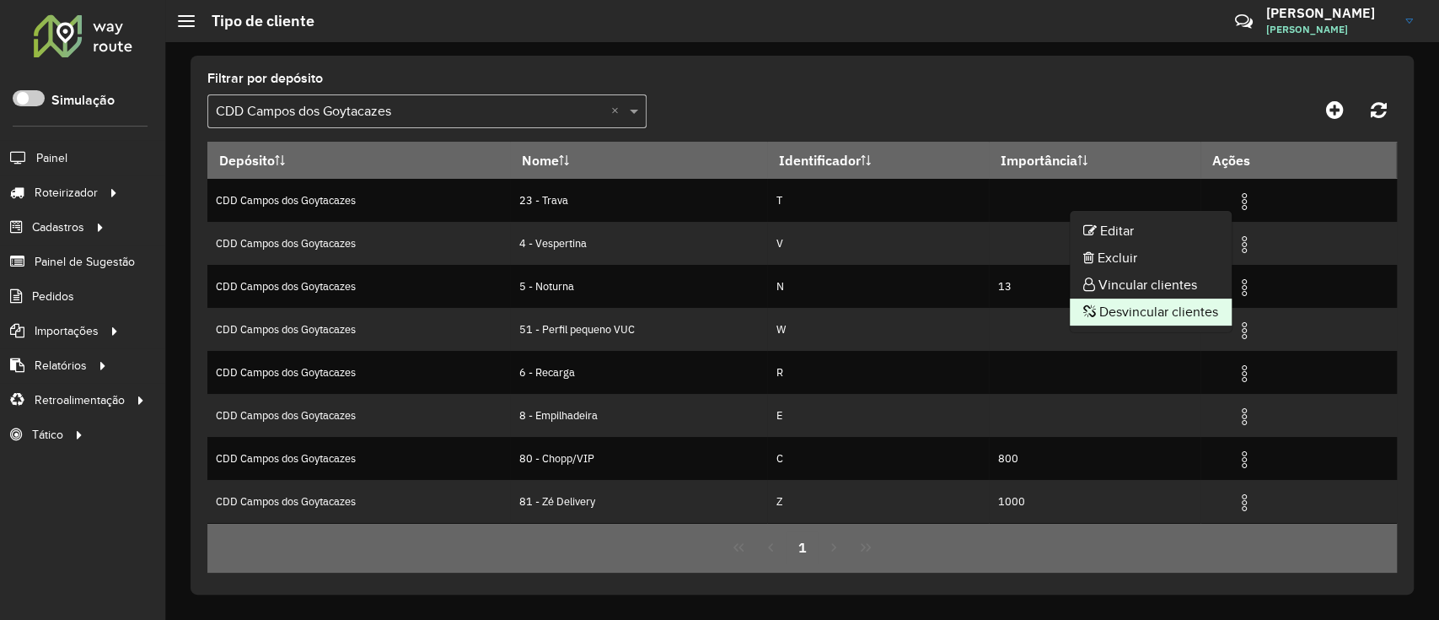
click at [1171, 310] on li "Desvincular clientes" at bounding box center [1151, 311] width 162 height 27
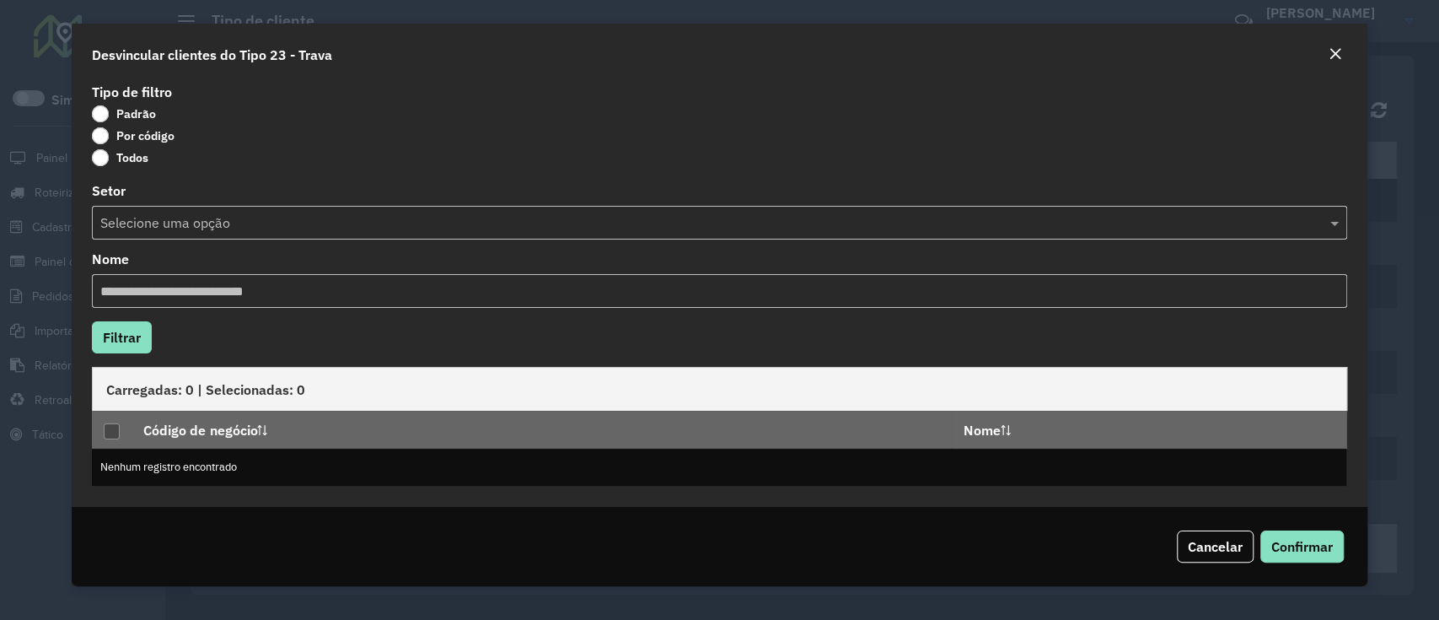
click at [164, 143] on label "Por código" at bounding box center [133, 135] width 83 height 17
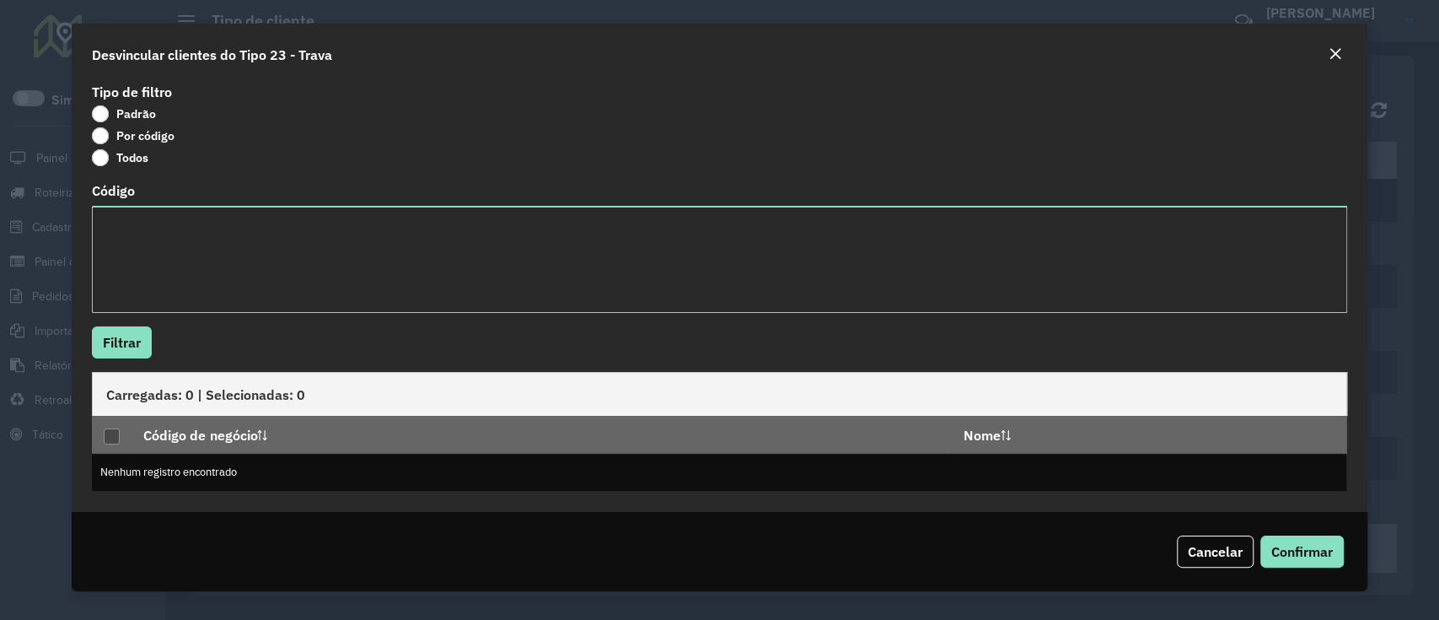
click at [168, 199] on div "Código" at bounding box center [719, 249] width 1255 height 128
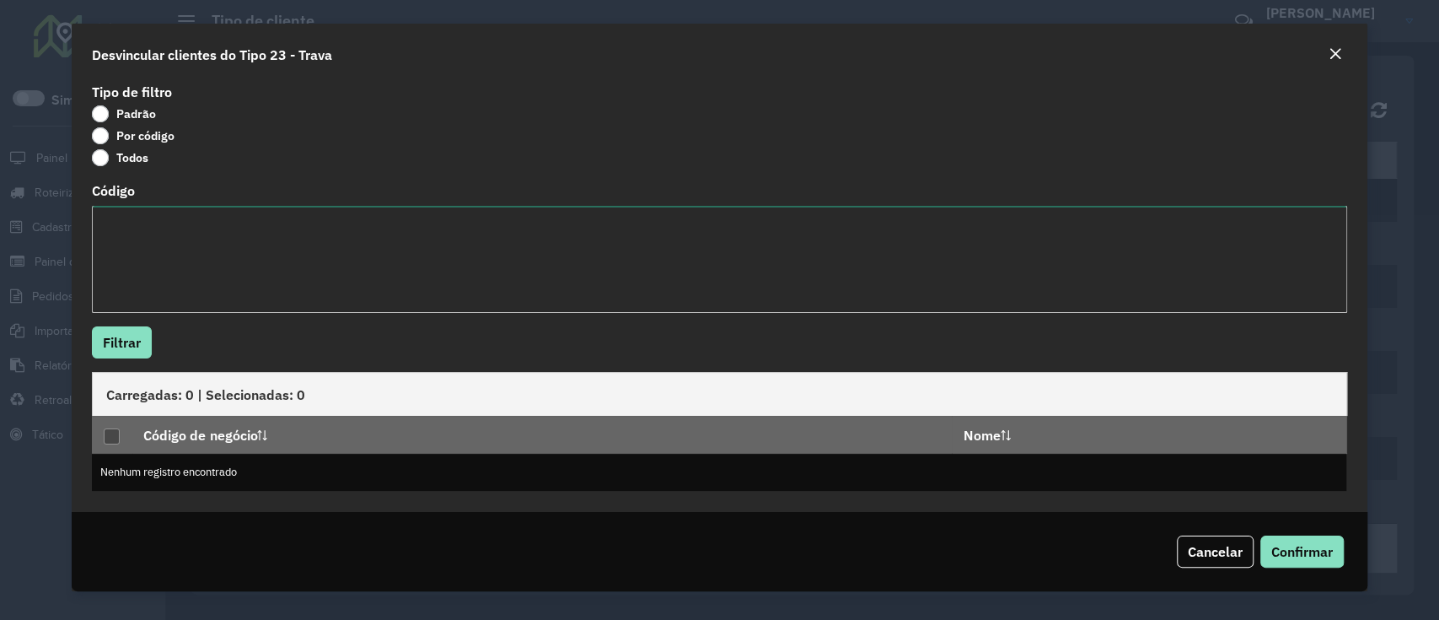
click at [167, 236] on textarea "Código" at bounding box center [719, 259] width 1255 height 107
paste textarea "***** ***** ***** ***** ***** ***** ***** ***** ***** ***** *****"
type textarea "***** ***** ***** ***** ***** ***** ***** ***** ***** ***** *****"
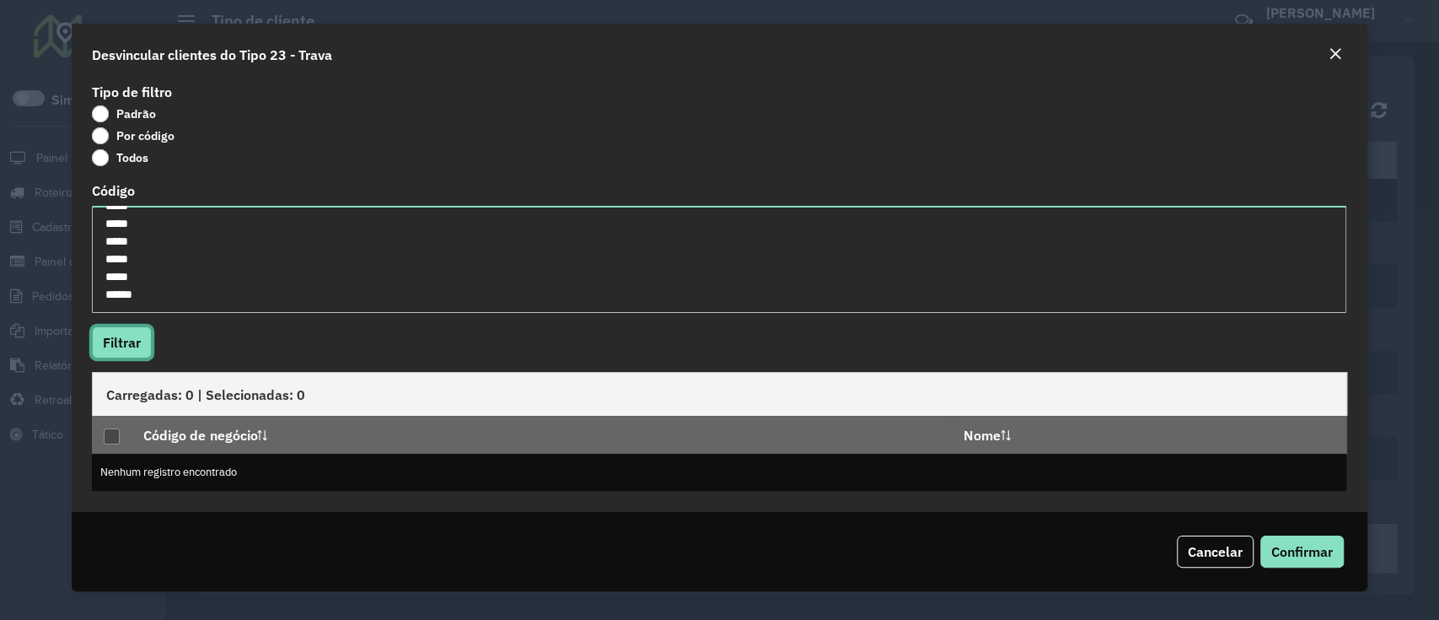
click at [128, 339] on button "Filtrar" at bounding box center [122, 342] width 60 height 32
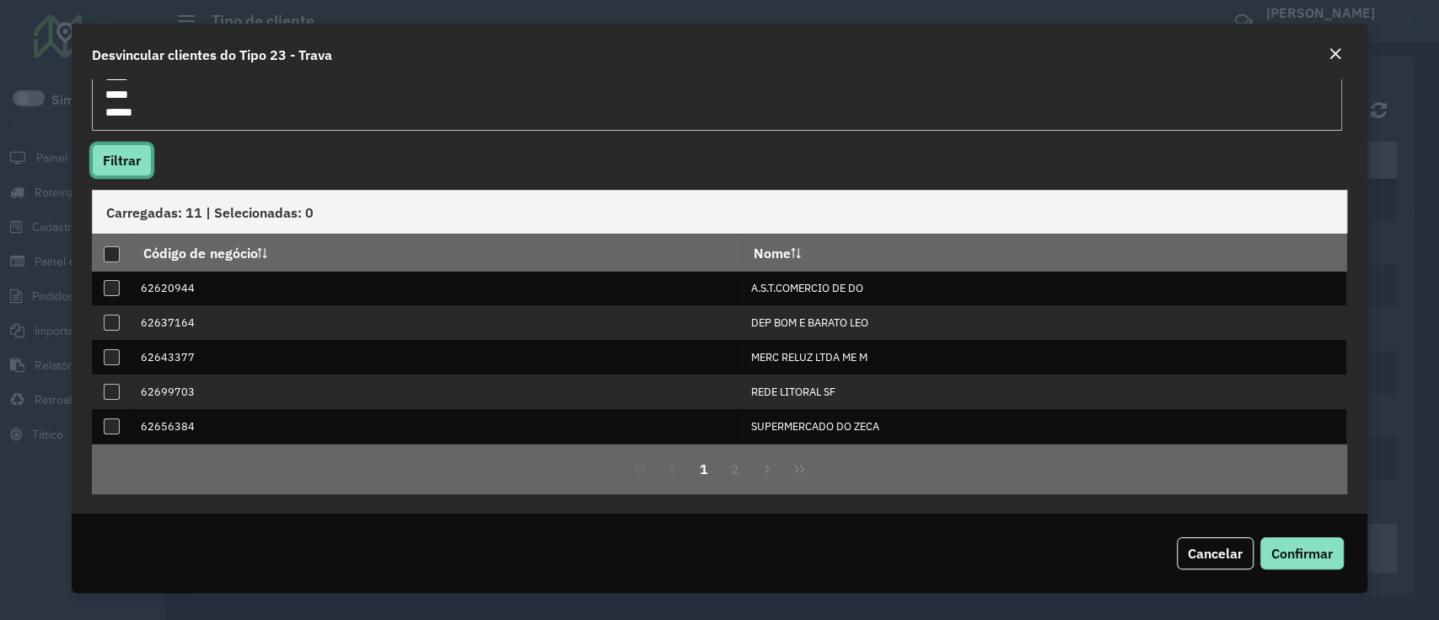
scroll to position [171, 0]
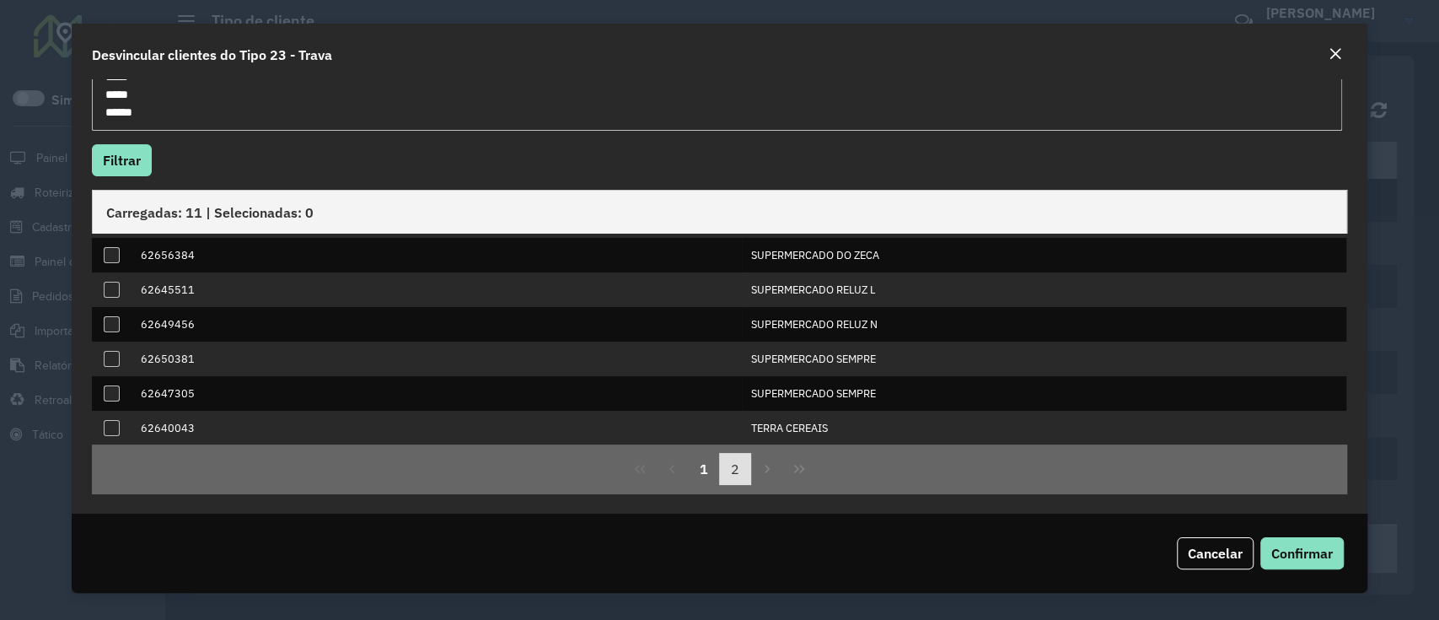
click at [733, 470] on button "2" at bounding box center [735, 469] width 32 height 32
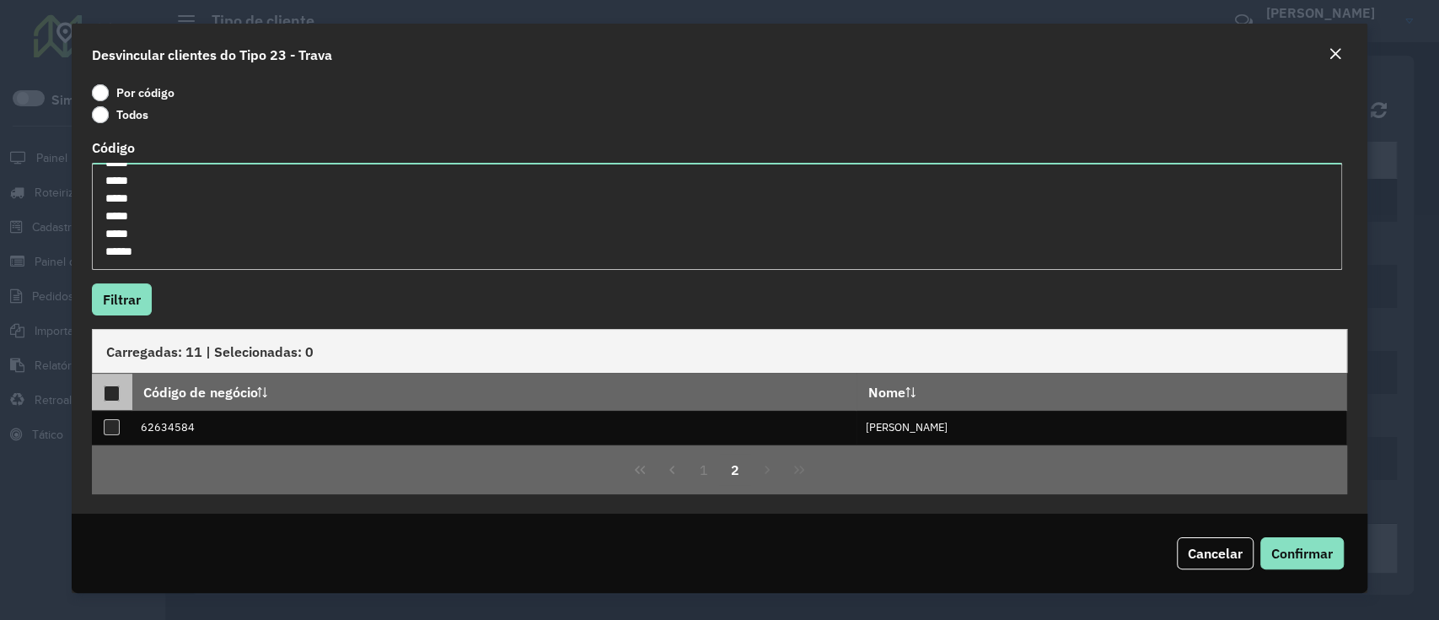
click at [121, 400] on th at bounding box center [112, 391] width 40 height 36
click at [104, 392] on div at bounding box center [112, 393] width 16 height 16
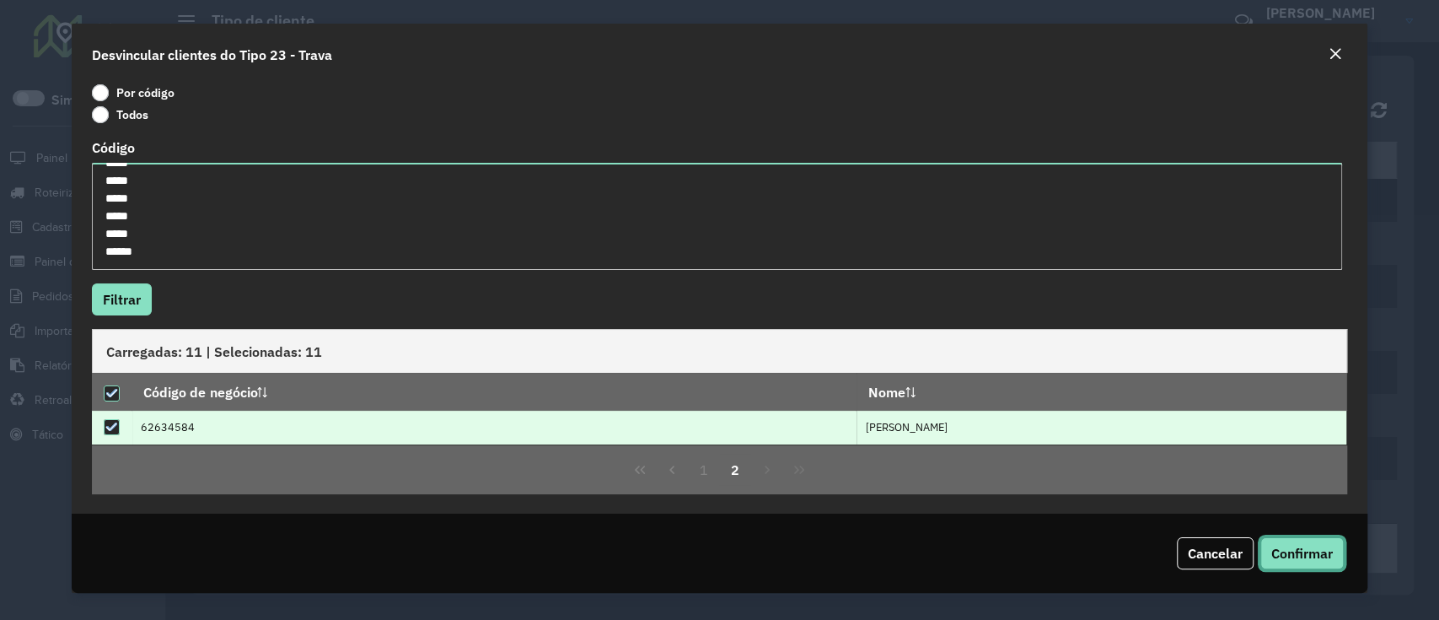
click at [1292, 545] on span "Confirmar" at bounding box center [1302, 553] width 62 height 17
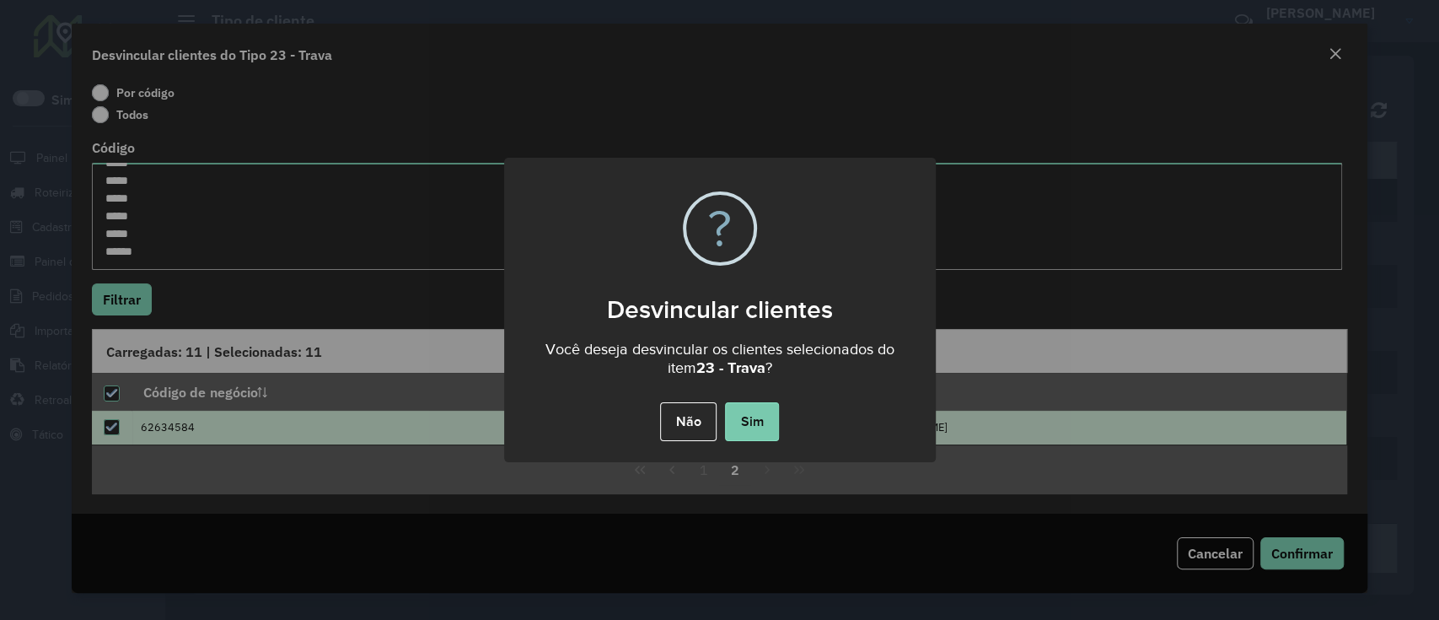
click at [749, 418] on button "Sim" at bounding box center [752, 421] width 54 height 39
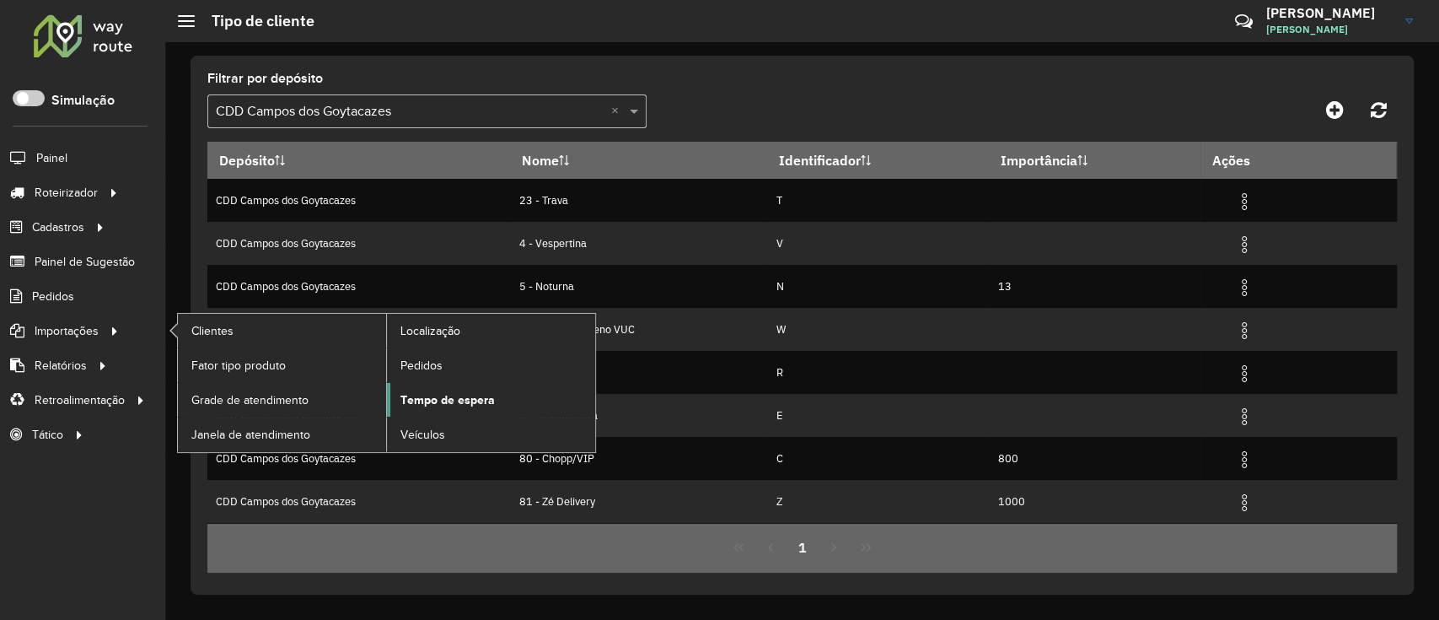
click at [441, 406] on span "Tempo de espera" at bounding box center [447, 400] width 94 height 18
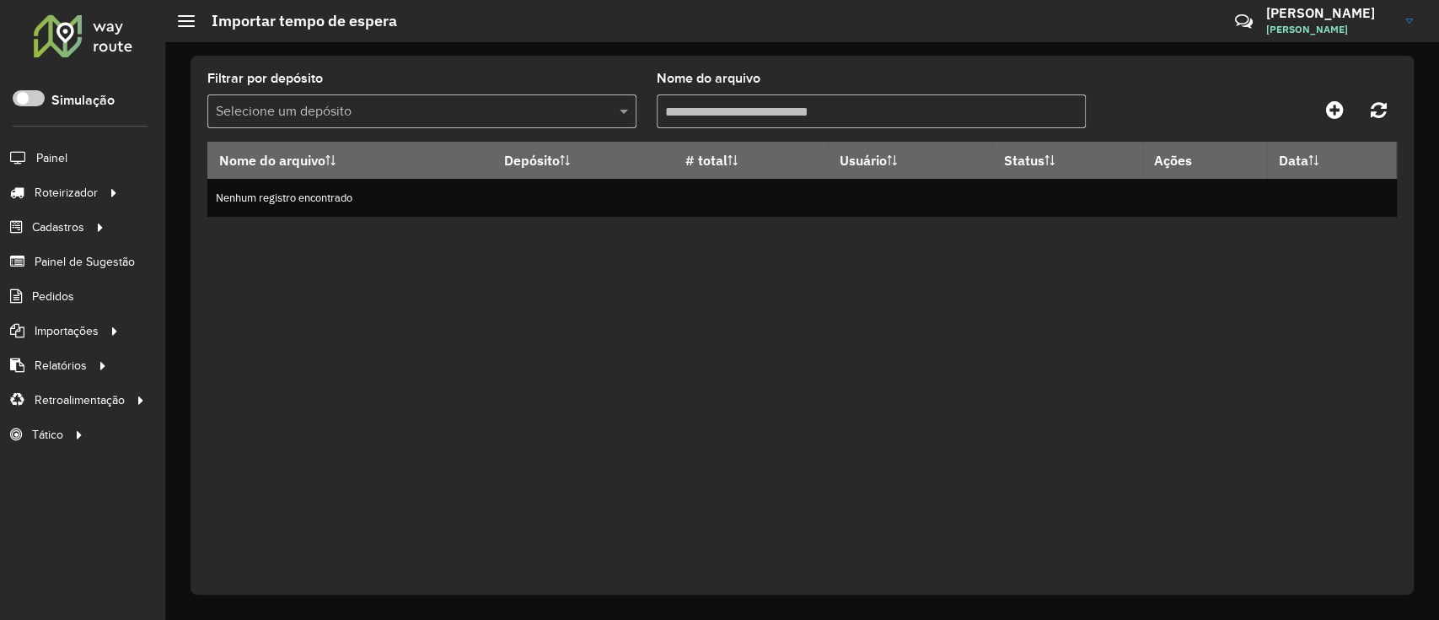
click at [587, 95] on div "Selecione um depósito" at bounding box center [421, 111] width 429 height 34
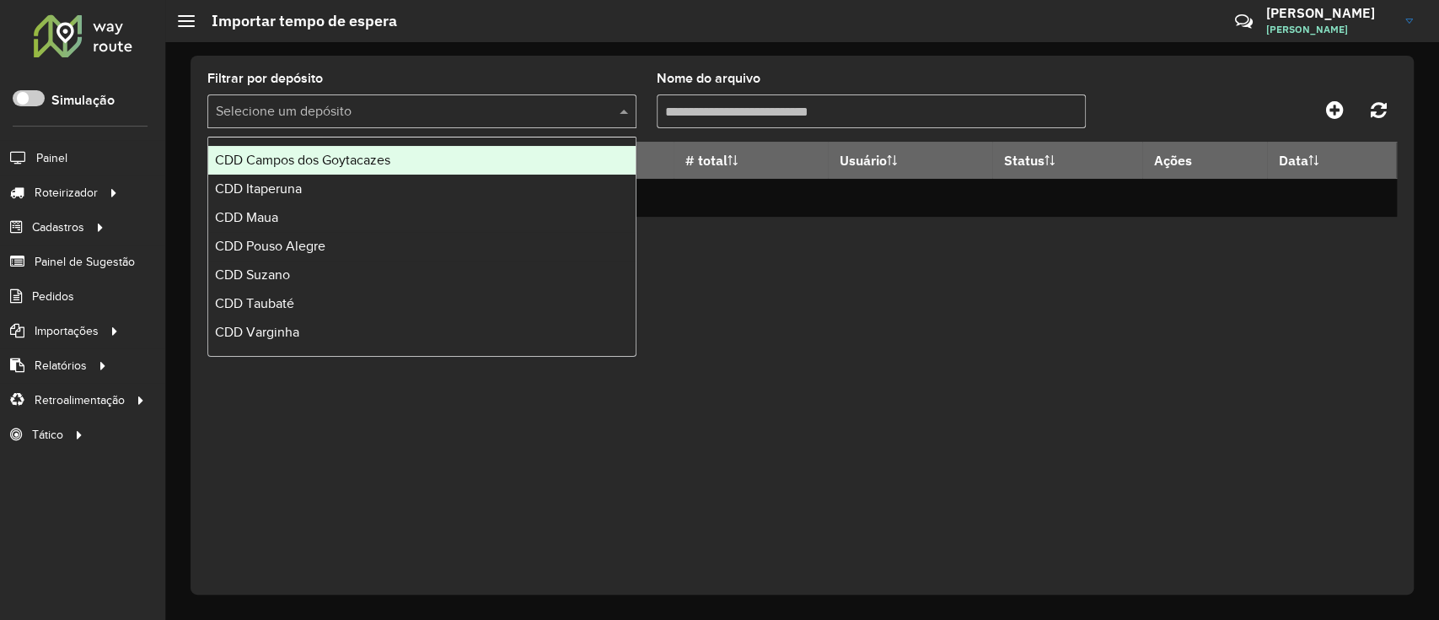
click at [499, 154] on div "CDD Campos dos Goytacazes" at bounding box center [421, 160] width 427 height 29
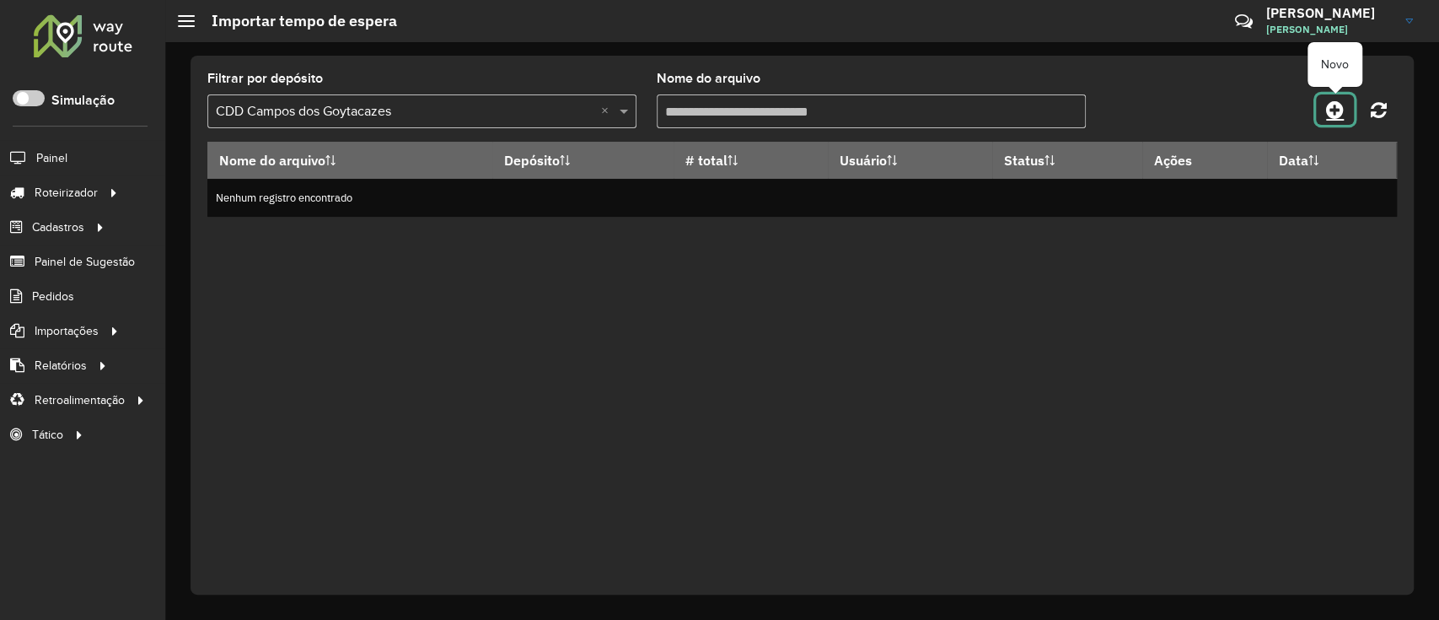
click at [1332, 116] on icon at bounding box center [1335, 109] width 18 height 20
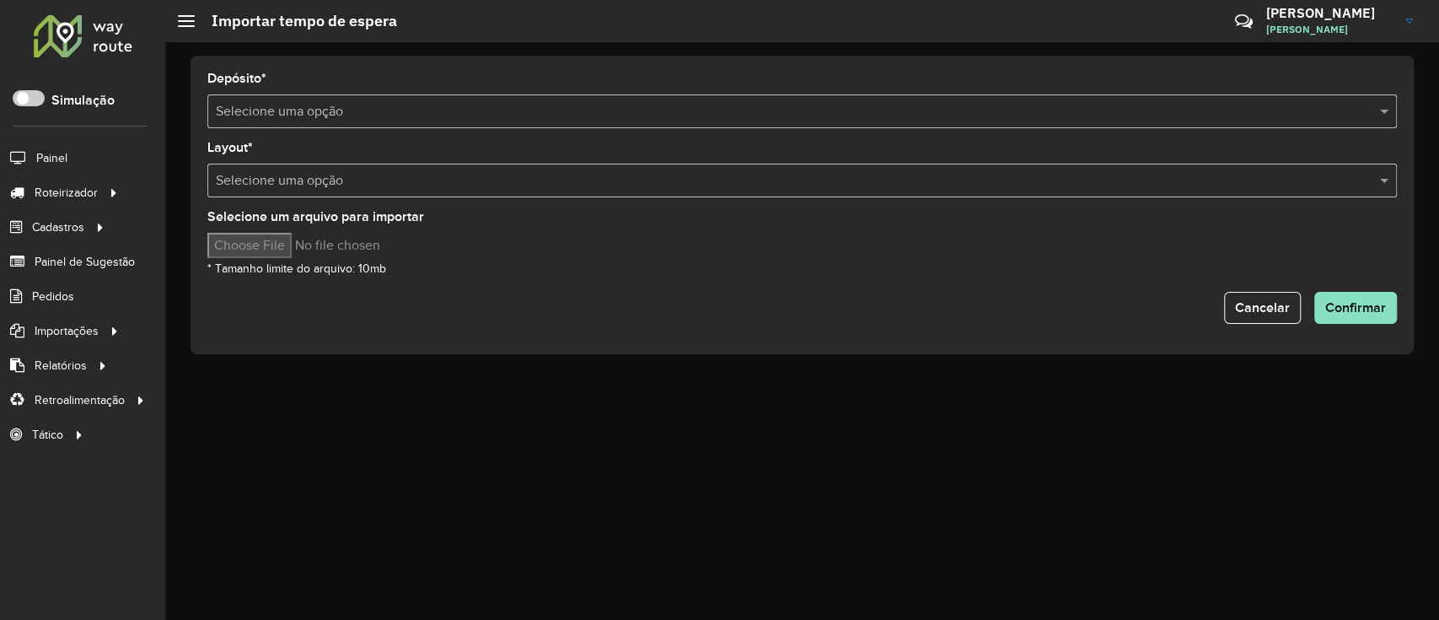
click at [1029, 105] on input "text" at bounding box center [785, 112] width 1139 height 20
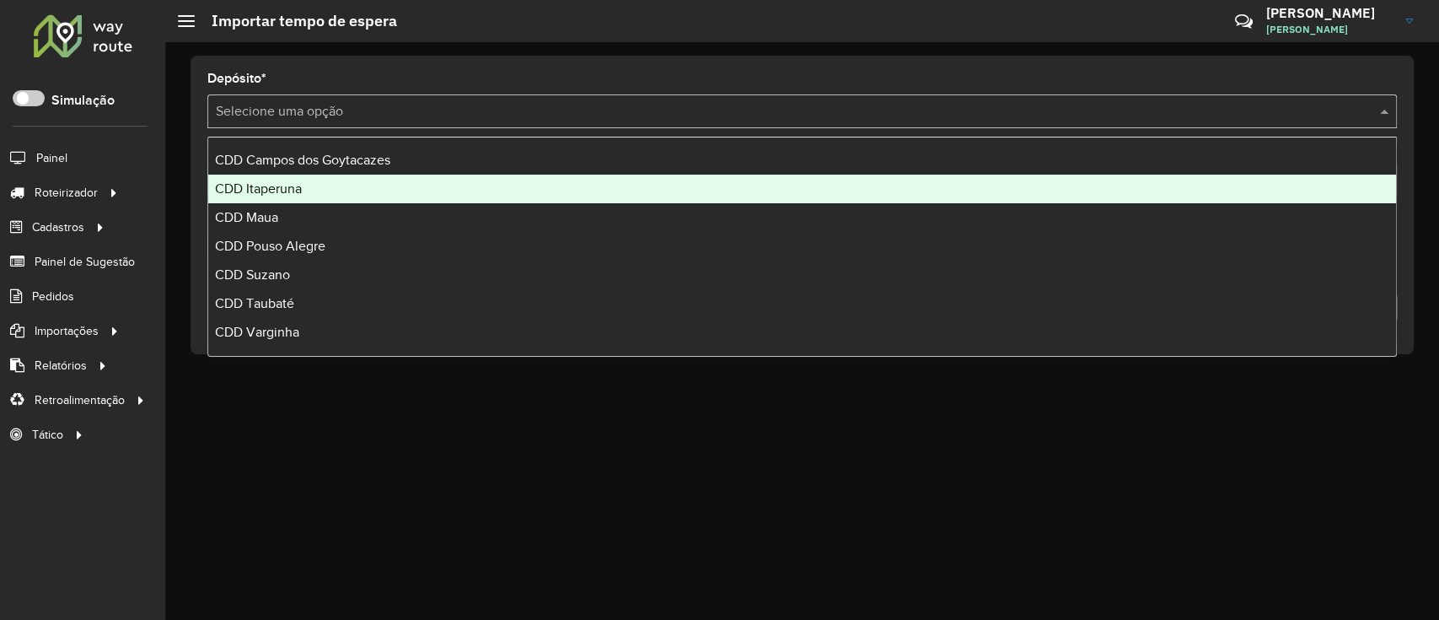
click at [939, 176] on div "CDD Itaperuna" at bounding box center [802, 189] width 1188 height 29
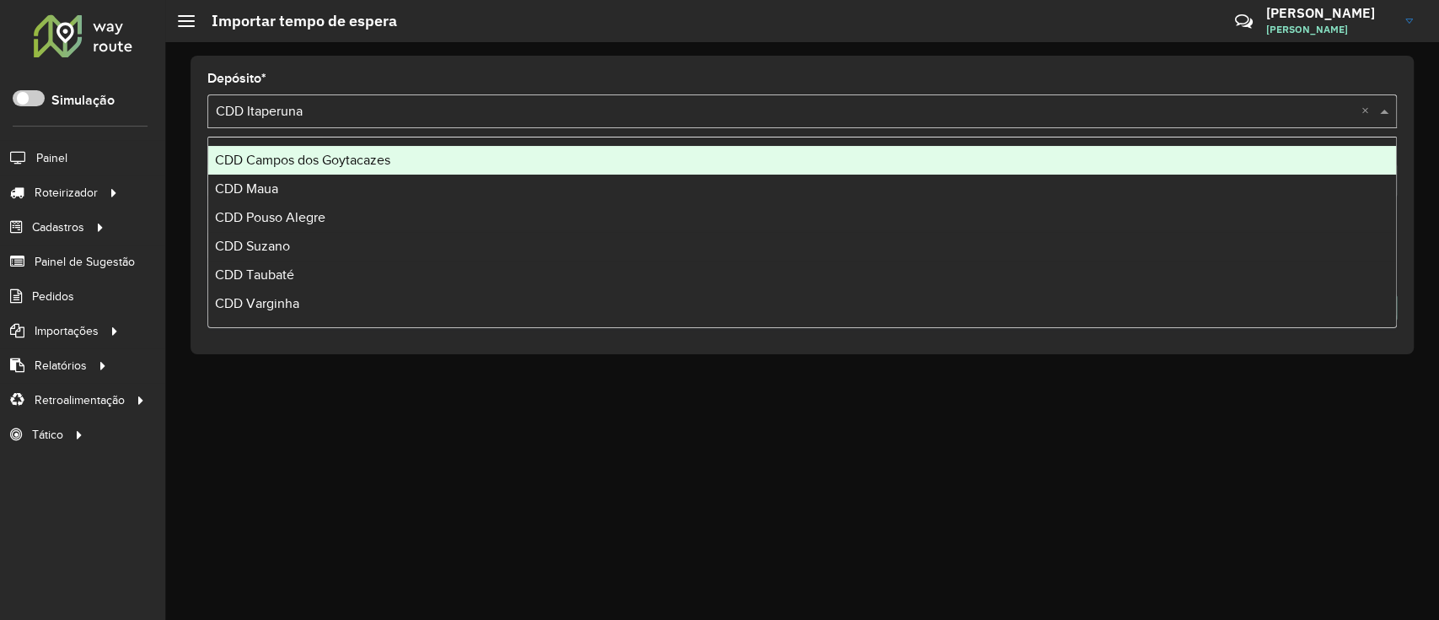
click at [954, 121] on div "Selecione uma opção × CDD Itaperuna ×" at bounding box center [802, 111] width 1190 height 34
click at [878, 172] on div "CDD Campos dos Goytacazes" at bounding box center [802, 160] width 1188 height 29
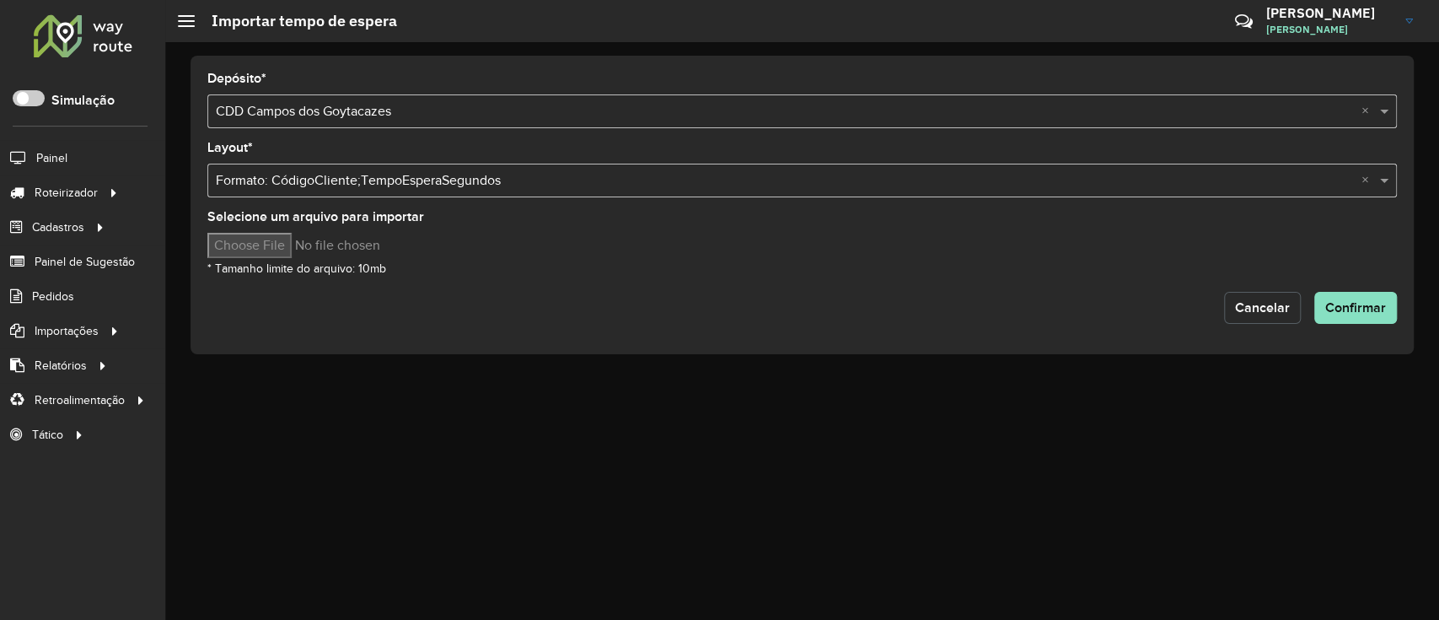
click at [1249, 302] on span "Cancelar" at bounding box center [1262, 307] width 55 height 14
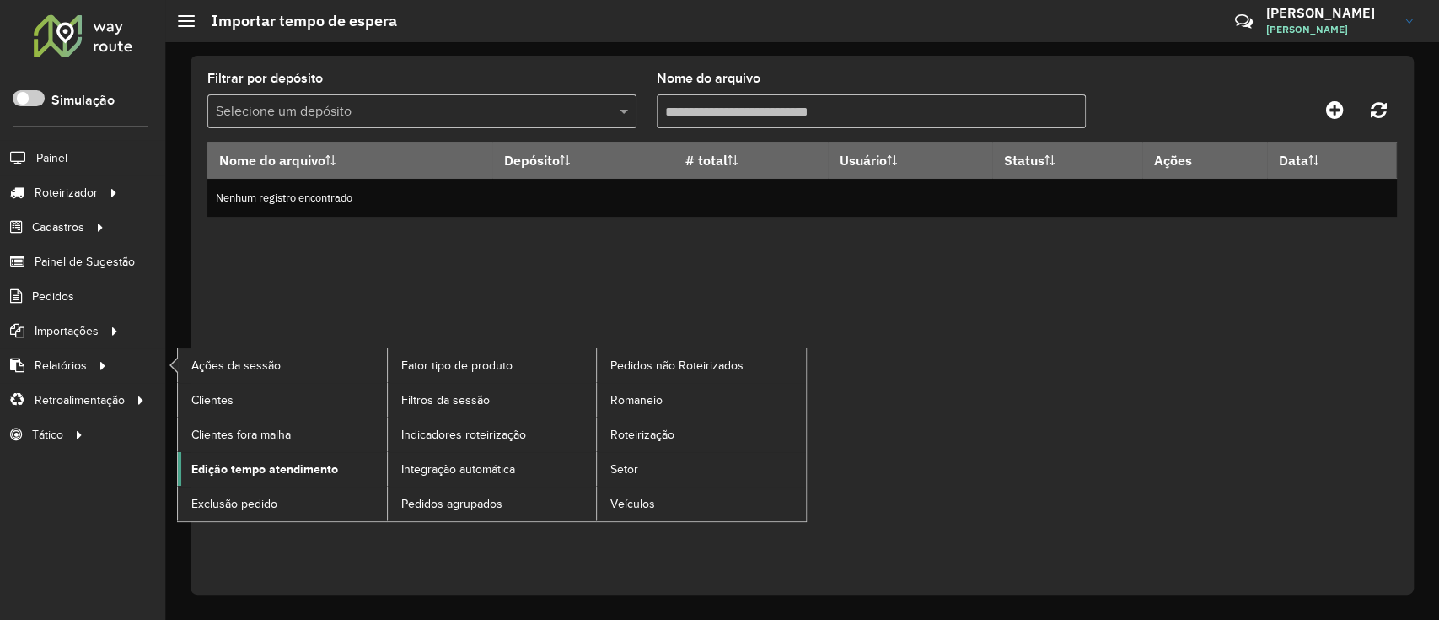
click at [270, 465] on span "Edição tempo atendimento" at bounding box center [264, 469] width 147 height 18
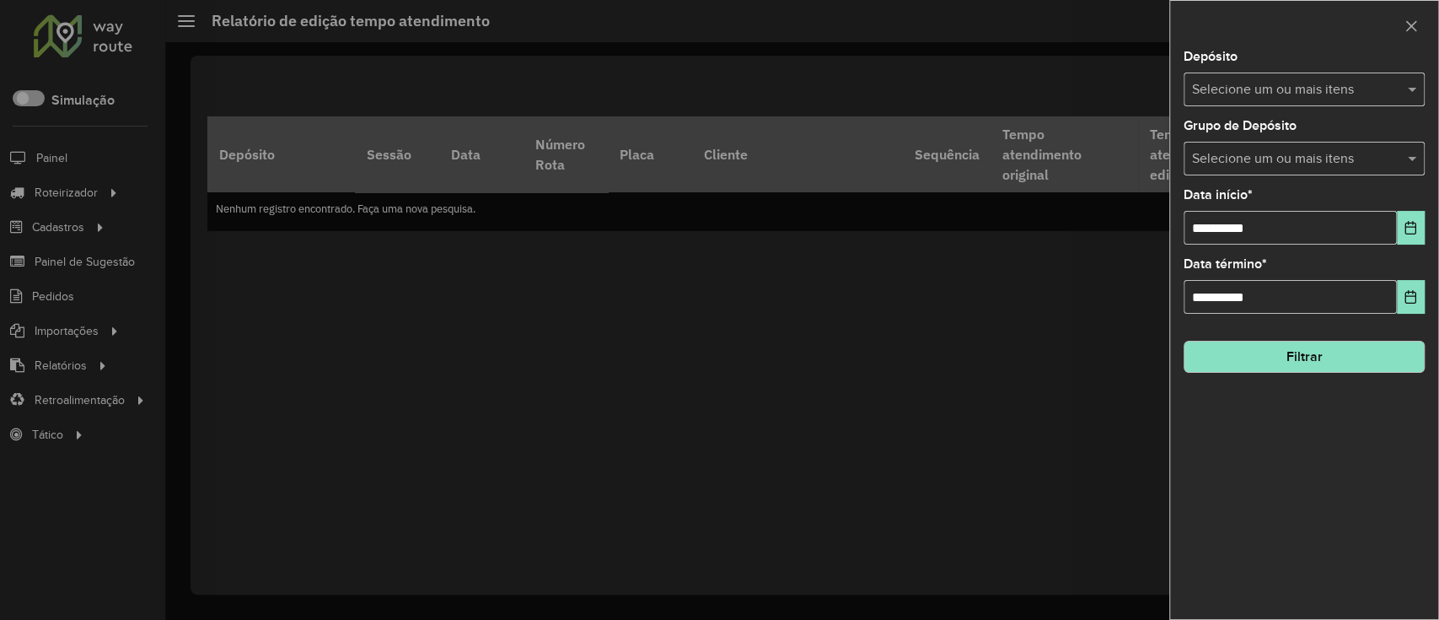
click at [1256, 111] on div "**********" at bounding box center [1304, 335] width 268 height 568
click at [1255, 100] on div "Selecione um ou mais itens" at bounding box center [1304, 90] width 241 height 34
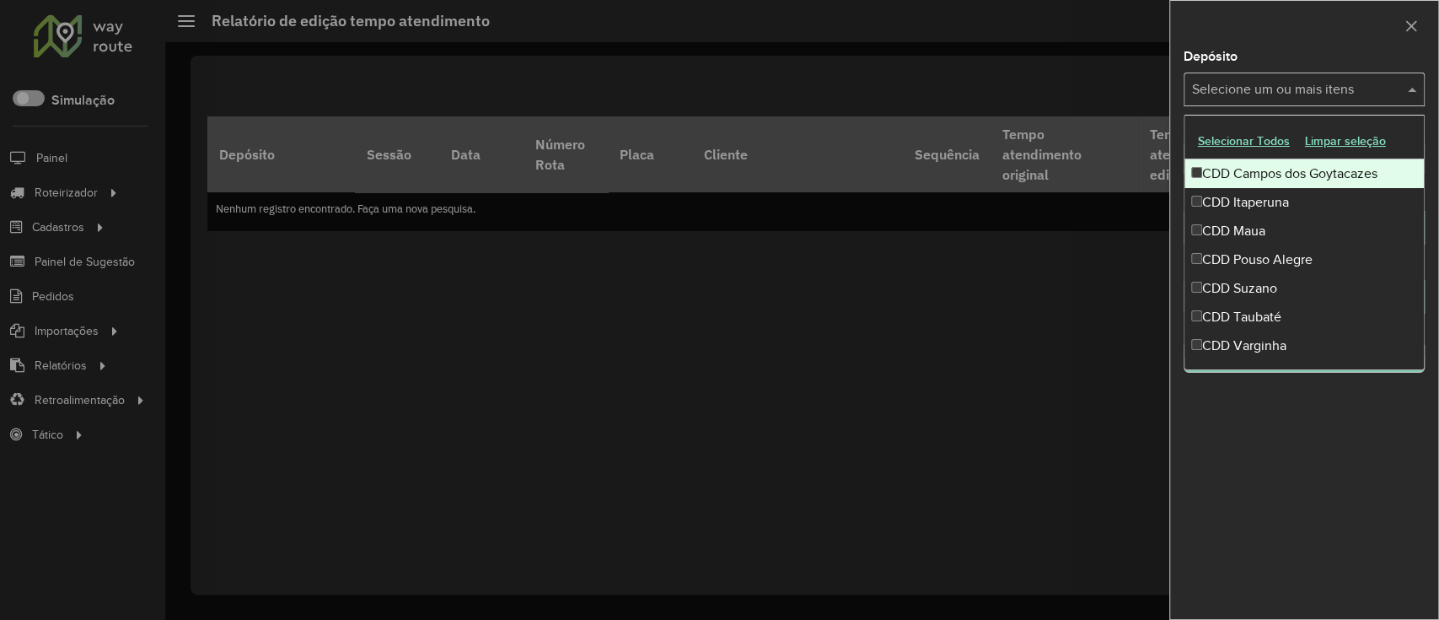
click at [1256, 185] on div "CDD Campos dos Goytacazes" at bounding box center [1304, 173] width 239 height 29
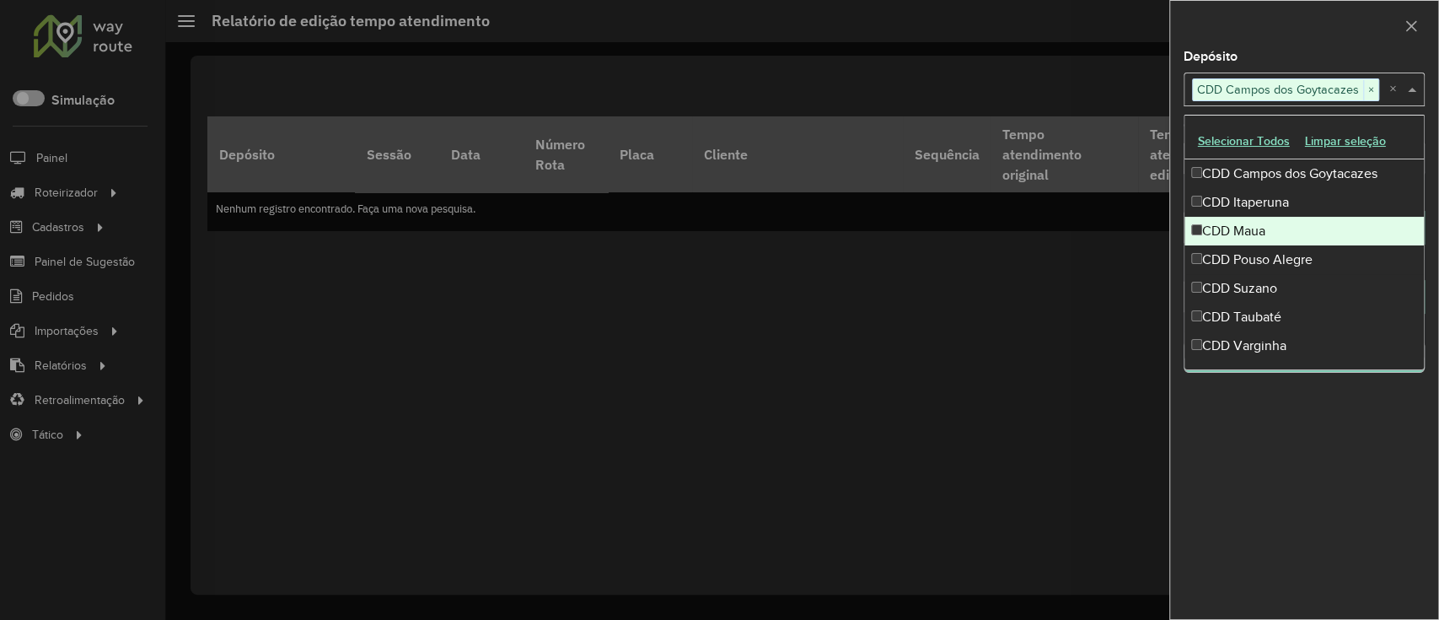
click at [1162, 252] on div at bounding box center [719, 310] width 1439 height 620
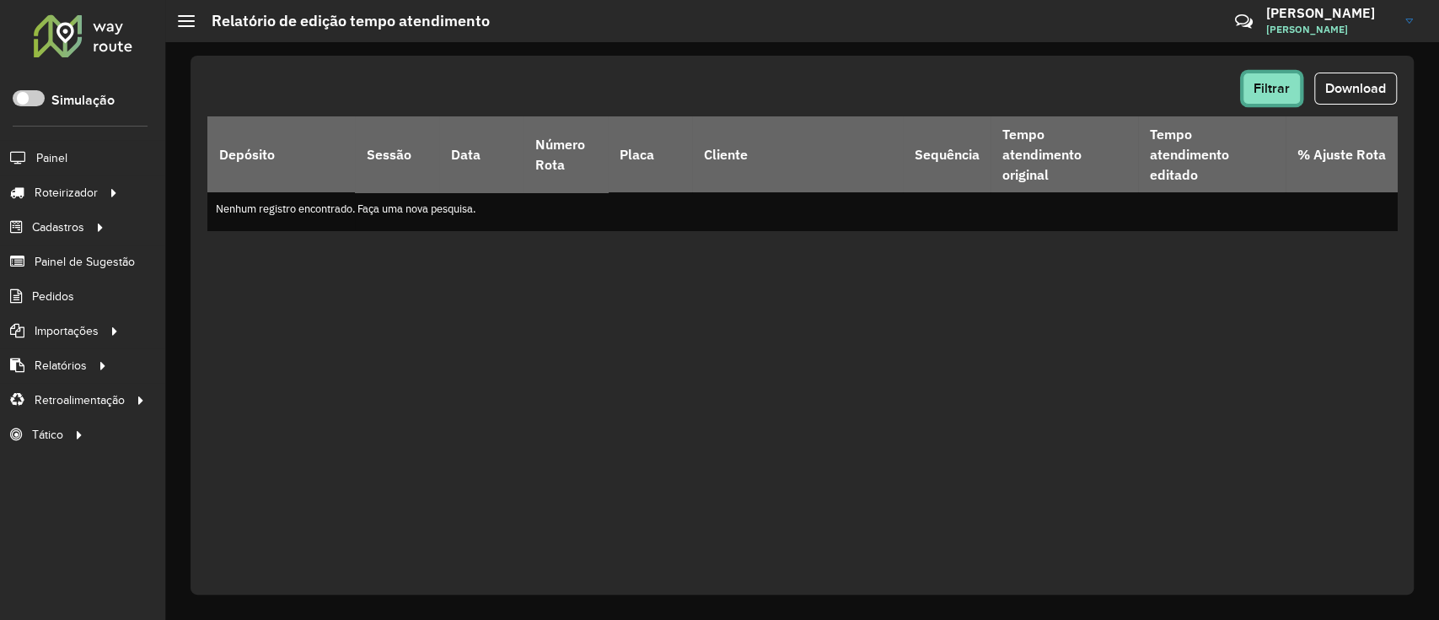
click at [1267, 90] on span "Filtrar" at bounding box center [1272, 88] width 36 height 14
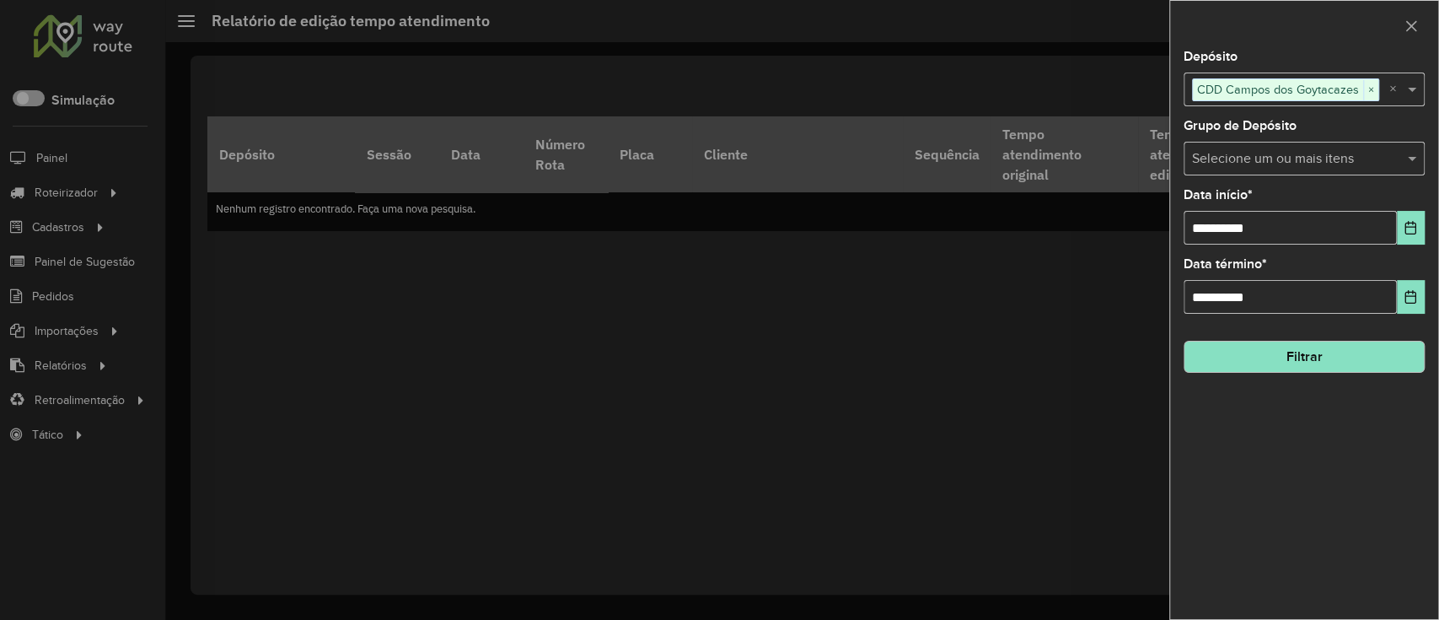
click at [1269, 171] on div "Selecione um ou mais itens" at bounding box center [1304, 159] width 241 height 34
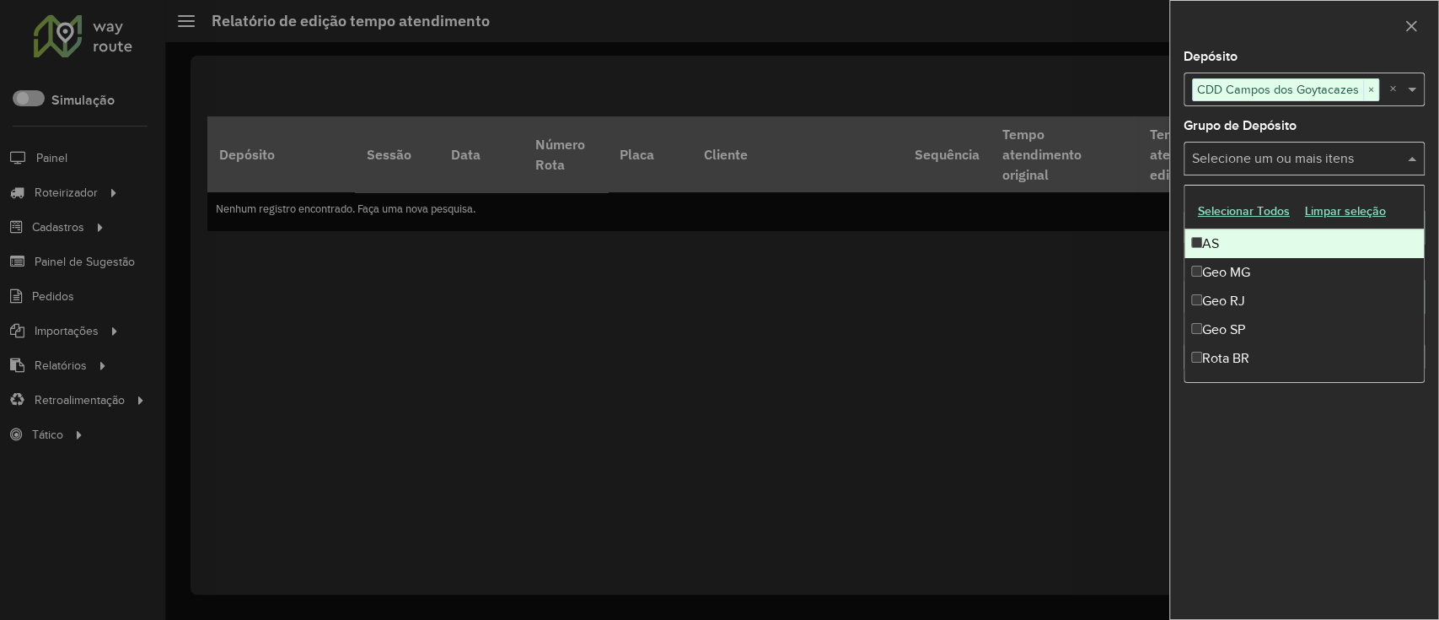
click at [1269, 169] on input "text" at bounding box center [1296, 159] width 216 height 20
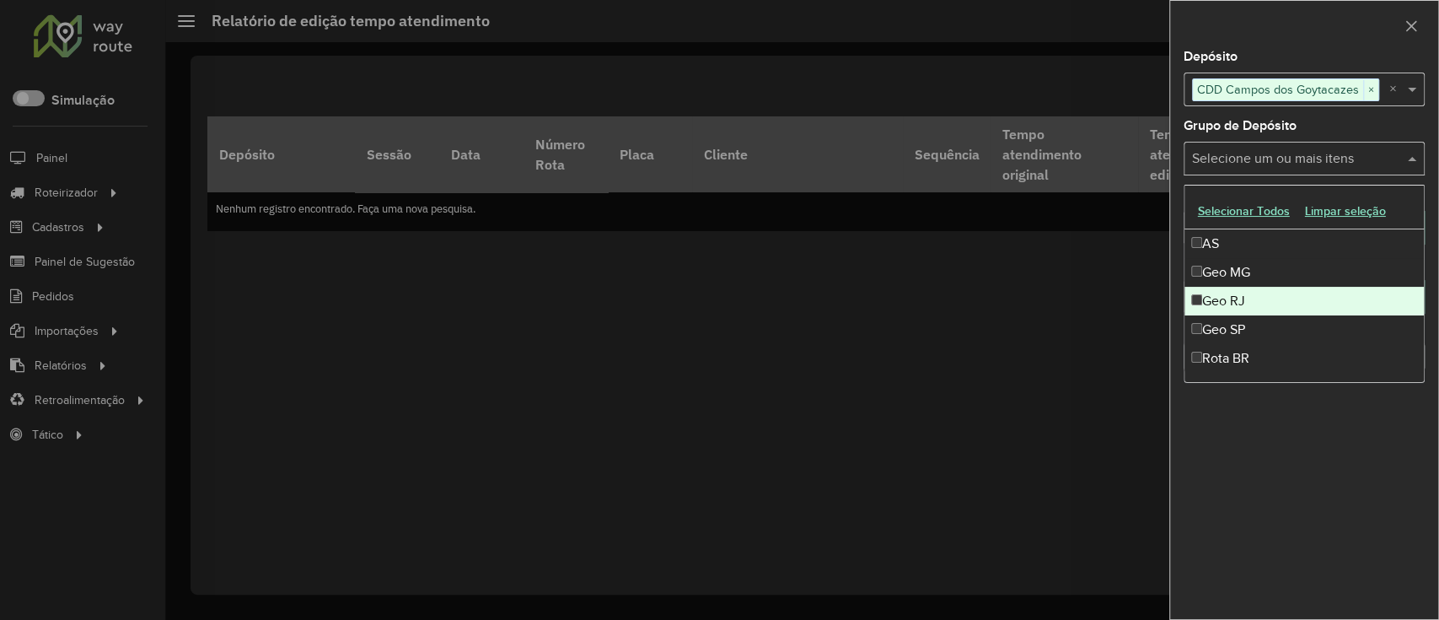
click at [1249, 296] on div "Geo RJ" at bounding box center [1304, 301] width 239 height 29
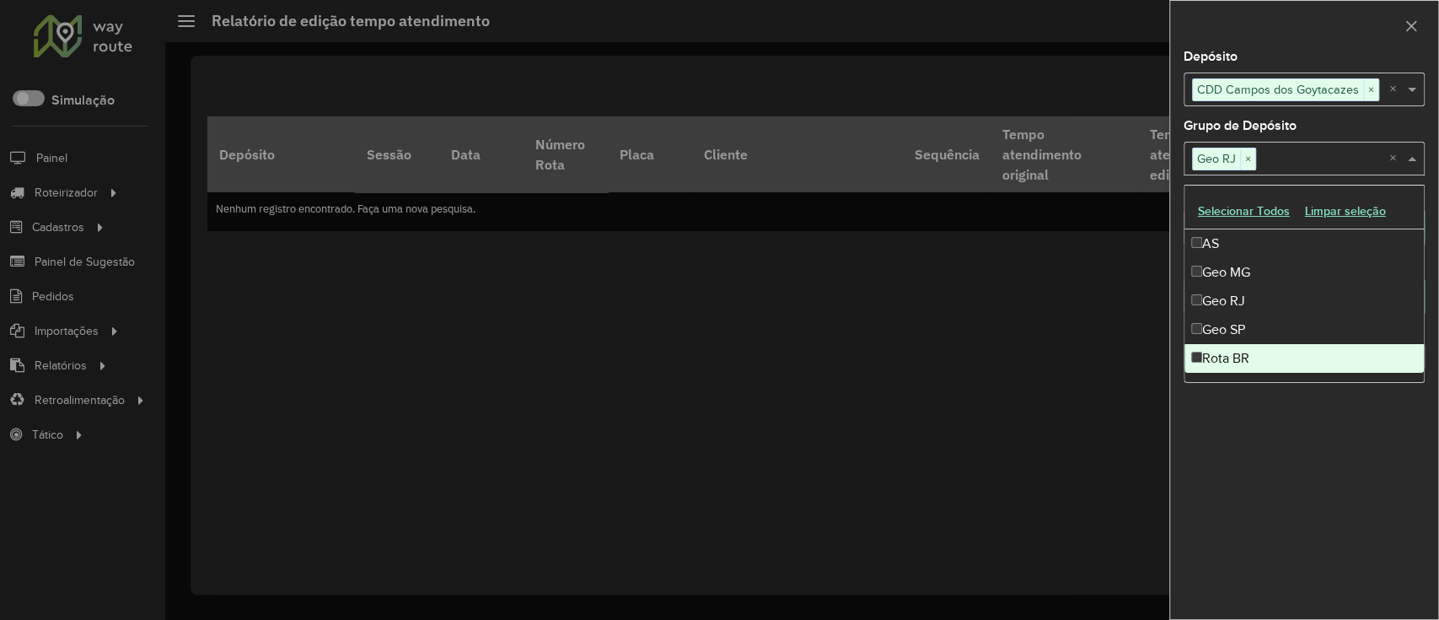
click at [1241, 470] on div "**********" at bounding box center [1304, 335] width 268 height 568
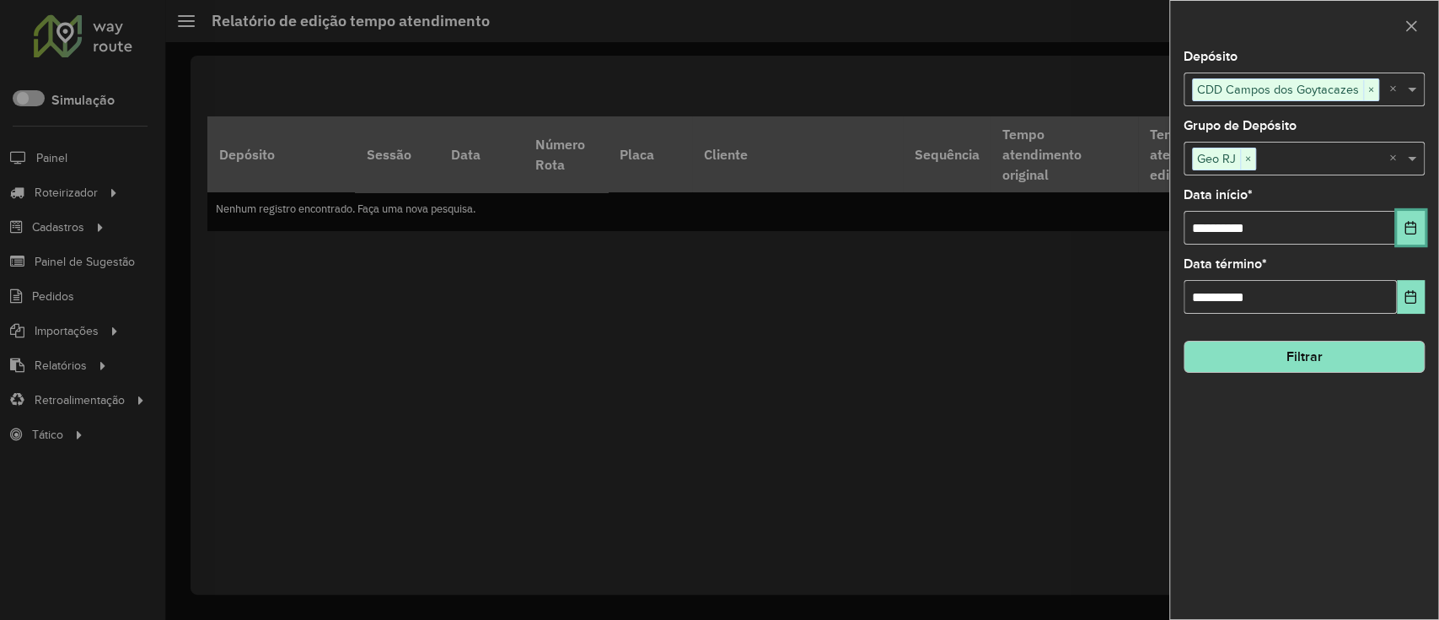
click at [1416, 228] on icon "Choose Date" at bounding box center [1410, 227] width 13 height 13
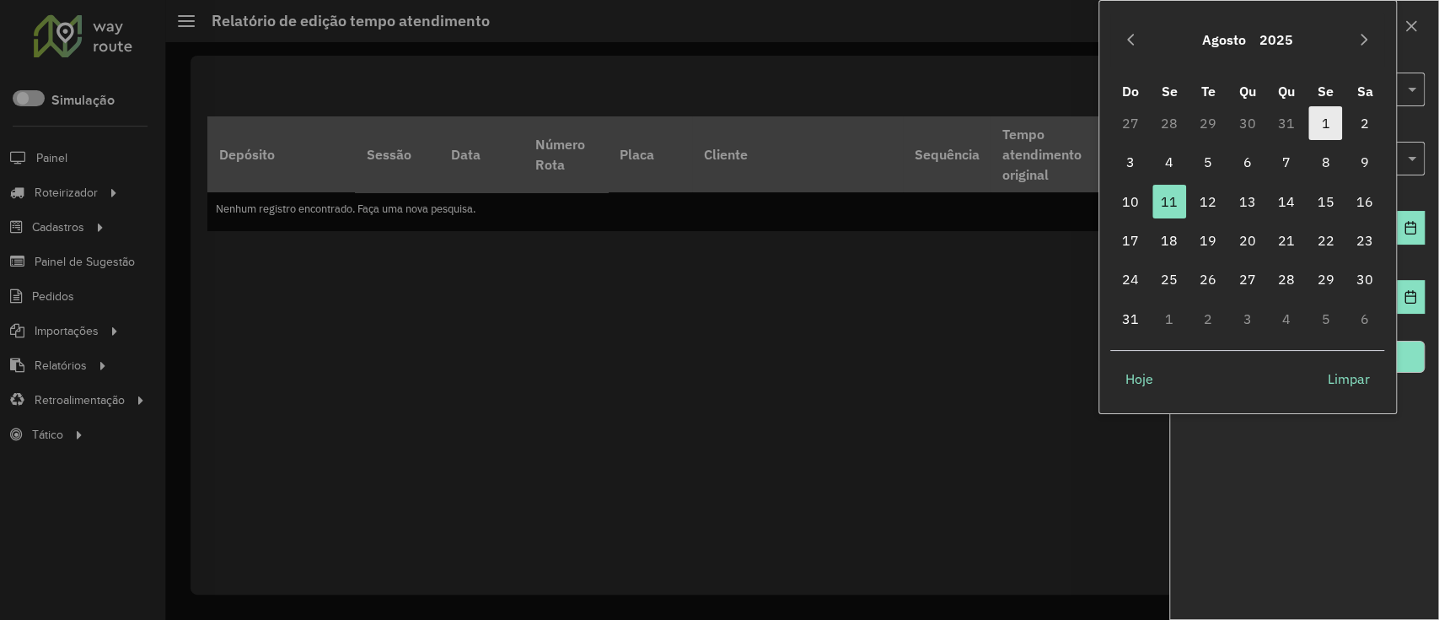
click at [1329, 124] on span "1" at bounding box center [1325, 123] width 34 height 34
type input "**********"
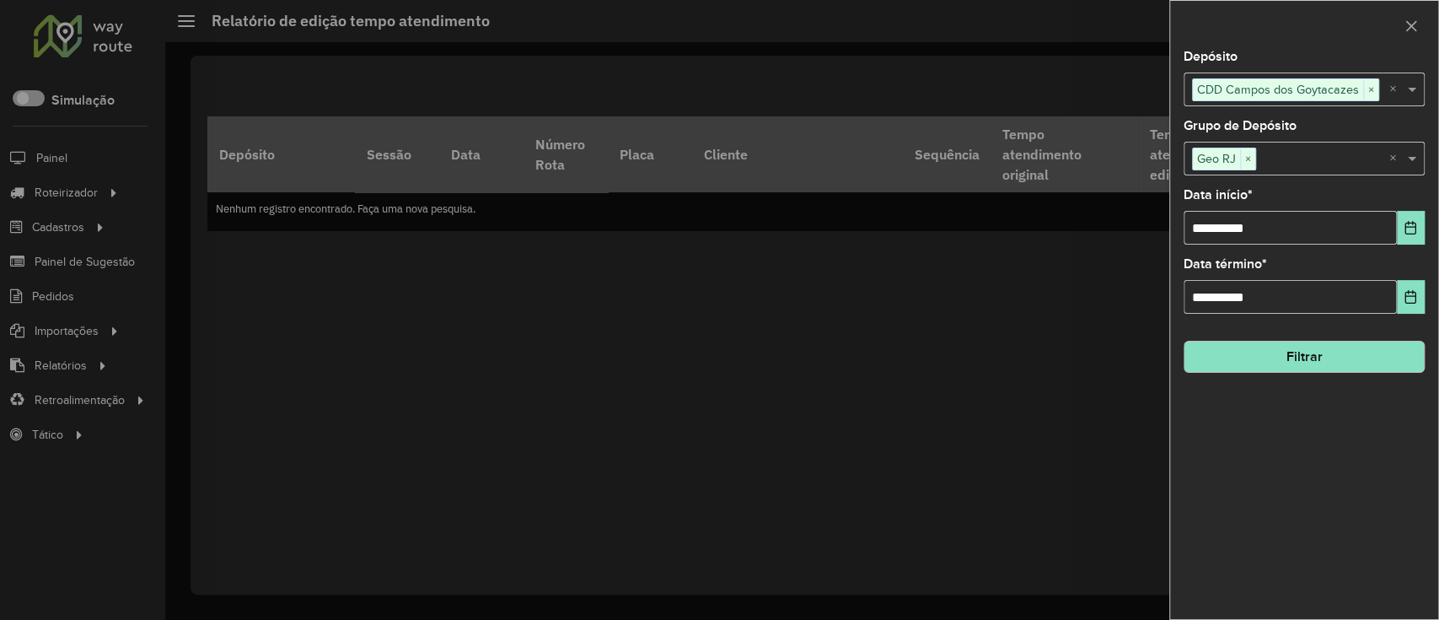
click at [1381, 368] on button "Filtrar" at bounding box center [1304, 357] width 241 height 32
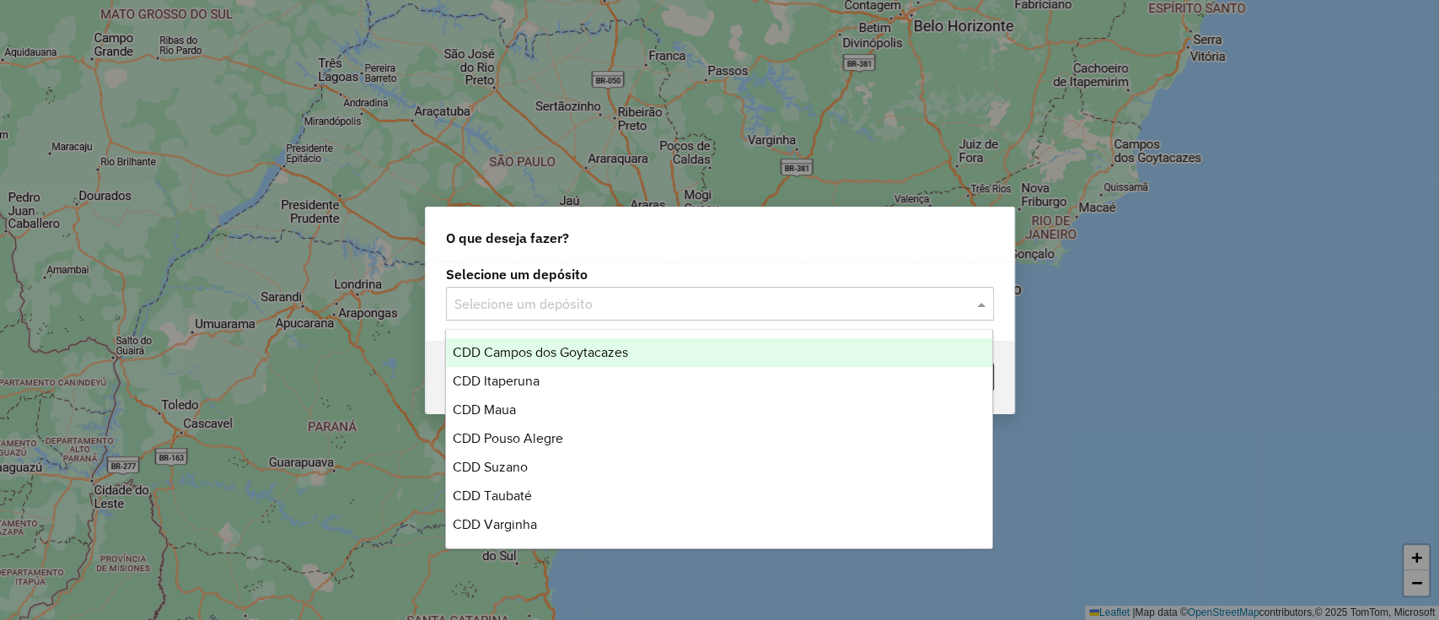
click at [536, 314] on div "Selecione um depósito" at bounding box center [720, 304] width 548 height 34
click at [615, 348] on span "CDD Campos dos Goytacazes" at bounding box center [540, 352] width 175 height 14
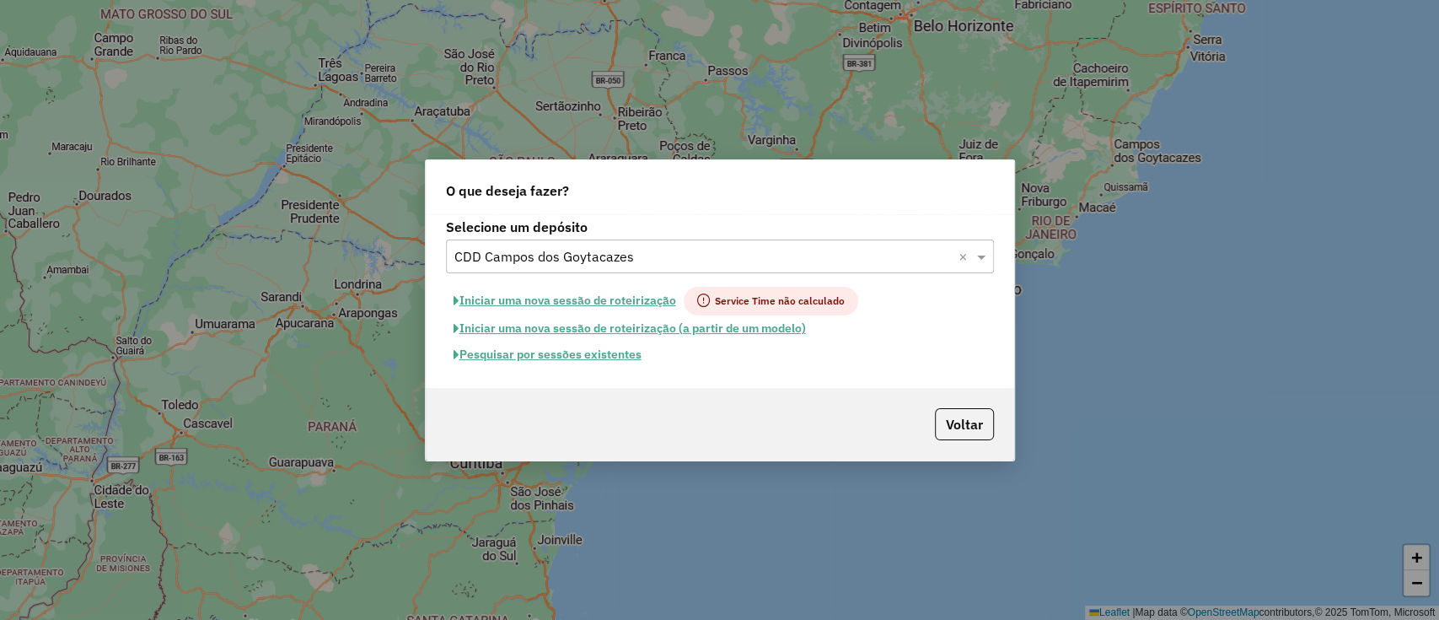
click at [618, 357] on button "Pesquisar por sessões existentes" at bounding box center [547, 354] width 203 height 26
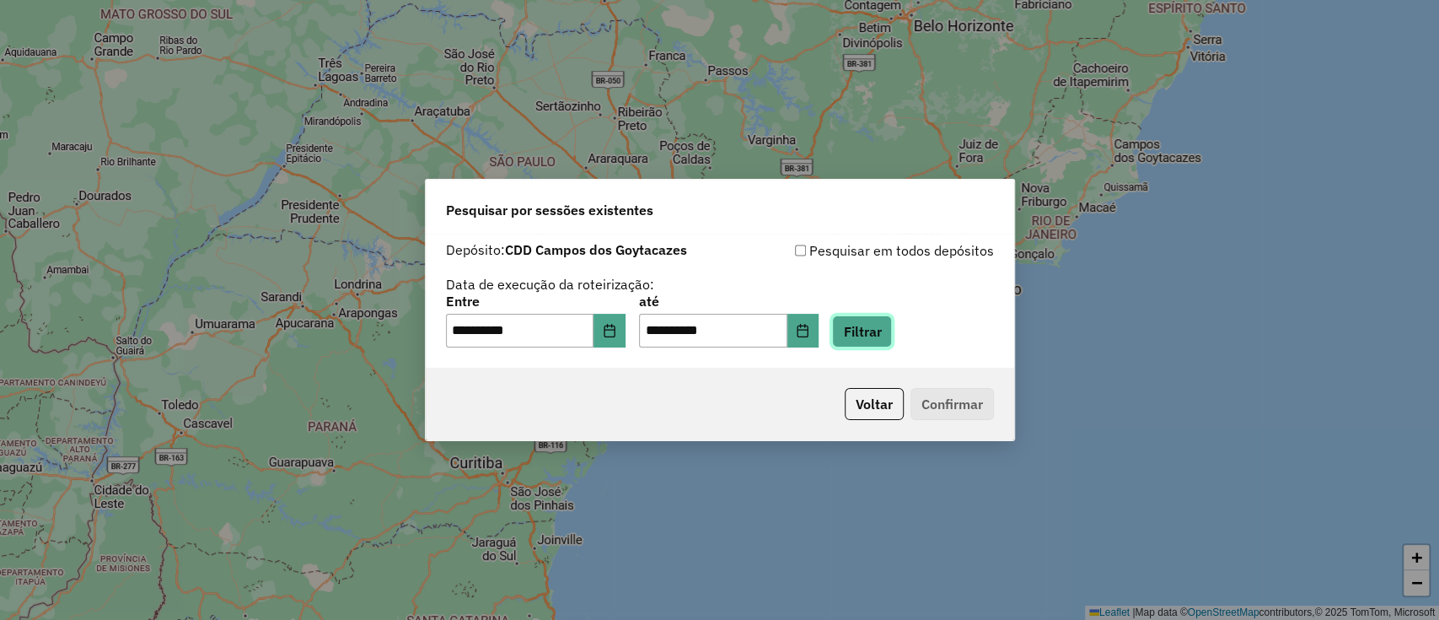
click at [884, 325] on button "Filtrar" at bounding box center [862, 331] width 60 height 32
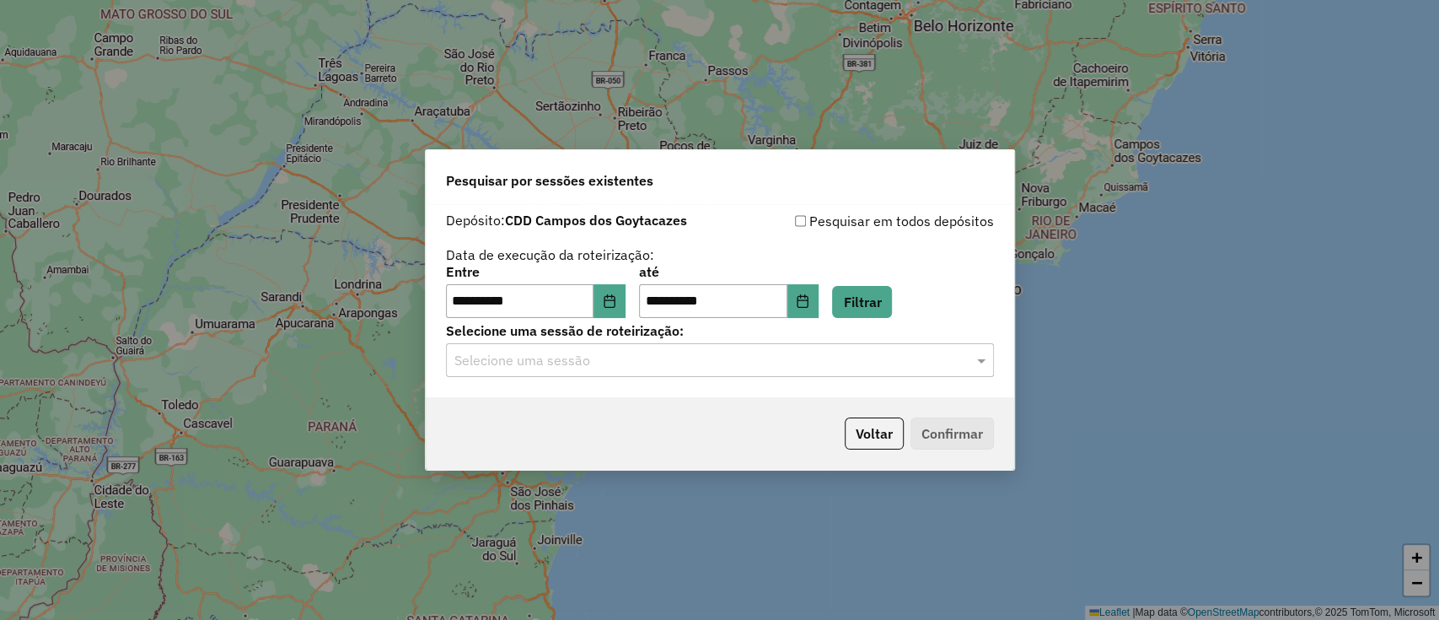
click at [695, 373] on div "Selecione uma sessão" at bounding box center [720, 360] width 548 height 34
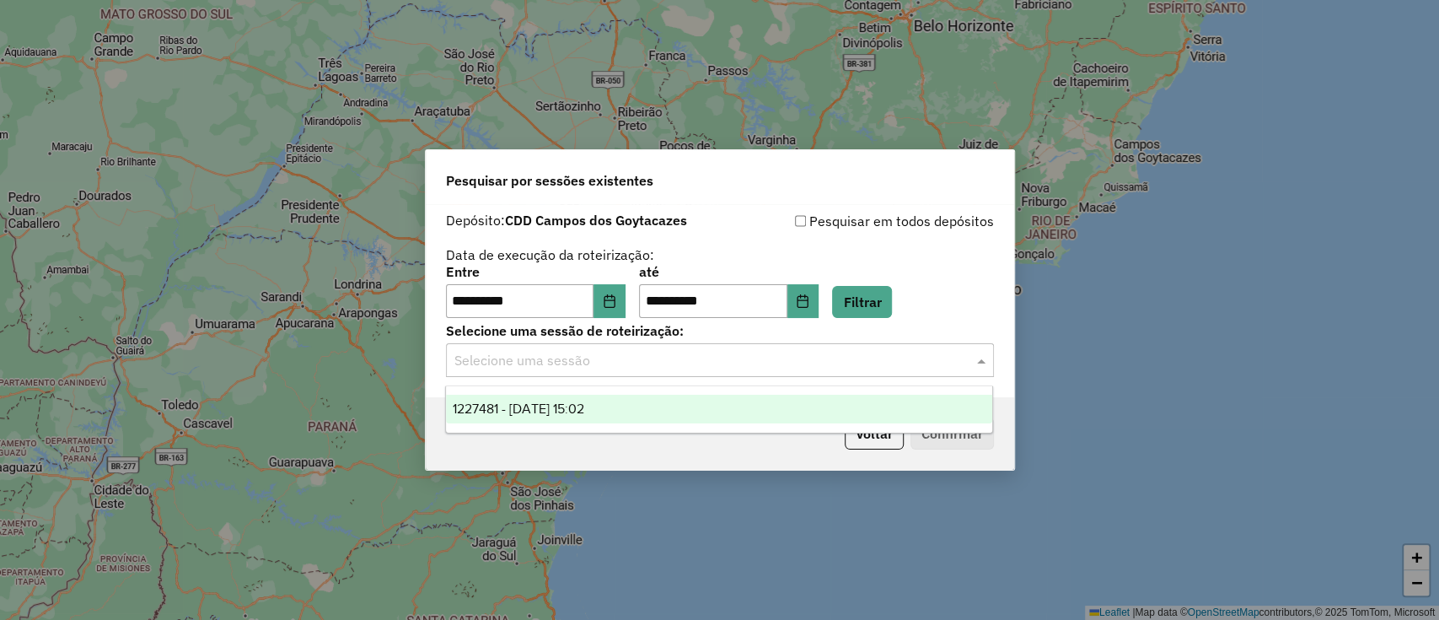
click at [688, 413] on div "1227481 - 11/08/2025 15:02" at bounding box center [719, 409] width 546 height 29
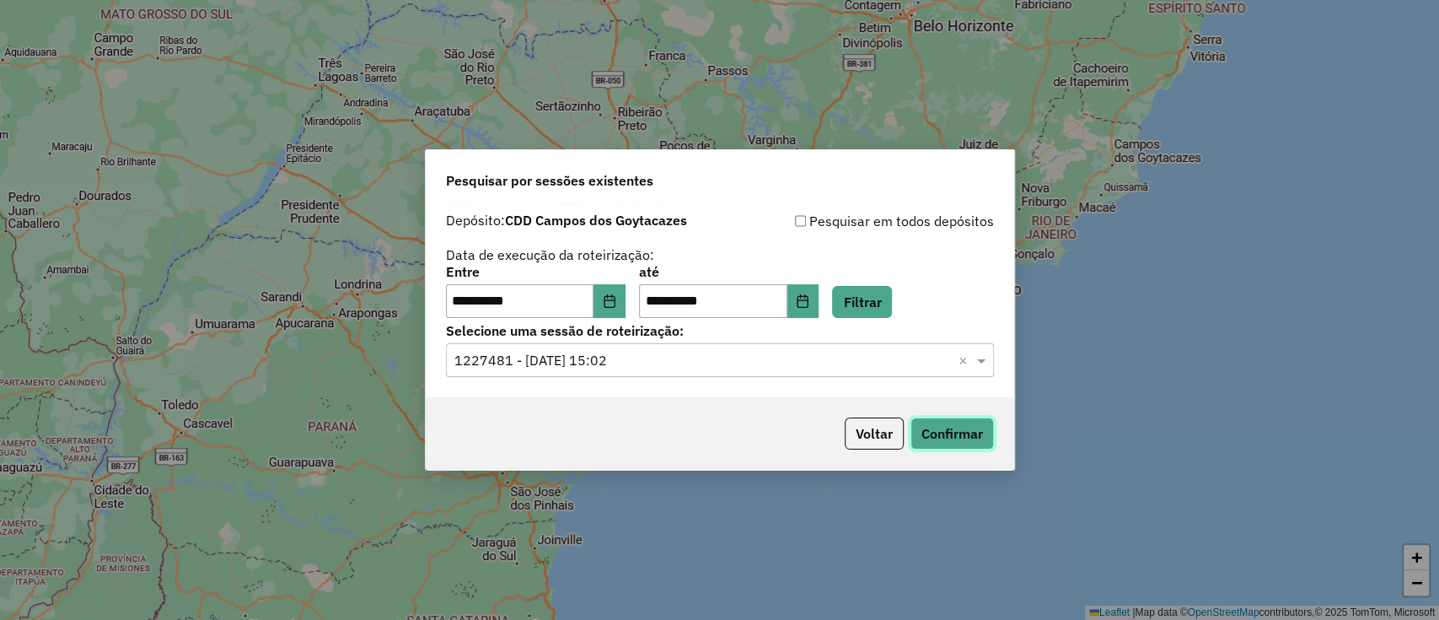
click at [956, 438] on button "Confirmar" at bounding box center [952, 433] width 83 height 32
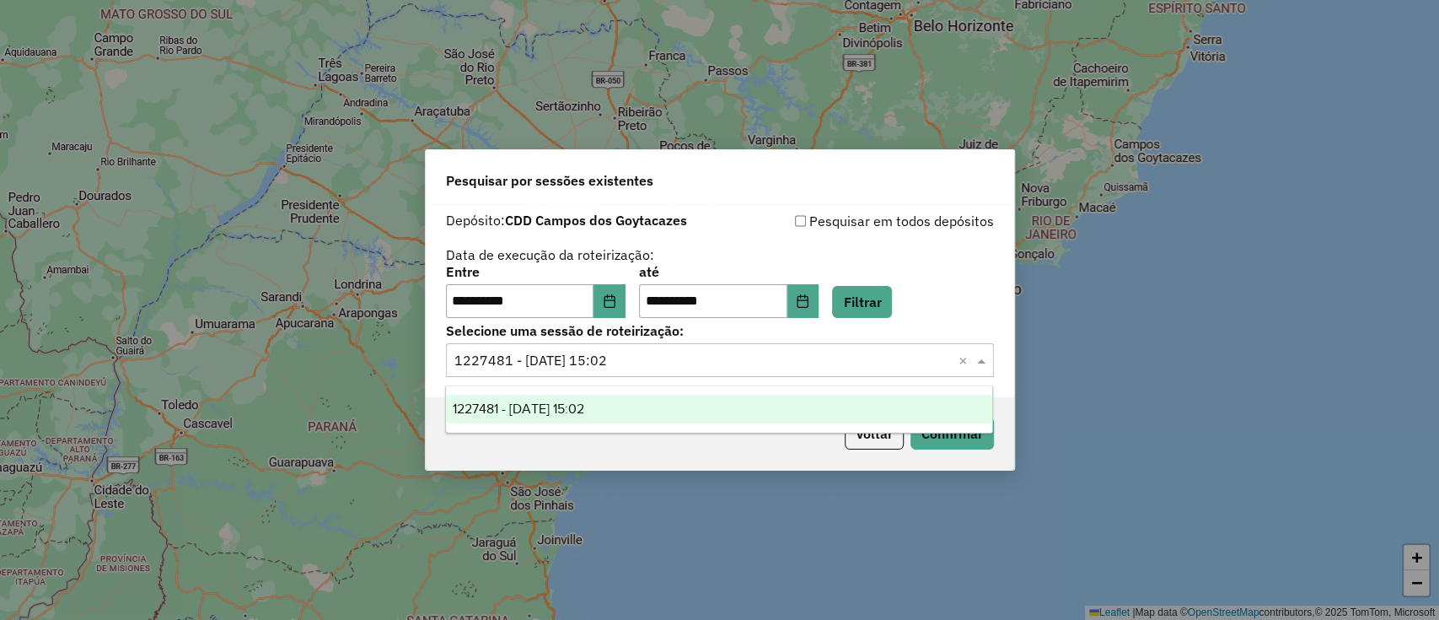
click at [688, 373] on div "Selecione uma sessão × 1227481 - 11/08/2025 15:02 ×" at bounding box center [720, 360] width 548 height 34
click at [872, 431] on ng-dropdown-panel "1227481 - 11/08/2025 15:02" at bounding box center [719, 409] width 548 height 48
click at [877, 446] on button "Voltar" at bounding box center [874, 433] width 59 height 32
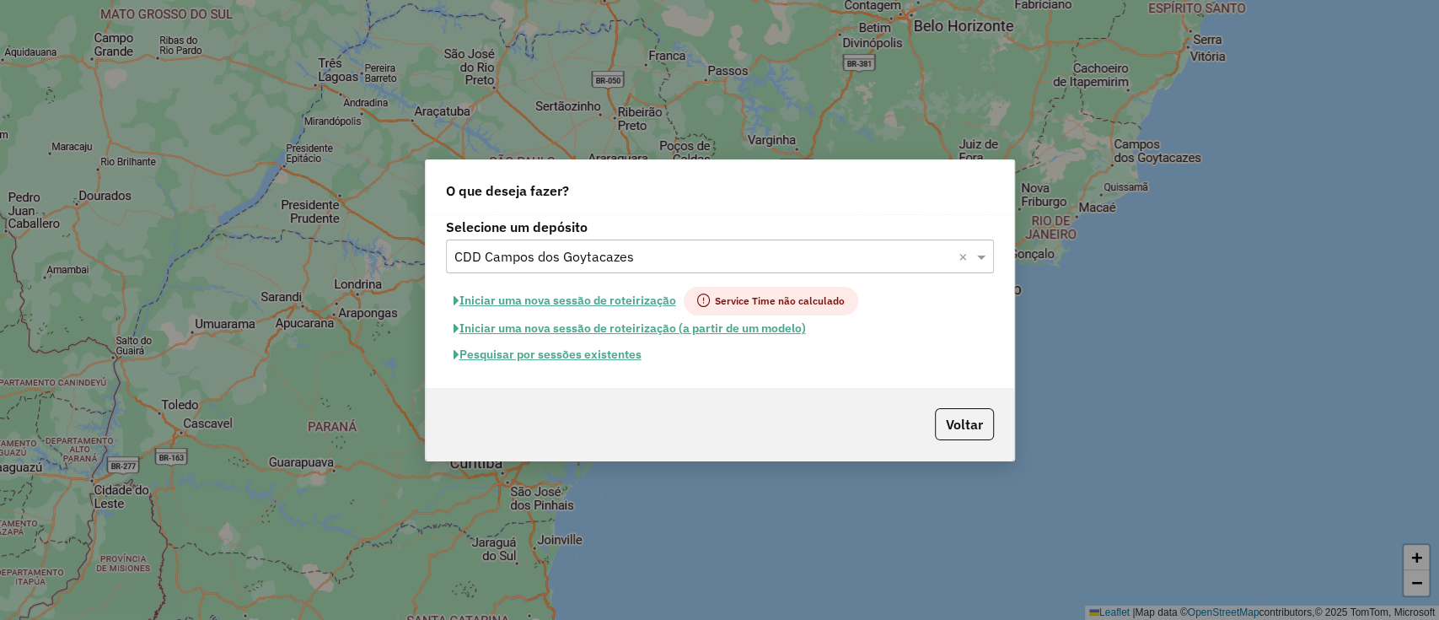
click at [561, 360] on button "Pesquisar por sessões existentes" at bounding box center [547, 354] width 203 height 26
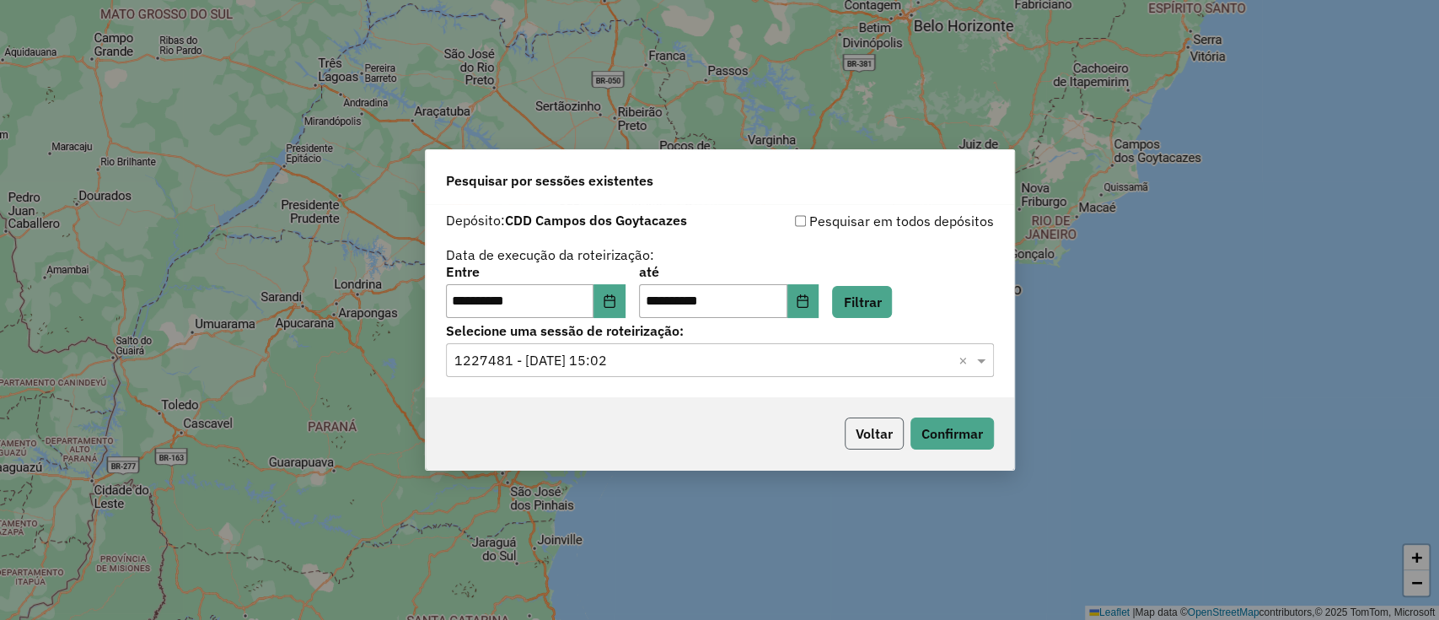
click at [873, 438] on button "Voltar" at bounding box center [874, 433] width 59 height 32
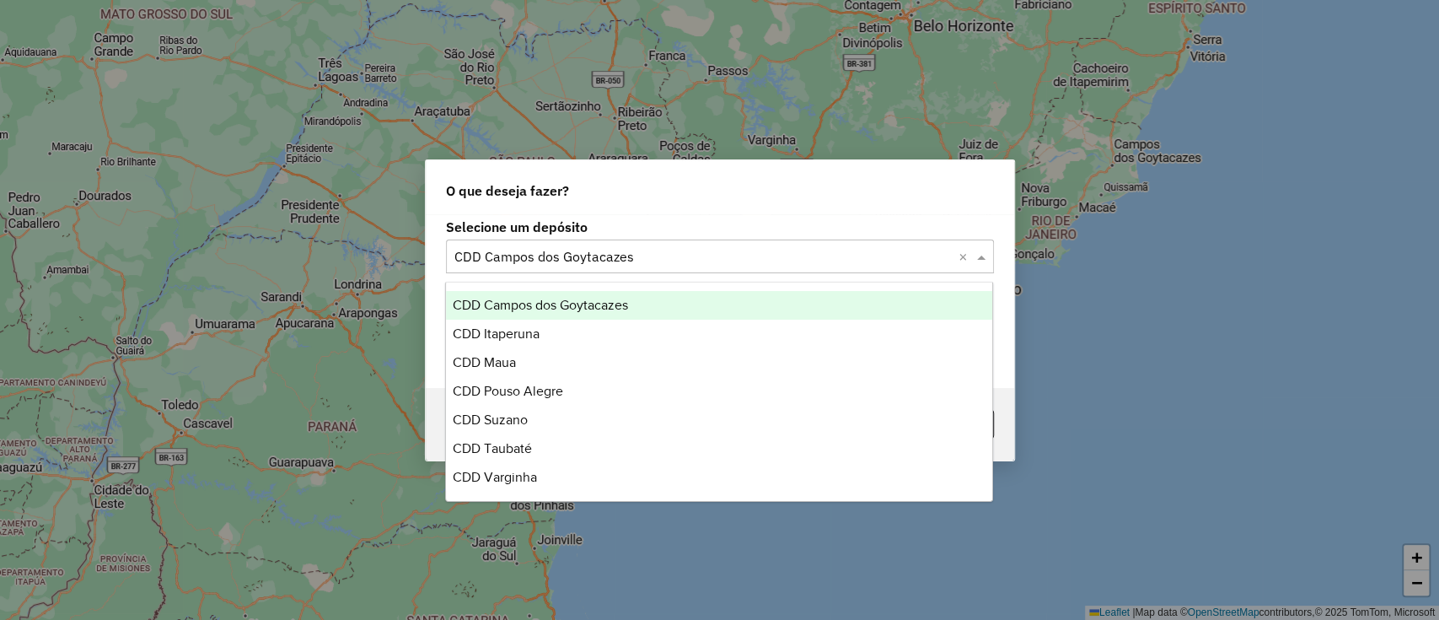
click at [647, 266] on div "Selecione um depósito × CDD Campos dos Goytacazes ×" at bounding box center [720, 256] width 548 height 34
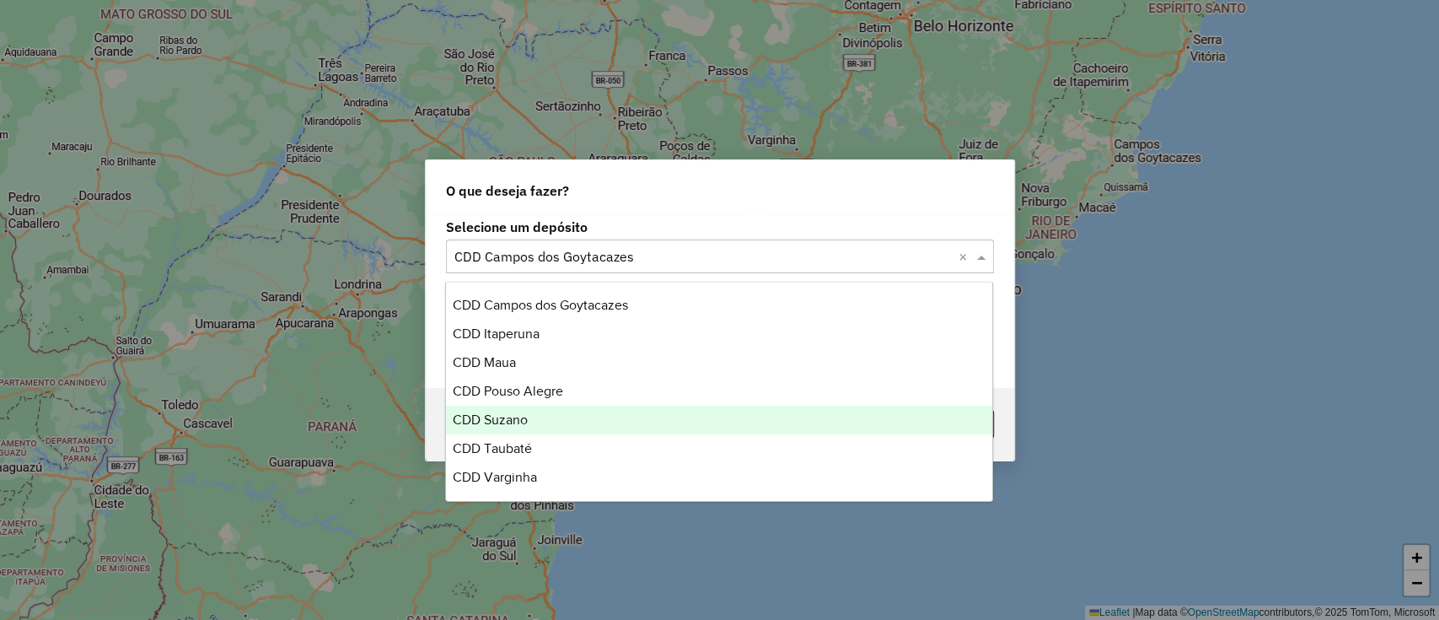
click at [559, 415] on div "CDD Suzano" at bounding box center [719, 420] width 546 height 29
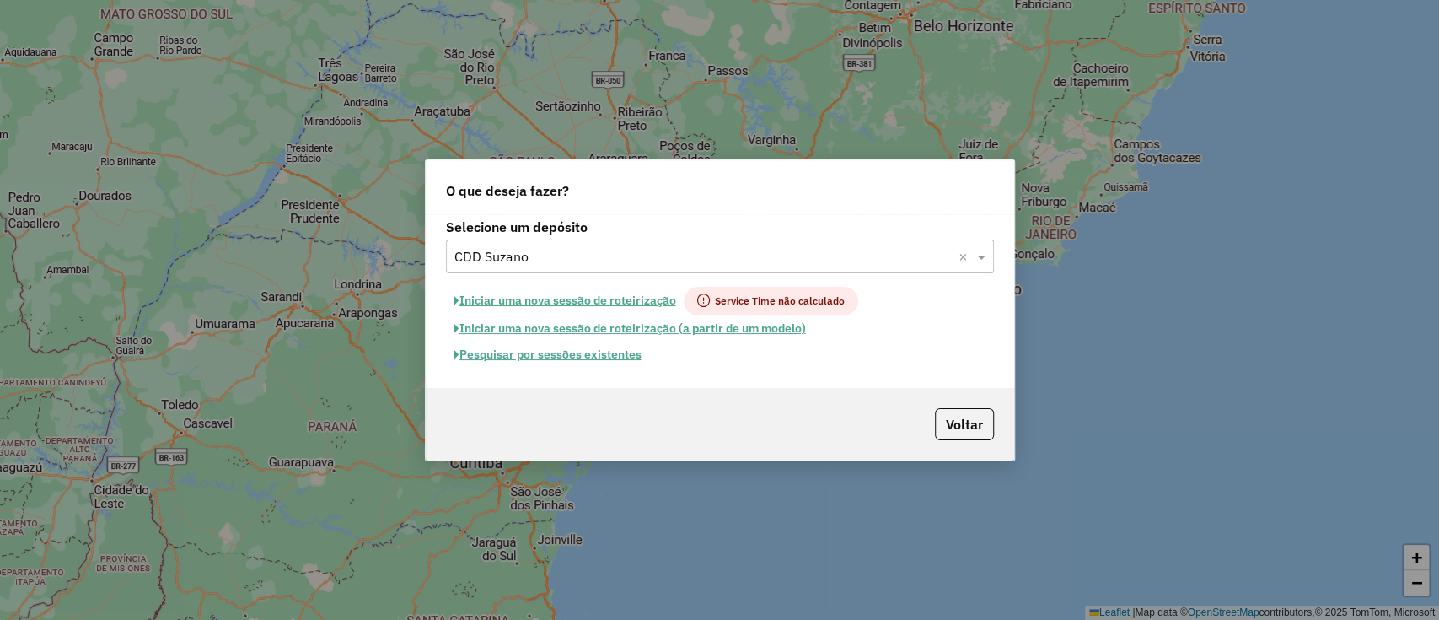
click at [594, 351] on button "Pesquisar por sessões existentes" at bounding box center [547, 354] width 203 height 26
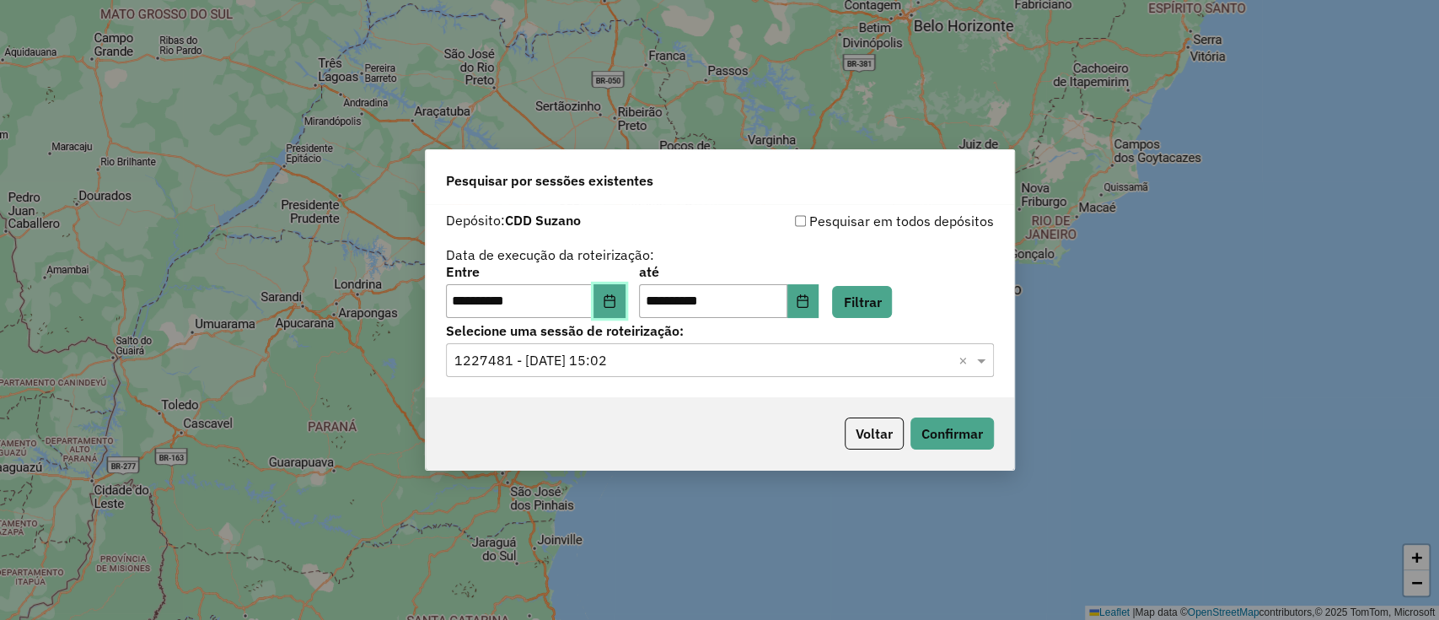
click at [616, 298] on icon "Choose Date" at bounding box center [609, 300] width 13 height 13
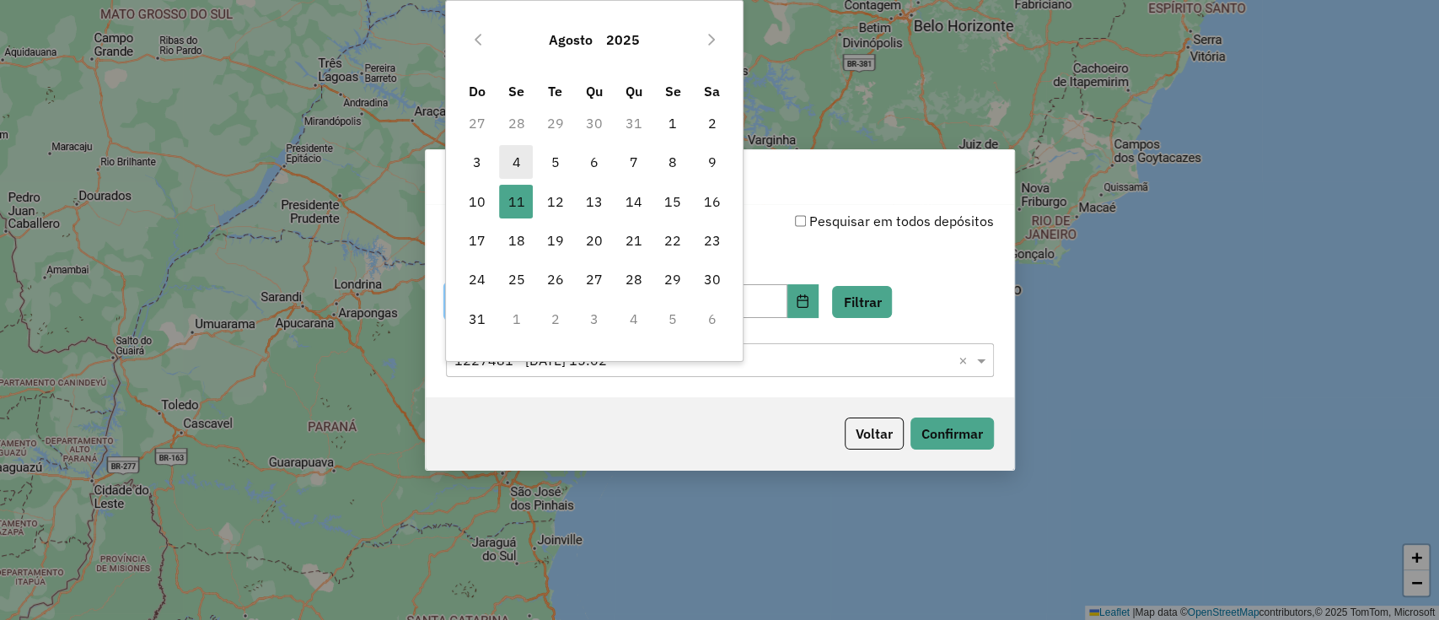
click at [525, 161] on span "4" at bounding box center [516, 162] width 34 height 34
type input "**********"
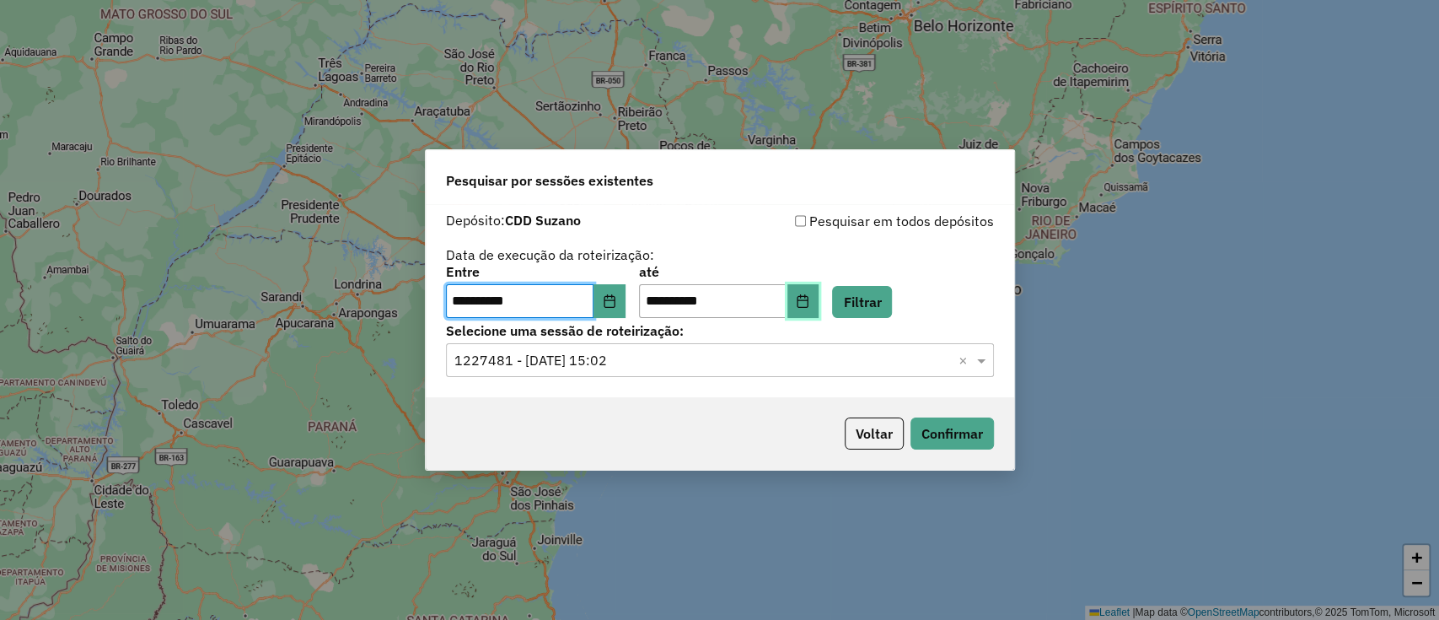
click at [819, 308] on button "Choose Date" at bounding box center [803, 301] width 32 height 34
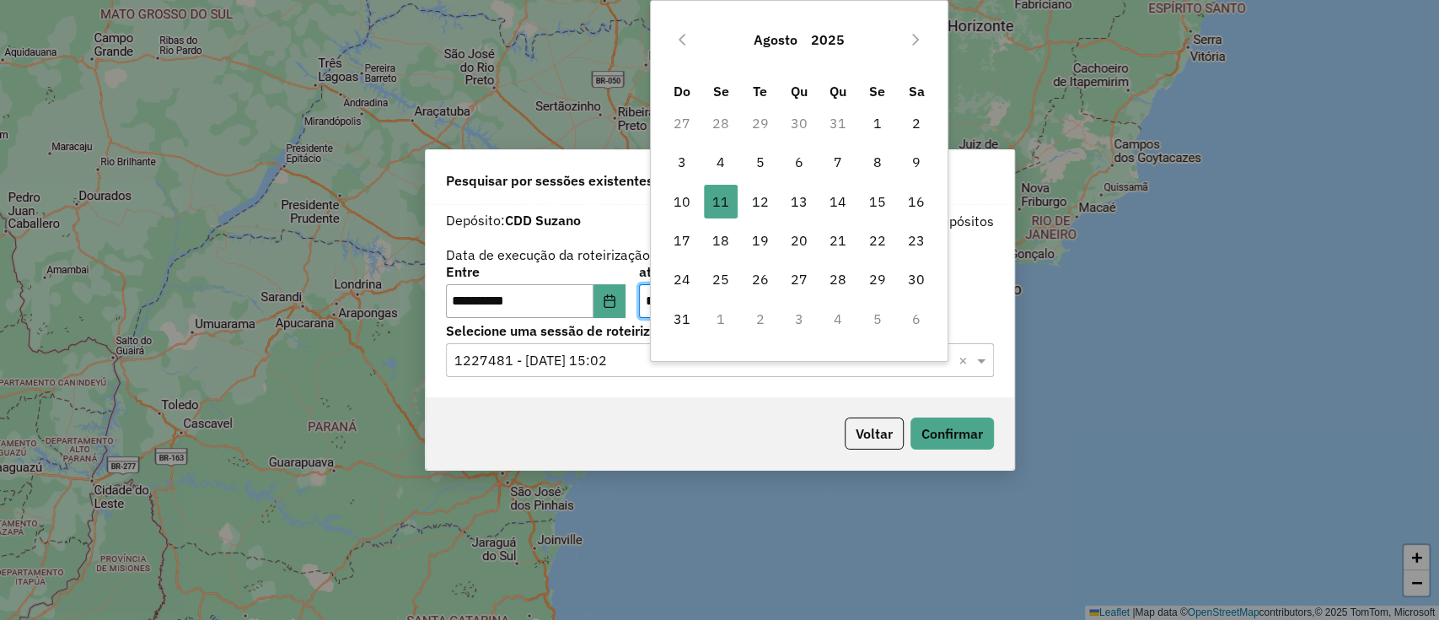
click at [723, 179] on td "4" at bounding box center [720, 161] width 39 height 39
click at [723, 169] on span "4" at bounding box center [721, 162] width 34 height 34
type input "**********"
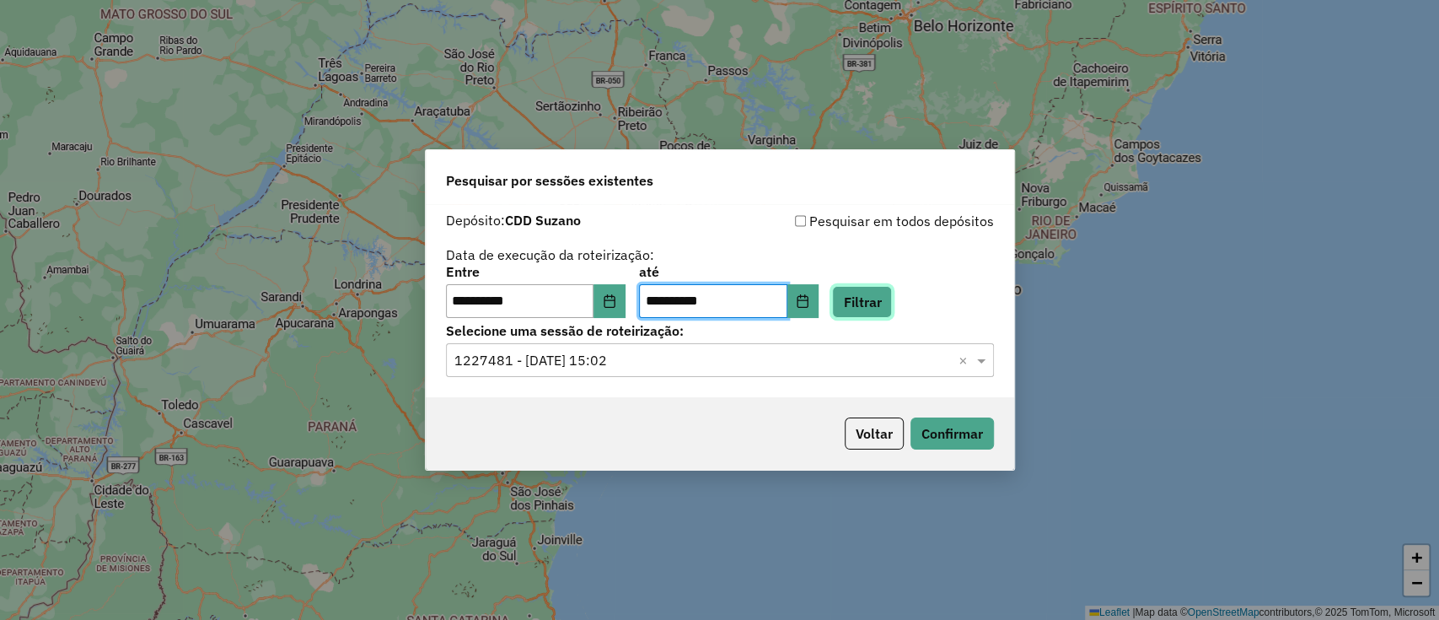
click at [878, 286] on button "Filtrar" at bounding box center [862, 302] width 60 height 32
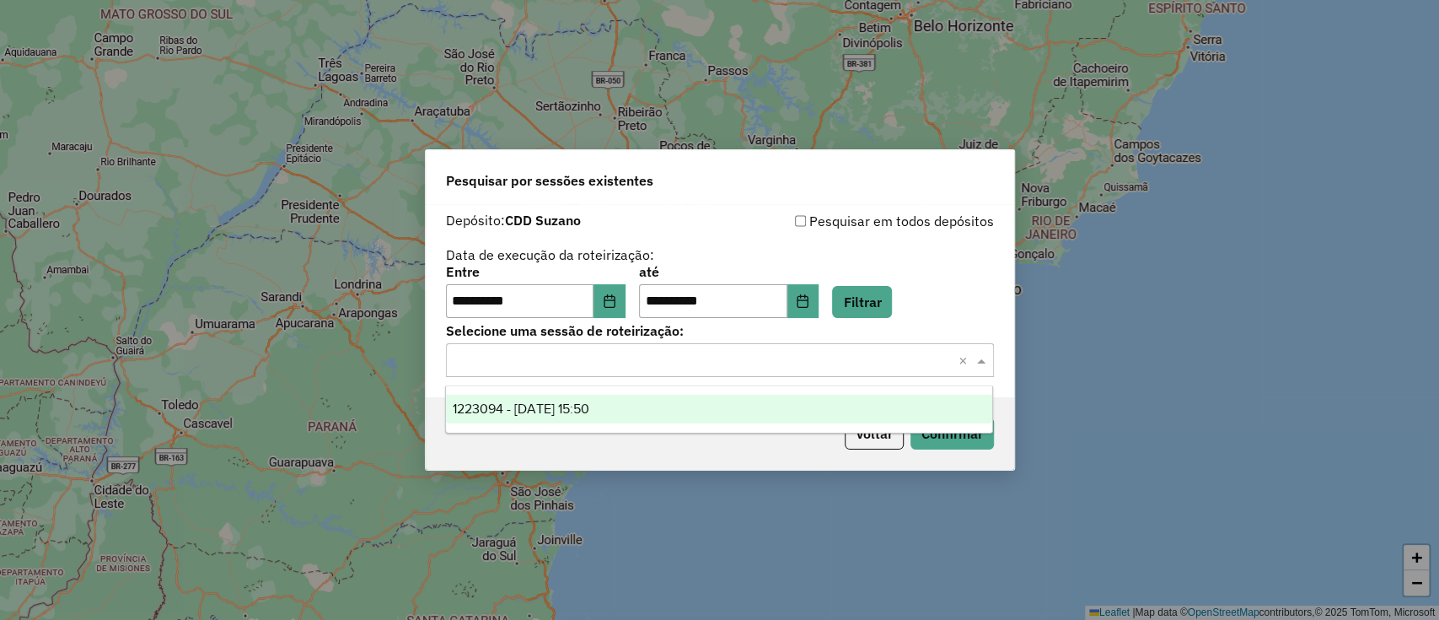
click at [753, 368] on input "text" at bounding box center [702, 361] width 497 height 20
click at [678, 409] on div "1223094 - 04/08/2025 15:50" at bounding box center [719, 409] width 546 height 29
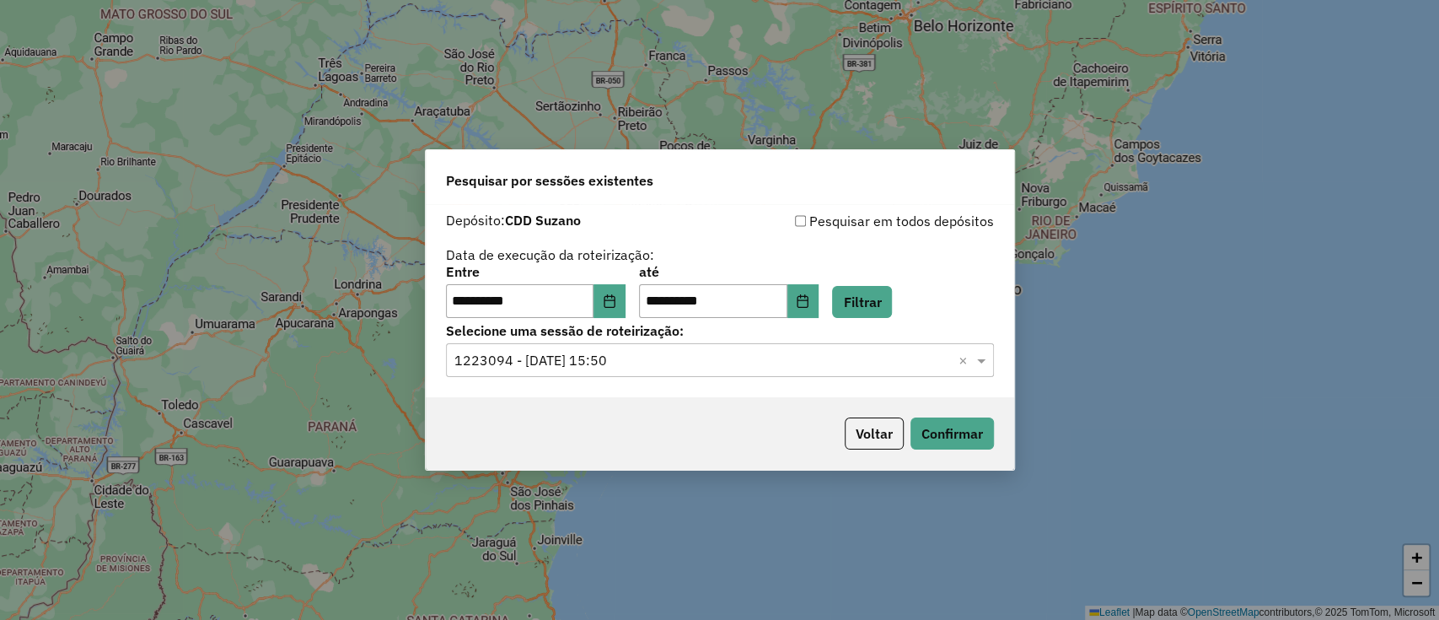
click at [949, 454] on div "Voltar Confirmar" at bounding box center [720, 433] width 588 height 73
click at [951, 422] on button "Confirmar" at bounding box center [952, 433] width 83 height 32
click at [678, 357] on input "text" at bounding box center [702, 361] width 497 height 20
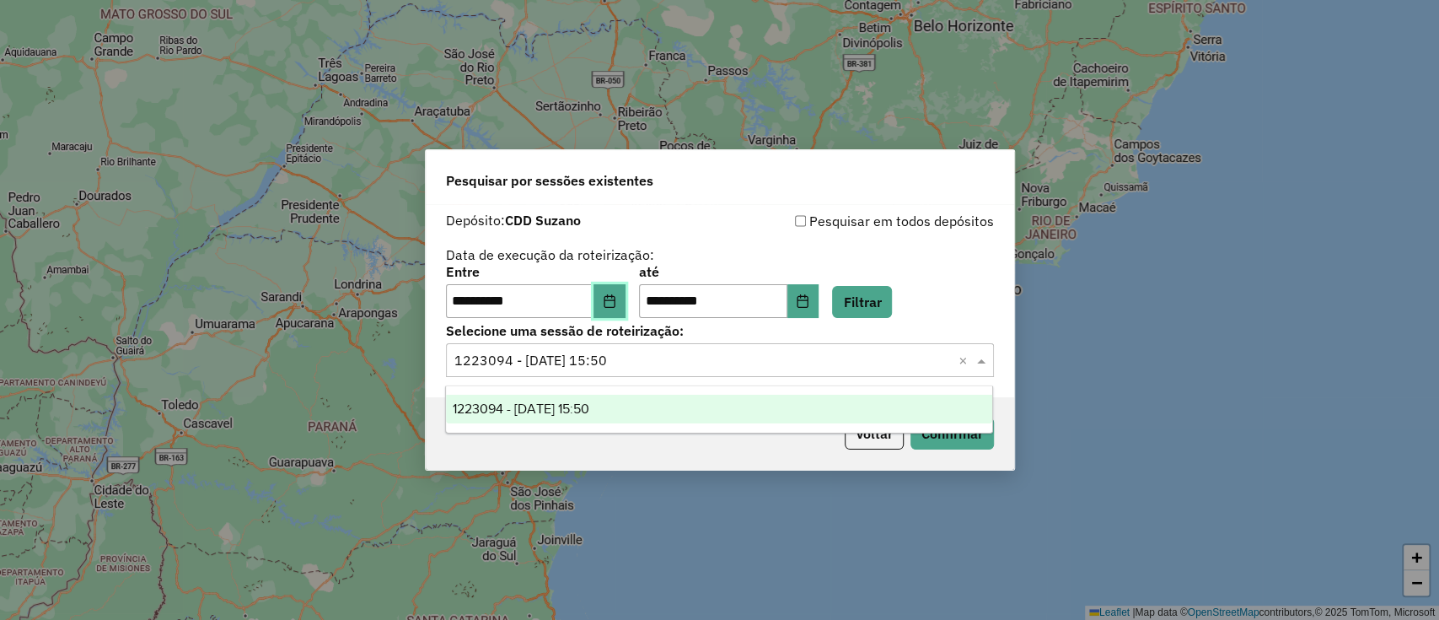
click at [616, 299] on icon "Choose Date" at bounding box center [609, 300] width 13 height 13
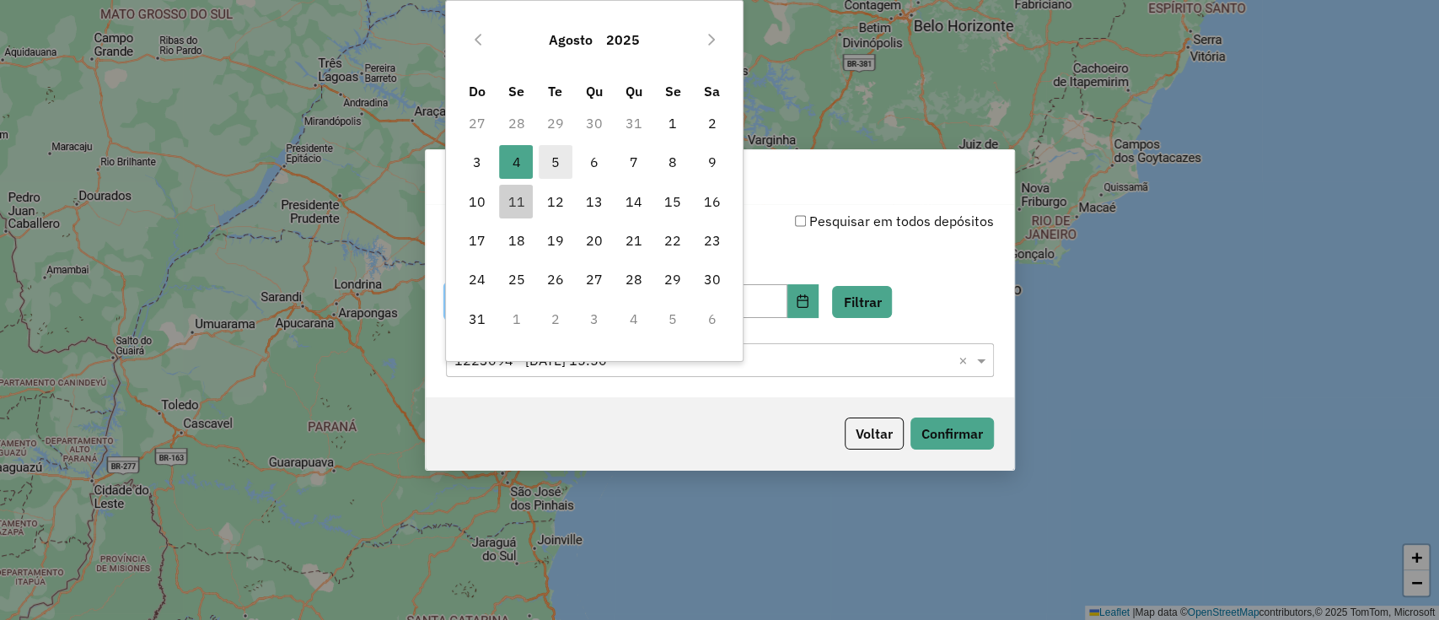
click at [545, 158] on span "5" at bounding box center [556, 162] width 34 height 34
type input "**********"
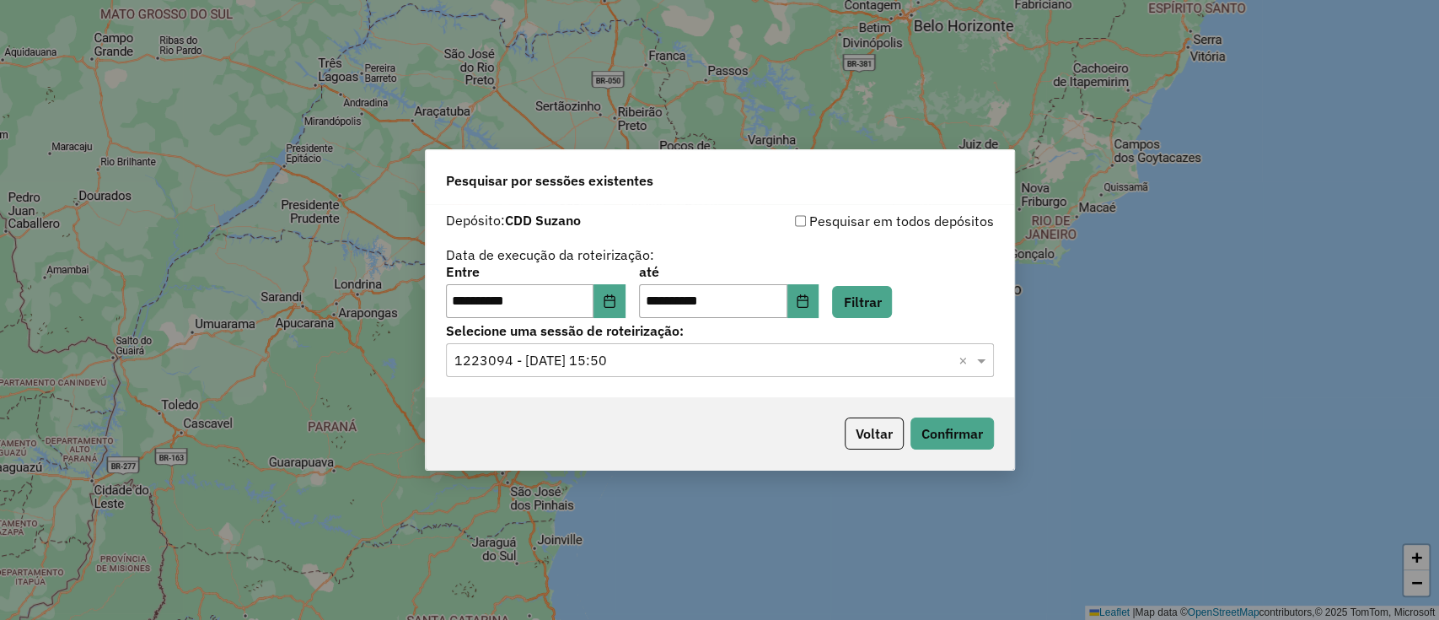
click at [880, 283] on div "**********" at bounding box center [720, 292] width 548 height 52
click at [882, 309] on button "Filtrar" at bounding box center [862, 302] width 60 height 32
click at [853, 371] on div "Selecione uma sessão × ×" at bounding box center [720, 360] width 548 height 34
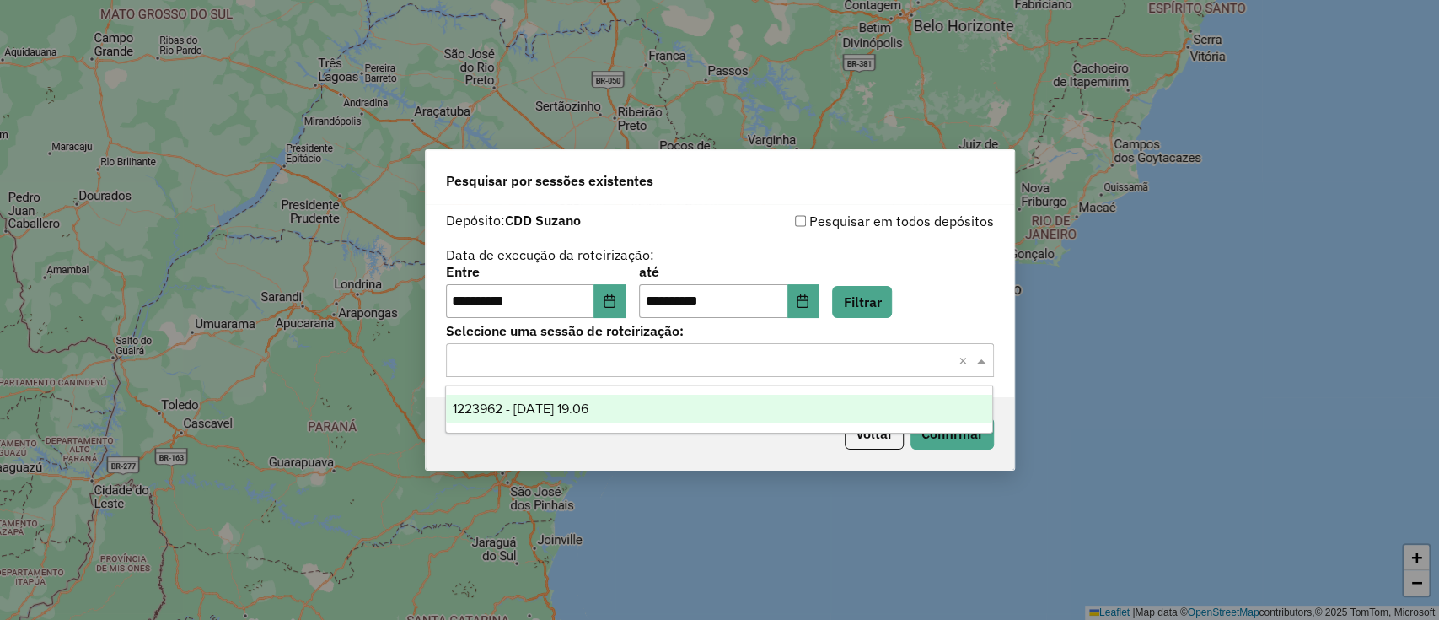
click at [845, 388] on ng-dropdown-panel "1223962 - 05/08/2025 19:06" at bounding box center [719, 409] width 548 height 48
click at [845, 396] on div "1223962 - 05/08/2025 19:06" at bounding box center [719, 409] width 546 height 29
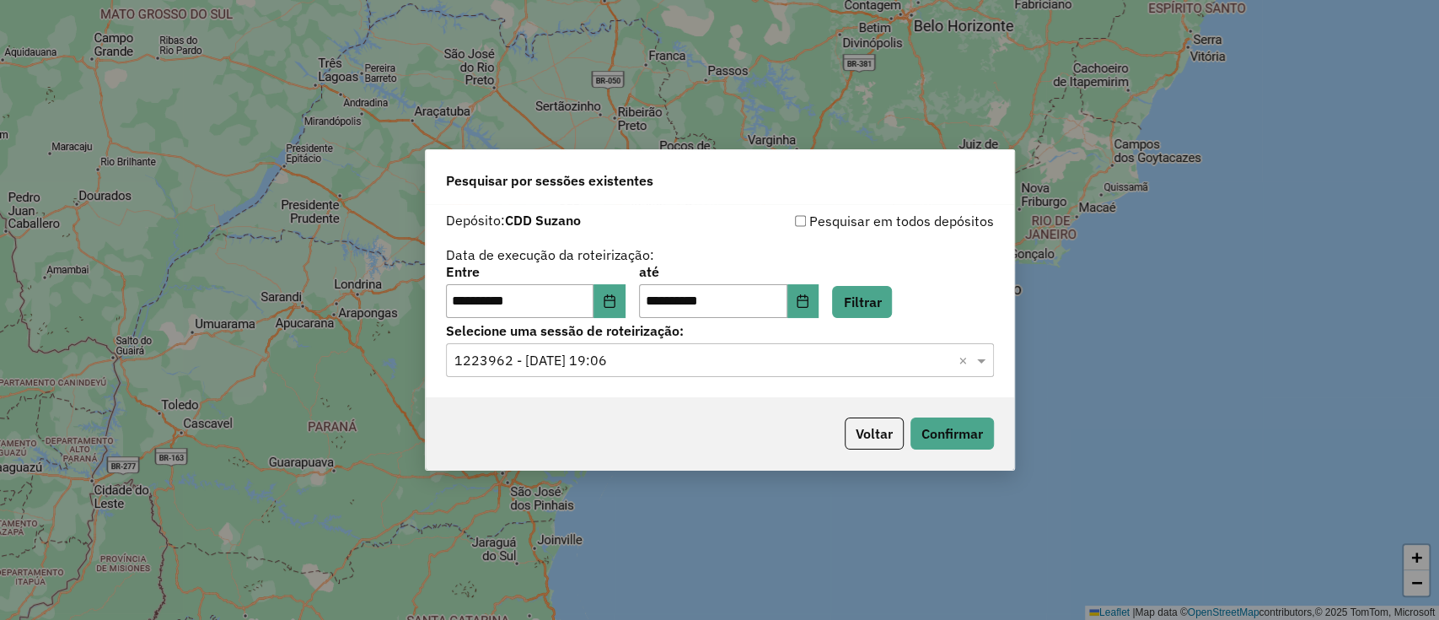
click at [965, 449] on div "Voltar Confirmar" at bounding box center [720, 433] width 588 height 73
click at [965, 414] on div "Voltar Confirmar" at bounding box center [720, 433] width 588 height 73
click at [965, 433] on button "Confirmar" at bounding box center [952, 433] width 83 height 32
click at [622, 308] on button "Choose Date" at bounding box center [610, 301] width 32 height 34
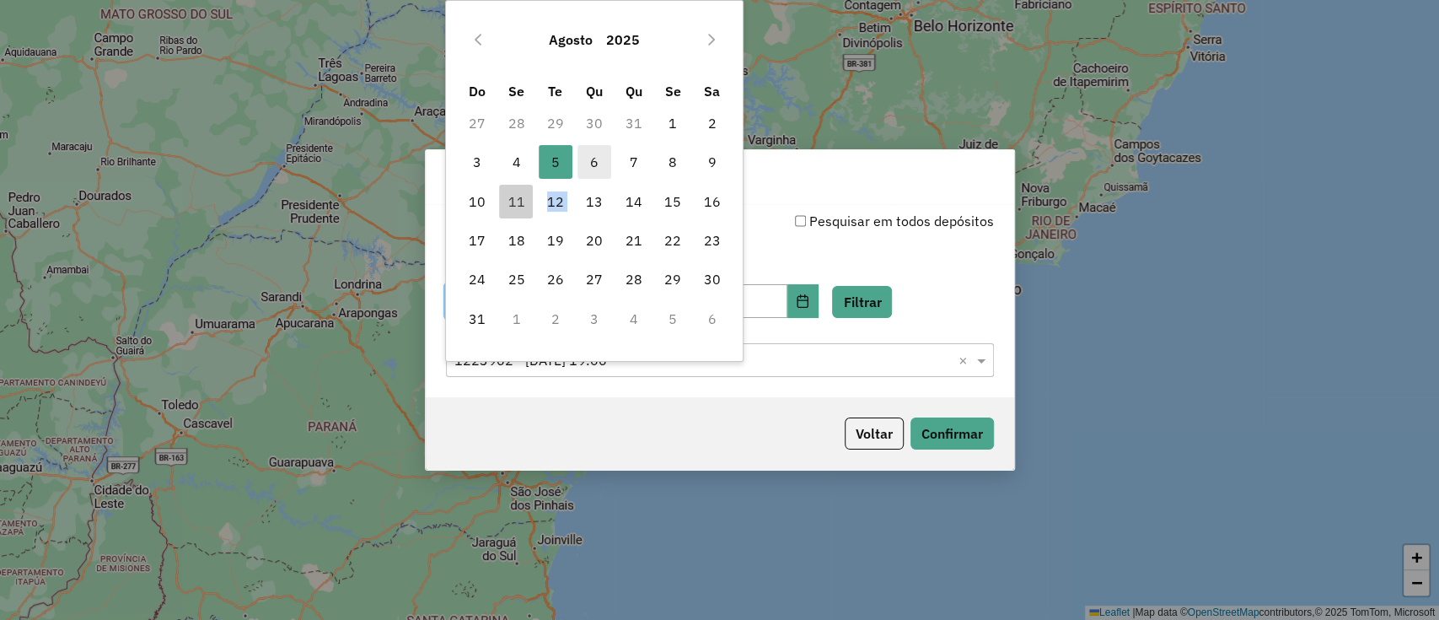
drag, startPoint x: 551, startPoint y: 210, endPoint x: 592, endPoint y: 171, distance: 56.7
click at [586, 180] on tbody "27 28 29 30 31 1 2 3 4 5 5 6 7 8 9 10 11 12 13 14 15 16 17 18 19 20 21 22 23 24…" at bounding box center [595, 221] width 274 height 234
click at [592, 169] on span "6" at bounding box center [595, 162] width 34 height 34
type input "**********"
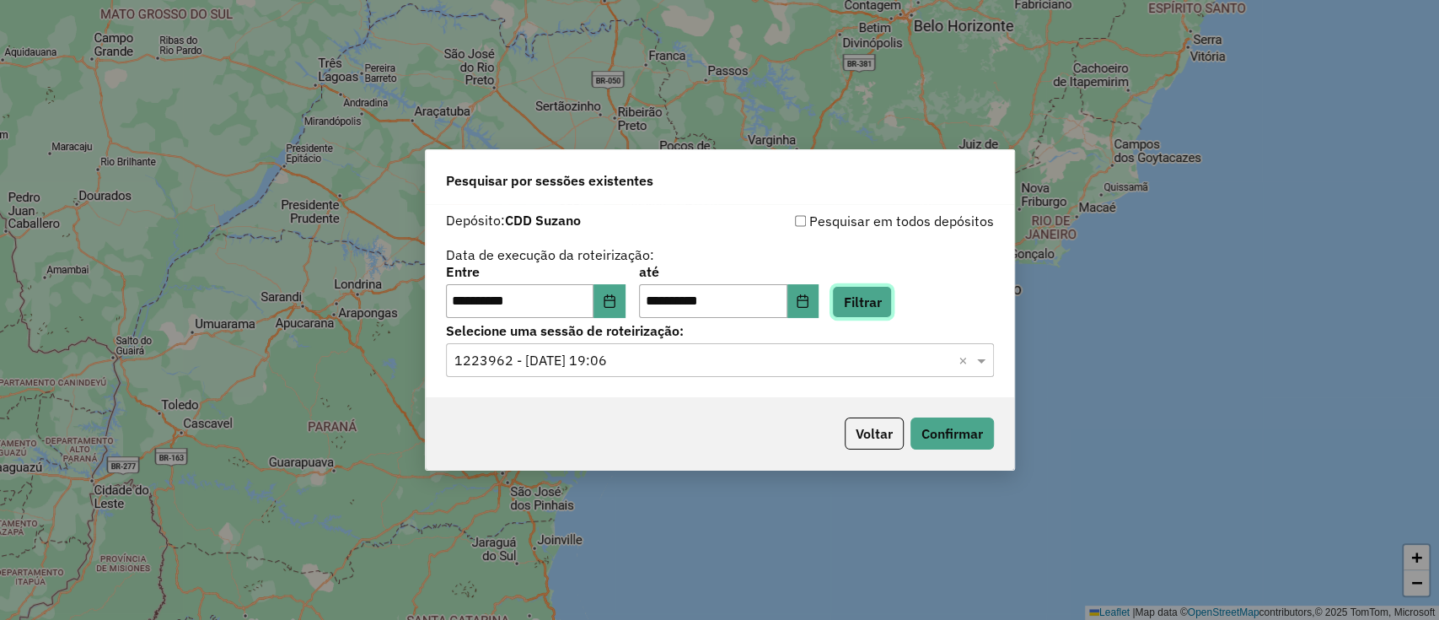
click at [890, 292] on button "Filtrar" at bounding box center [862, 302] width 60 height 32
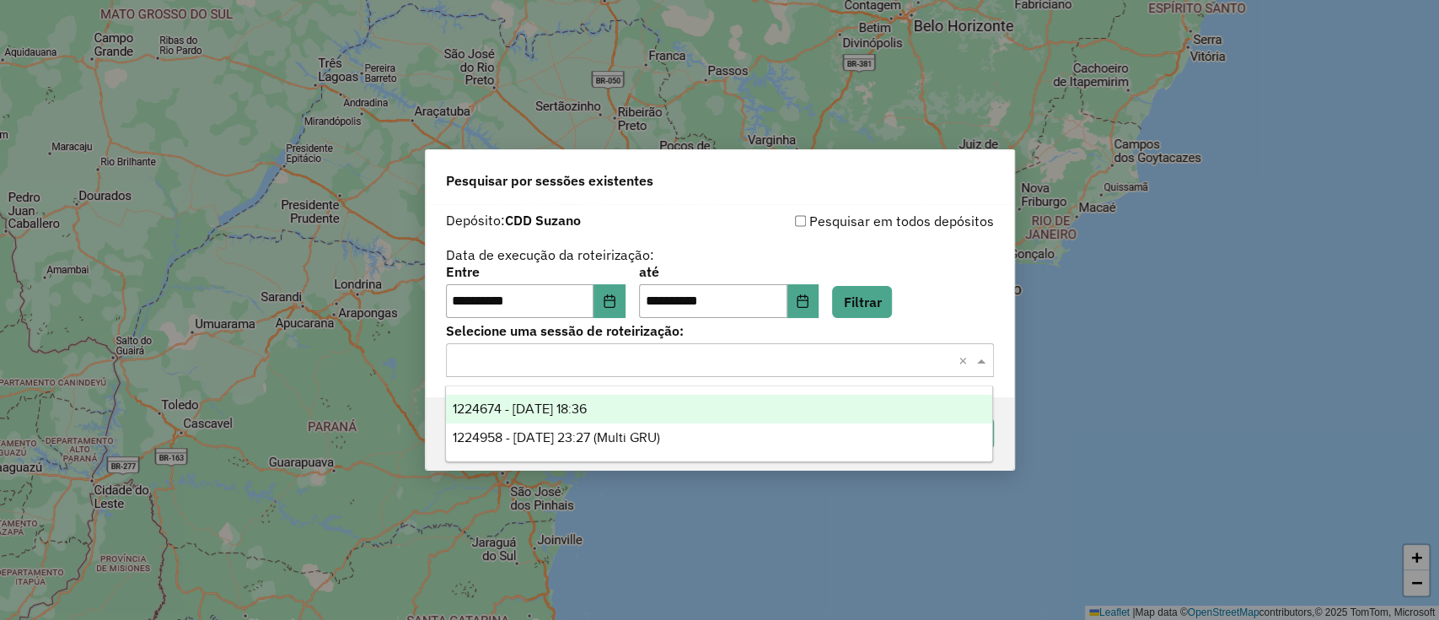
click at [797, 366] on input "text" at bounding box center [702, 361] width 497 height 20
click at [744, 407] on div "1224674 - 06/08/2025 18:36" at bounding box center [719, 409] width 546 height 29
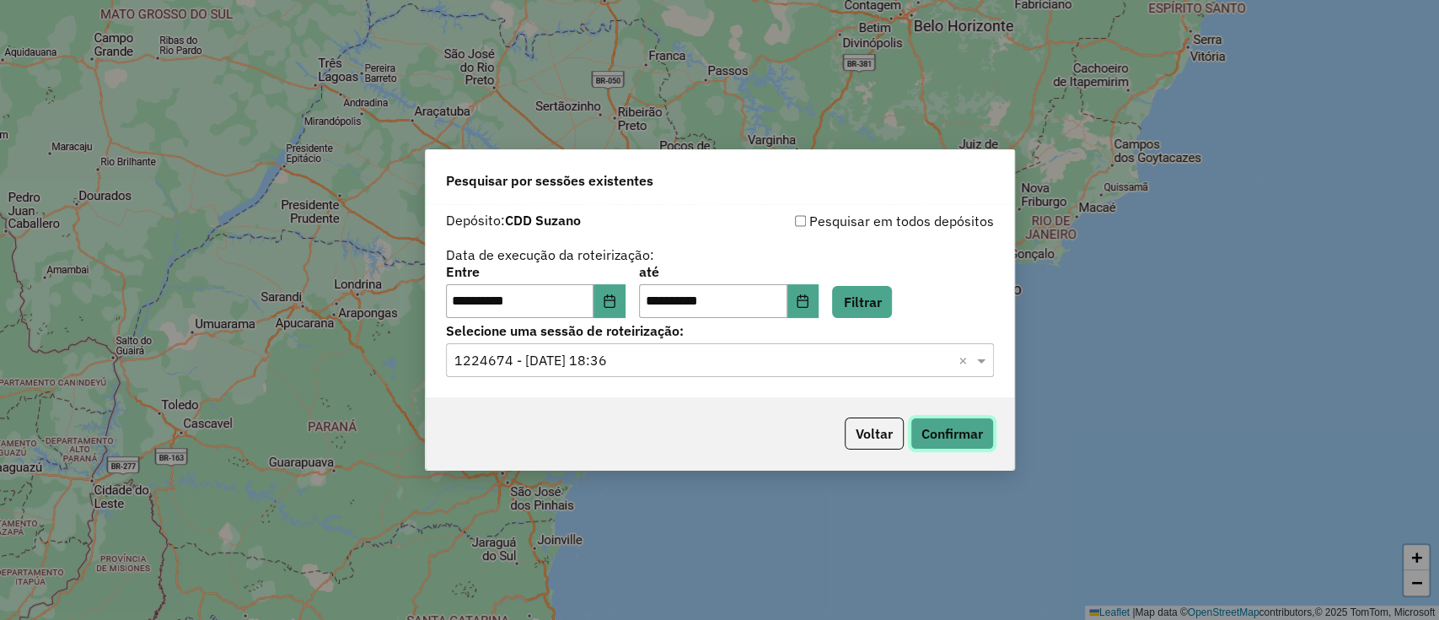
click at [930, 432] on button "Confirmar" at bounding box center [952, 433] width 83 height 32
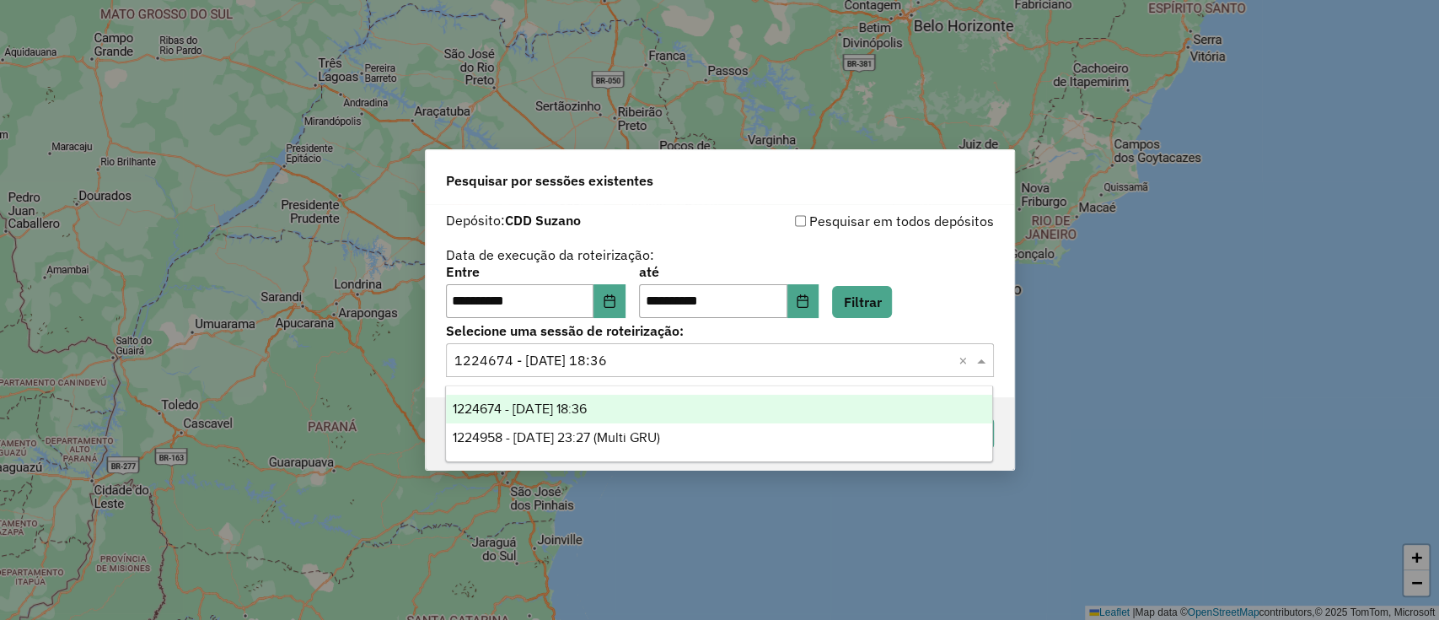
click at [644, 361] on input "text" at bounding box center [702, 361] width 497 height 20
click at [616, 294] on icon "Choose Date" at bounding box center [609, 300] width 13 height 13
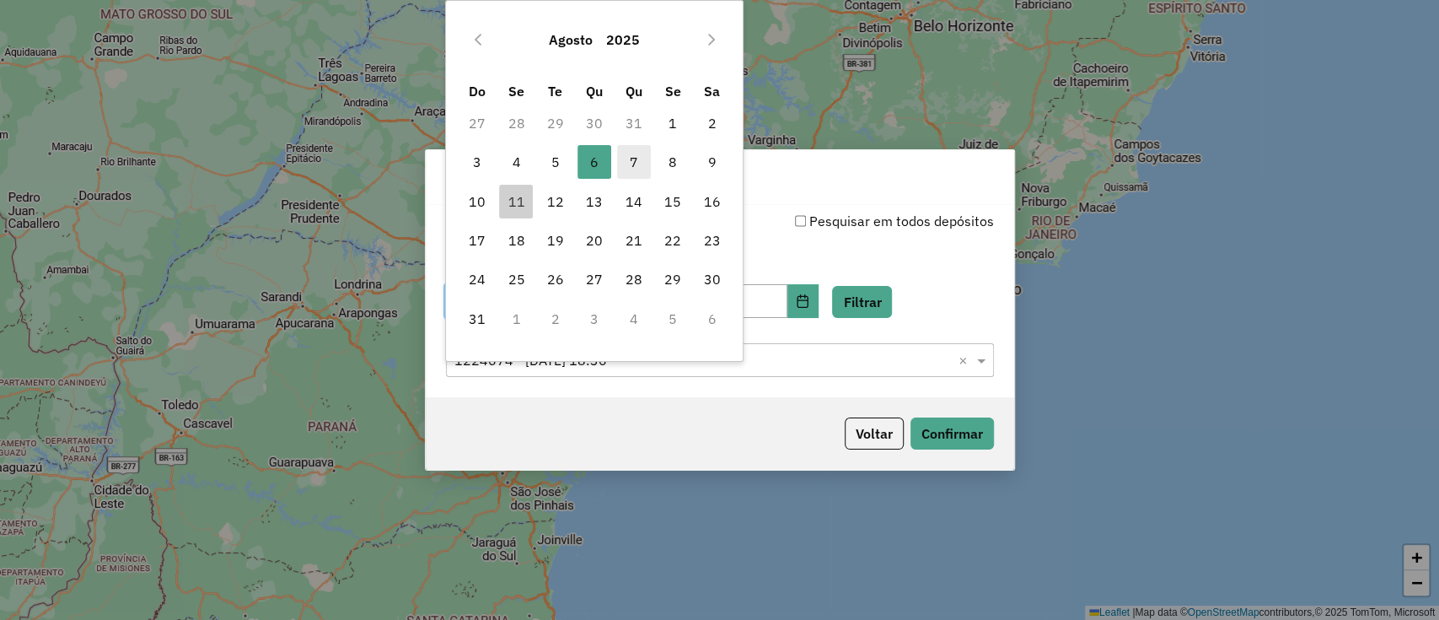
click at [635, 166] on span "7" at bounding box center [634, 162] width 34 height 34
type input "**********"
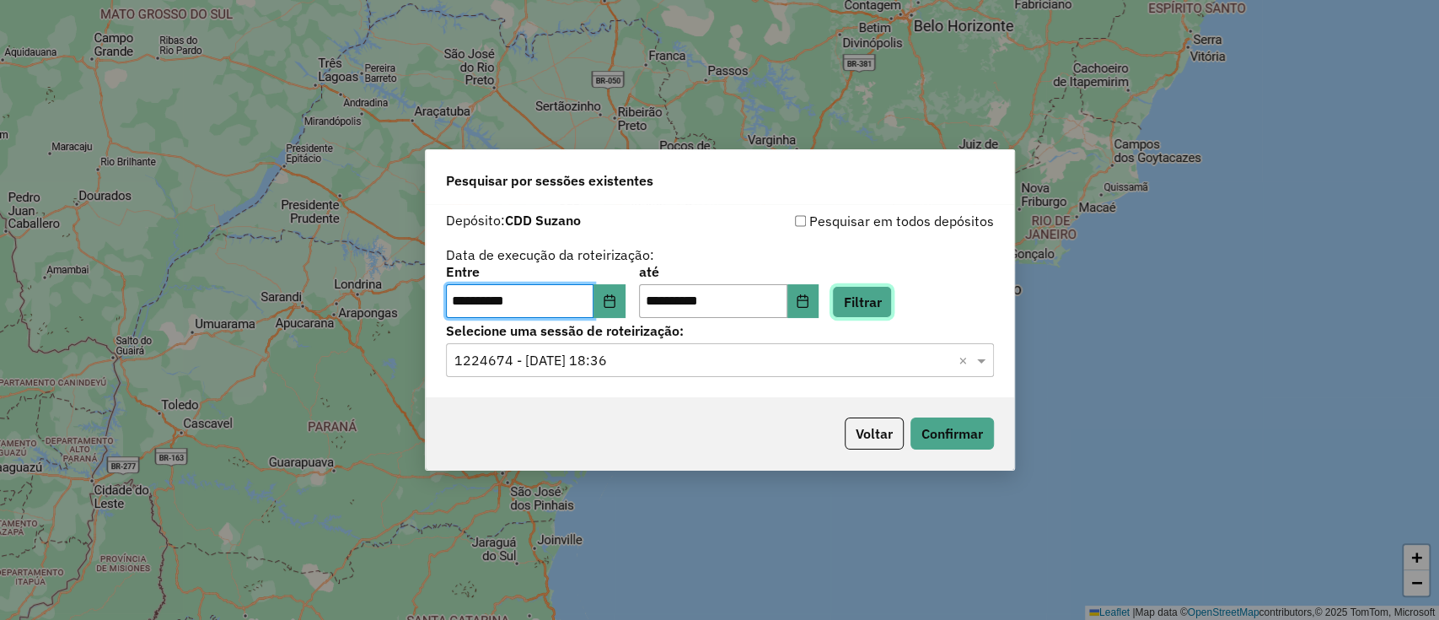
click at [873, 305] on button "Filtrar" at bounding box center [862, 302] width 60 height 32
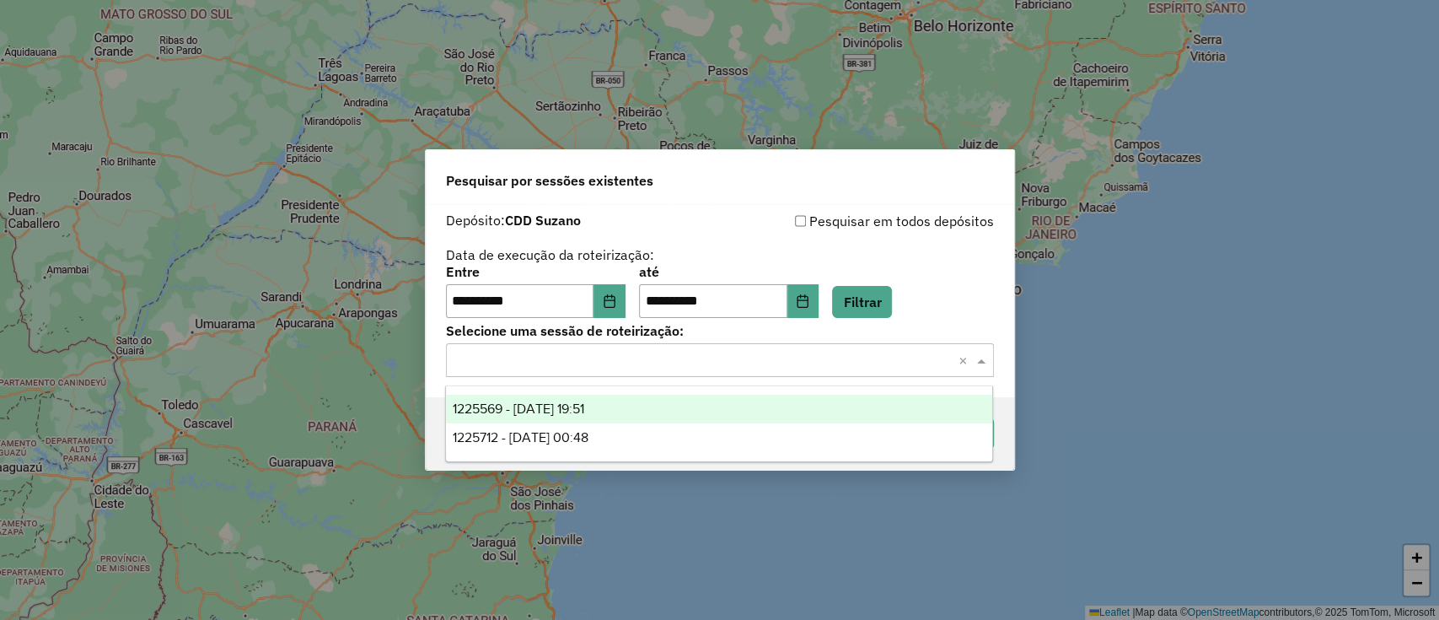
click at [821, 363] on input "text" at bounding box center [702, 361] width 497 height 20
click at [777, 403] on div "1225569 - 07/08/2025 19:51" at bounding box center [719, 409] width 546 height 29
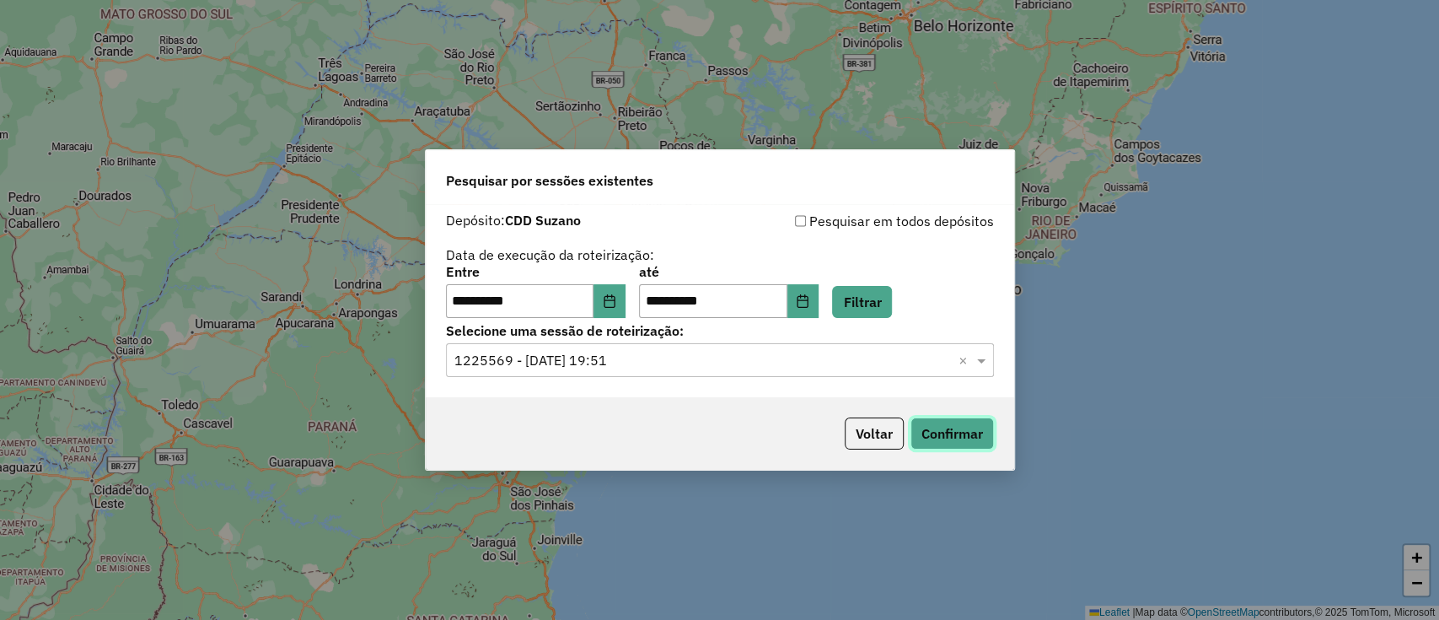
click at [927, 422] on button "Confirmar" at bounding box center [952, 433] width 83 height 32
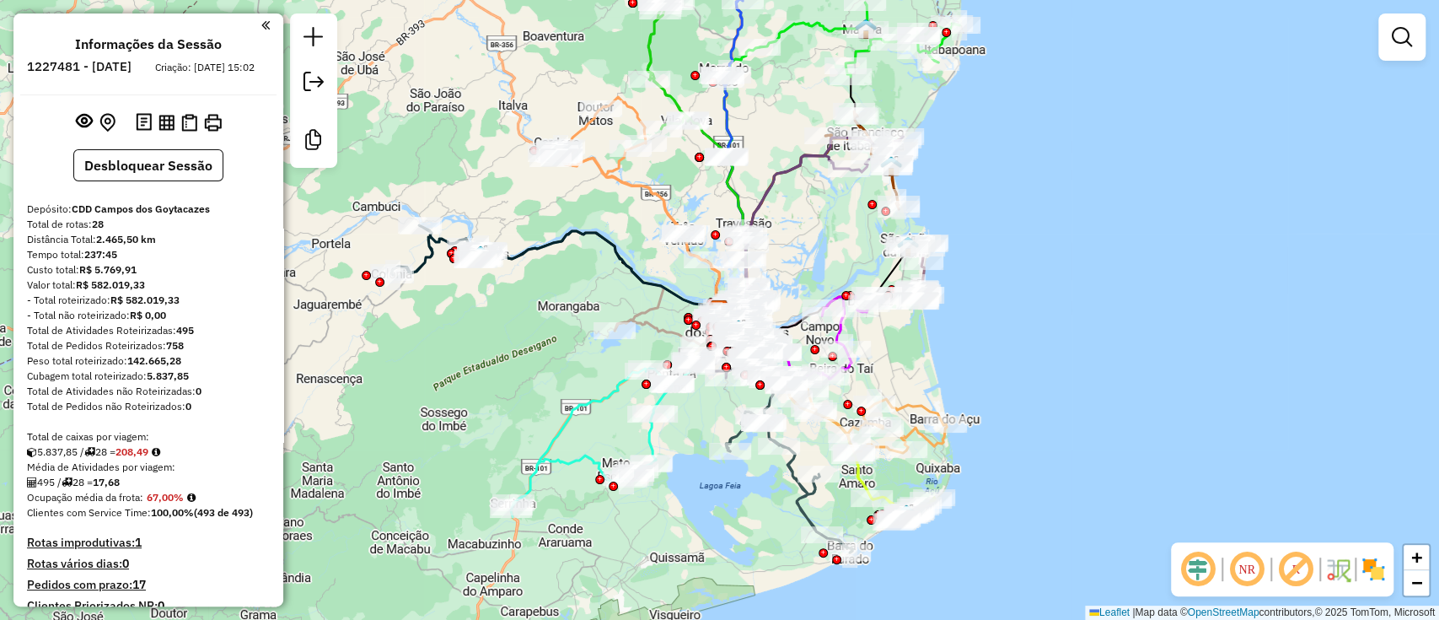
click at [1298, 572] on em at bounding box center [1296, 569] width 40 height 40
click at [1369, 561] on img at bounding box center [1373, 569] width 27 height 27
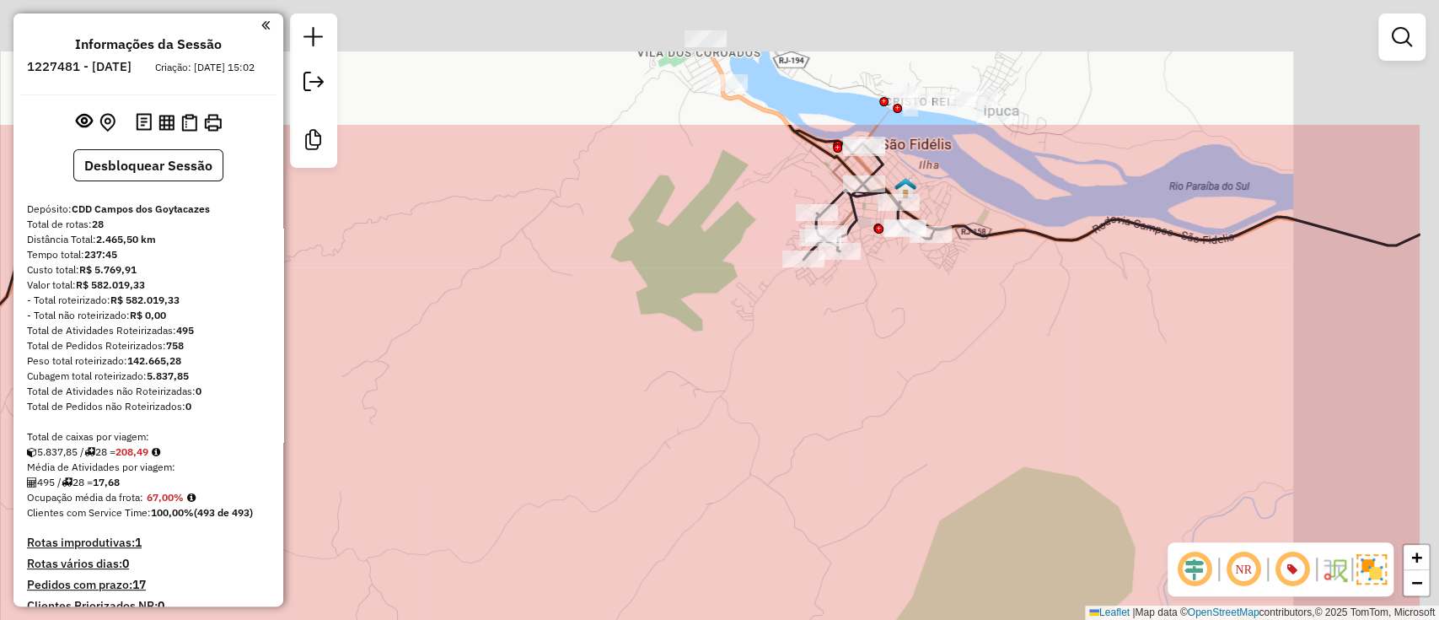
drag, startPoint x: 778, startPoint y: 195, endPoint x: 517, endPoint y: 489, distance: 393.5
click at [518, 489] on div "Janela de atendimento Grade de atendimento Capacidade Transportadoras Veículos …" at bounding box center [719, 310] width 1439 height 620
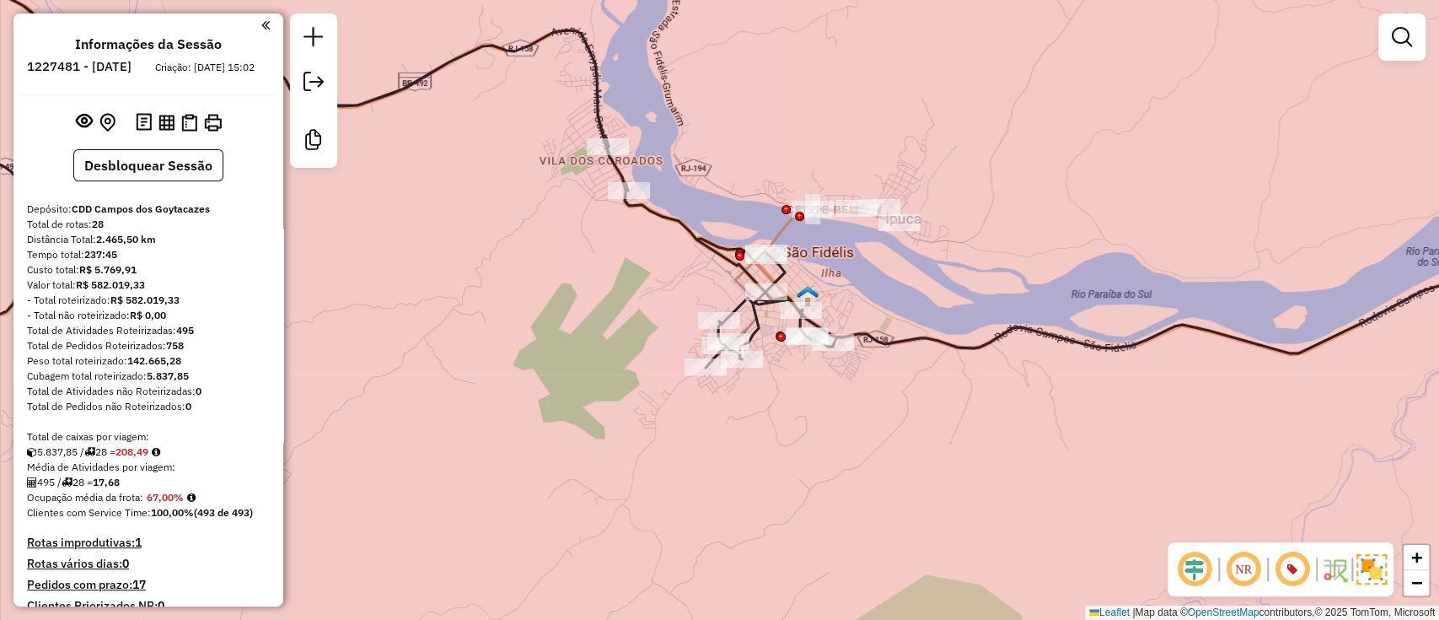
click at [674, 227] on icon at bounding box center [345, 200] width 978 height 524
select select "**********"
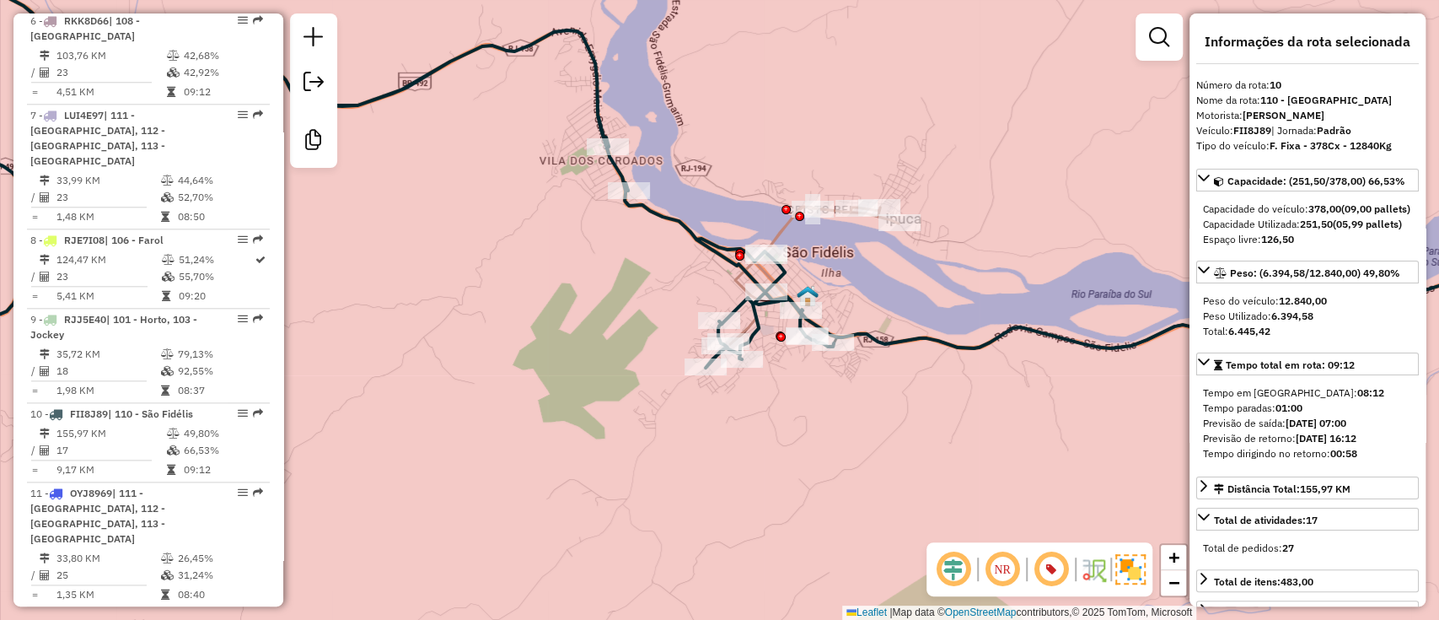
scroll to position [1555, 0]
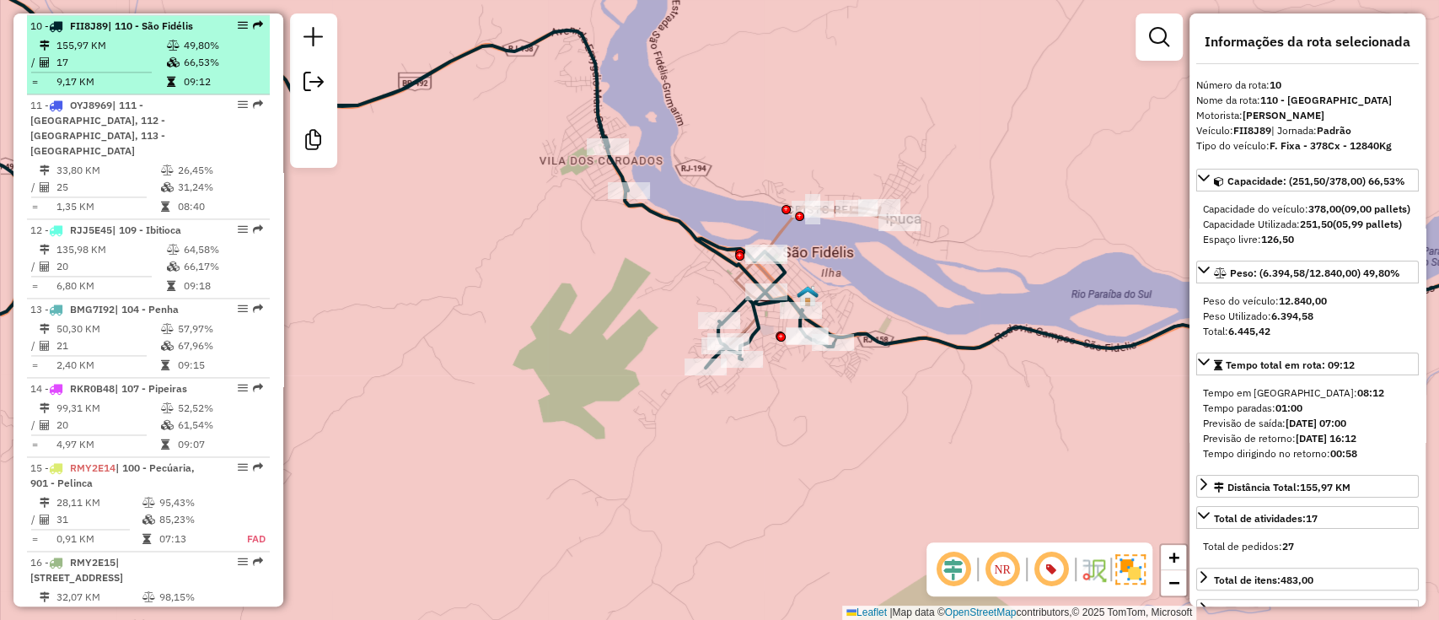
click at [158, 57] on td "17" at bounding box center [111, 62] width 110 height 17
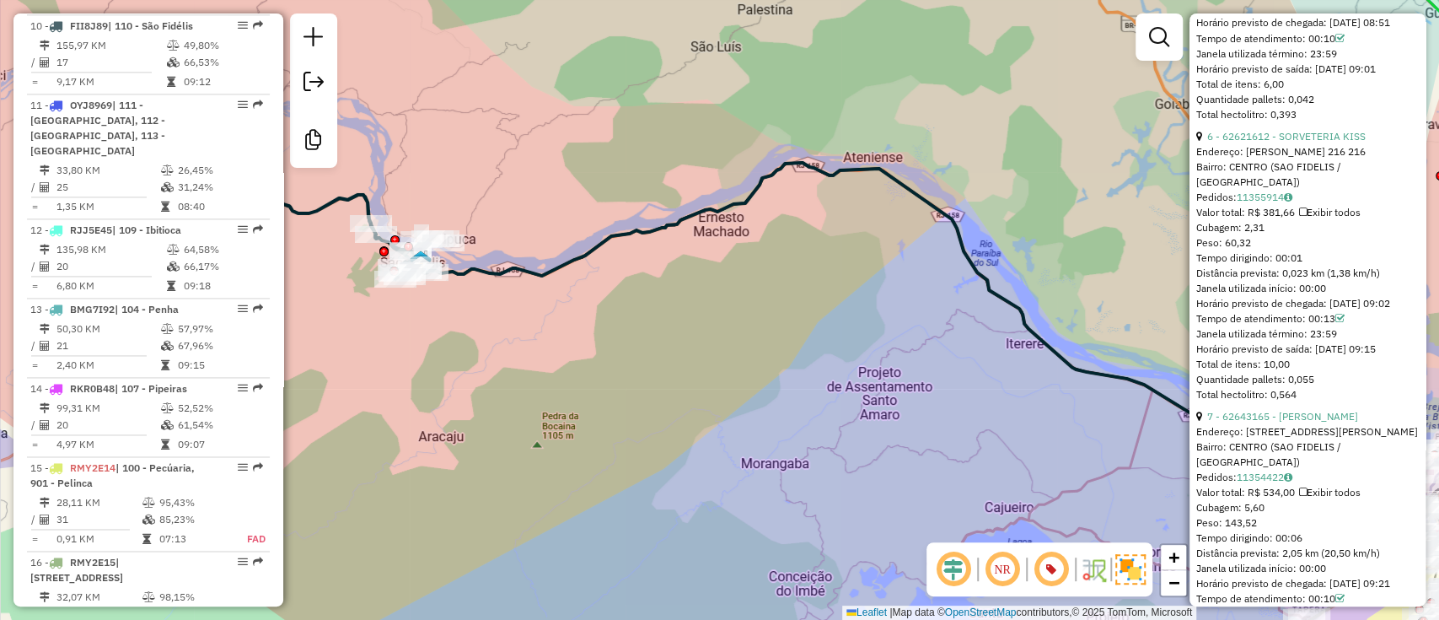
scroll to position [2136, 0]
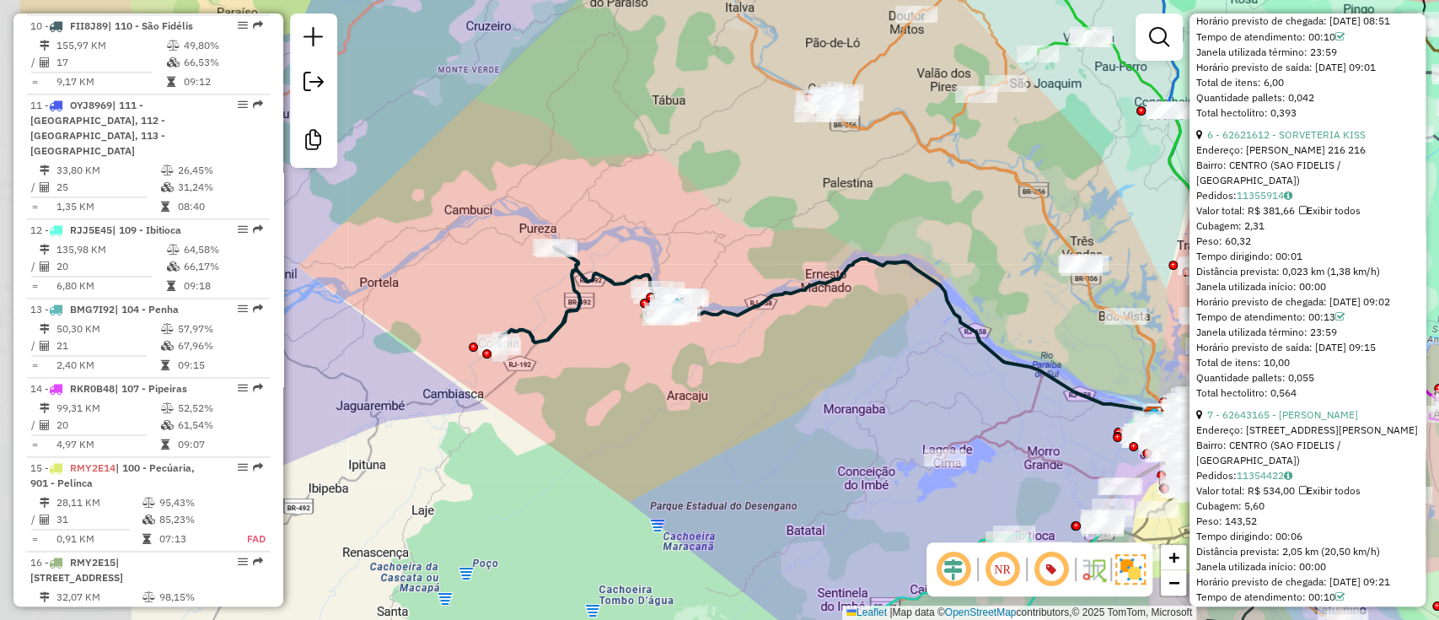
drag, startPoint x: 594, startPoint y: 346, endPoint x: 893, endPoint y: 355, distance: 299.4
click at [893, 355] on div "Janela de atendimento Grade de atendimento Capacidade Transportadoras Veículos …" at bounding box center [719, 310] width 1439 height 620
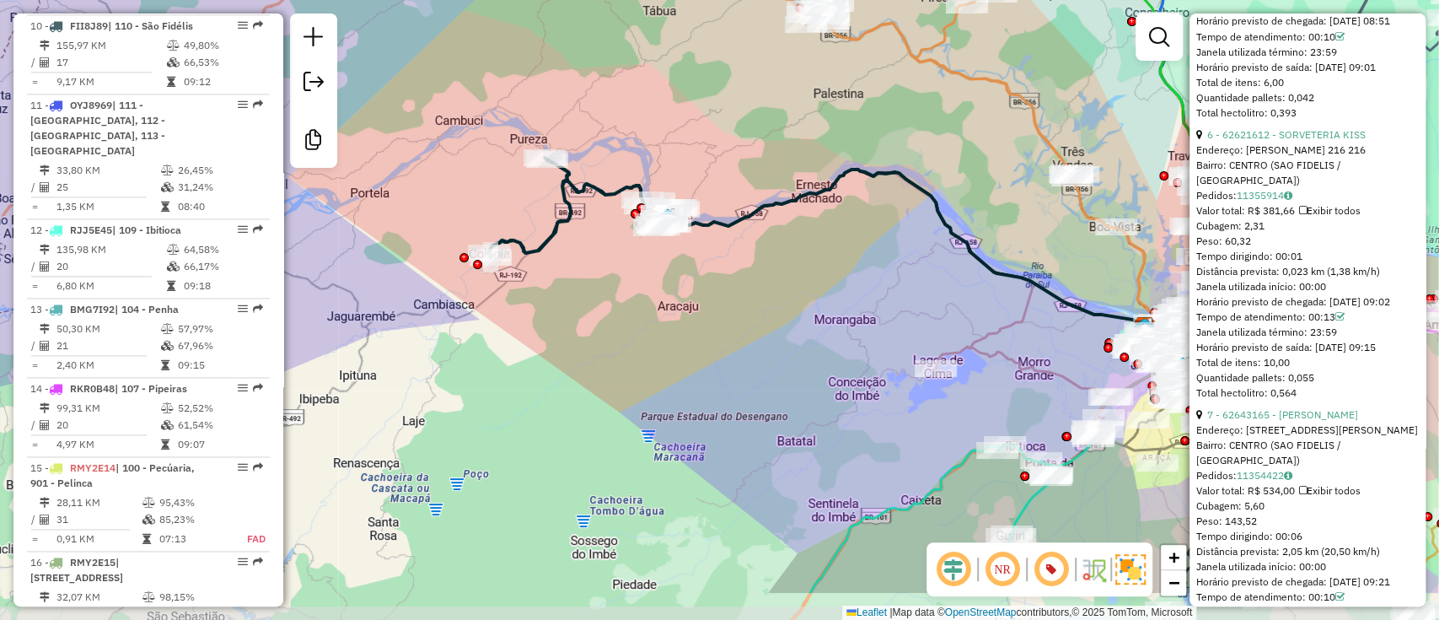
drag, startPoint x: 830, startPoint y: 376, endPoint x: 677, endPoint y: 282, distance: 179.4
click at [677, 282] on div "Janela de atendimento Grade de atendimento Capacidade Transportadoras Veículos …" at bounding box center [719, 310] width 1439 height 620
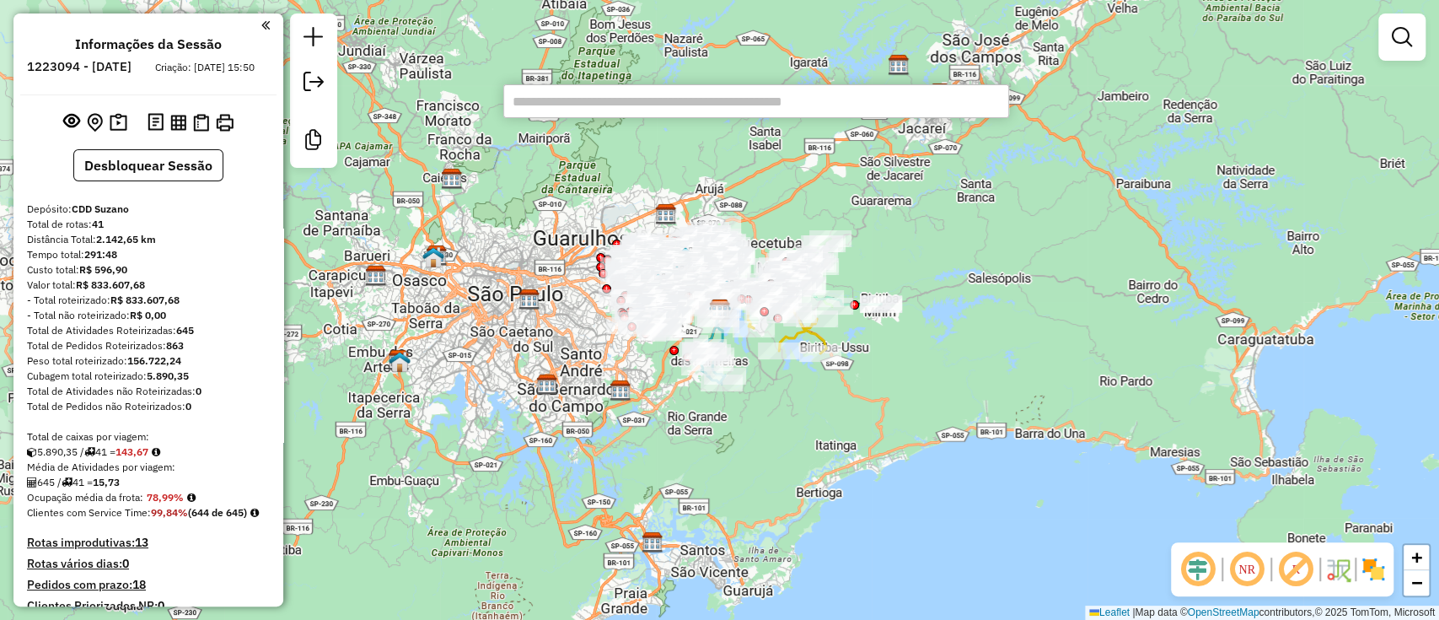
type input "****"
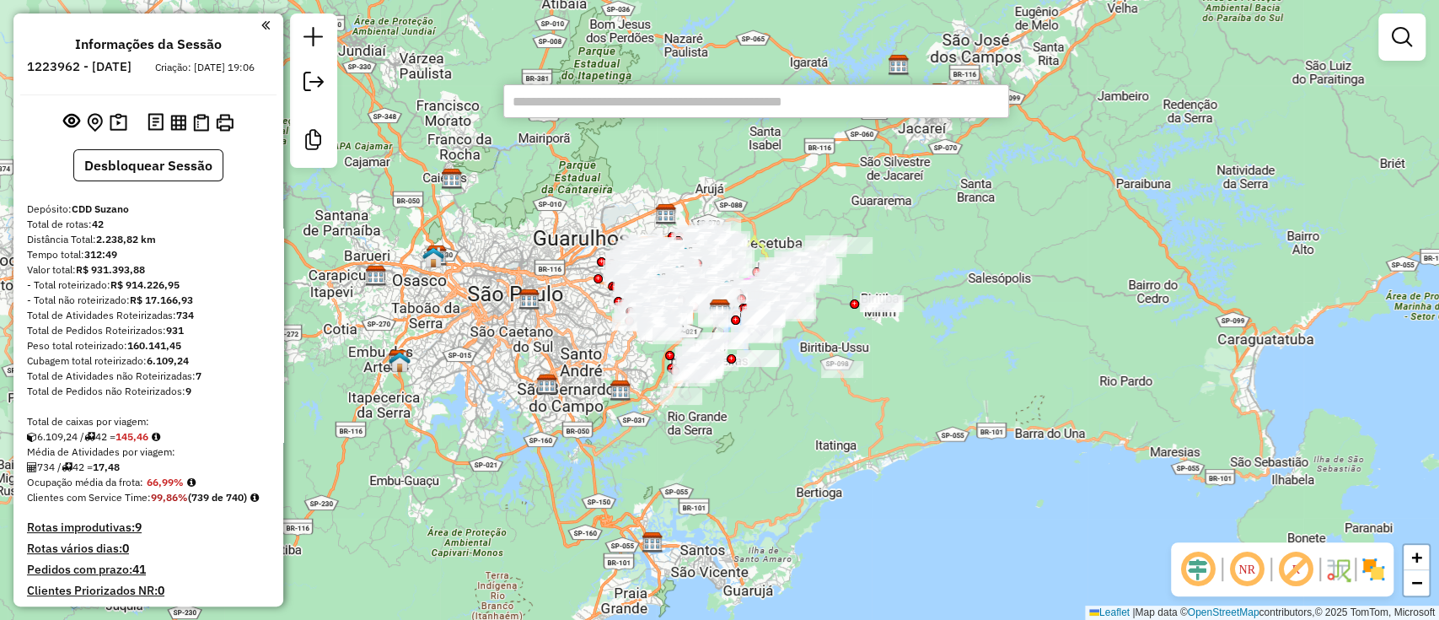
paste input "****"
type input "****"
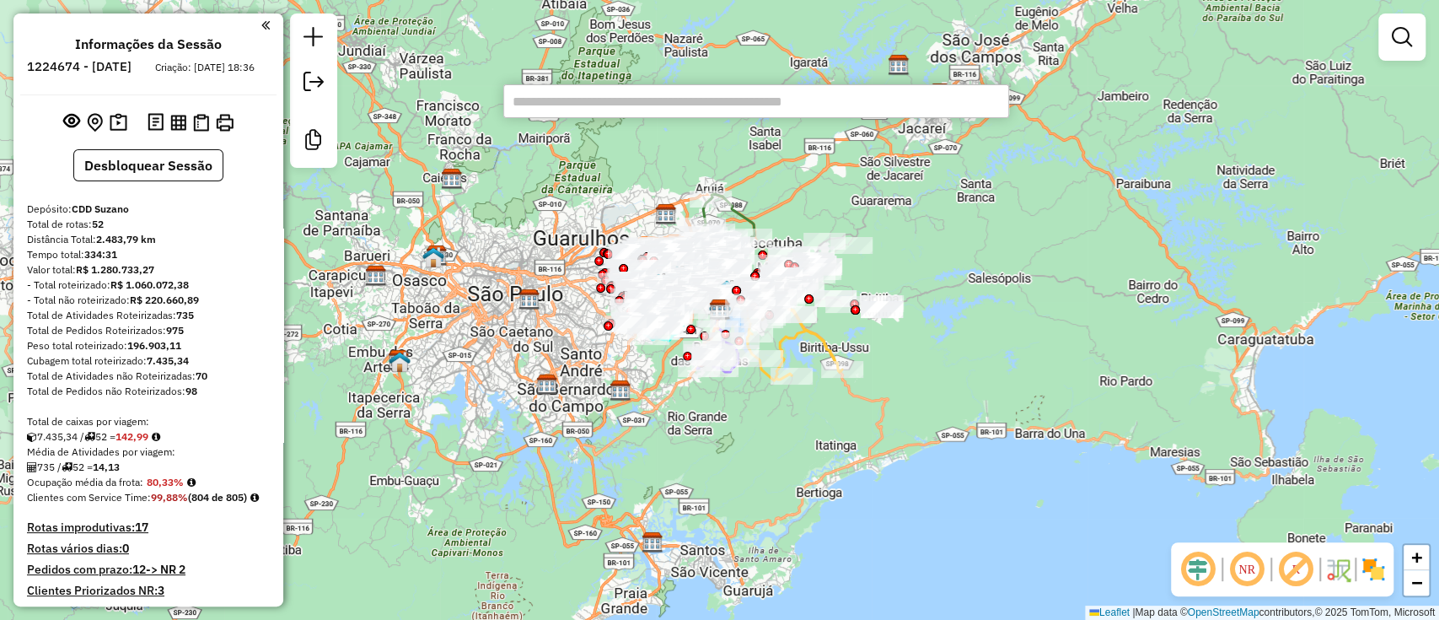
paste input "****"
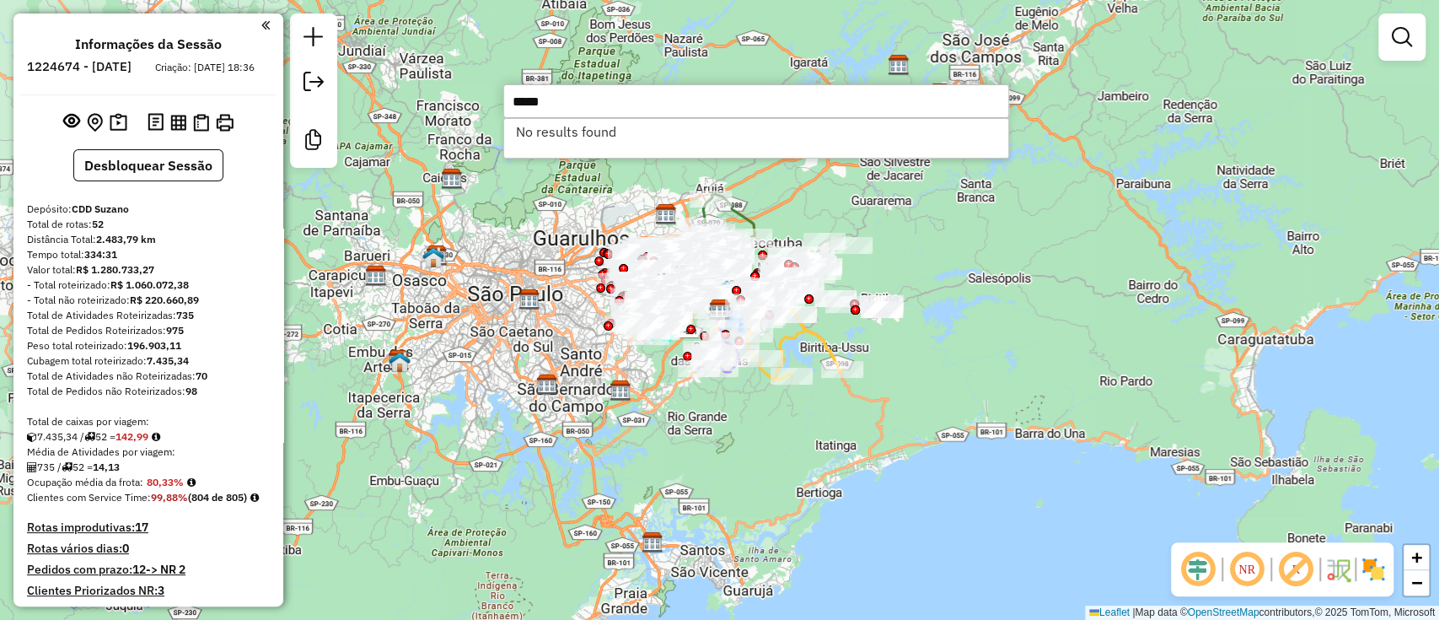
type input "****"
click at [1042, 229] on div "Janela de atendimento Grade de atendimento Capacidade Transportadoras Veículos …" at bounding box center [719, 310] width 1439 height 620
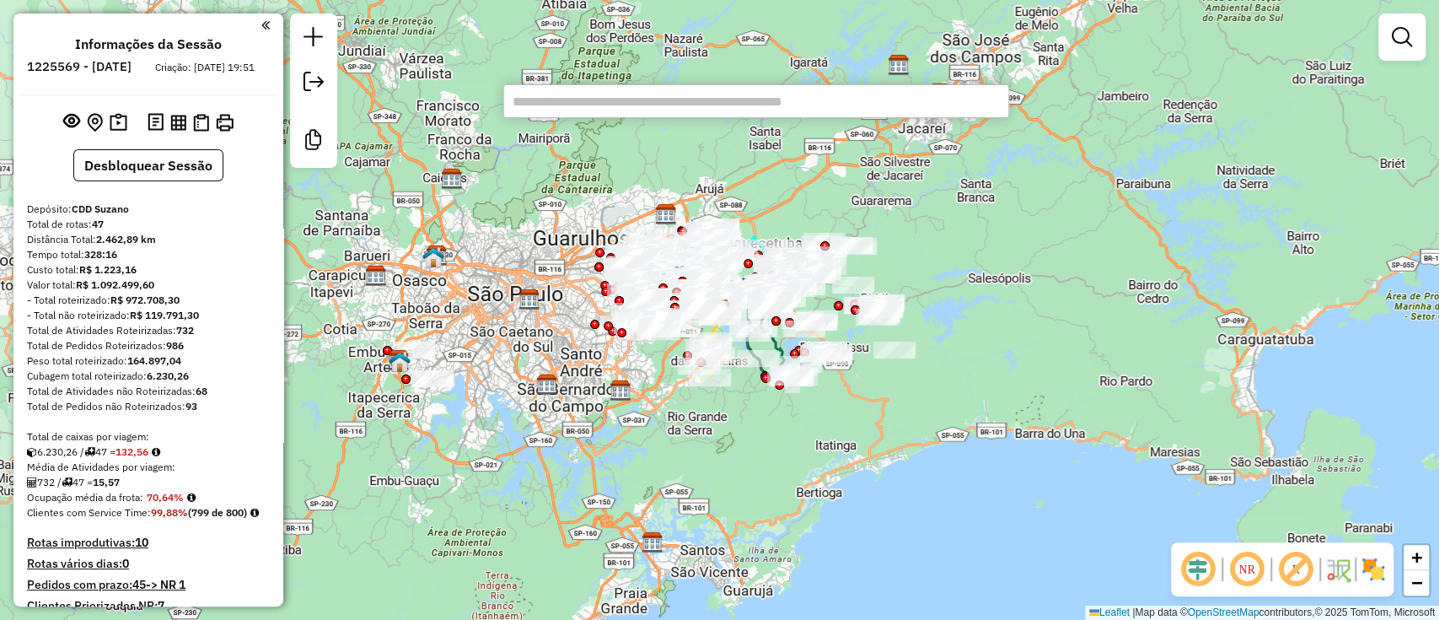
click at [519, 105] on input "text" at bounding box center [756, 101] width 506 height 34
click at [500, 192] on div "Janela de atendimento Grade de atendimento Capacidade Transportadoras Veículos …" at bounding box center [719, 310] width 1439 height 620
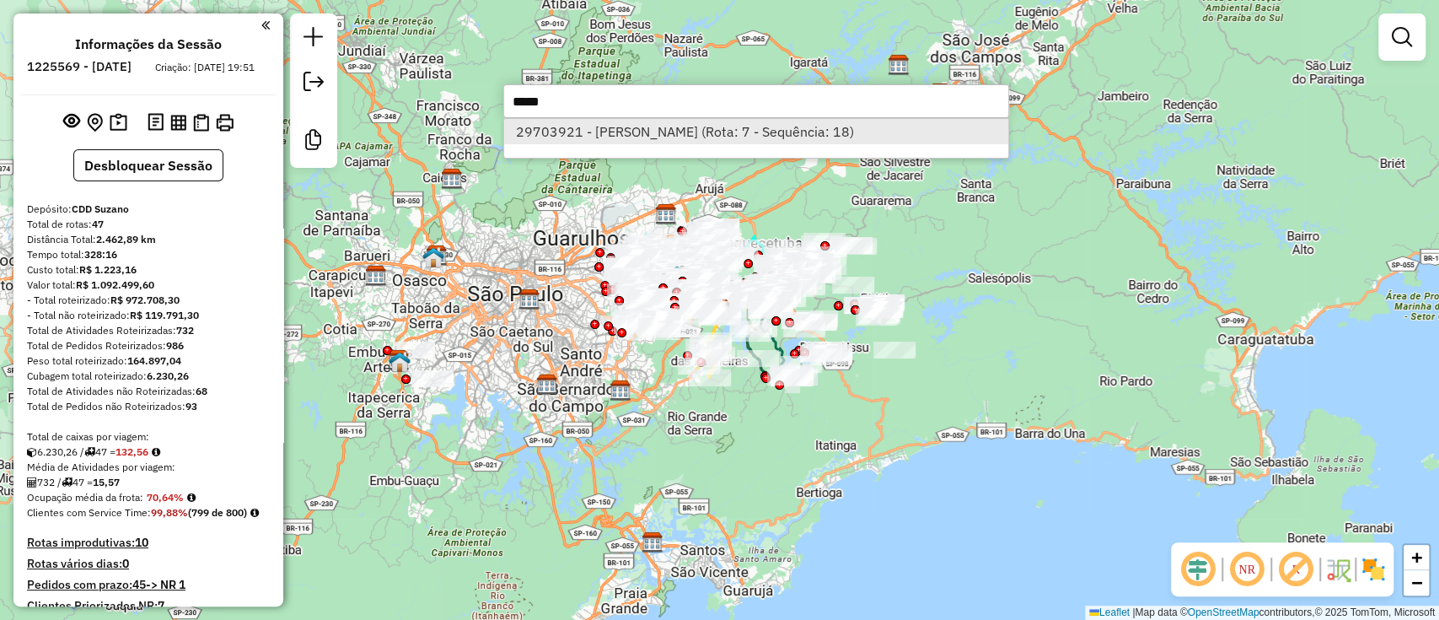
type input "****"
click at [599, 132] on li "29703921 - [PERSON_NAME] (Rota: 7 - Sequência: 18)" at bounding box center [756, 131] width 504 height 25
select select "**********"
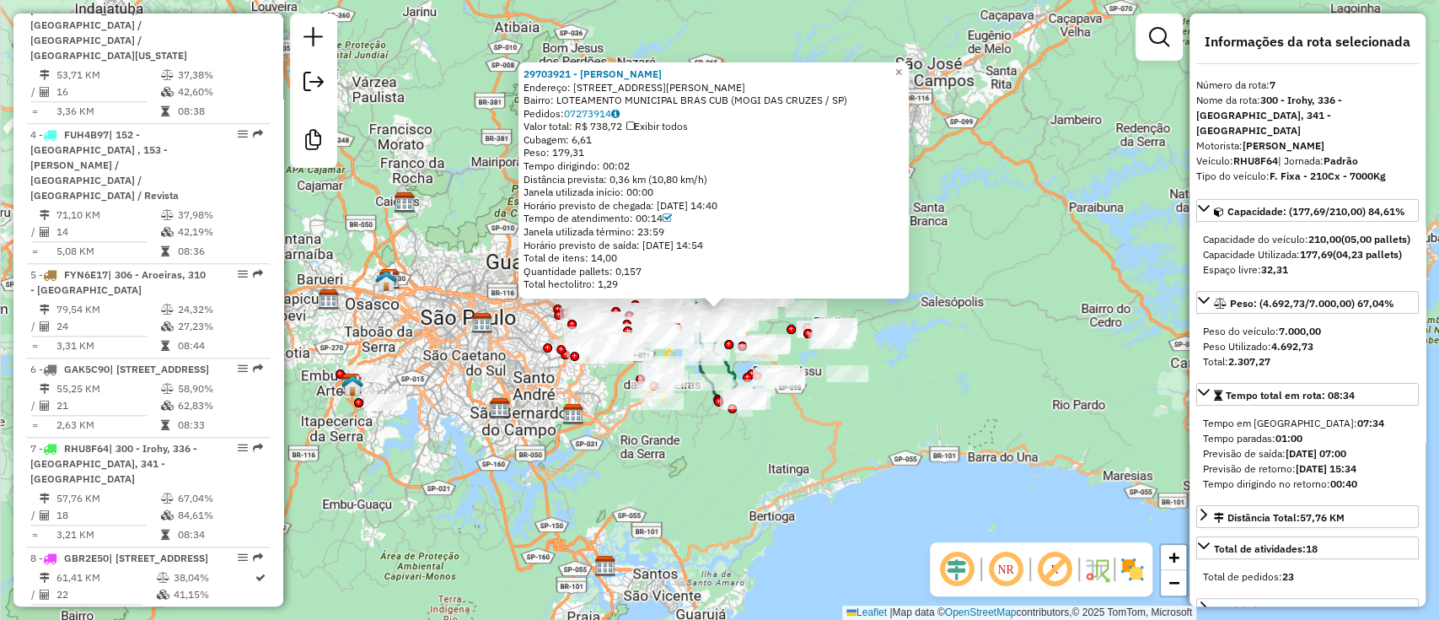
scroll to position [1408, 0]
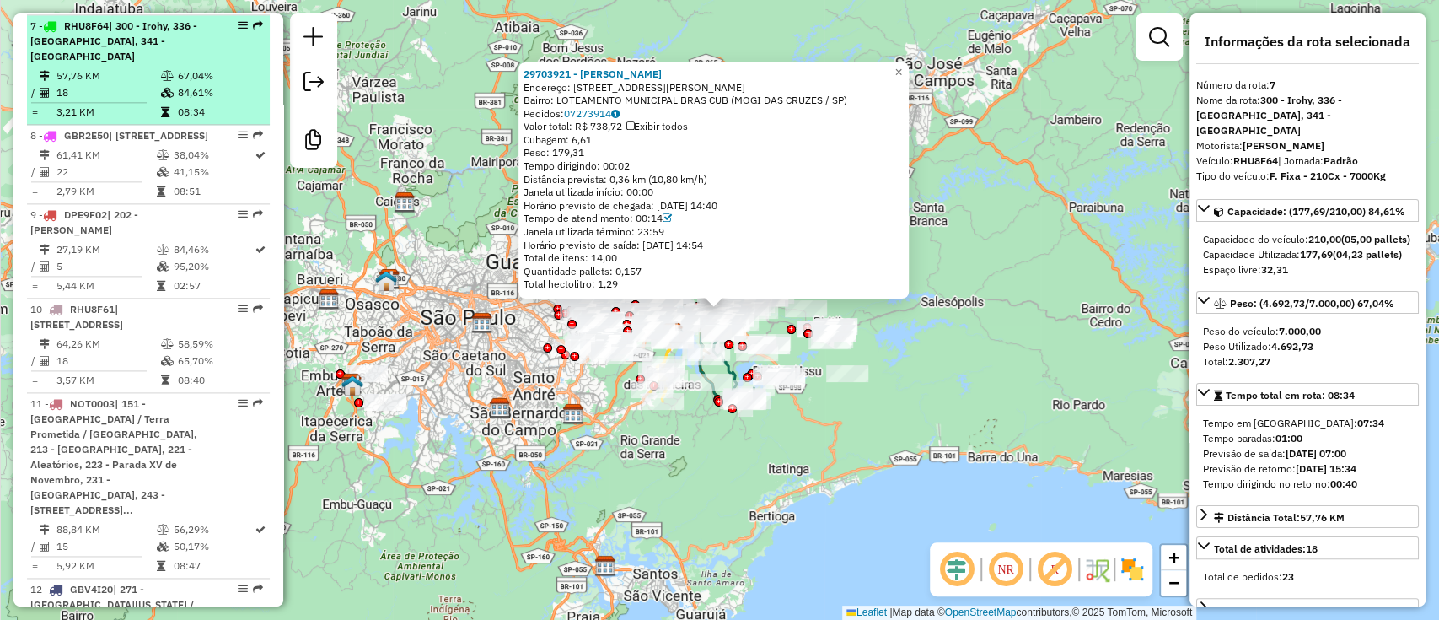
click at [97, 84] on td "18" at bounding box center [108, 92] width 105 height 17
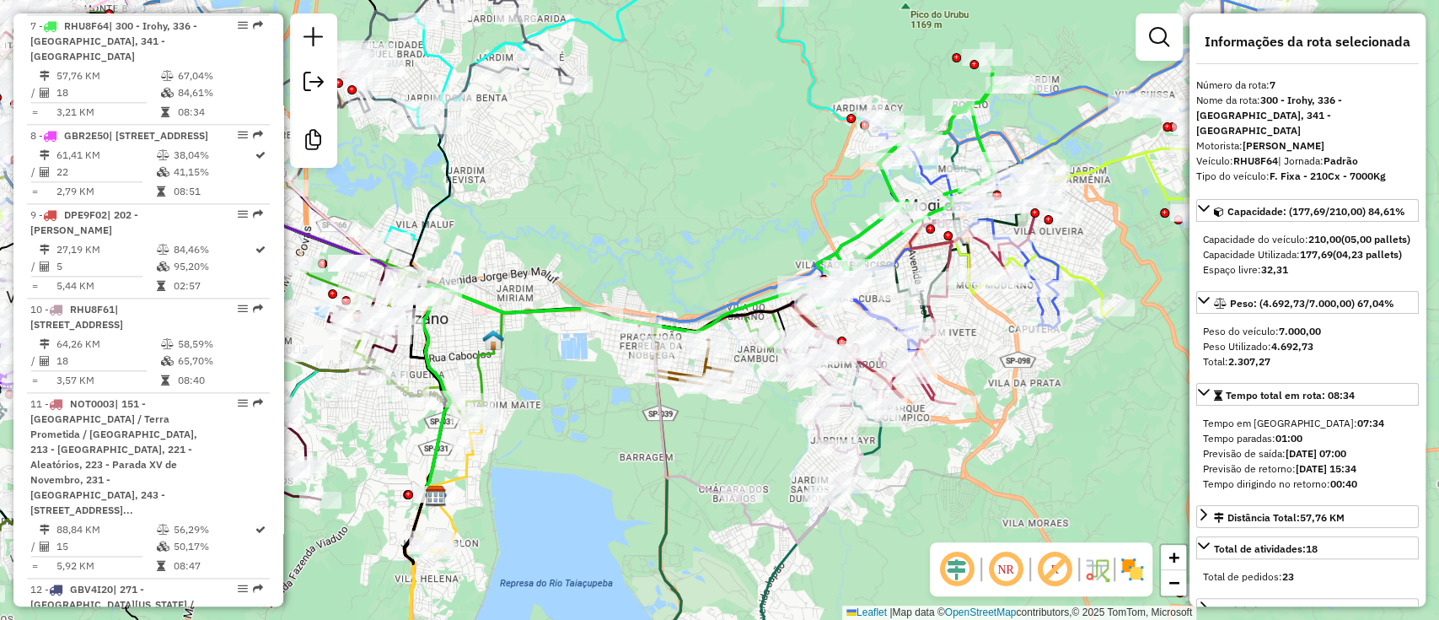
click at [953, 576] on em at bounding box center [957, 569] width 40 height 40
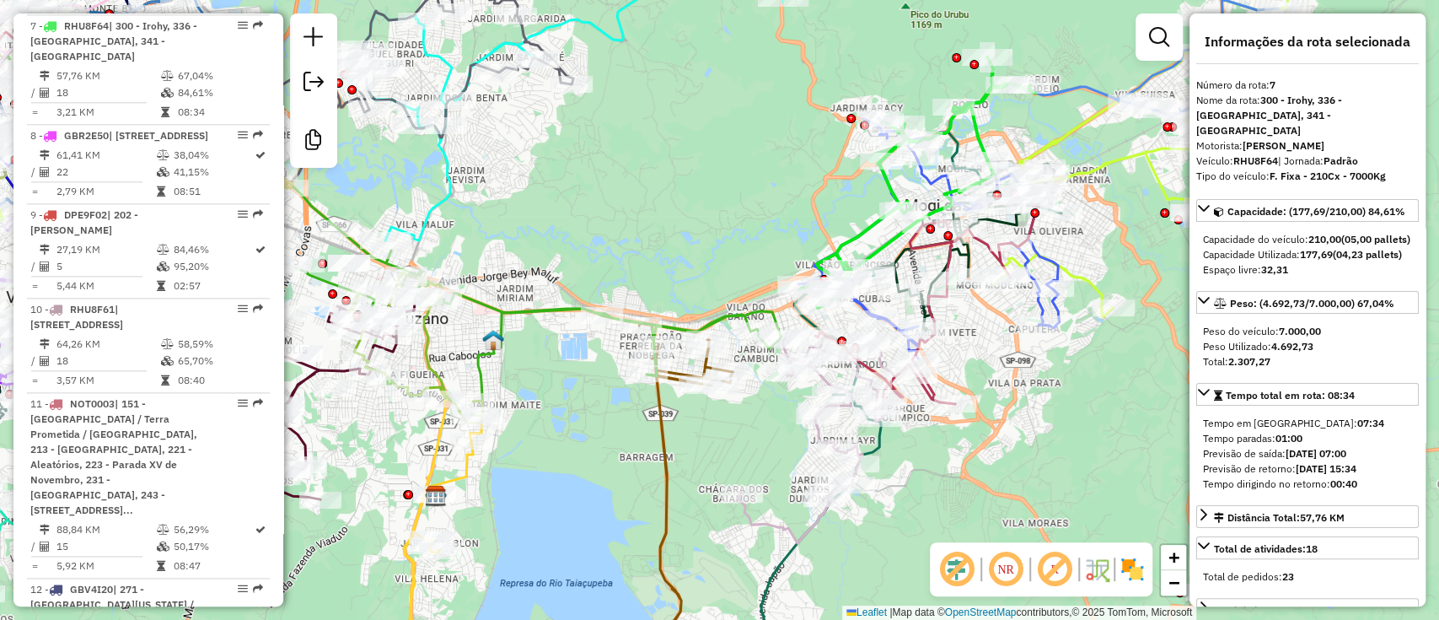
click at [1045, 567] on em at bounding box center [1054, 569] width 40 height 40
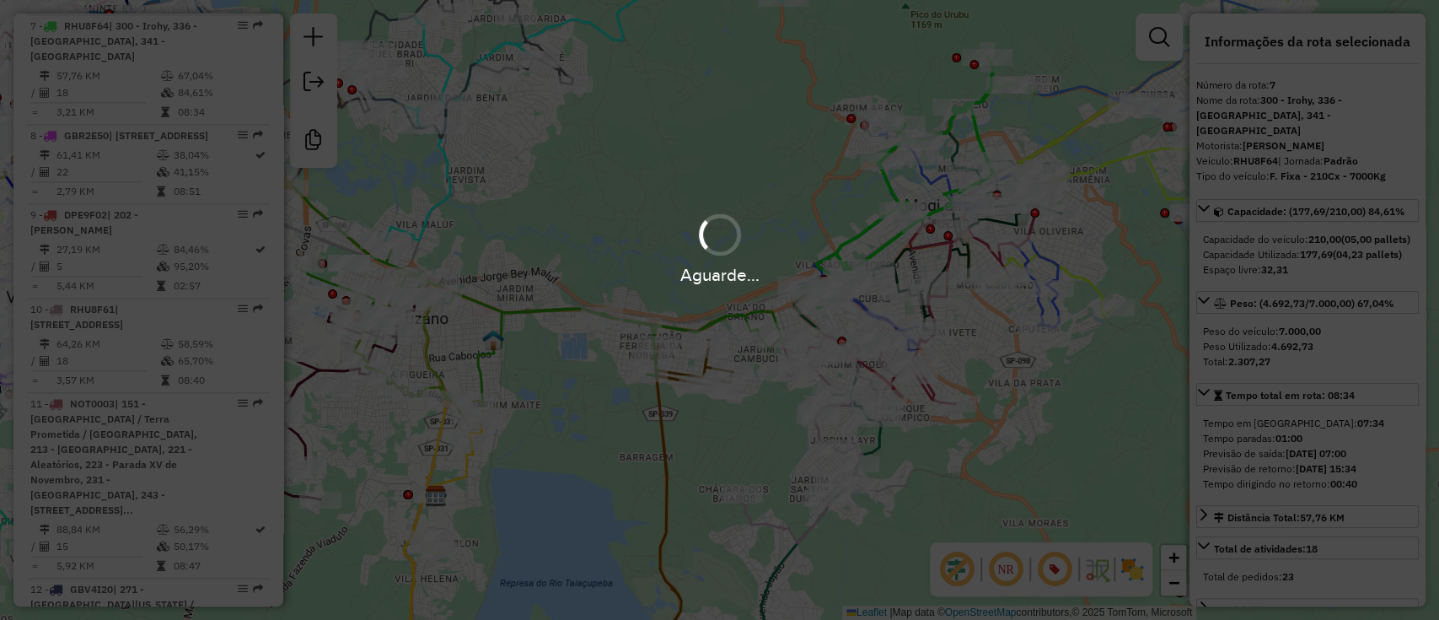
click at [1136, 563] on hb-app "Aguarde... Pop-up bloqueado! Seu navegador bloqueou automáticamente a abertura …" at bounding box center [719, 310] width 1439 height 620
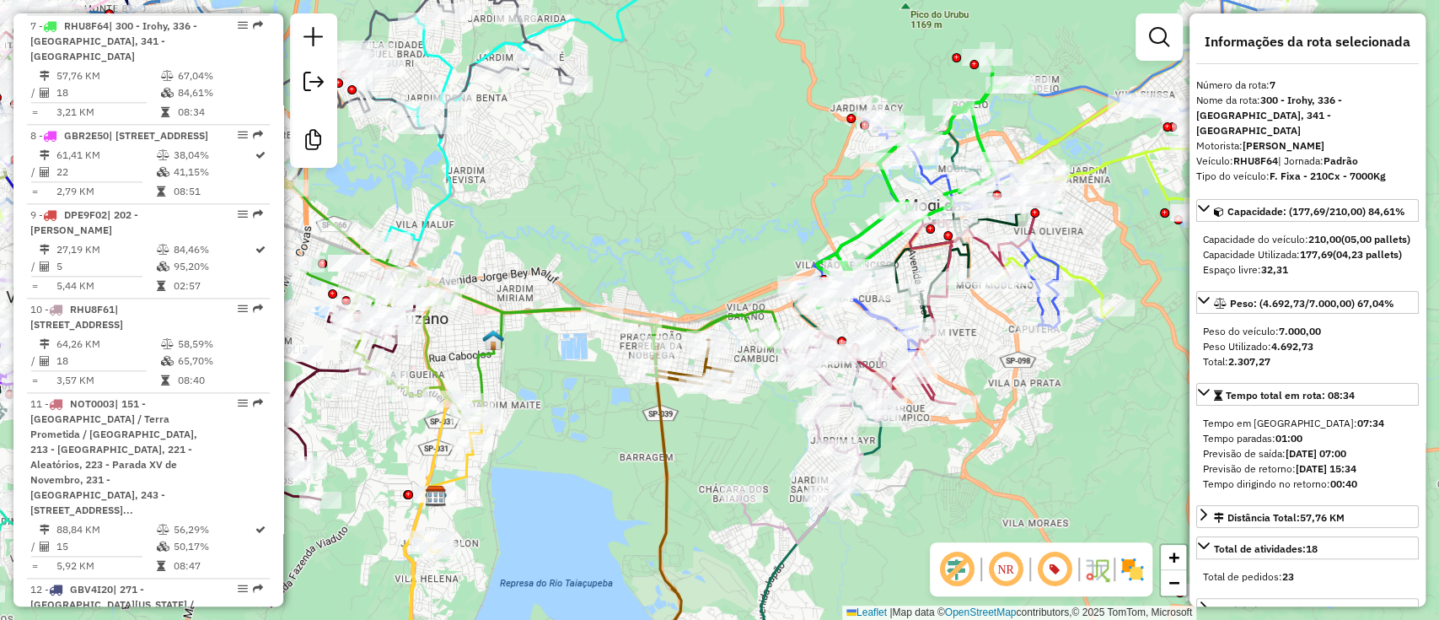
click at [1133, 563] on img at bounding box center [1132, 569] width 27 height 27
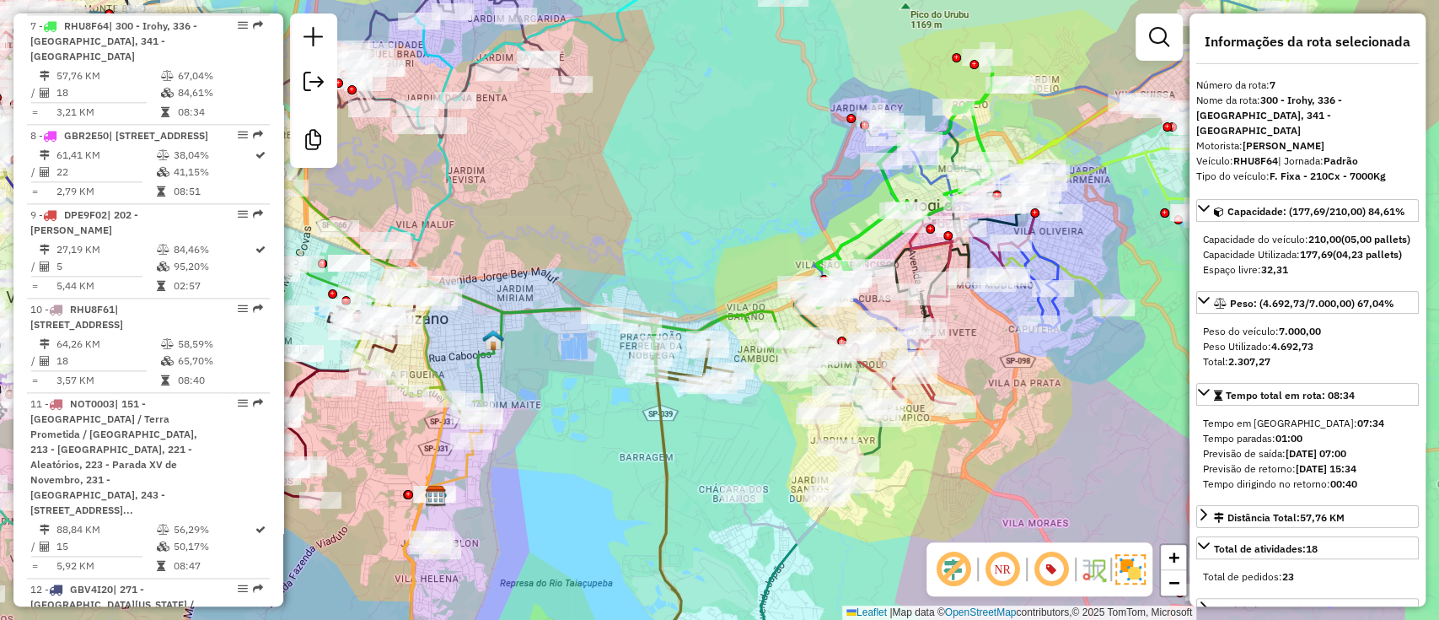
click at [1126, 576] on img at bounding box center [1130, 569] width 30 height 30
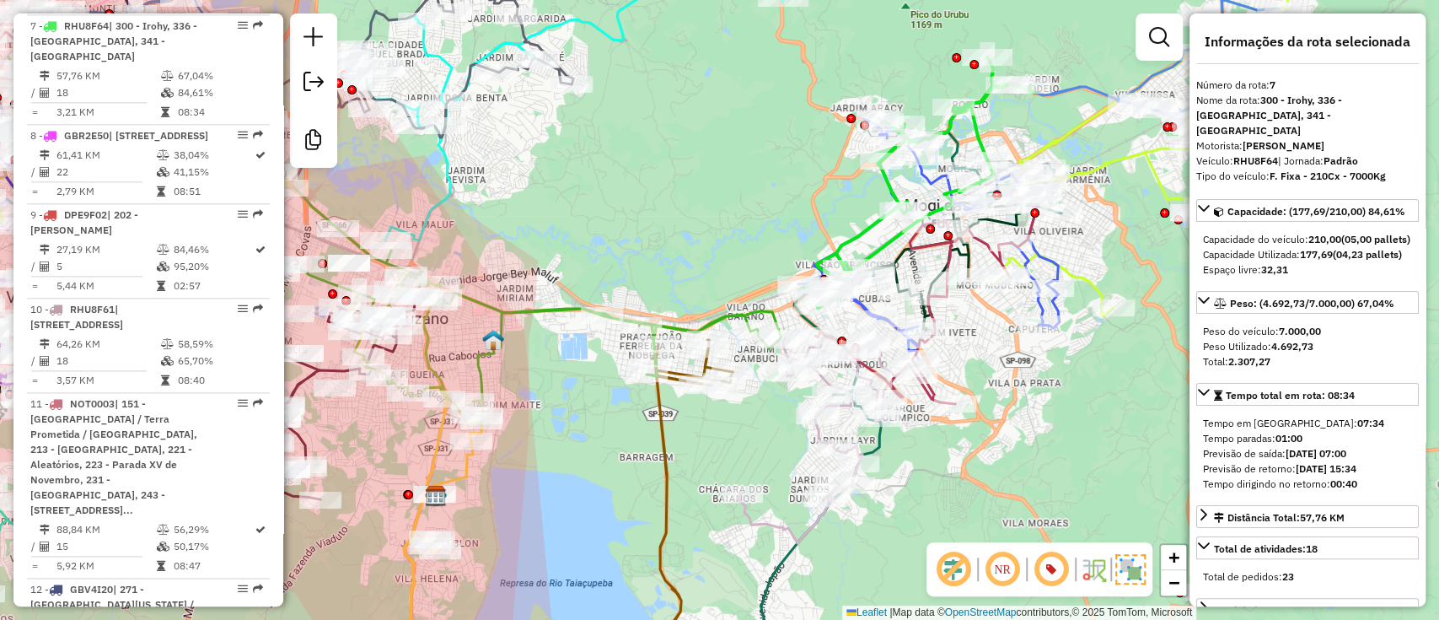
click at [1133, 568] on img at bounding box center [1130, 569] width 30 height 30
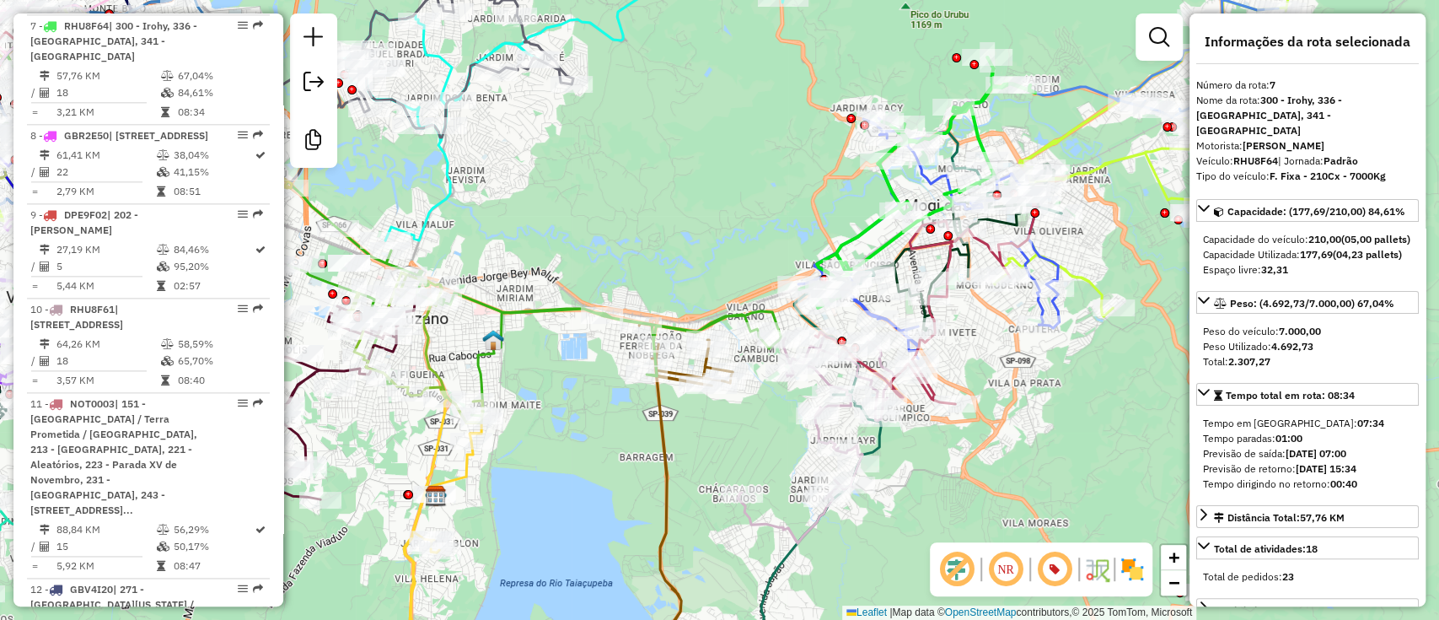
click at [1133, 568] on img at bounding box center [1132, 569] width 27 height 27
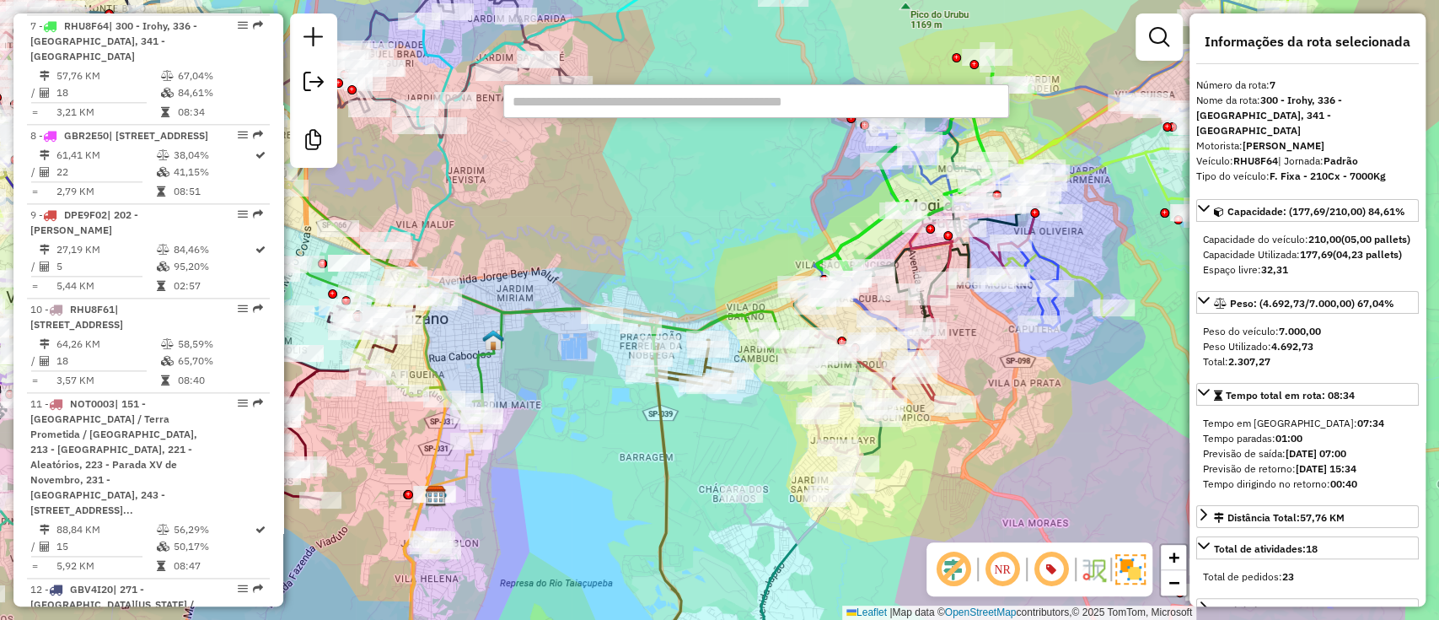
paste input "****"
type input "****"
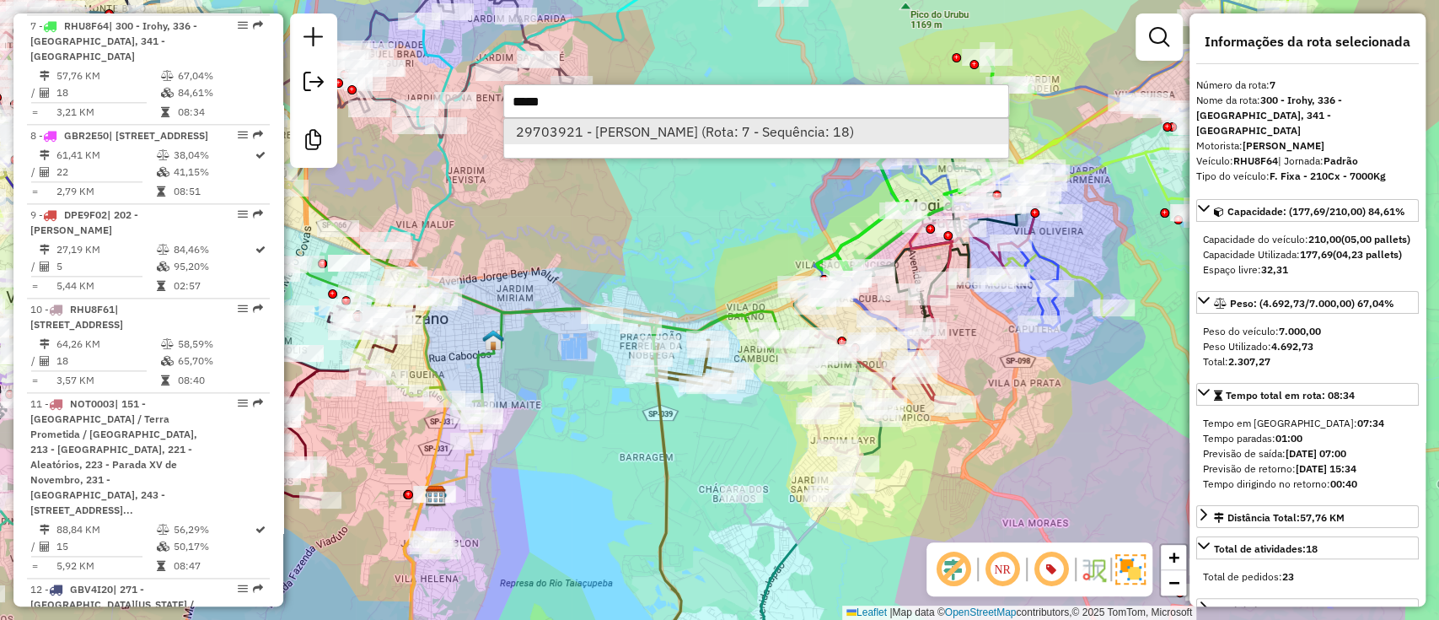
click at [806, 130] on li "29703921 - [PERSON_NAME] (Rota: 7 - Sequência: 18)" at bounding box center [756, 131] width 504 height 25
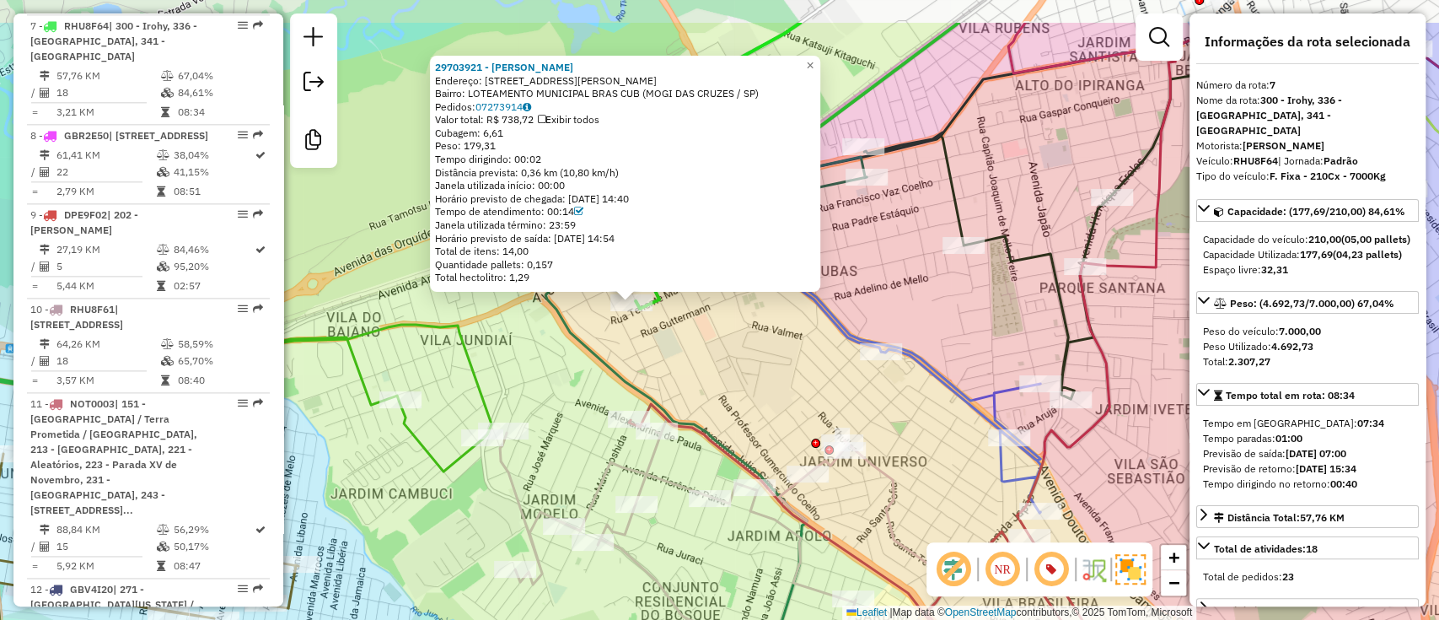
drag, startPoint x: 681, startPoint y: 289, endPoint x: 727, endPoint y: 380, distance: 101.8
click at [727, 380] on div "29703921 - [PERSON_NAME]: R [PERSON_NAME] 272 Bairro: LOTEAMENTO [GEOGRAPHIC_DA…" at bounding box center [719, 310] width 1439 height 620
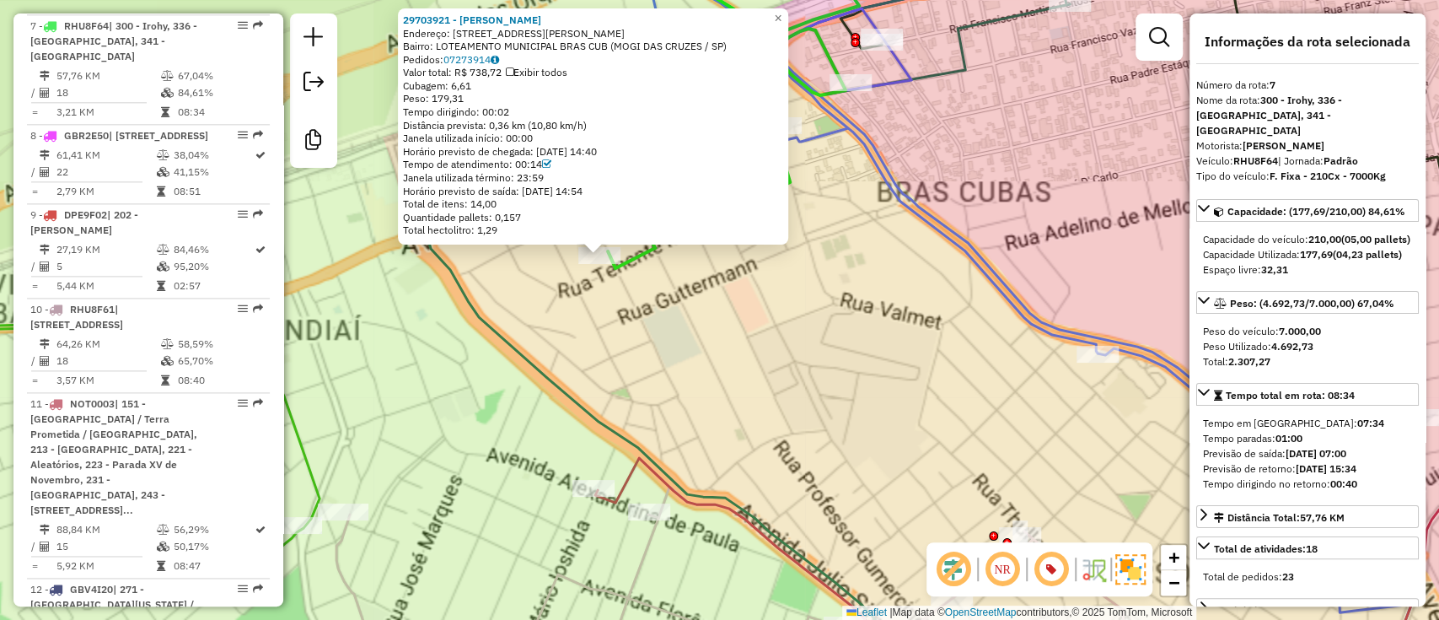
click at [670, 352] on div "29703921 - [PERSON_NAME]: R [PERSON_NAME] 272 Bairro: LOTEAMENTO [GEOGRAPHIC_DA…" at bounding box center [719, 310] width 1439 height 620
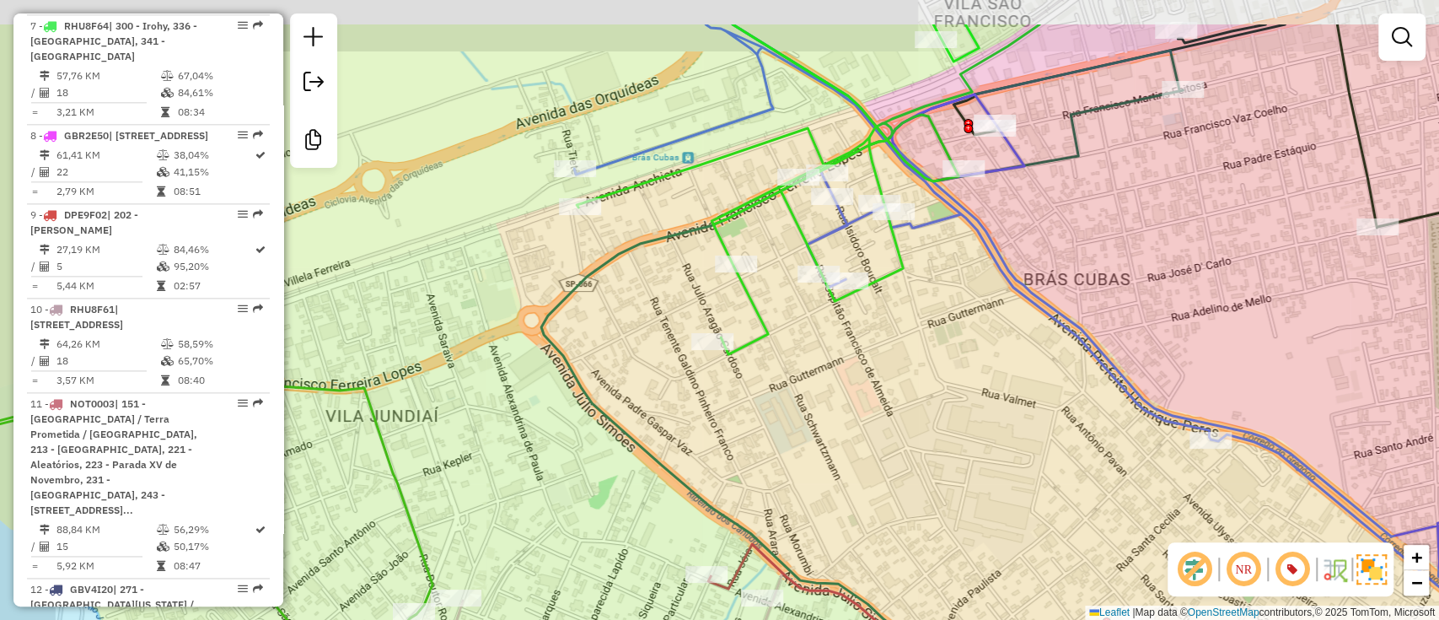
drag, startPoint x: 580, startPoint y: 327, endPoint x: 693, endPoint y: 413, distance: 142.0
click at [693, 413] on div "Janela de atendimento Grade de atendimento Capacidade Transportadoras Veículos …" at bounding box center [719, 310] width 1439 height 620
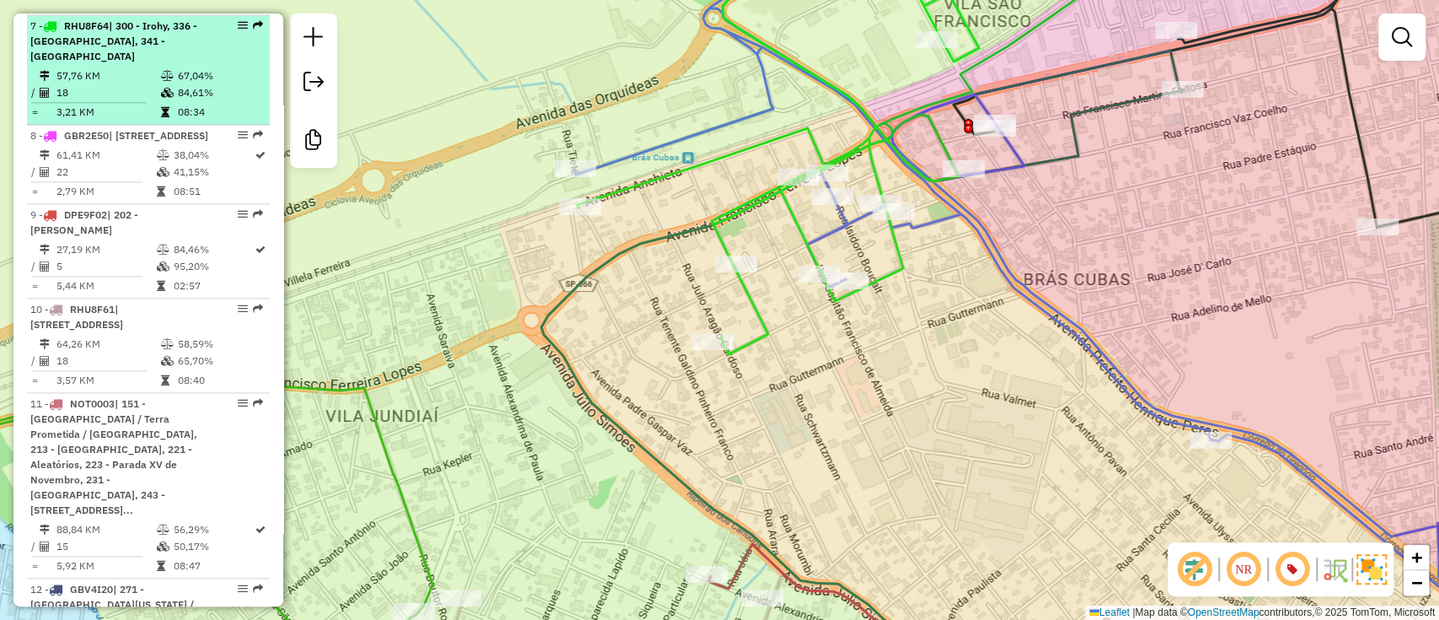
click at [218, 67] on td "67,04%" at bounding box center [219, 75] width 85 height 17
select select "**********"
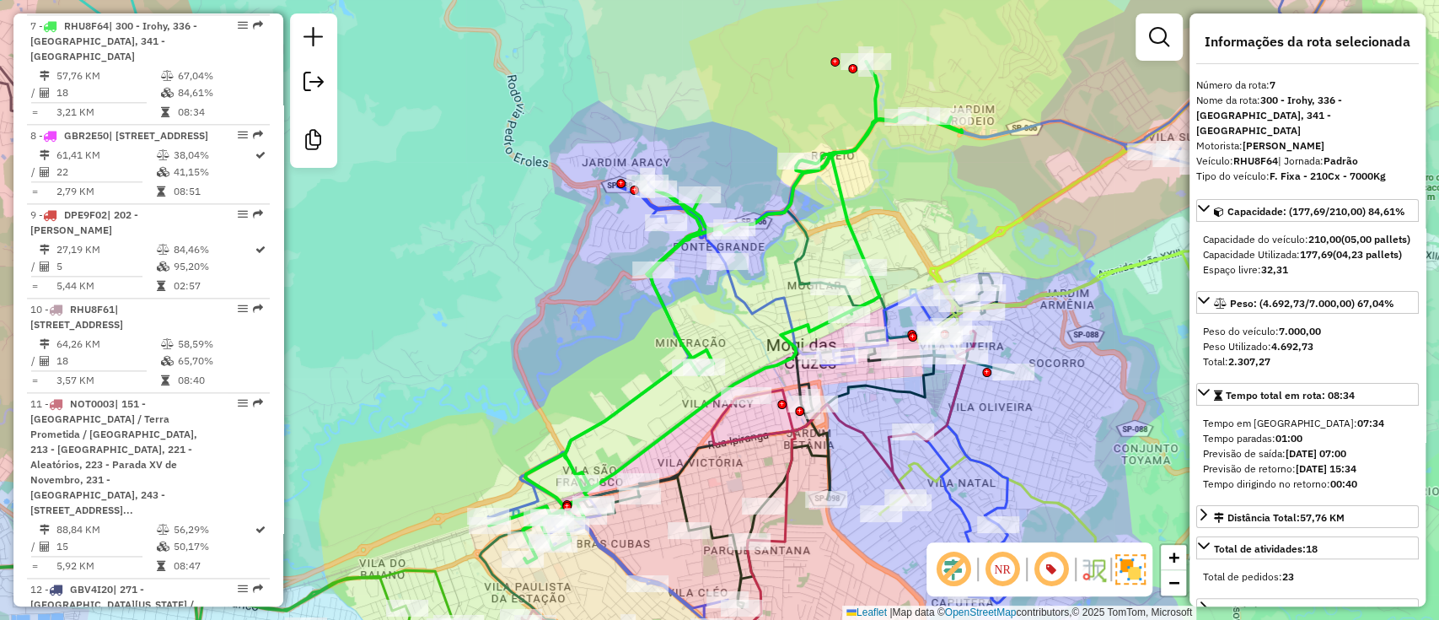
click at [1256, 154] on strong "RHU8F64" at bounding box center [1255, 160] width 45 height 13
copy div "RHU8F64"
